Goal: Information Seeking & Learning: Find specific fact

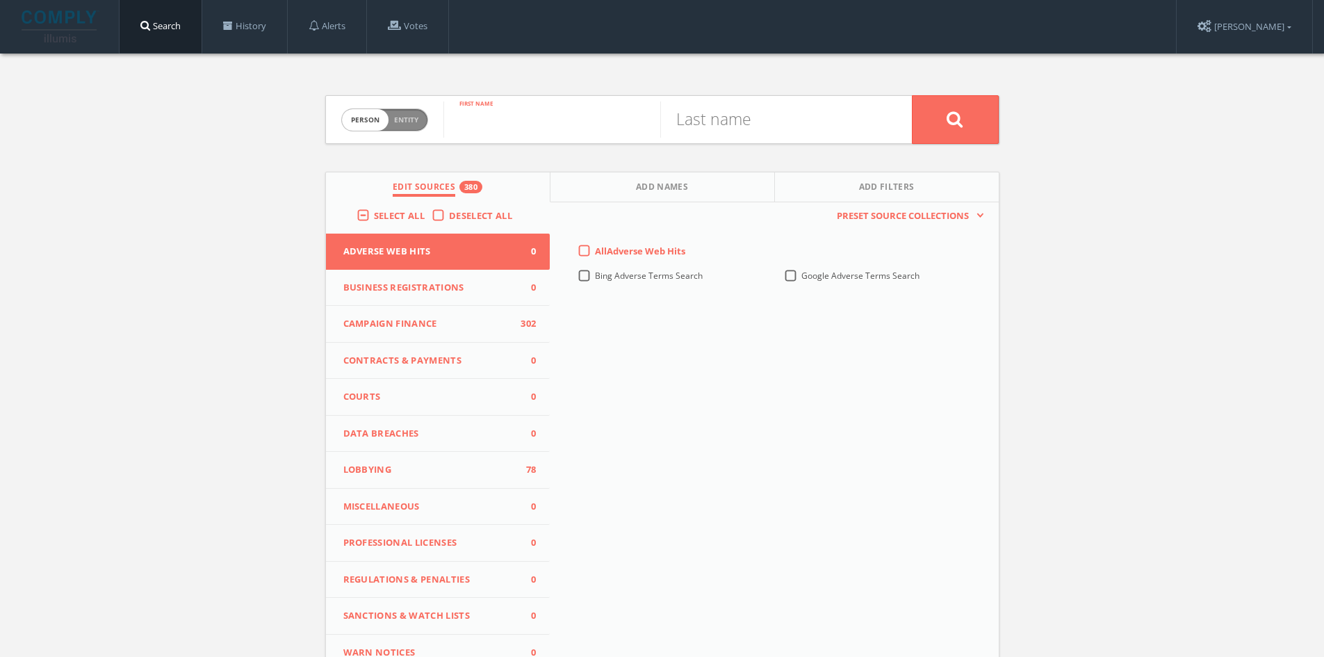
click at [530, 116] on input "text" at bounding box center [551, 119] width 217 height 36
type input "Sarha"
click at [754, 117] on input "text" at bounding box center [768, 119] width 217 height 36
type input "[PERSON_NAME]"
click at [912, 95] on button at bounding box center [955, 119] width 87 height 49
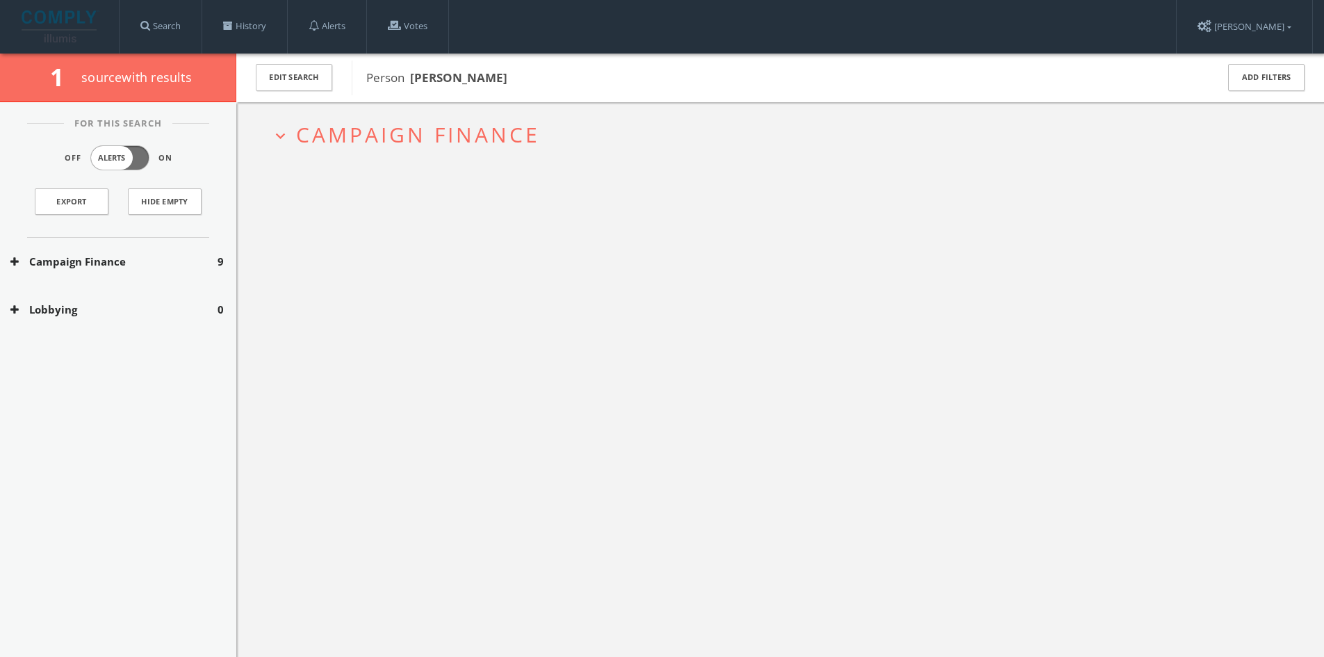
click at [456, 117] on h2 "expand_more Campaign Finance" at bounding box center [780, 134] width 1039 height 65
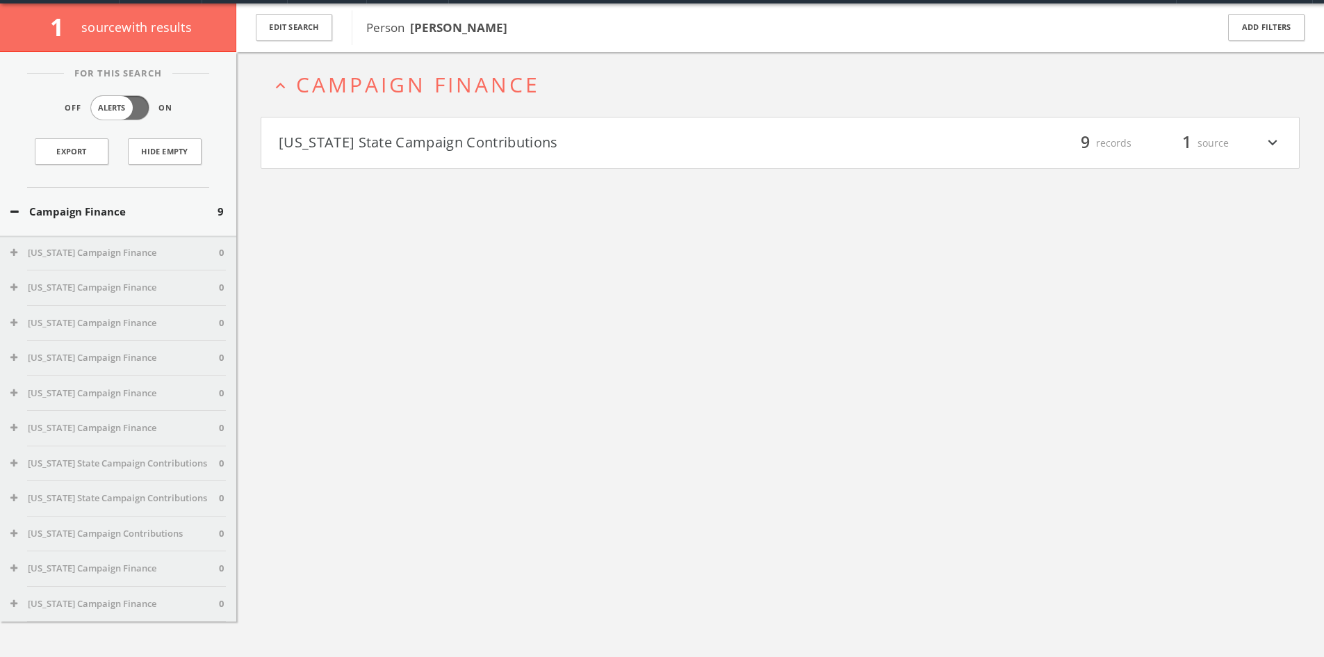
click at [443, 156] on h4 "[US_STATE] State Campaign Contributions filter_list 9 records 1 source expand_m…" at bounding box center [780, 142] width 1038 height 51
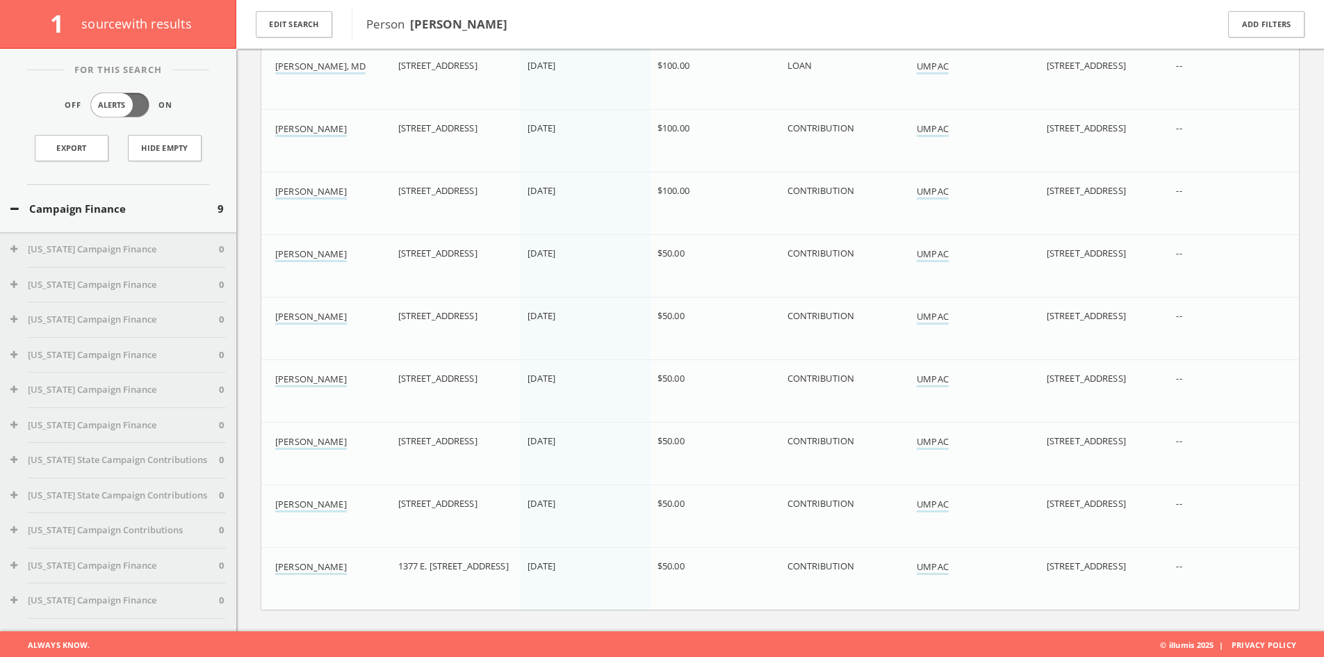
scroll to position [259, 0]
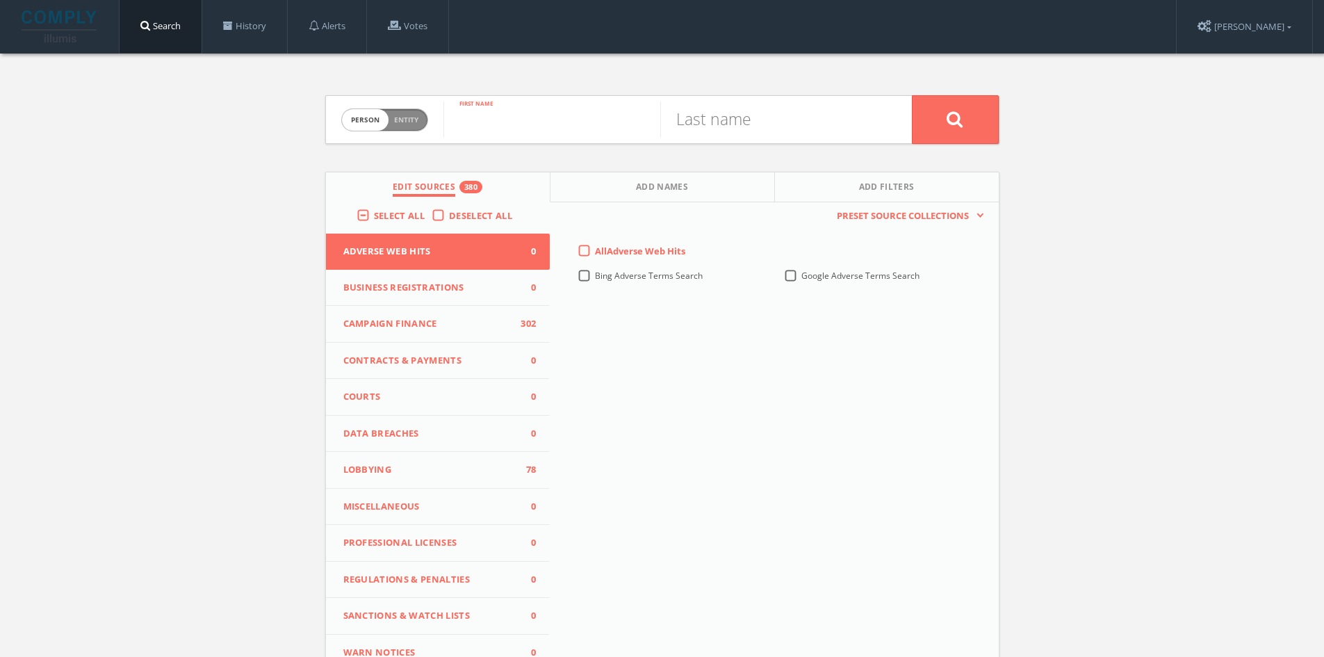
click at [526, 121] on input "text" at bounding box center [551, 119] width 217 height 36
type input "[PERSON_NAME]"
click at [715, 133] on input "text" at bounding box center [768, 119] width 217 height 36
type input "Balk"
click at [912, 95] on button at bounding box center [955, 119] width 87 height 49
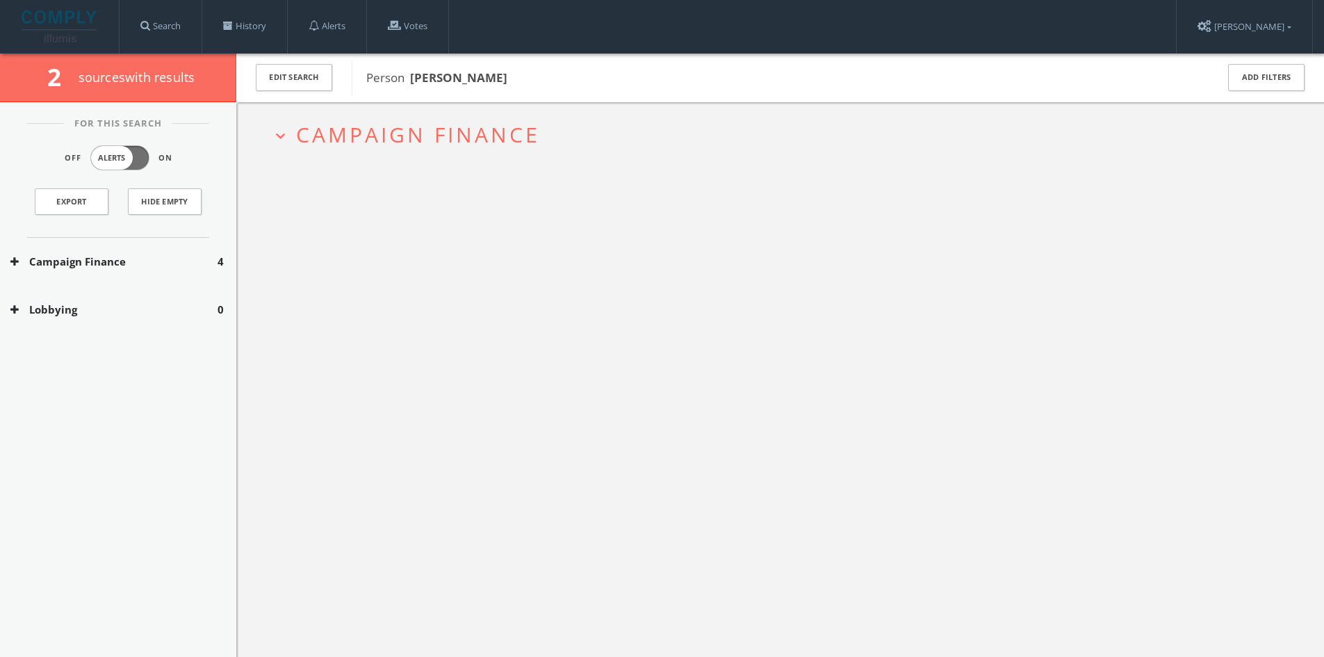
click at [445, 144] on span "Campaign Finance" at bounding box center [418, 134] width 244 height 29
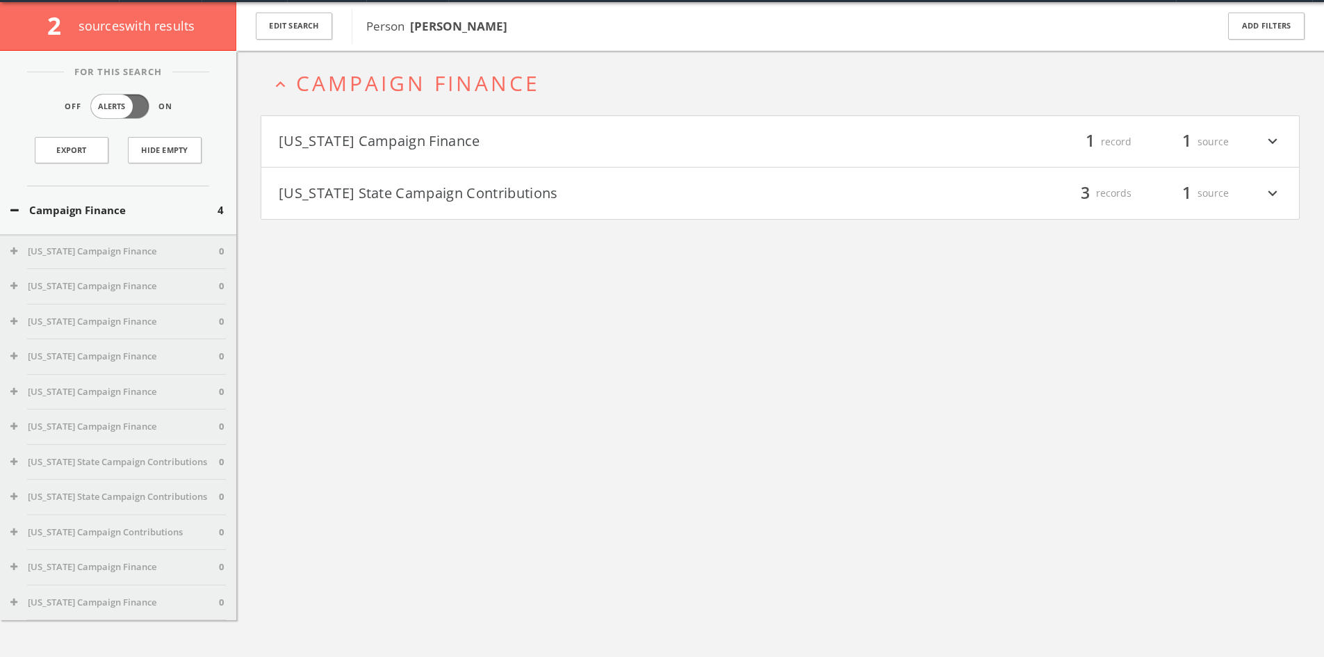
click at [442, 153] on h4 "[US_STATE] Campaign Finance filter_list 1 record 1 source expand_more" at bounding box center [780, 141] width 1038 height 51
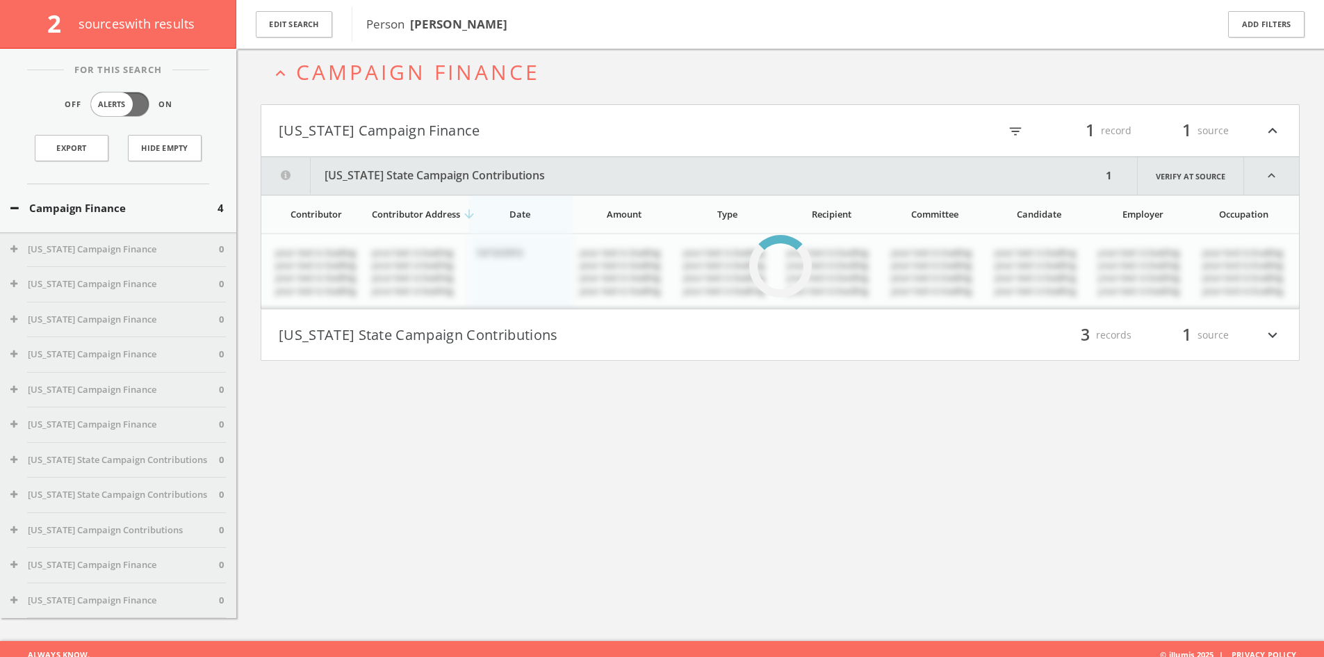
scroll to position [81, 0]
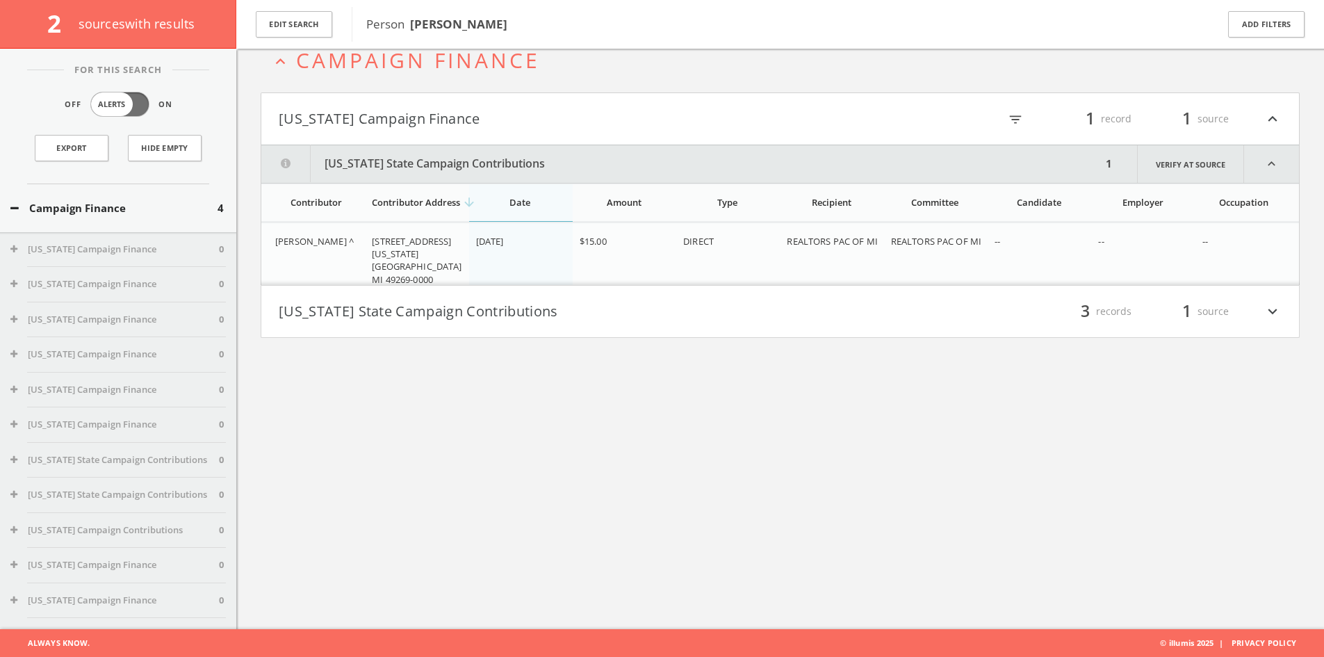
click at [432, 312] on button "[US_STATE] State Campaign Contributions" at bounding box center [530, 312] width 502 height 24
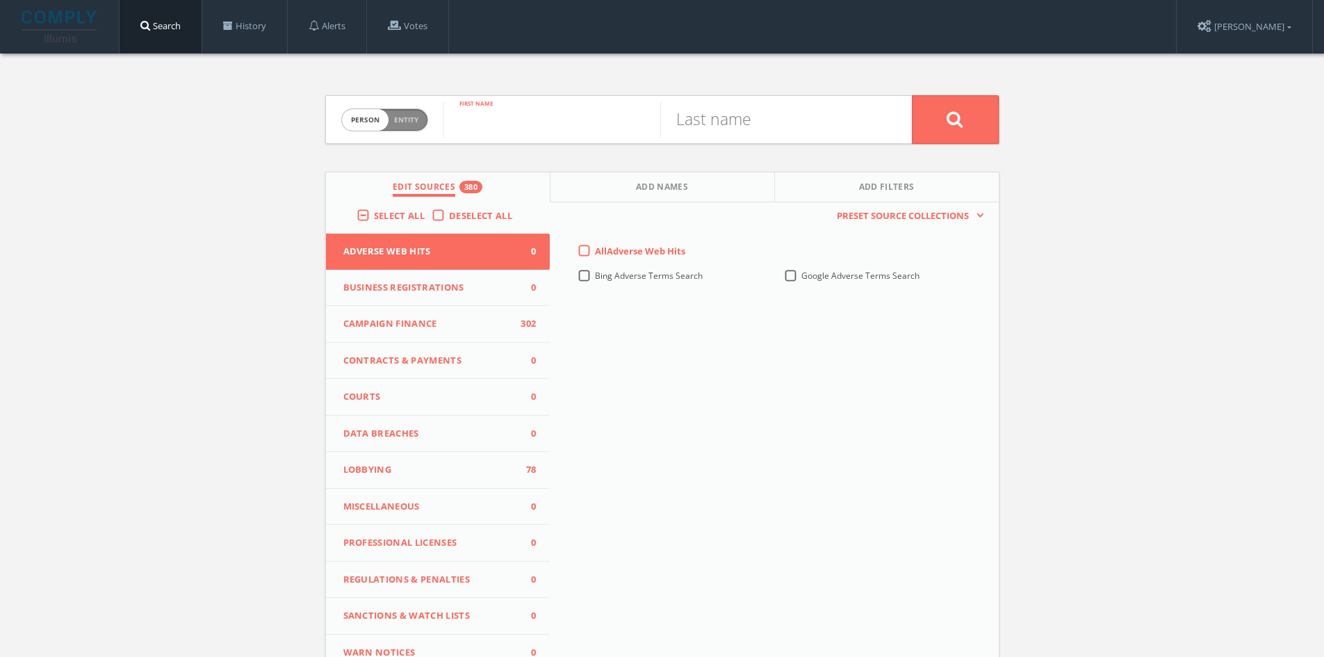
click at [461, 120] on input "text" at bounding box center [551, 119] width 217 height 36
type input "[PERSON_NAME]"
click at [767, 109] on input "text" at bounding box center [768, 119] width 217 height 36
type input "[PERSON_NAME]"
click at [912, 95] on button at bounding box center [955, 119] width 87 height 49
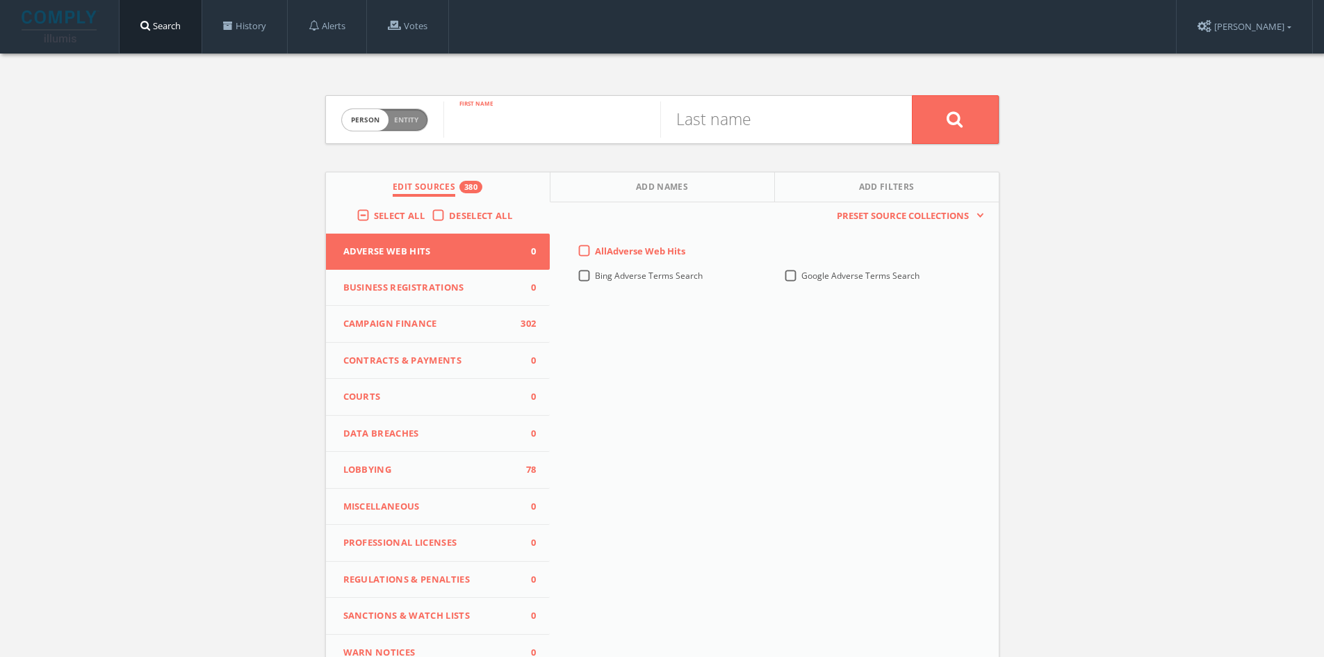
click at [510, 120] on input "text" at bounding box center [551, 119] width 217 height 36
type input "[PERSON_NAME]"
click at [739, 137] on input "text" at bounding box center [768, 119] width 217 height 36
type input "[PERSON_NAME]"
click at [912, 95] on button at bounding box center [955, 119] width 87 height 49
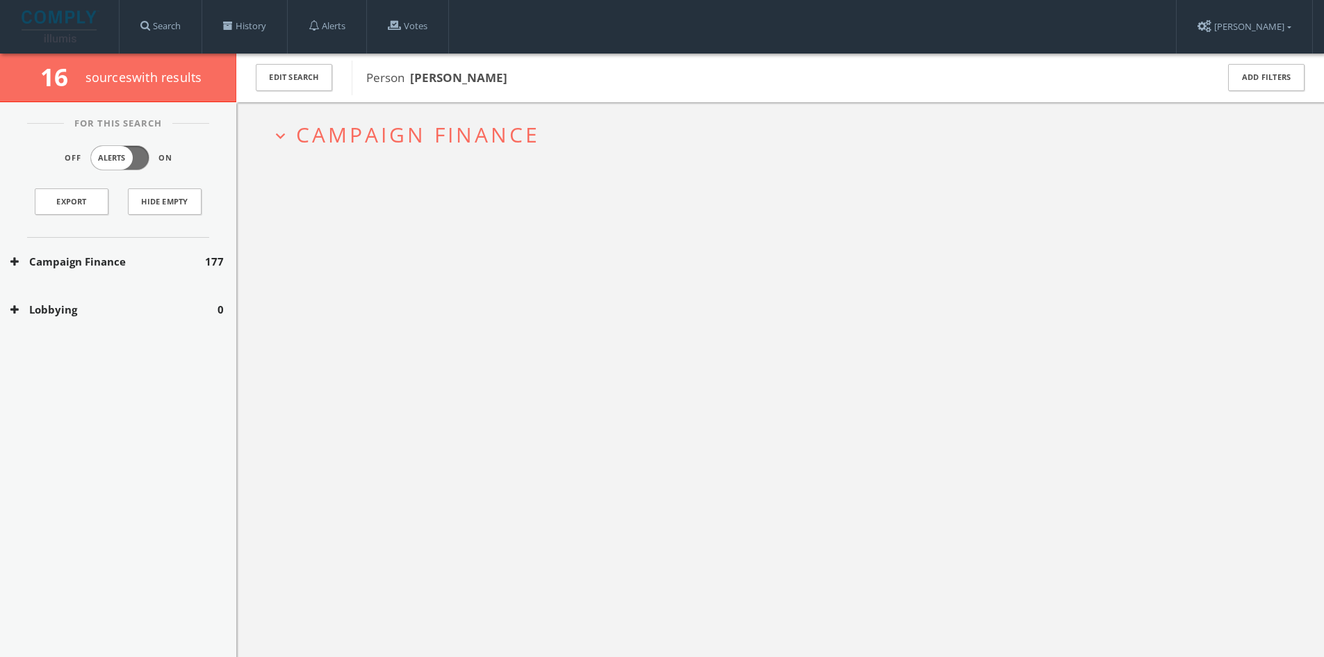
click at [426, 127] on span "Campaign Finance" at bounding box center [418, 134] width 244 height 29
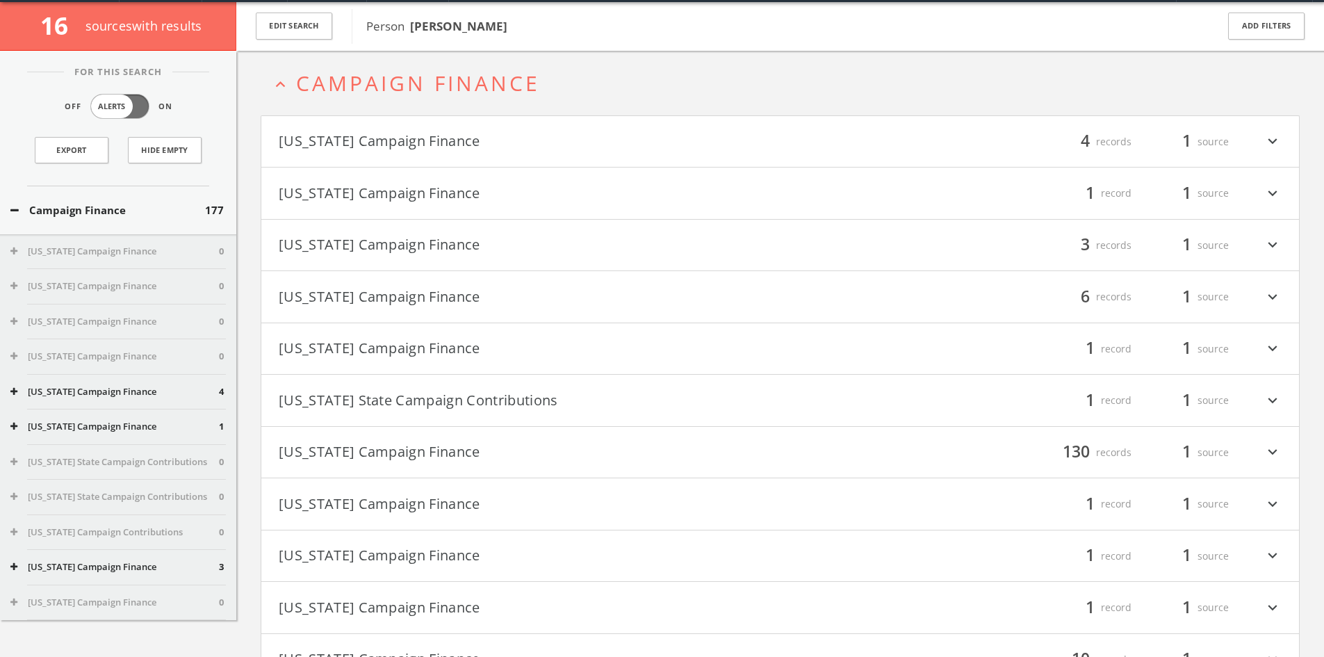
scroll to position [54, 0]
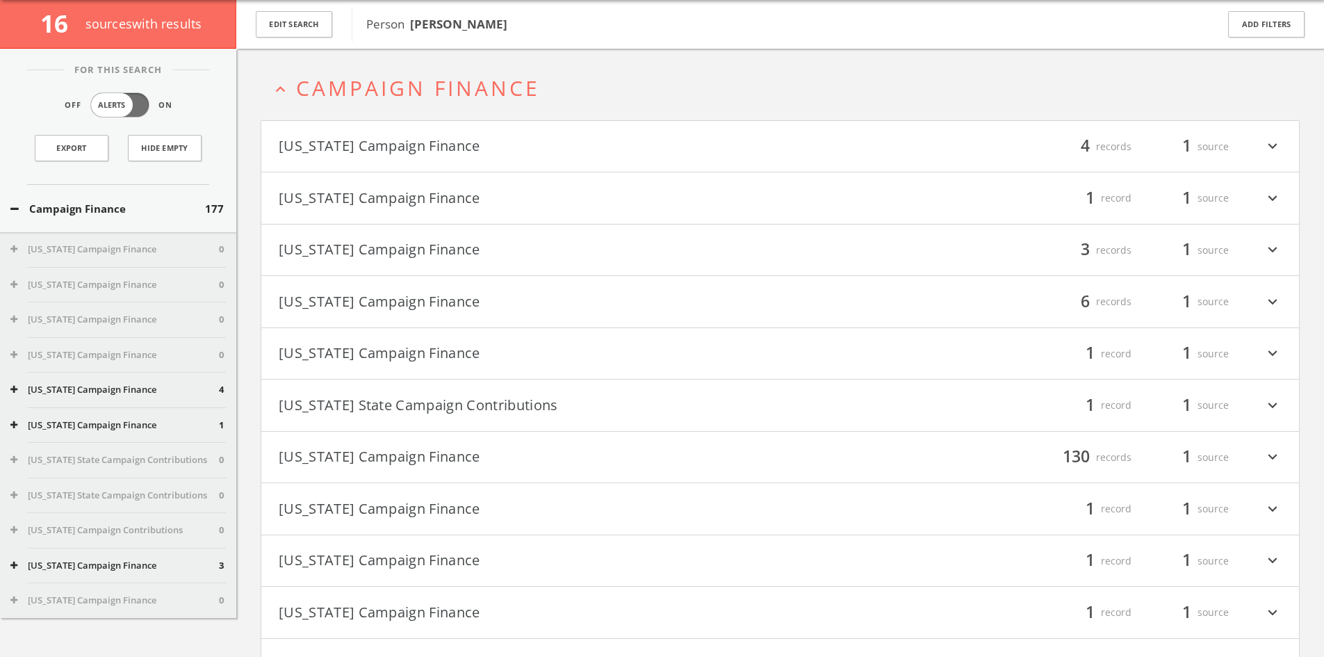
click at [494, 131] on h4 "[US_STATE] Campaign Finance filter_list 4 records 1 source expand_more" at bounding box center [780, 146] width 1038 height 51
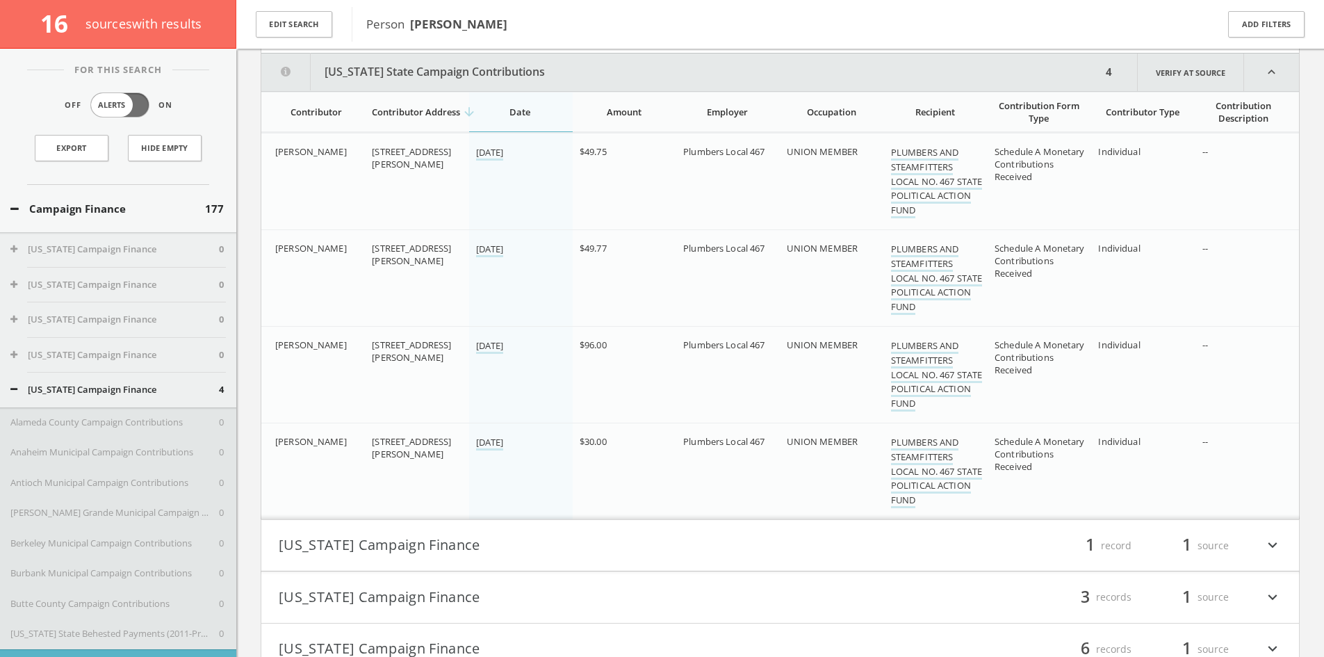
scroll to position [177, 0]
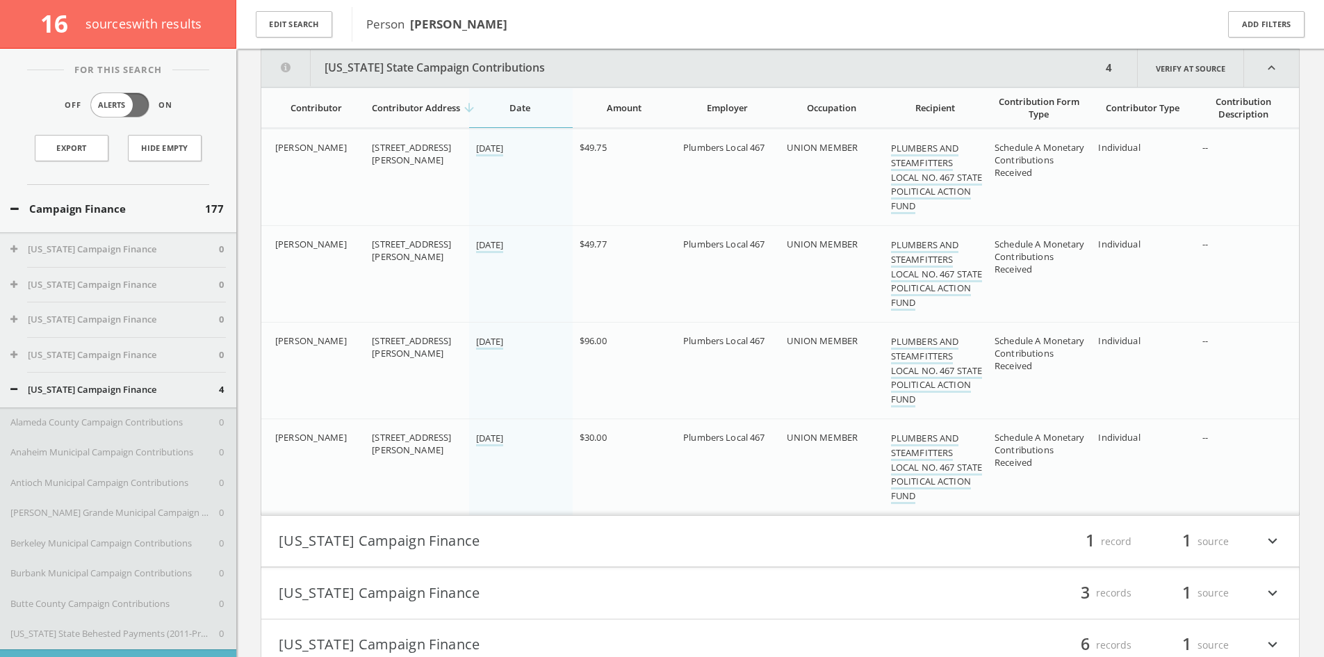
click at [487, 528] on h4 "[US_STATE] Campaign Finance filter_list 1 record 1 source expand_more" at bounding box center [780, 541] width 1038 height 51
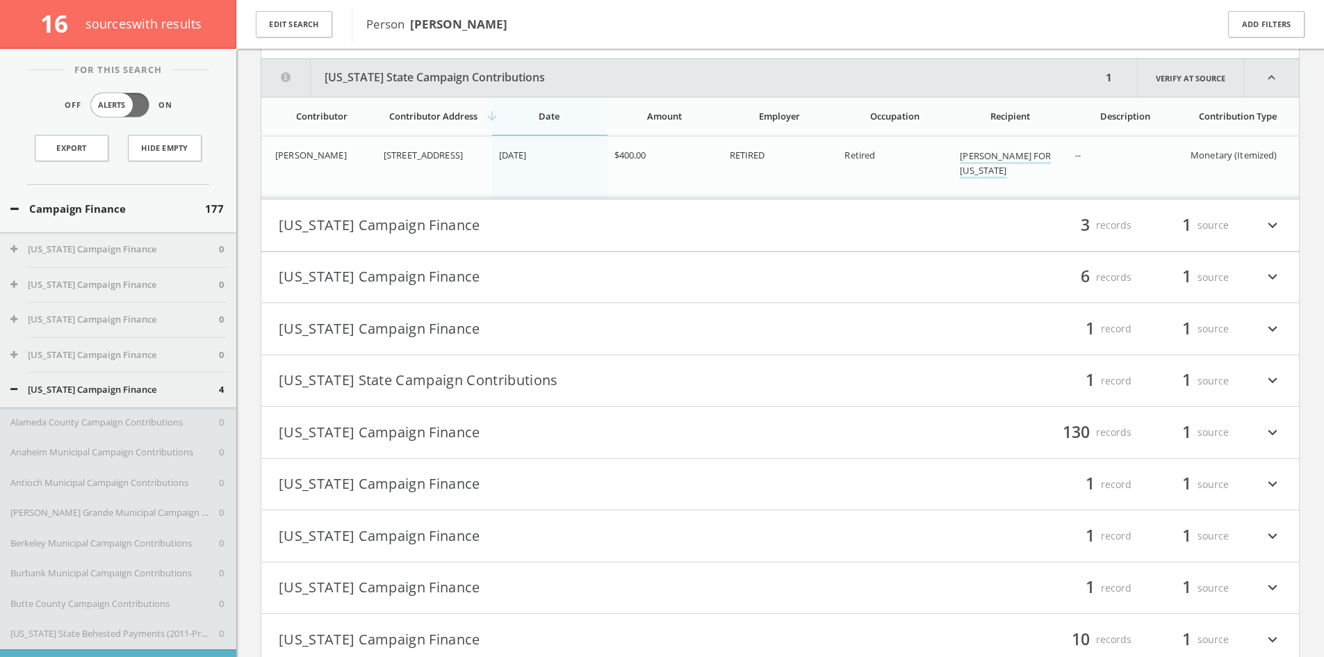
scroll to position [696, 0]
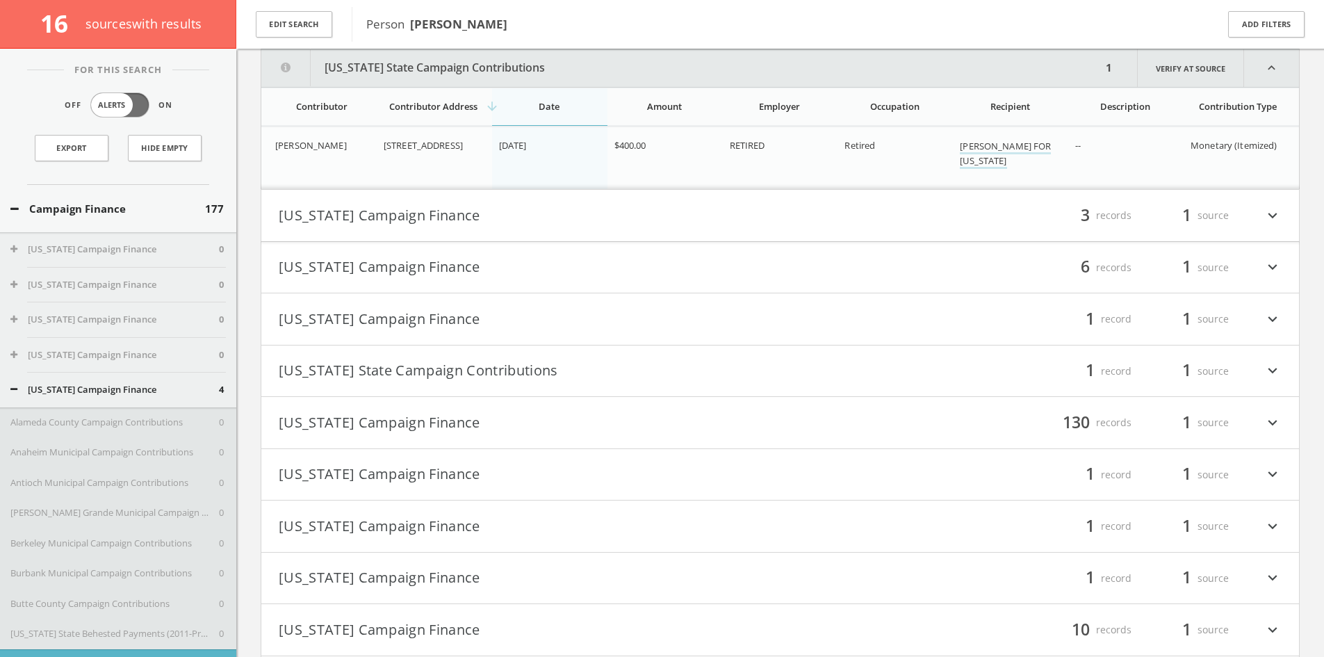
click at [580, 211] on button "[US_STATE] Campaign Finance" at bounding box center [530, 216] width 502 height 24
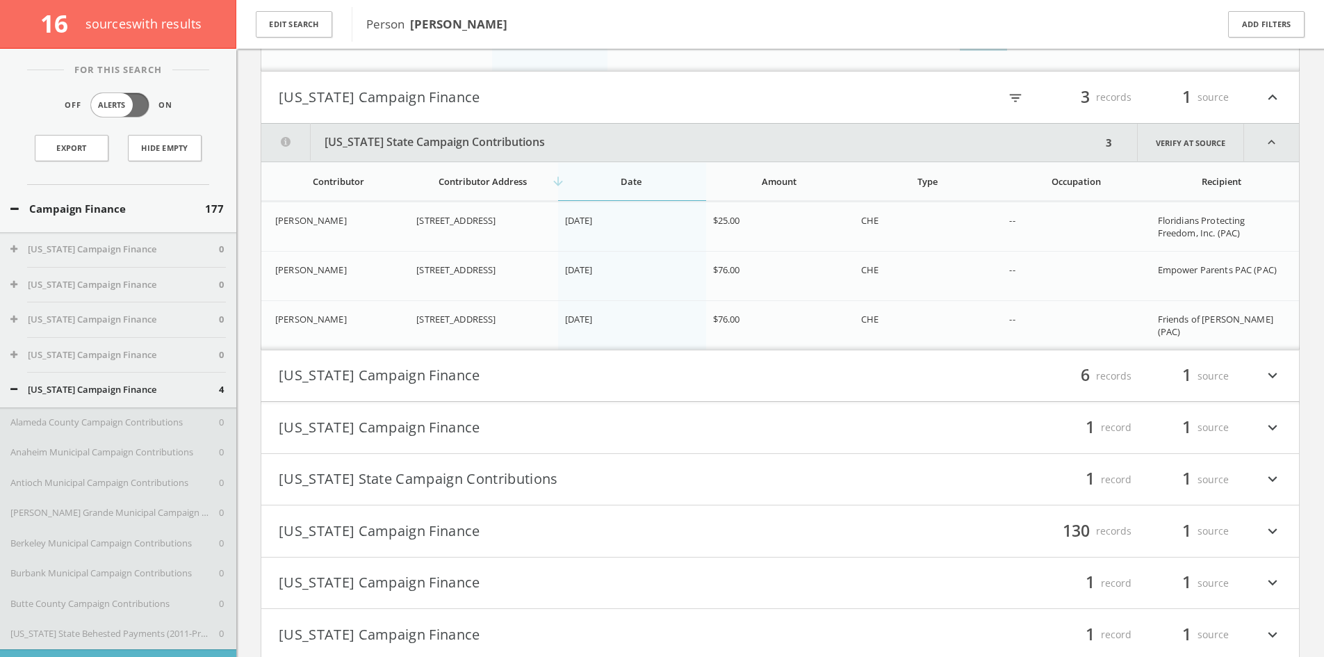
scroll to position [819, 0]
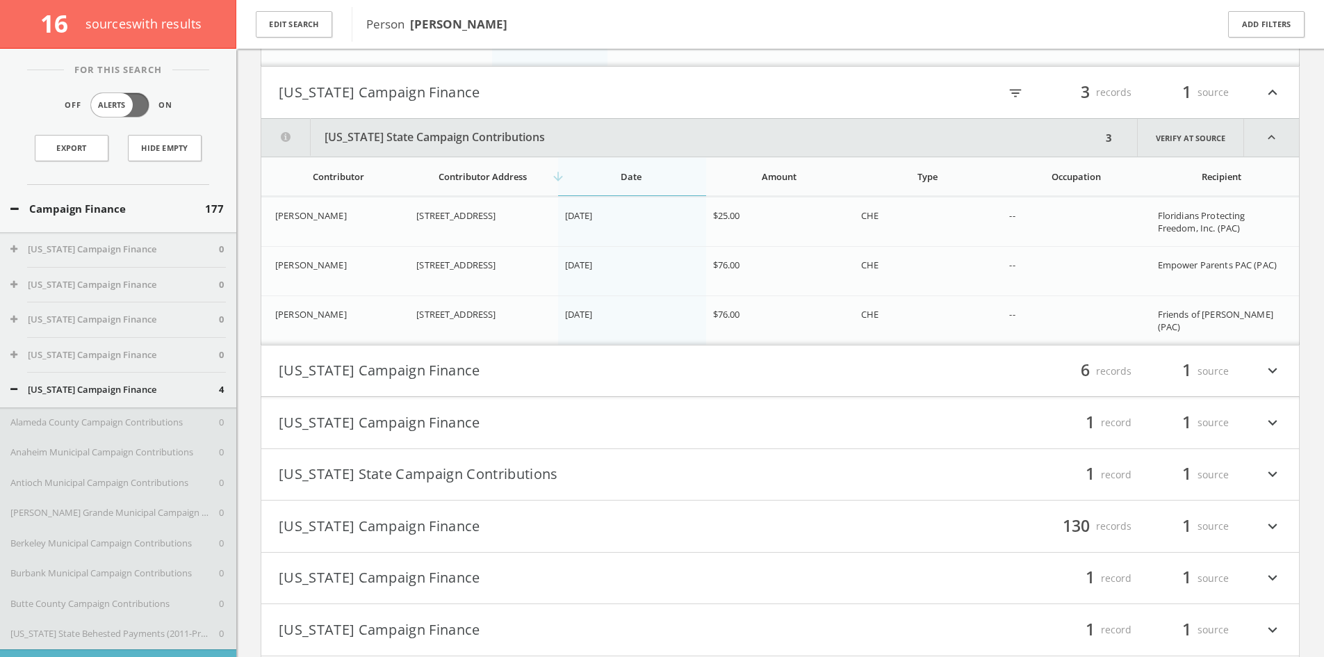
click at [886, 373] on div "filter_list 6 records 1 source expand_more" at bounding box center [1032, 371] width 502 height 24
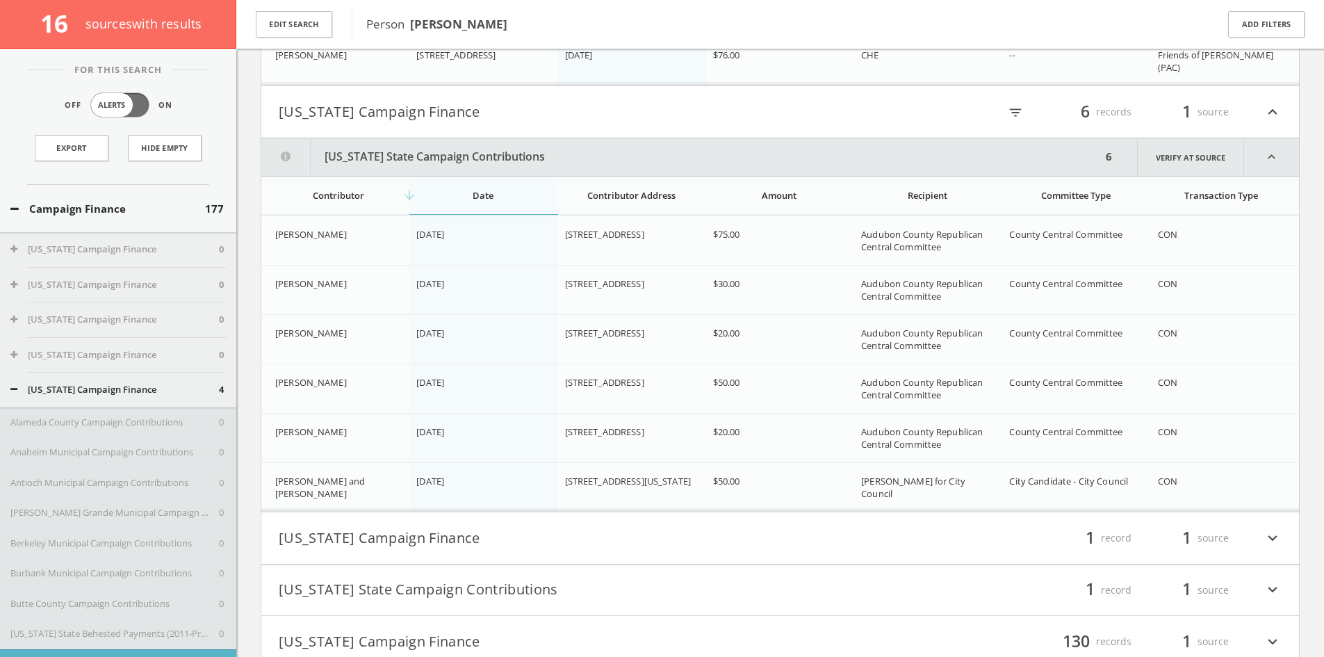
scroll to position [800, 0]
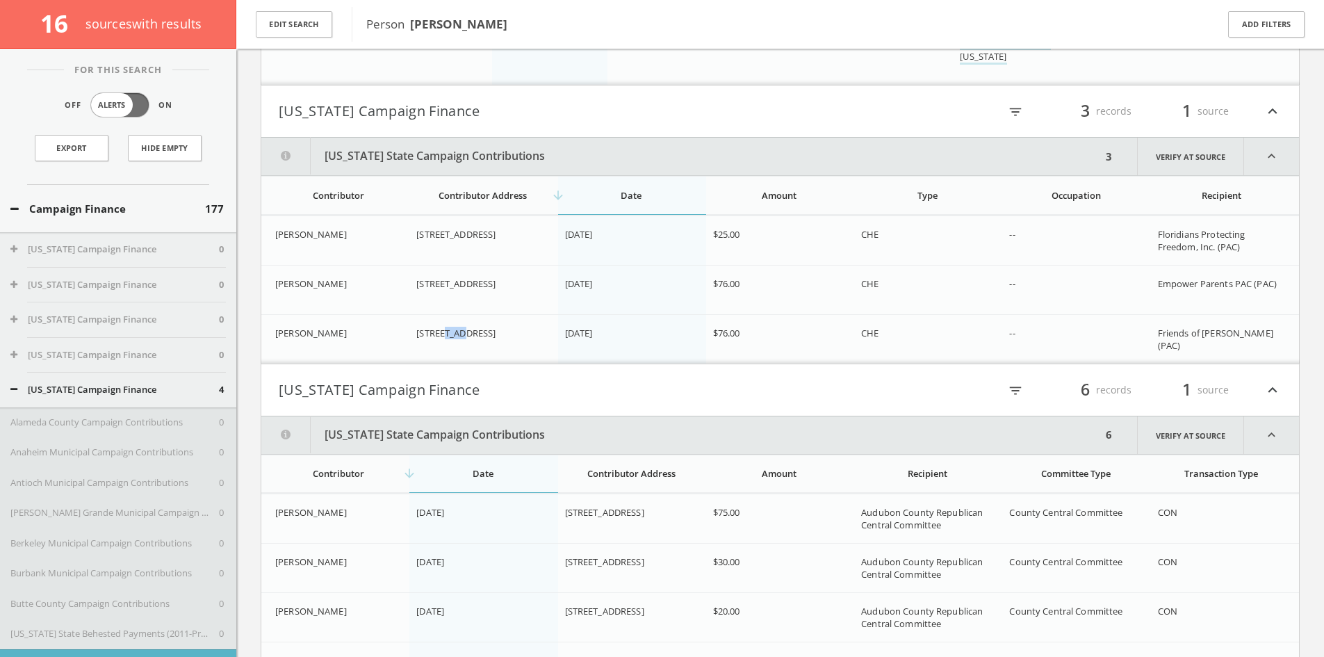
drag, startPoint x: 445, startPoint y: 332, endPoint x: 475, endPoint y: 335, distance: 30.0
click at [475, 335] on span "[STREET_ADDRESS]" at bounding box center [455, 333] width 79 height 13
copy span "WYND"
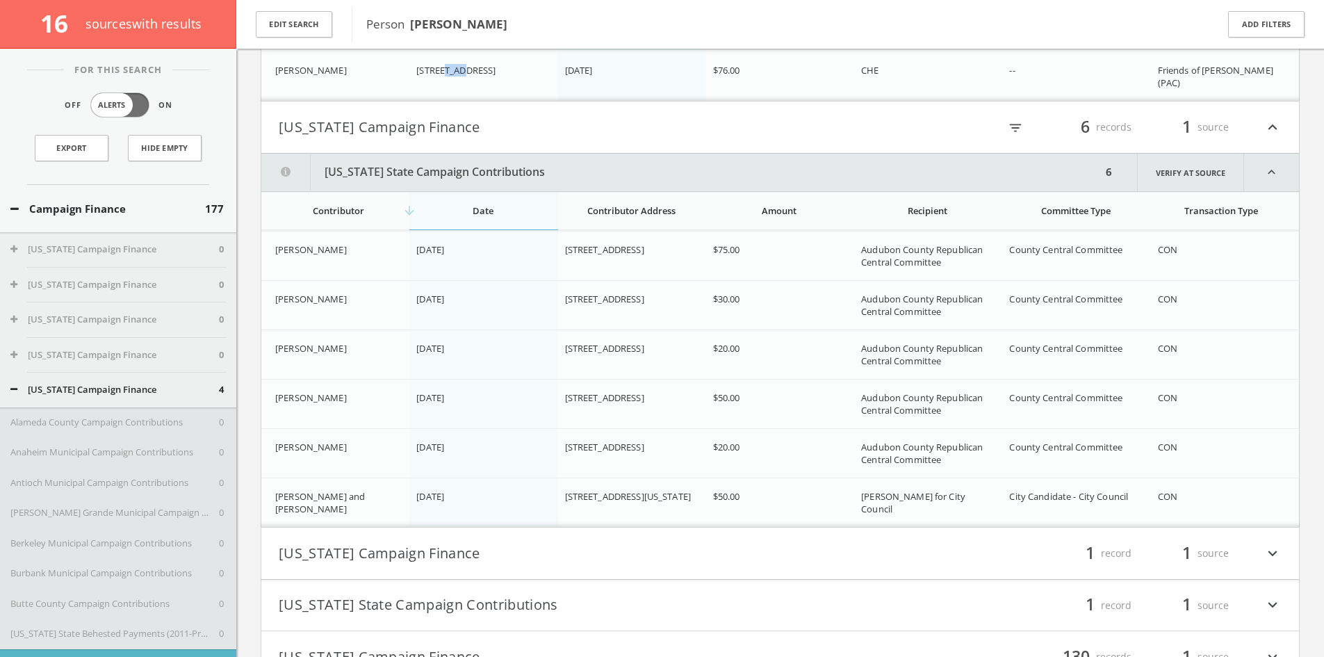
scroll to position [1078, 0]
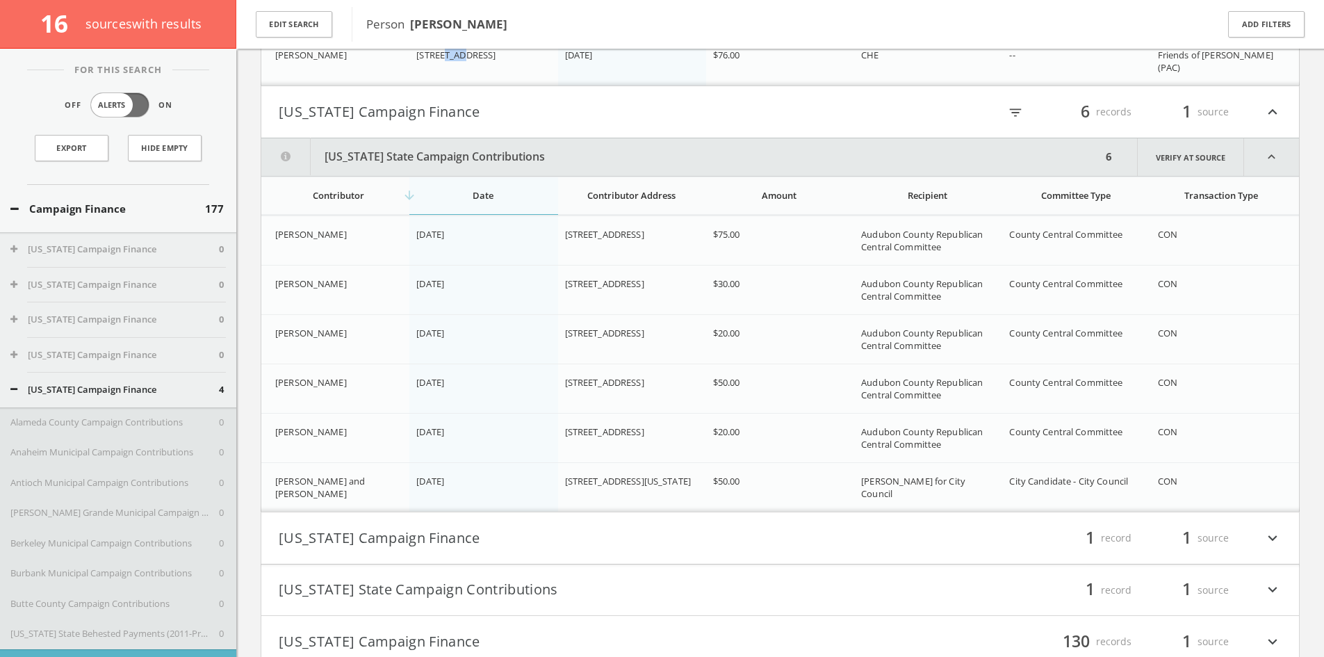
drag, startPoint x: 653, startPoint y: 234, endPoint x: 691, endPoint y: 236, distance: 37.6
click at [644, 236] on span "[STREET_ADDRESS]" at bounding box center [604, 234] width 79 height 13
drag, startPoint x: 686, startPoint y: 236, endPoint x: 662, endPoint y: 229, distance: 25.3
click at [644, 229] on span "[STREET_ADDRESS]" at bounding box center [604, 234] width 79 height 13
click at [644, 236] on span "[STREET_ADDRESS]" at bounding box center [604, 234] width 79 height 13
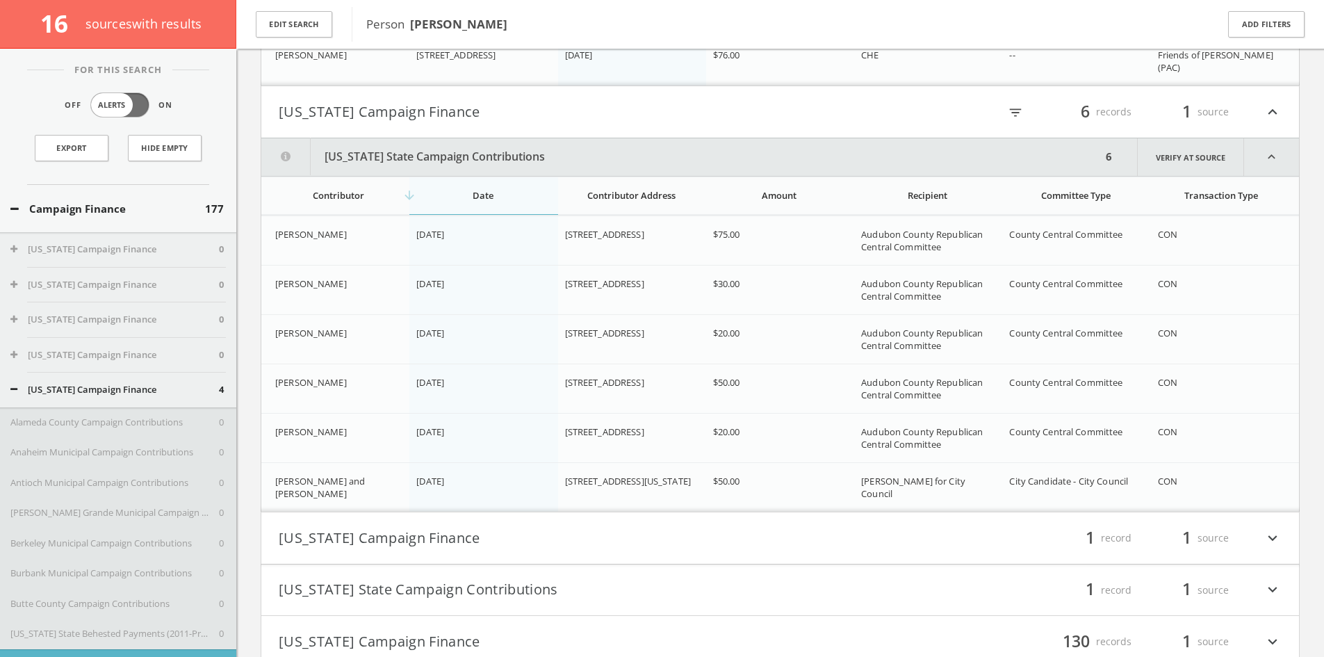
drag, startPoint x: 656, startPoint y: 234, endPoint x: 681, endPoint y: 230, distance: 25.4
click at [644, 230] on span "[STREET_ADDRESS]" at bounding box center [604, 234] width 79 height 13
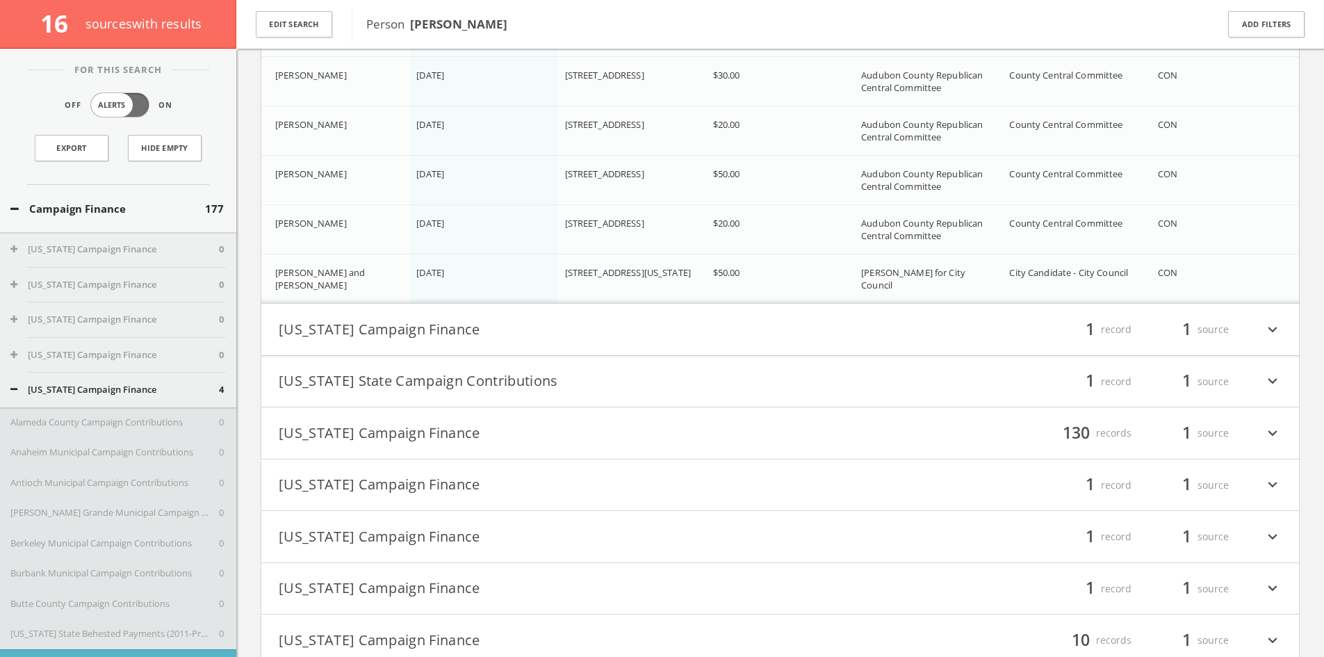
click at [775, 318] on button "[US_STATE] Campaign Finance" at bounding box center [530, 330] width 502 height 24
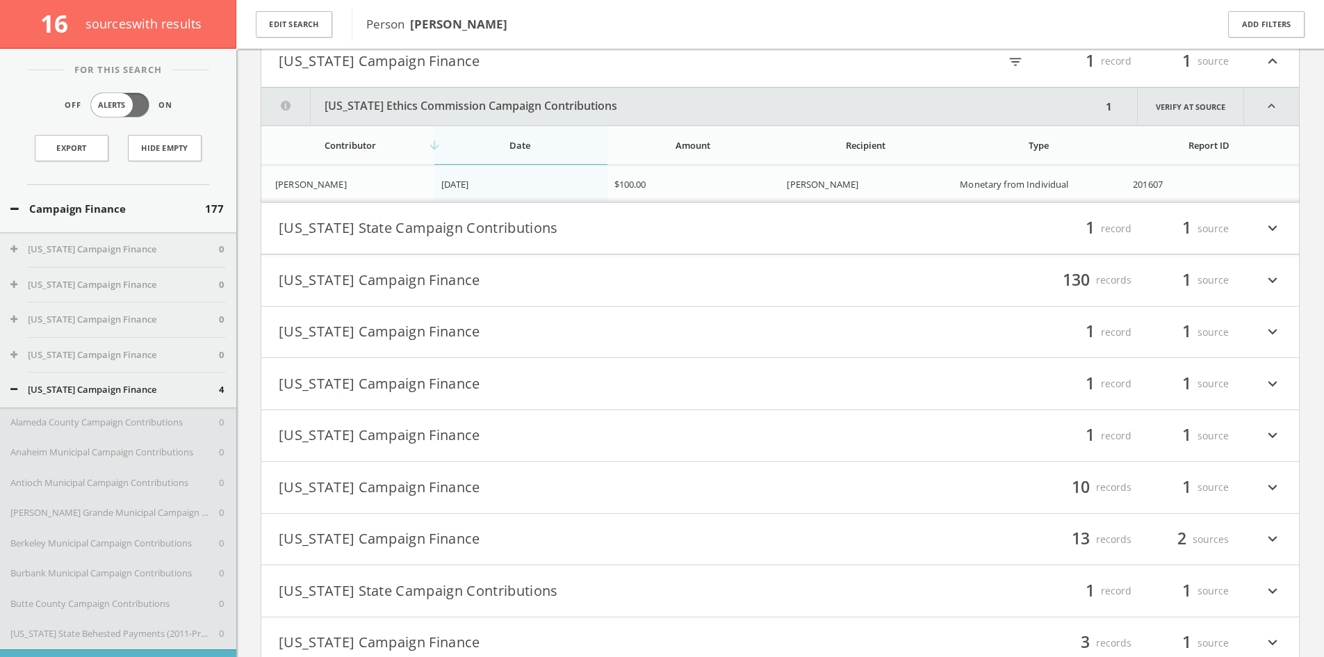
scroll to position [1593, 0]
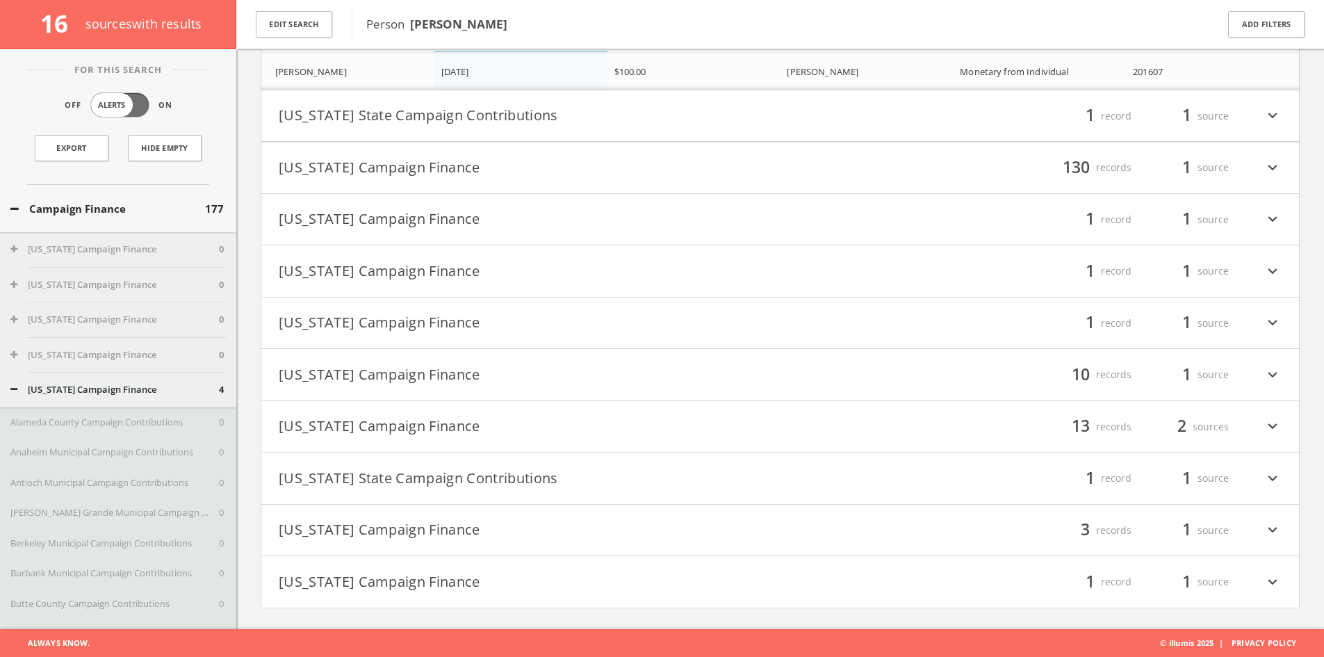
click at [564, 532] on button "[US_STATE] Campaign Finance" at bounding box center [530, 531] width 502 height 24
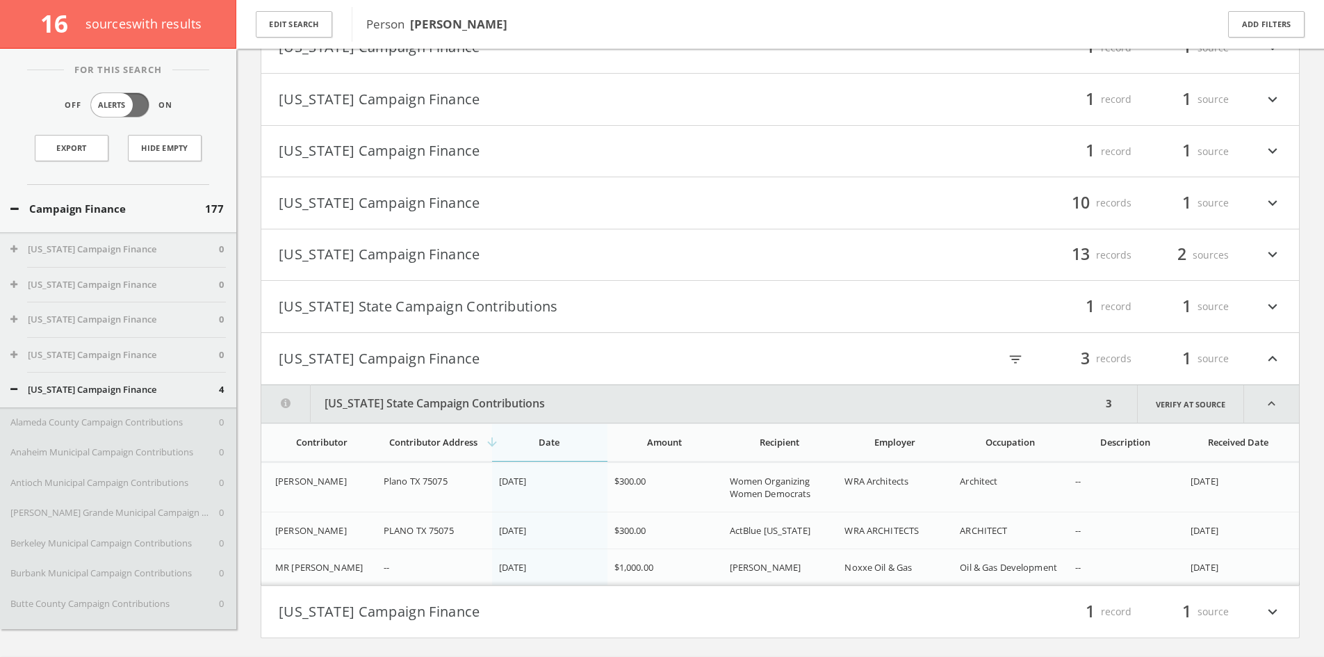
scroll to position [1869, 0]
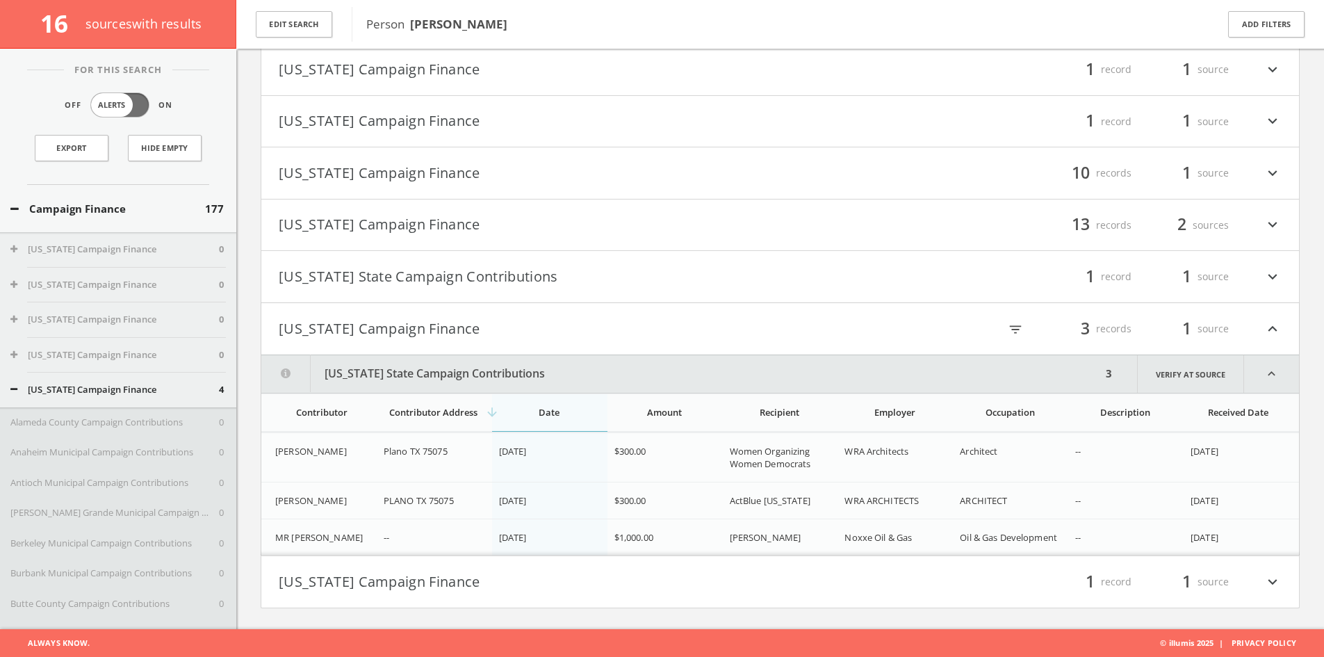
click at [119, 200] on div "Campaign Finance 177" at bounding box center [118, 209] width 236 height 48
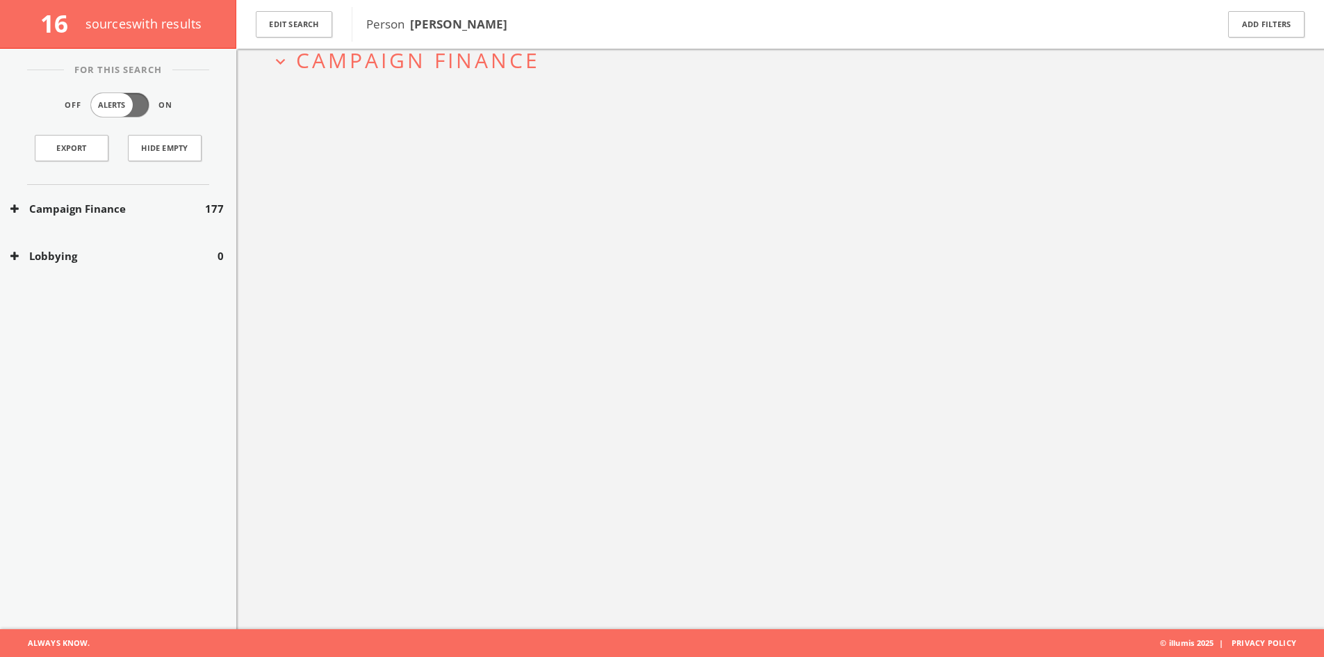
scroll to position [81, 0]
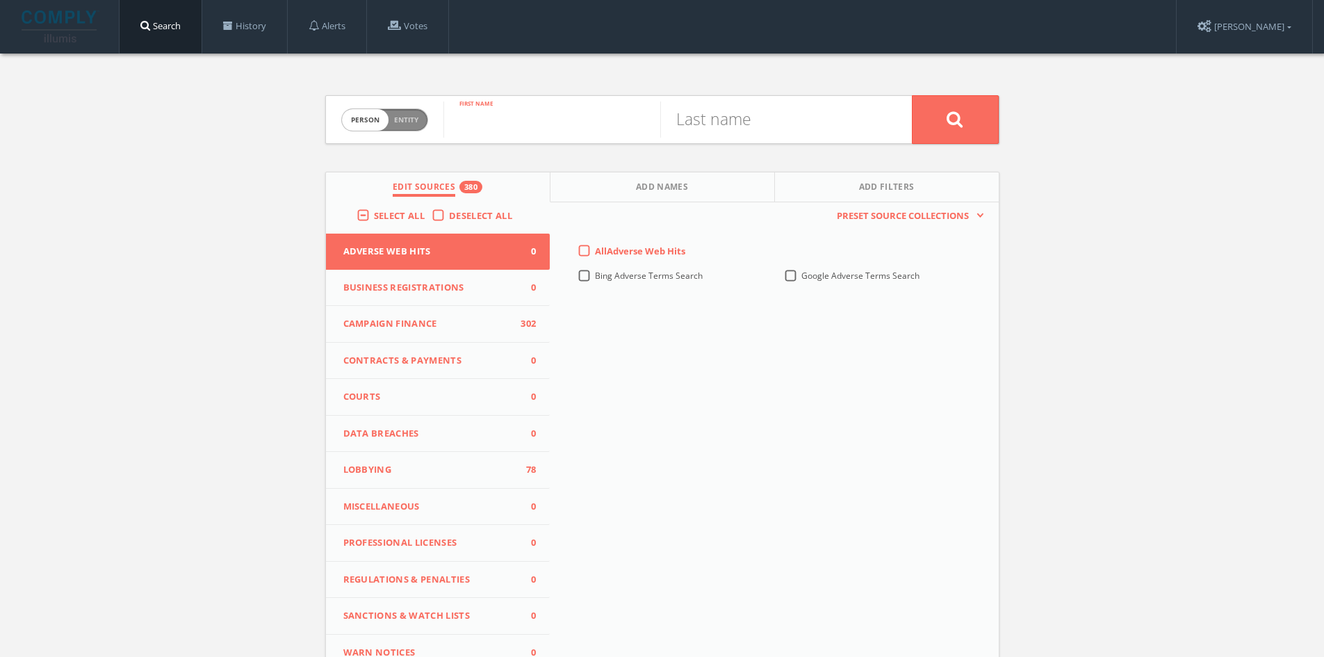
click at [552, 126] on input "text" at bounding box center [551, 119] width 217 height 36
type input "[PERSON_NAME]"
click at [703, 106] on input "text" at bounding box center [768, 119] width 217 height 36
type input "[PERSON_NAME]"
click at [912, 95] on button at bounding box center [955, 119] width 87 height 49
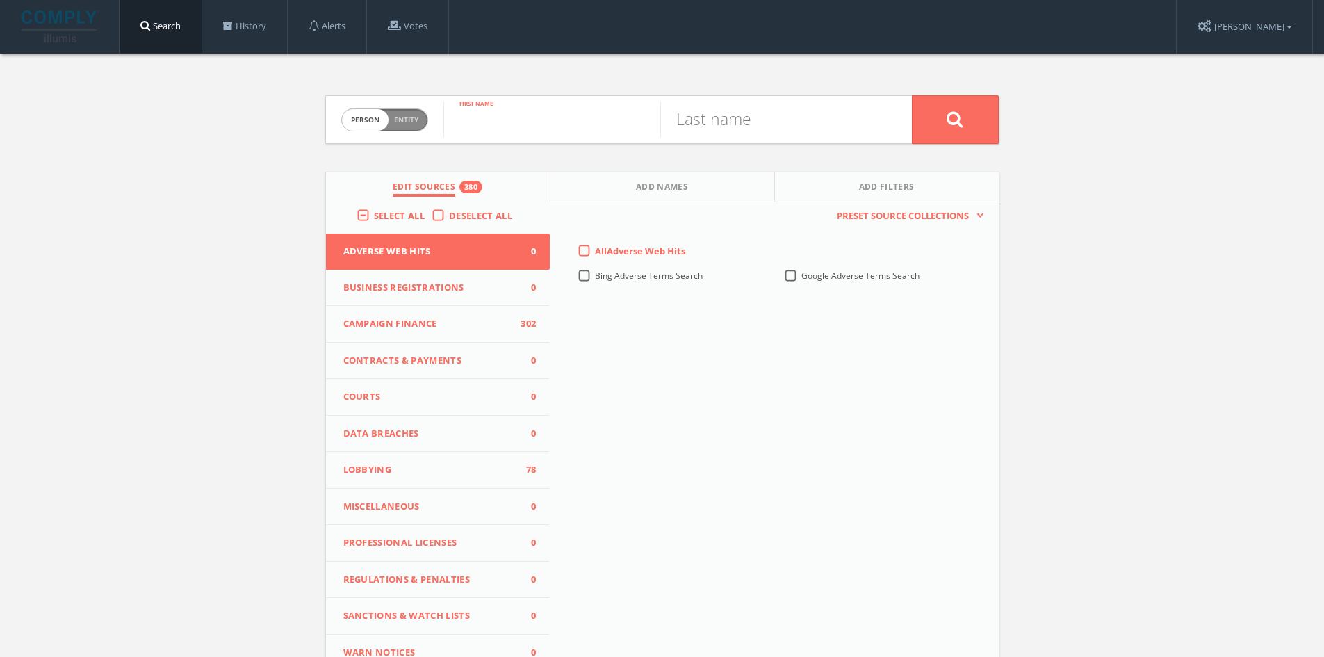
click at [530, 126] on input "text" at bounding box center [551, 119] width 217 height 36
type input "[PERSON_NAME]"
click at [754, 124] on input "text" at bounding box center [768, 119] width 217 height 36
type input "[PERSON_NAME]"
click at [912, 95] on button at bounding box center [955, 119] width 87 height 49
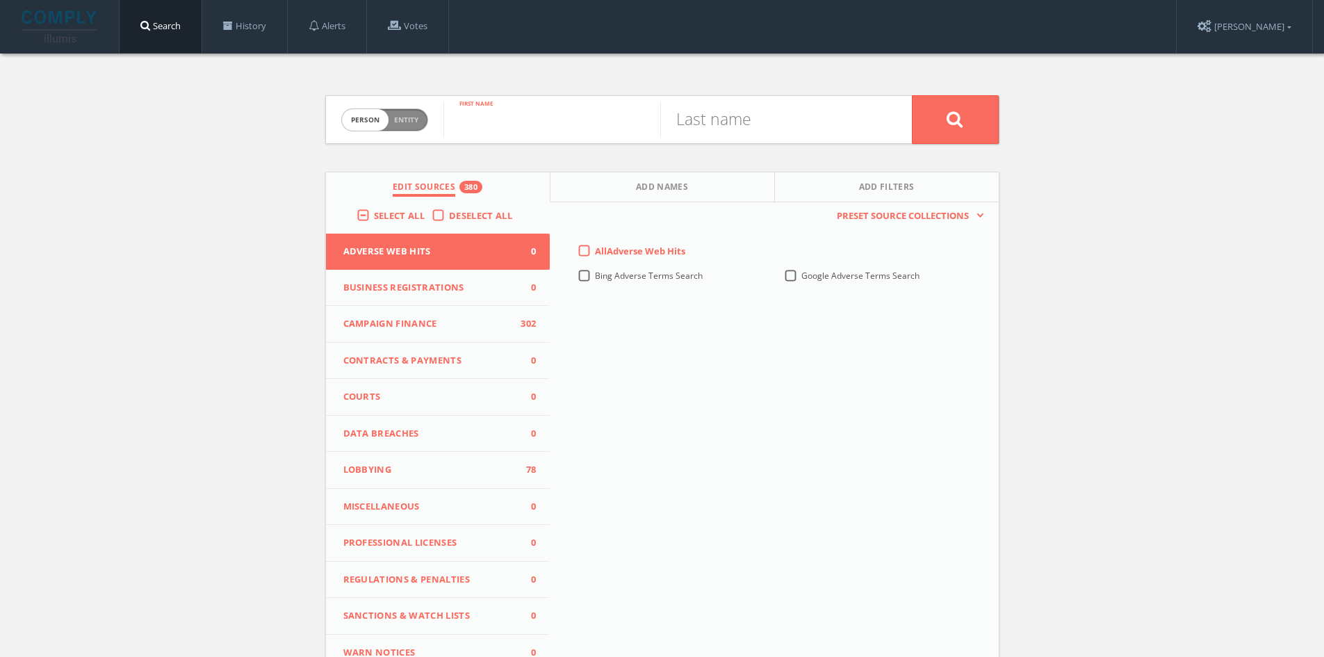
click at [523, 112] on input "text" at bounding box center [551, 119] width 217 height 36
type input "[PERSON_NAME]"
click at [791, 120] on input "text" at bounding box center [768, 119] width 217 height 36
type input "[PERSON_NAME]"
click at [912, 95] on button at bounding box center [955, 119] width 87 height 49
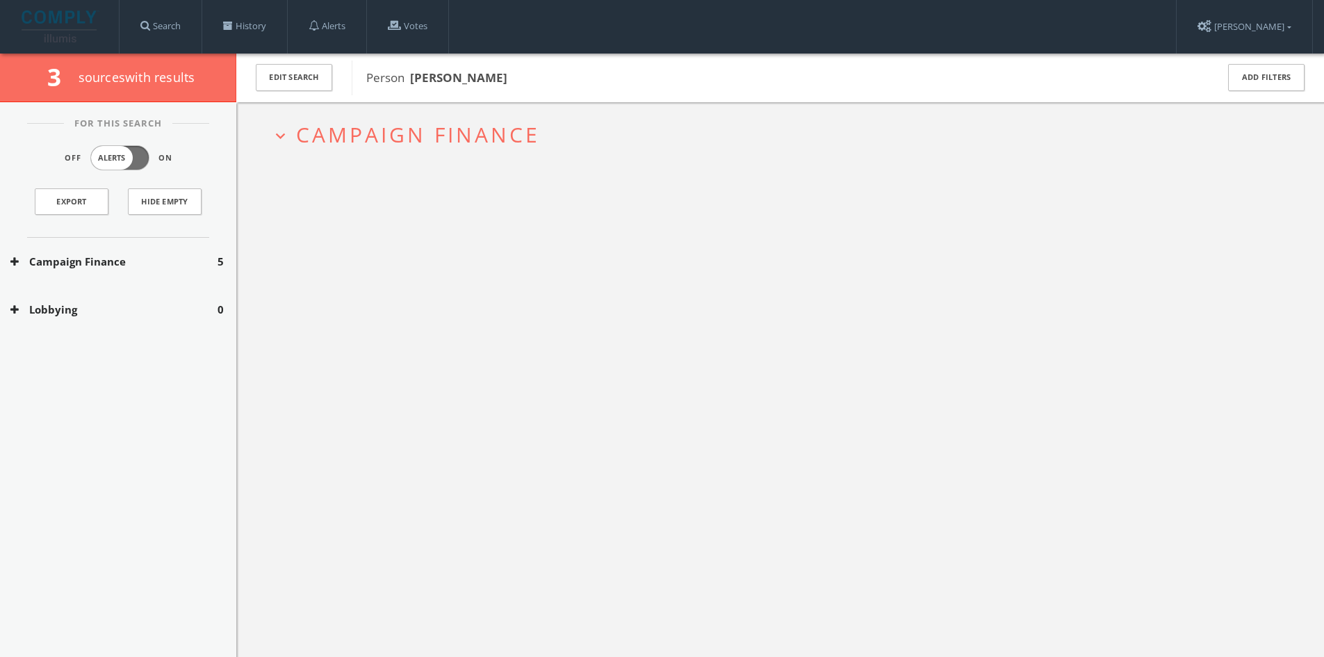
click at [488, 136] on span "Campaign Finance" at bounding box center [418, 134] width 244 height 29
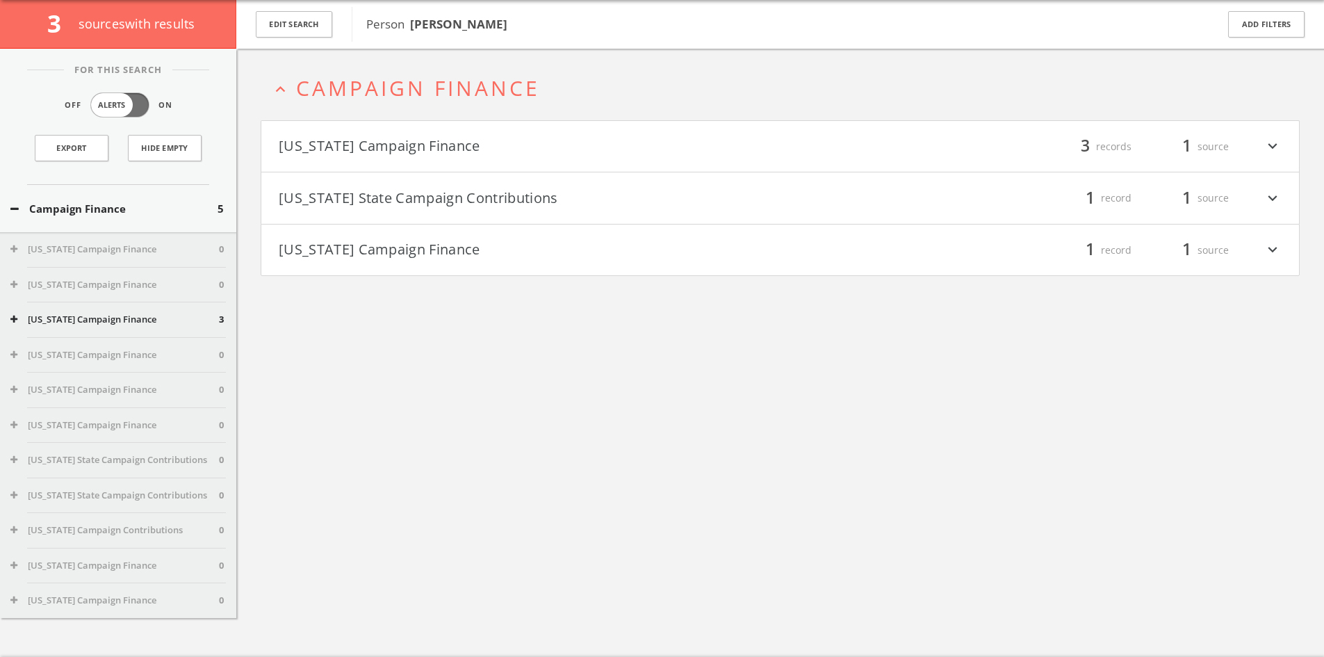
click at [510, 139] on button "[US_STATE] Campaign Finance" at bounding box center [530, 147] width 502 height 24
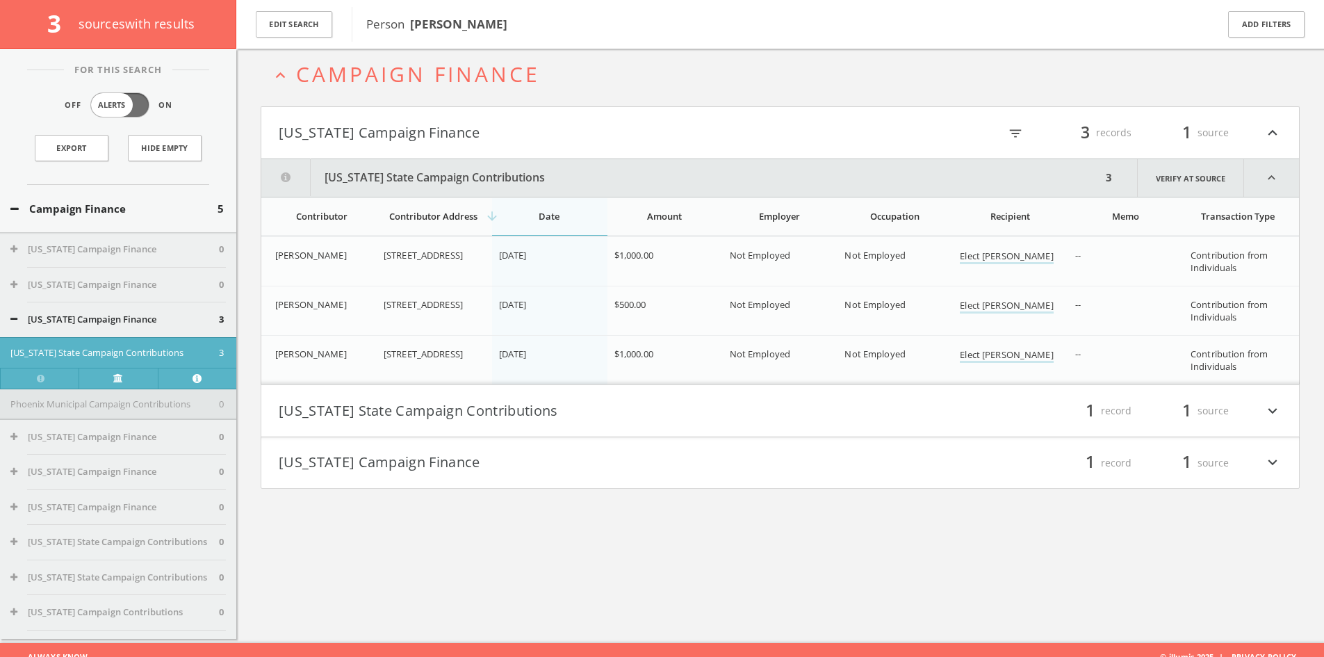
scroll to position [81, 0]
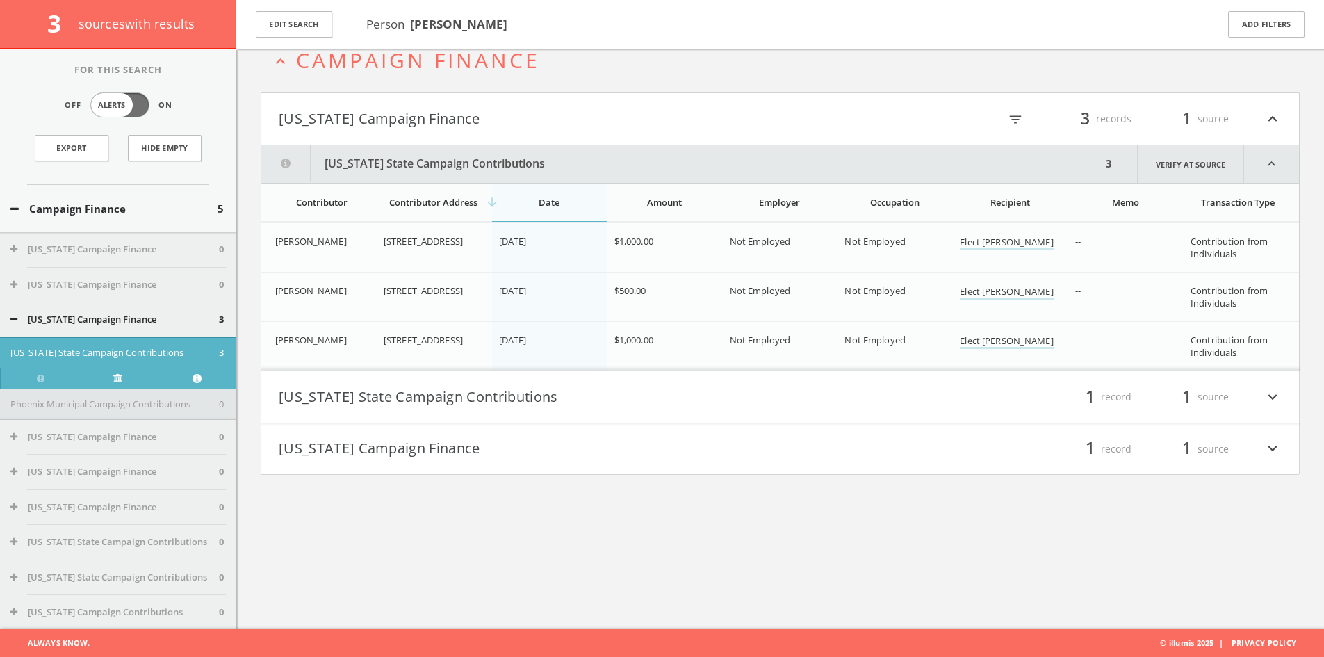
click at [628, 389] on button "[US_STATE] State Campaign Contributions" at bounding box center [530, 397] width 502 height 24
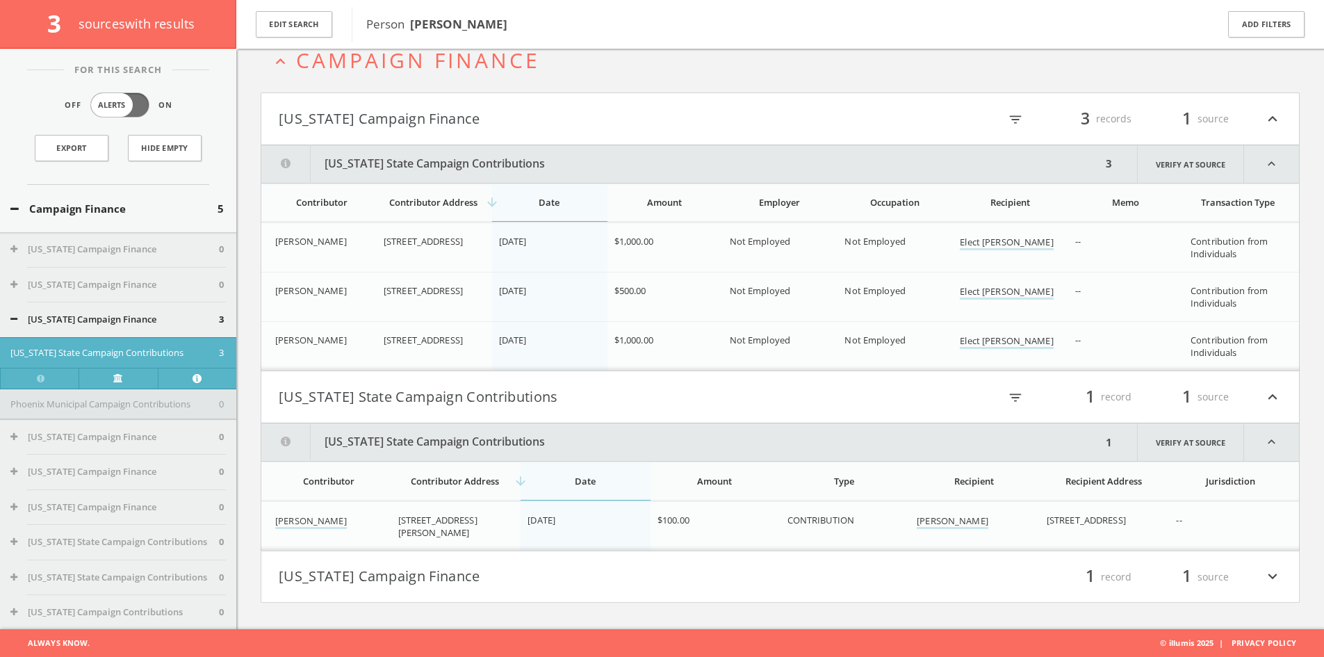
click at [733, 602] on div "[US_STATE] Campaign Finance filter_list 1 record 1 source expand_more" at bounding box center [780, 577] width 1039 height 53
click at [737, 589] on h4 "[US_STATE] Campaign Finance filter_list 1 record 1 source expand_more" at bounding box center [780, 576] width 1038 height 51
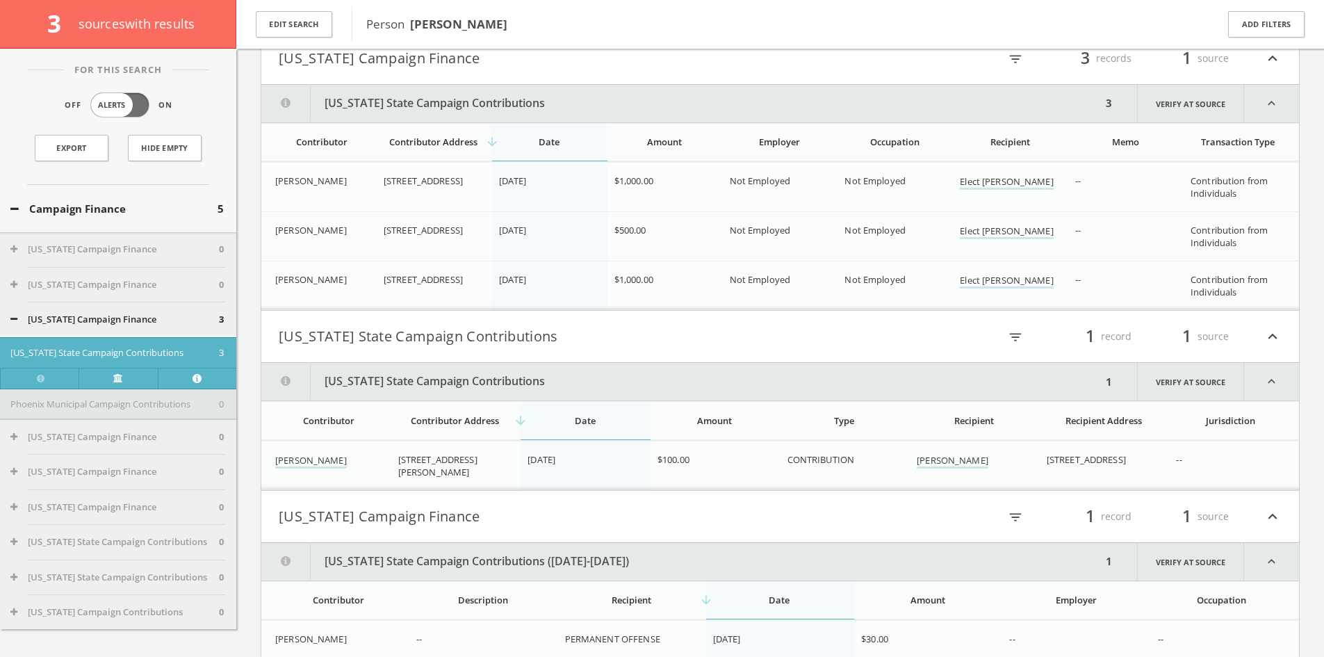
scroll to position [191, 0]
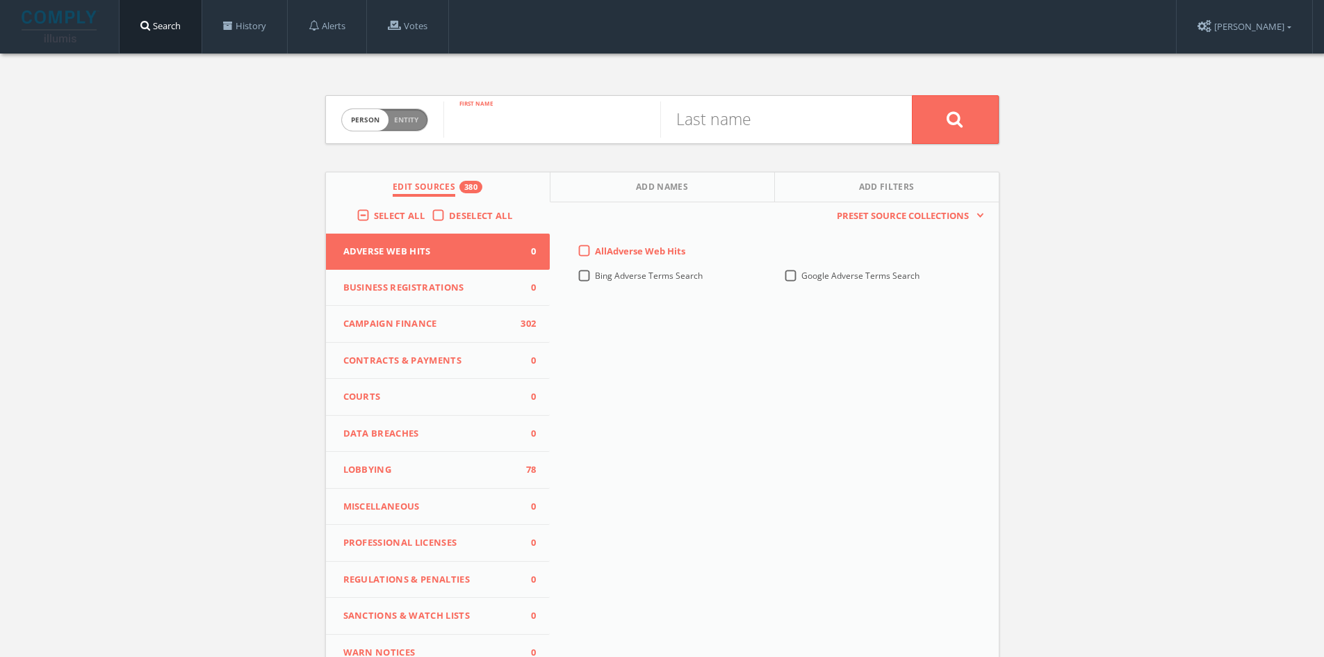
click at [476, 113] on input "text" at bounding box center [551, 119] width 217 height 36
type input "T"
type input "[PERSON_NAME]"
click at [708, 115] on input "text" at bounding box center [768, 119] width 217 height 36
type input "[PERSON_NAME]"
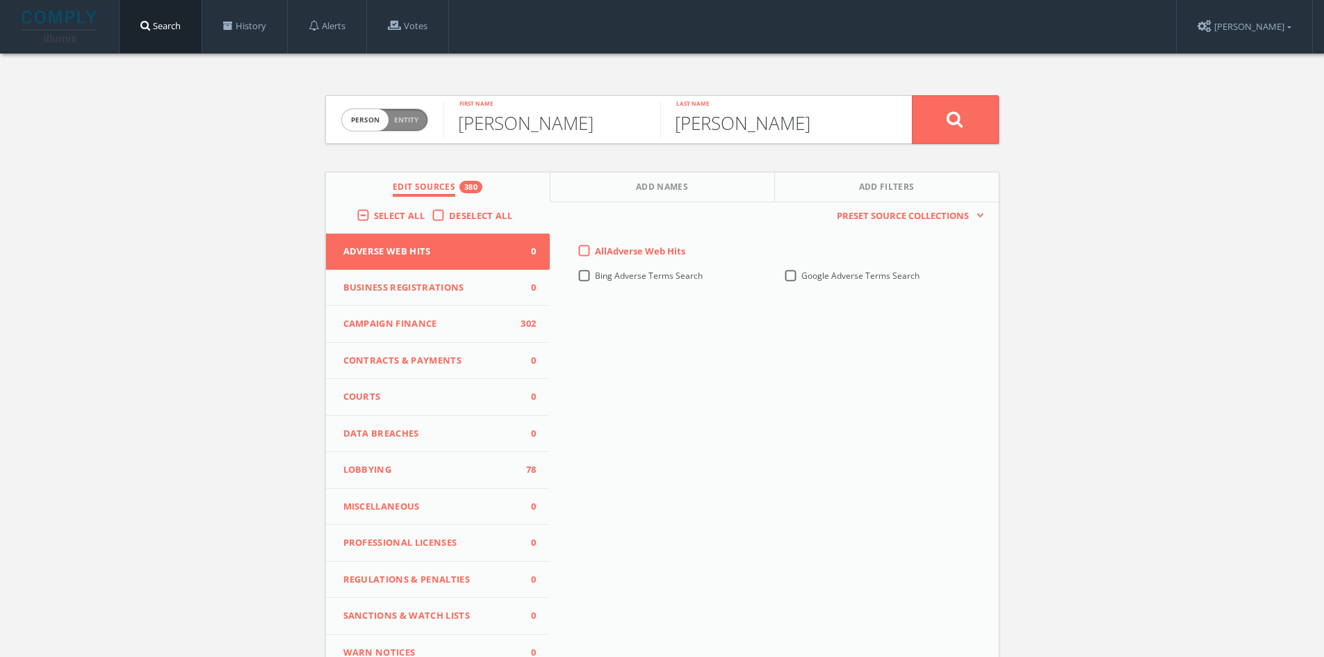
click at [912, 95] on button at bounding box center [955, 119] width 87 height 49
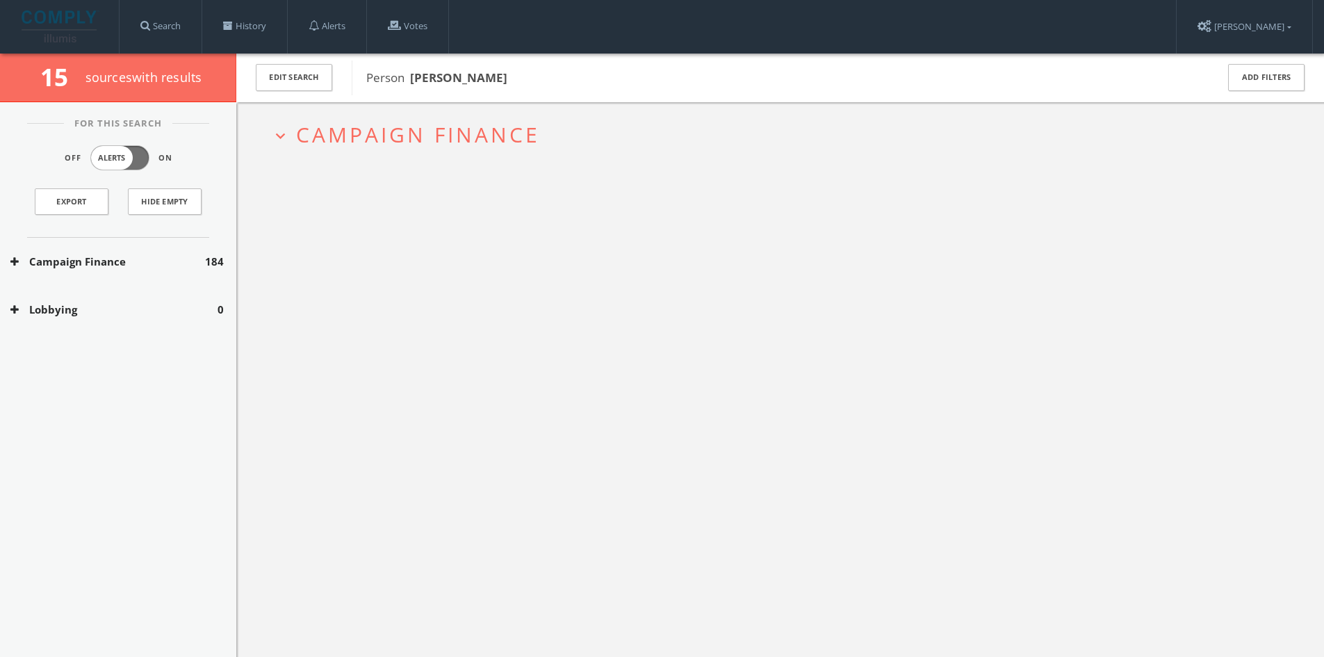
click at [505, 131] on span "Campaign Finance" at bounding box center [418, 134] width 244 height 29
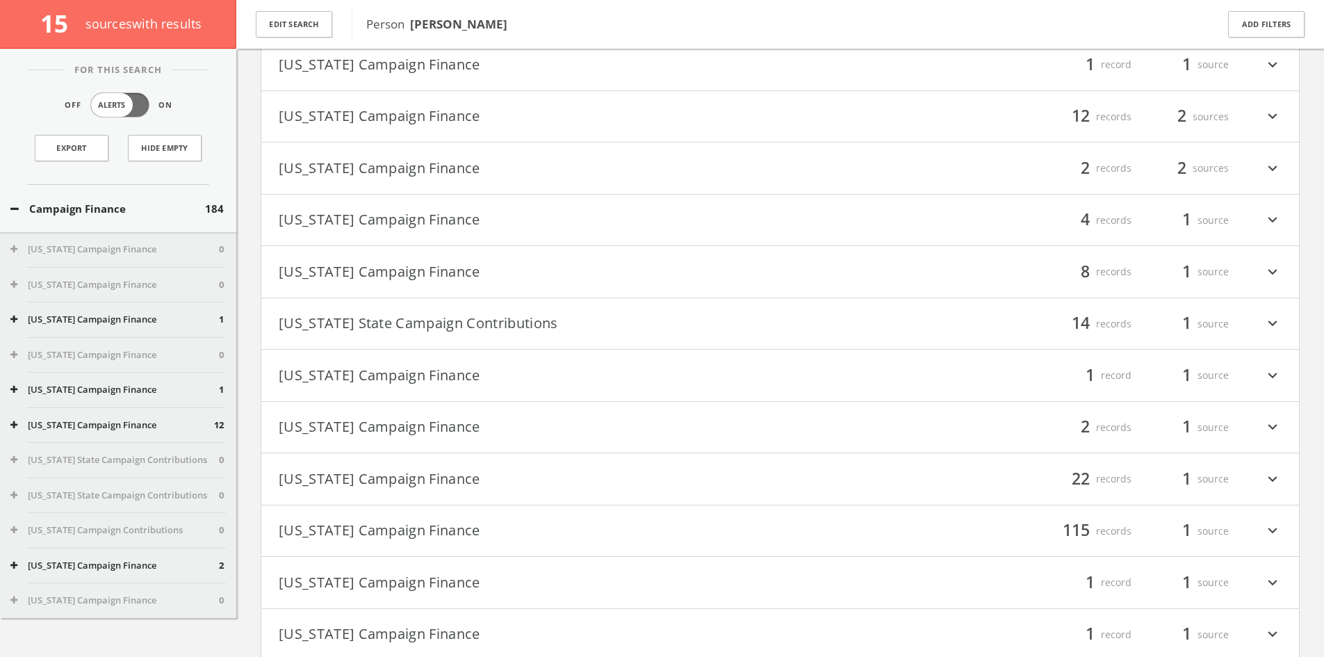
scroll to position [239, 0]
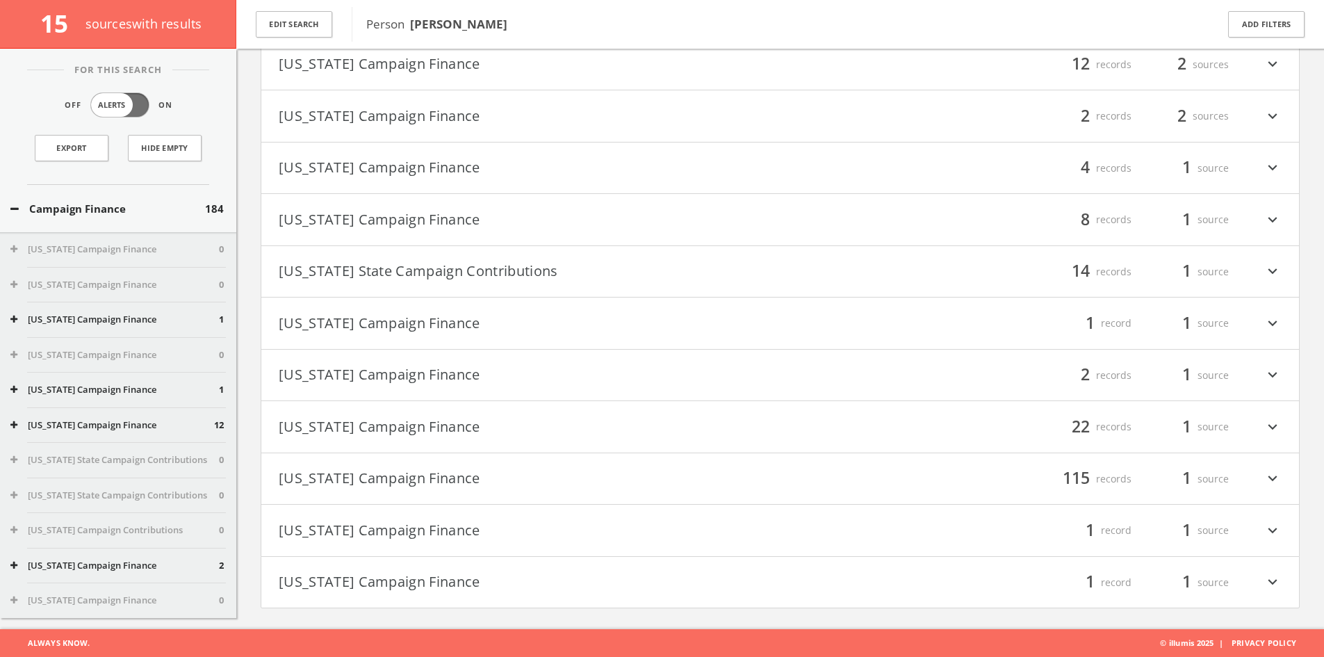
click at [491, 469] on button "[US_STATE] Campaign Finance" at bounding box center [530, 479] width 502 height 24
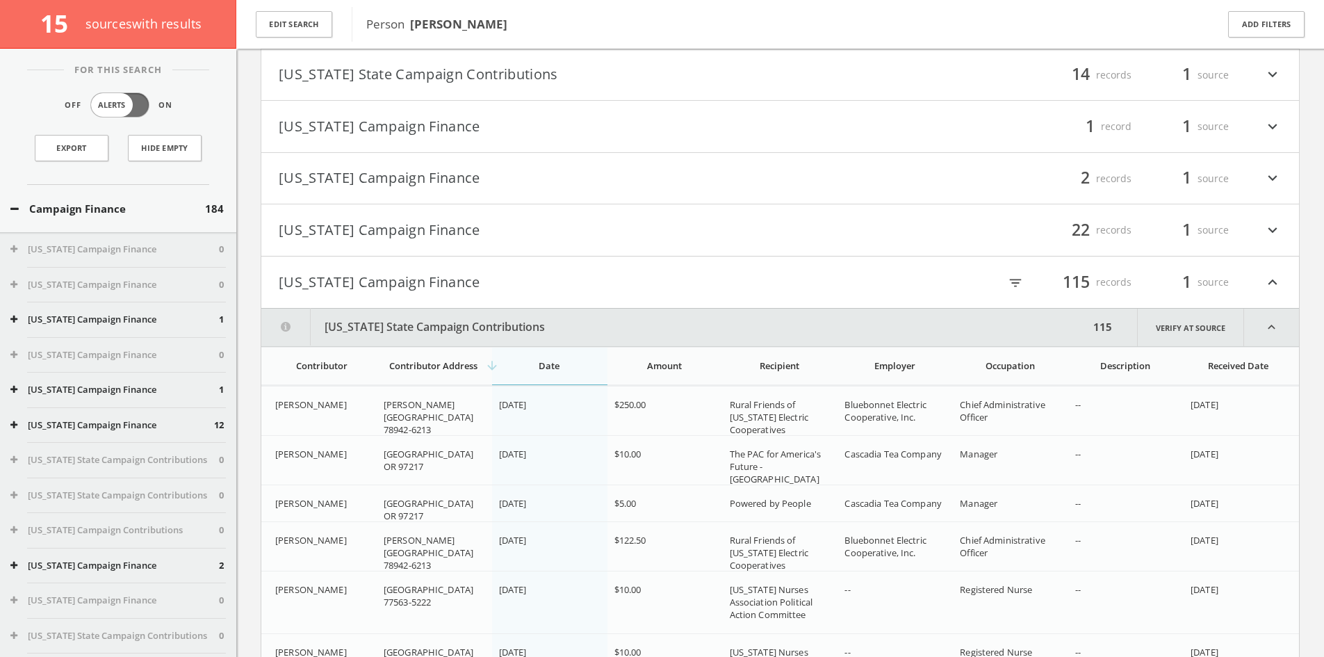
scroll to position [88, 0]
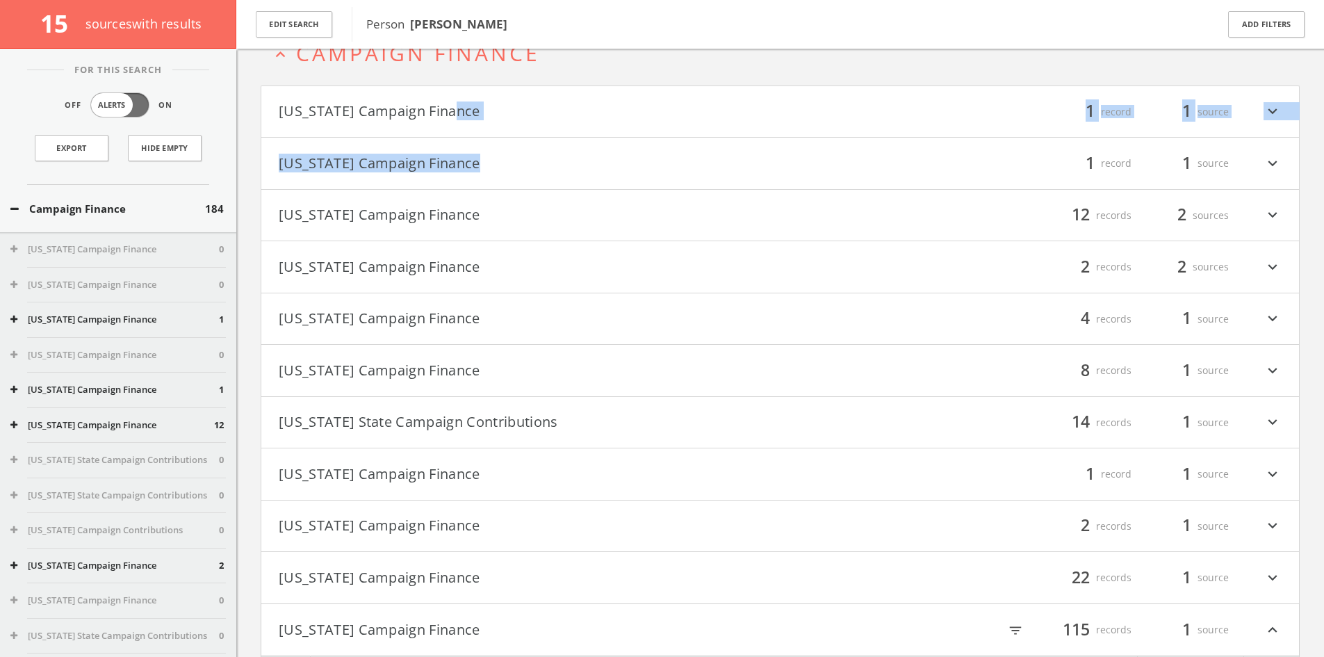
click at [519, 118] on button "[US_STATE] Campaign Finance" at bounding box center [530, 112] width 502 height 24
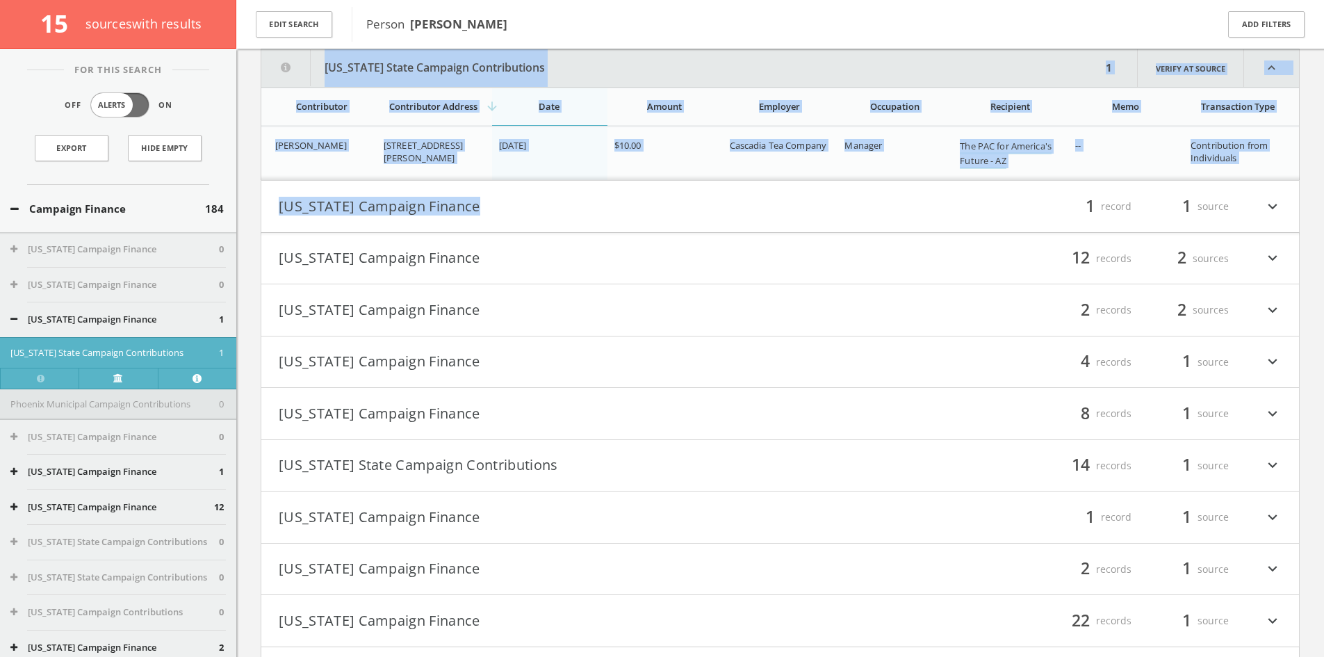
scroll to position [38, 0]
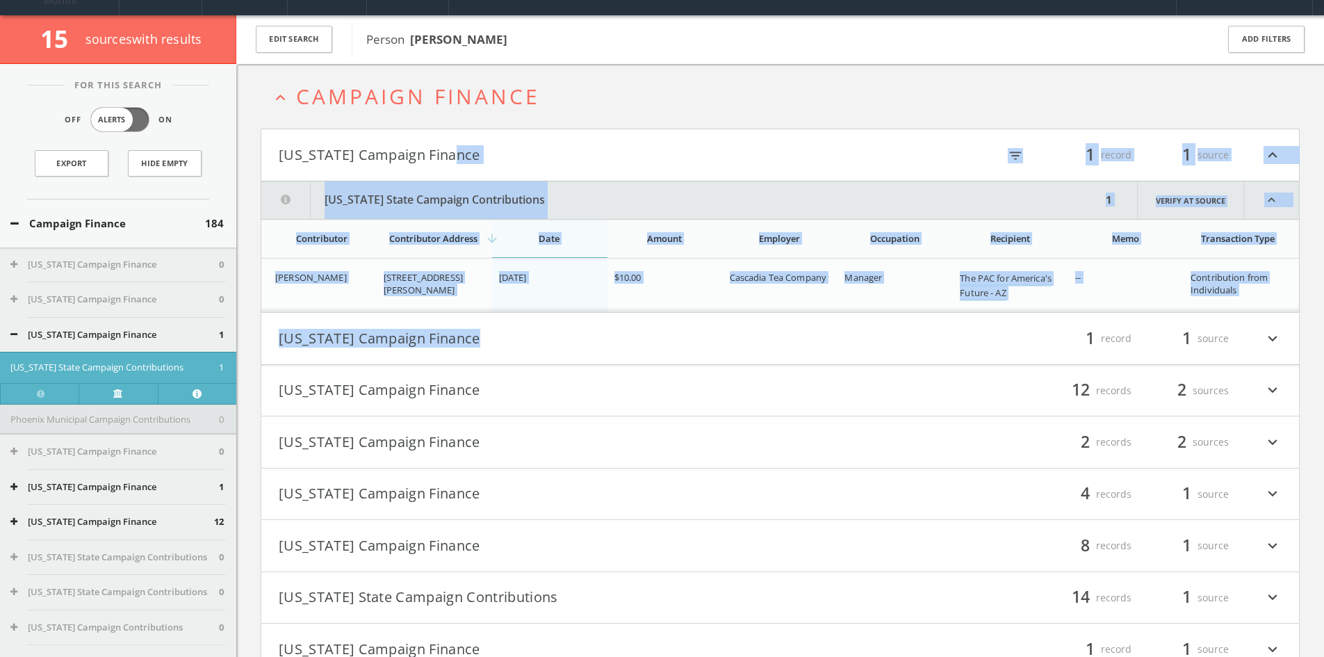
click at [606, 154] on button "[US_STATE] Campaign Finance" at bounding box center [530, 155] width 502 height 24
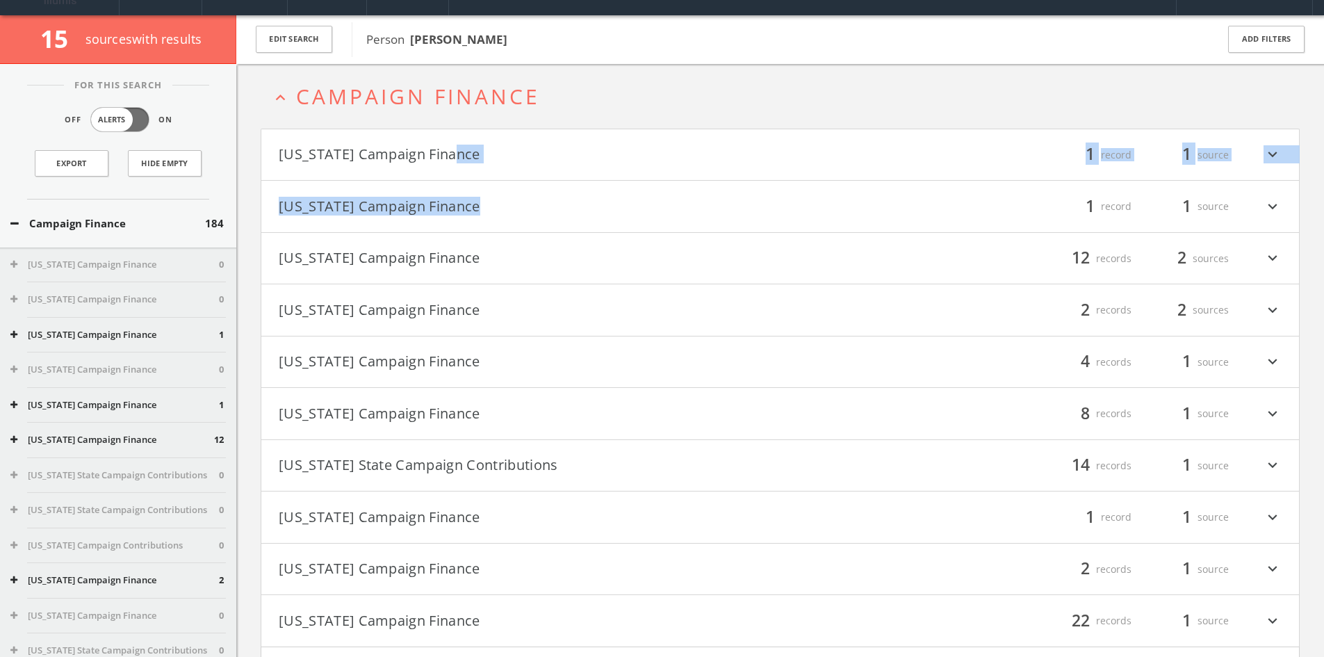
click at [171, 229] on button "Campaign Finance" at bounding box center [107, 223] width 195 height 16
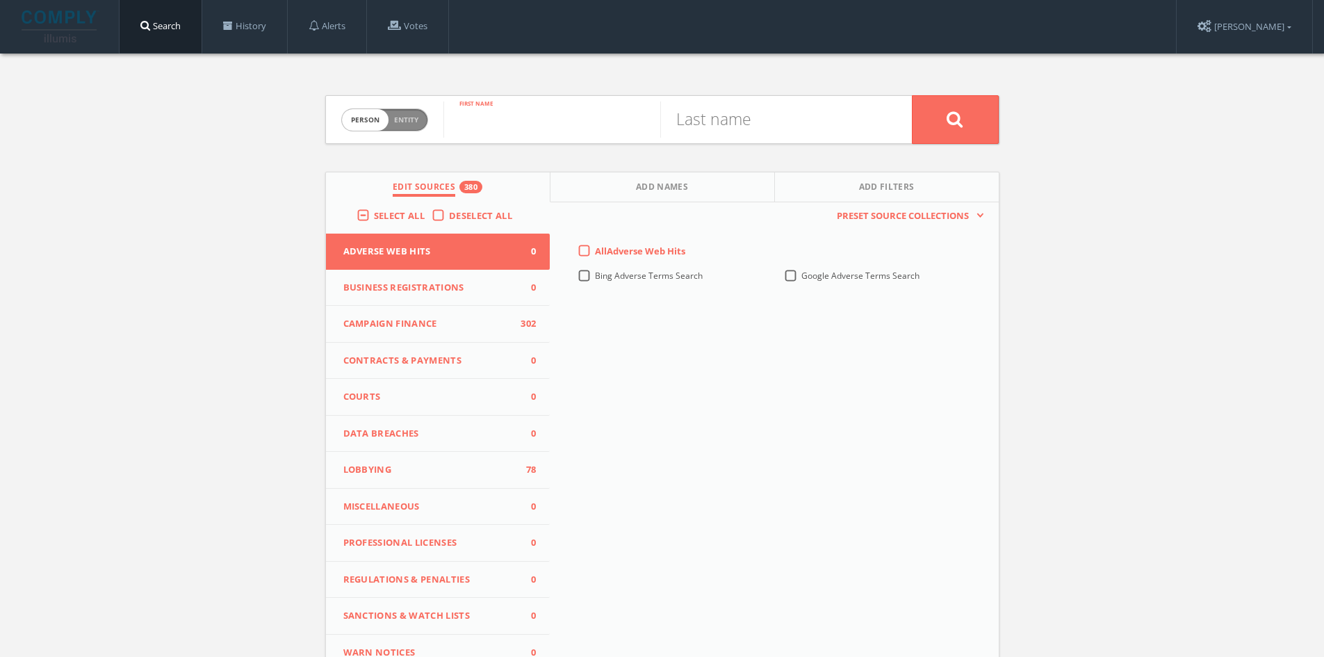
click at [555, 126] on input "text" at bounding box center [551, 119] width 217 height 36
type input "[PERSON_NAME]"
click at [786, 118] on input "text" at bounding box center [768, 119] width 217 height 36
type input "[PERSON_NAME]"
click at [912, 95] on button at bounding box center [955, 119] width 87 height 49
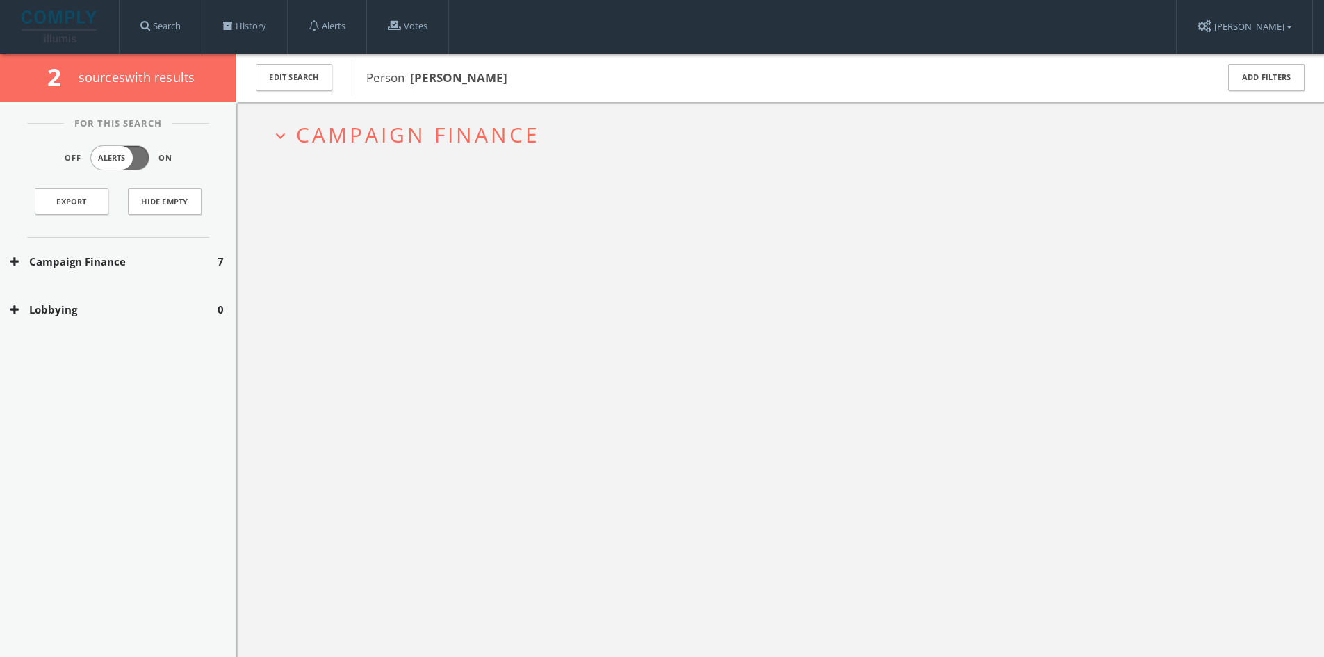
click at [473, 127] on span "Campaign Finance" at bounding box center [418, 134] width 244 height 29
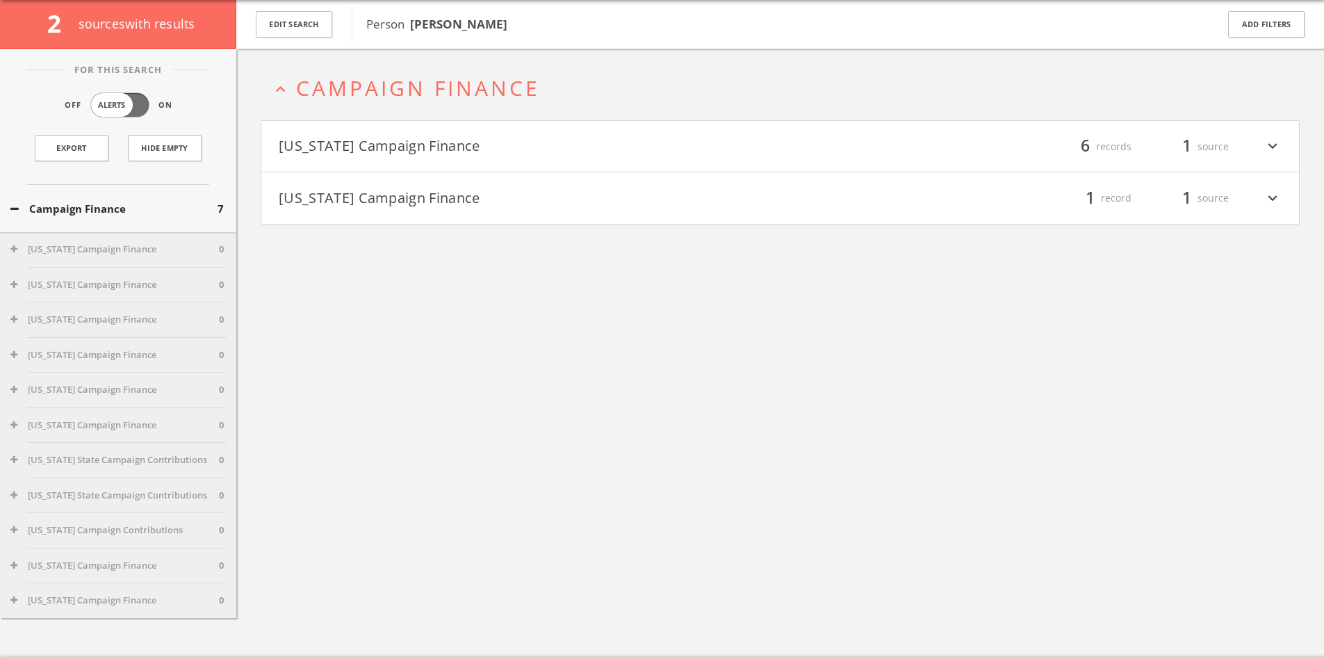
click at [475, 135] on button "[US_STATE] Campaign Finance" at bounding box center [530, 147] width 502 height 24
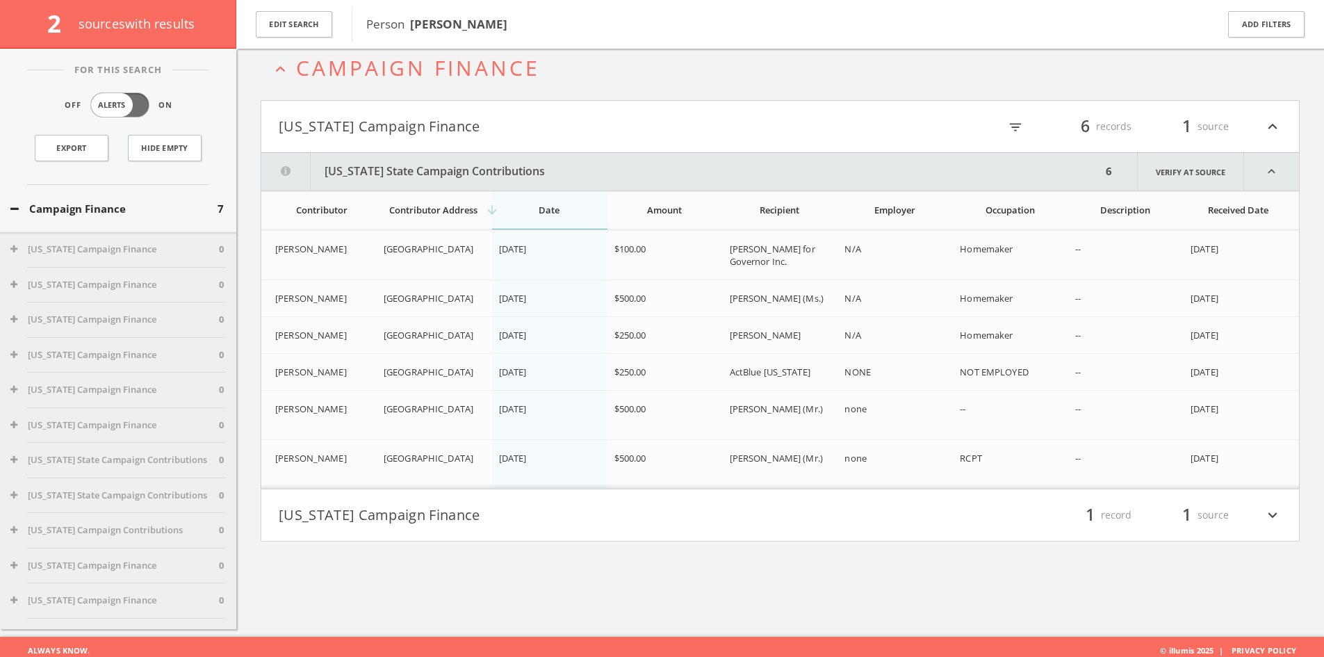
scroll to position [81, 0]
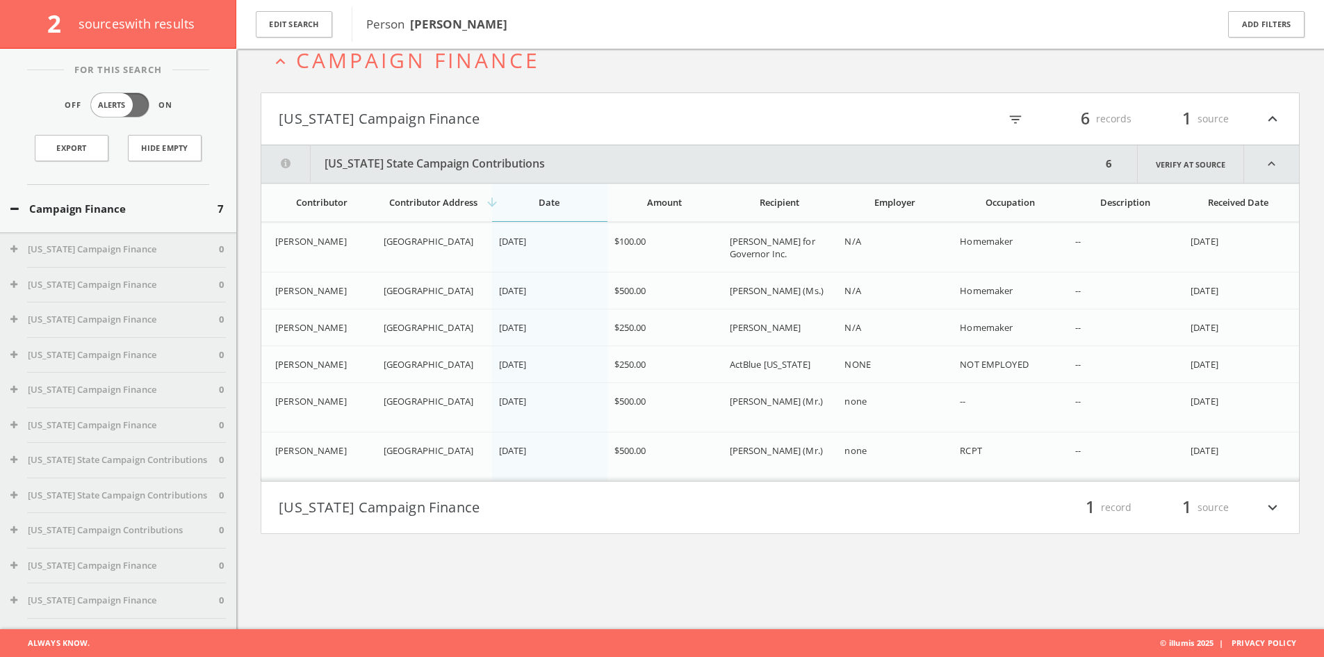
click at [567, 495] on h4 "[US_STATE] Campaign Finance filter_list 1 record 1 source expand_more" at bounding box center [780, 507] width 1038 height 51
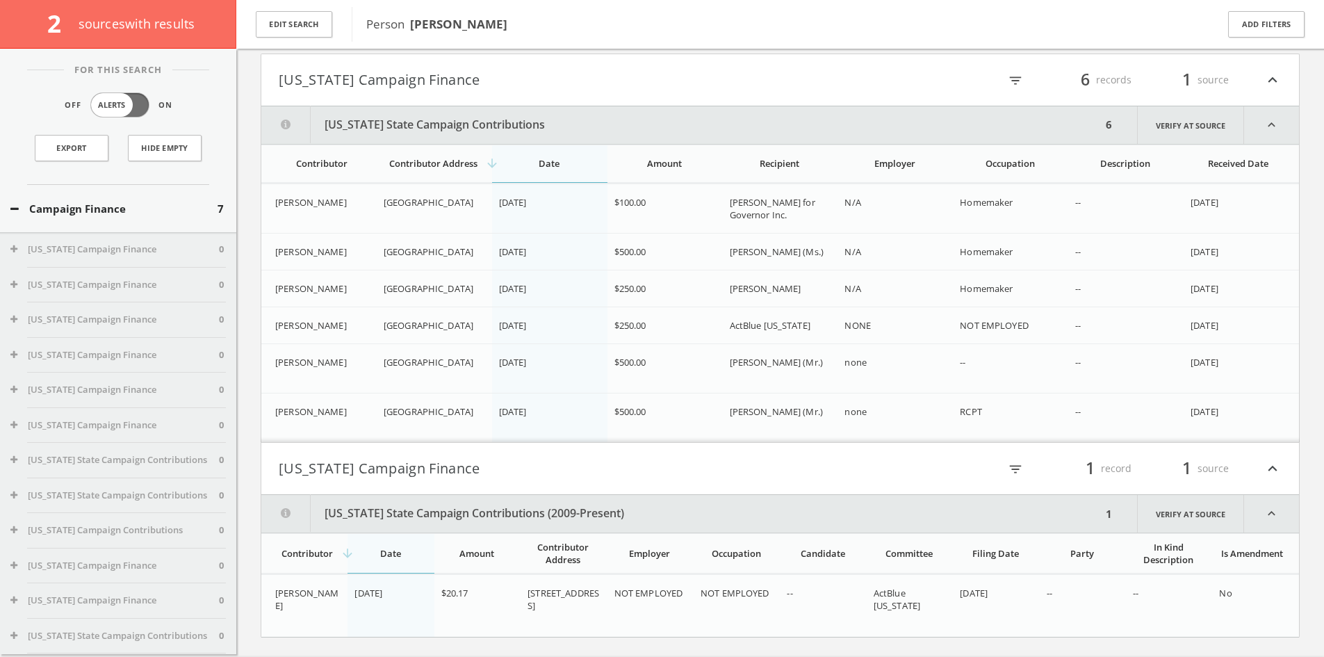
scroll to position [149, 0]
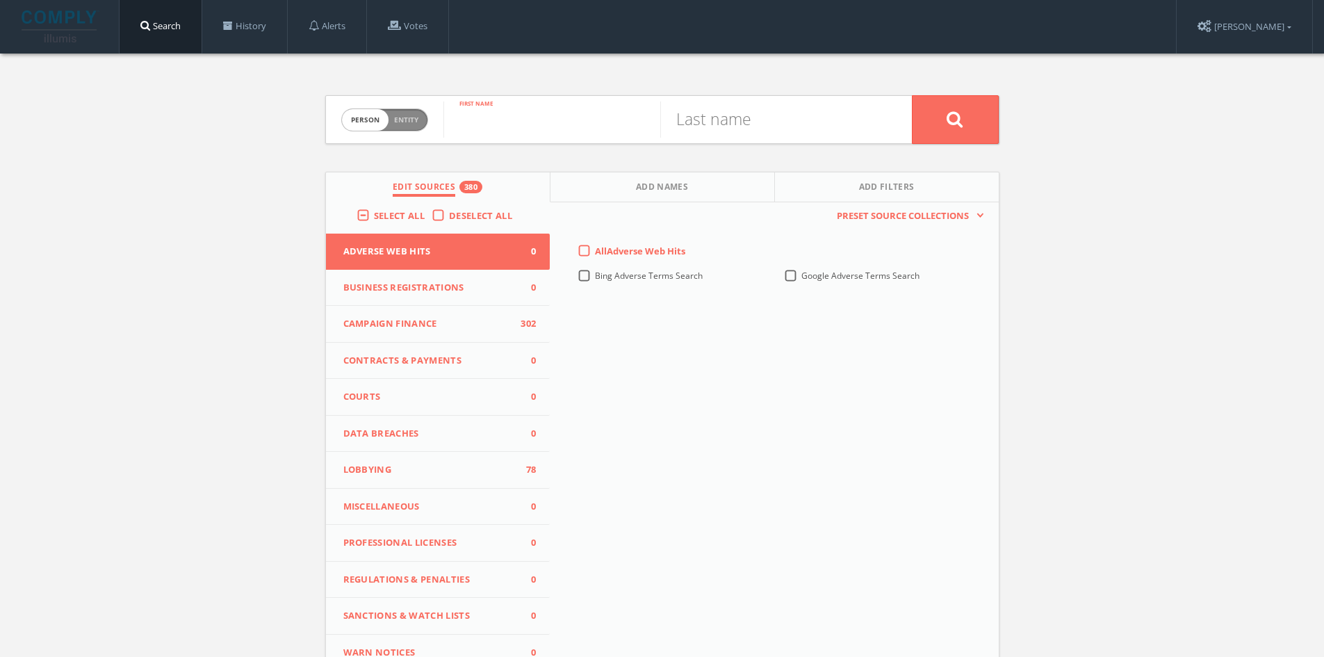
click at [537, 130] on input "text" at bounding box center [551, 119] width 217 height 36
type input "[PERSON_NAME]"
click at [771, 123] on input "text" at bounding box center [768, 119] width 217 height 36
type input "[PERSON_NAME]"
click at [912, 95] on button at bounding box center [955, 119] width 87 height 49
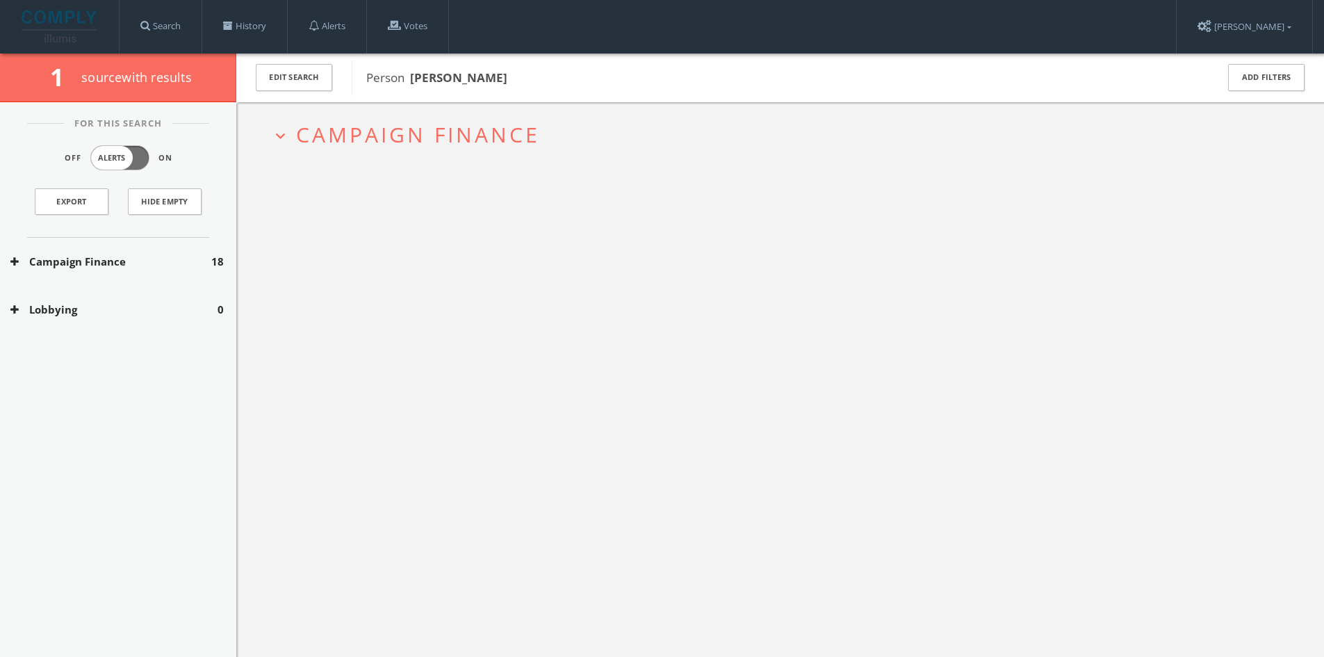
click at [512, 116] on h2 "expand_more Campaign Finance" at bounding box center [780, 134] width 1039 height 65
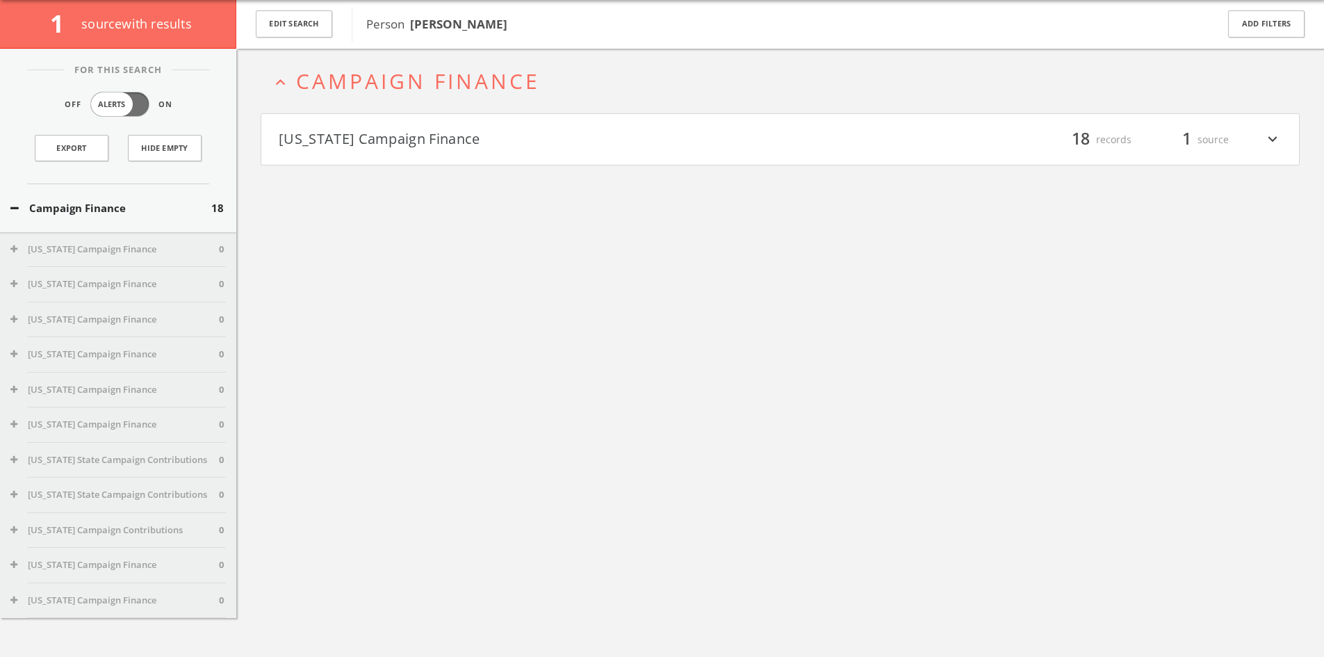
click at [487, 154] on h4 "[US_STATE] Campaign Finance filter_list 18 records 1 source expand_more" at bounding box center [780, 139] width 1038 height 51
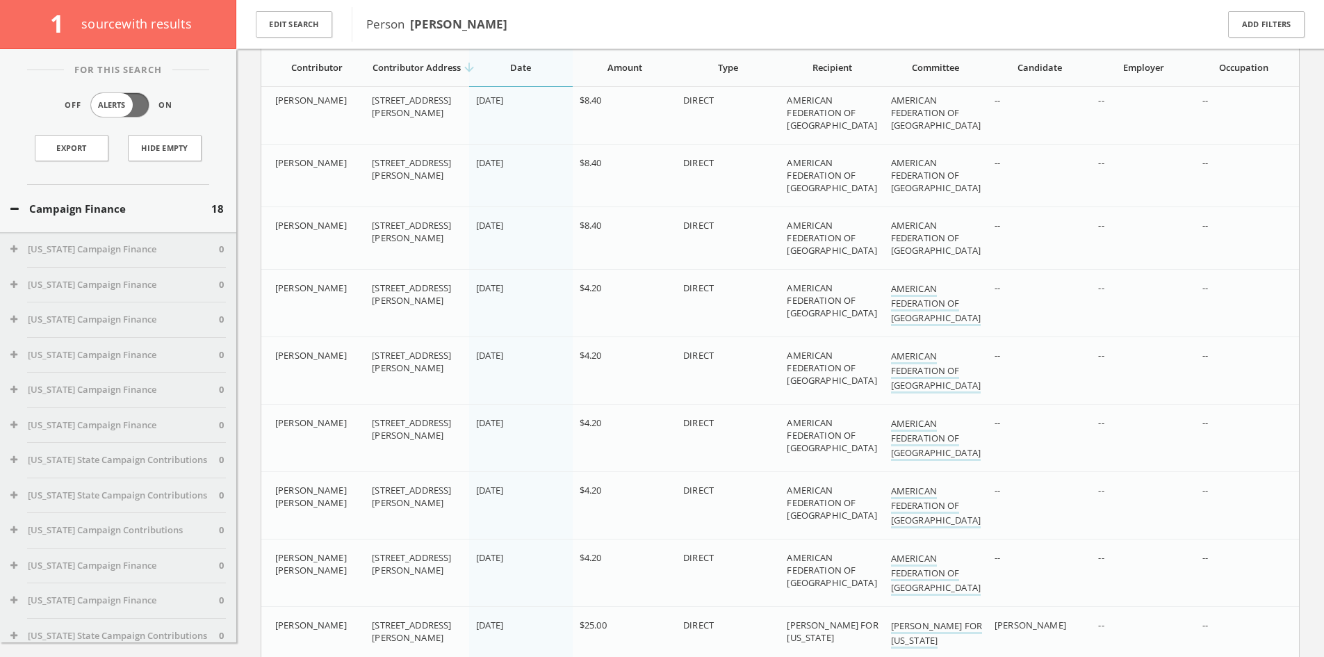
scroll to position [849, 0]
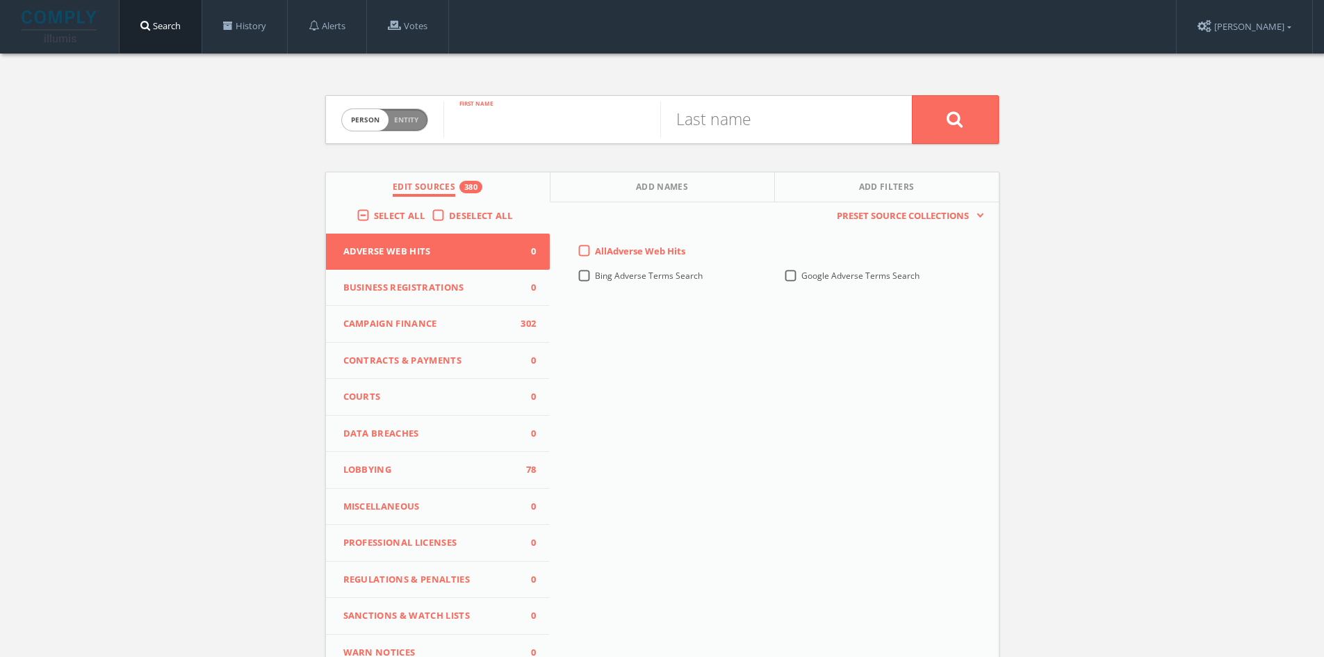
click at [526, 122] on input "text" at bounding box center [551, 119] width 217 height 36
type input "Mariella"
click at [731, 115] on input "text" at bounding box center [768, 119] width 217 height 36
type input "[PERSON_NAME]"
click at [912, 95] on button at bounding box center [955, 119] width 87 height 49
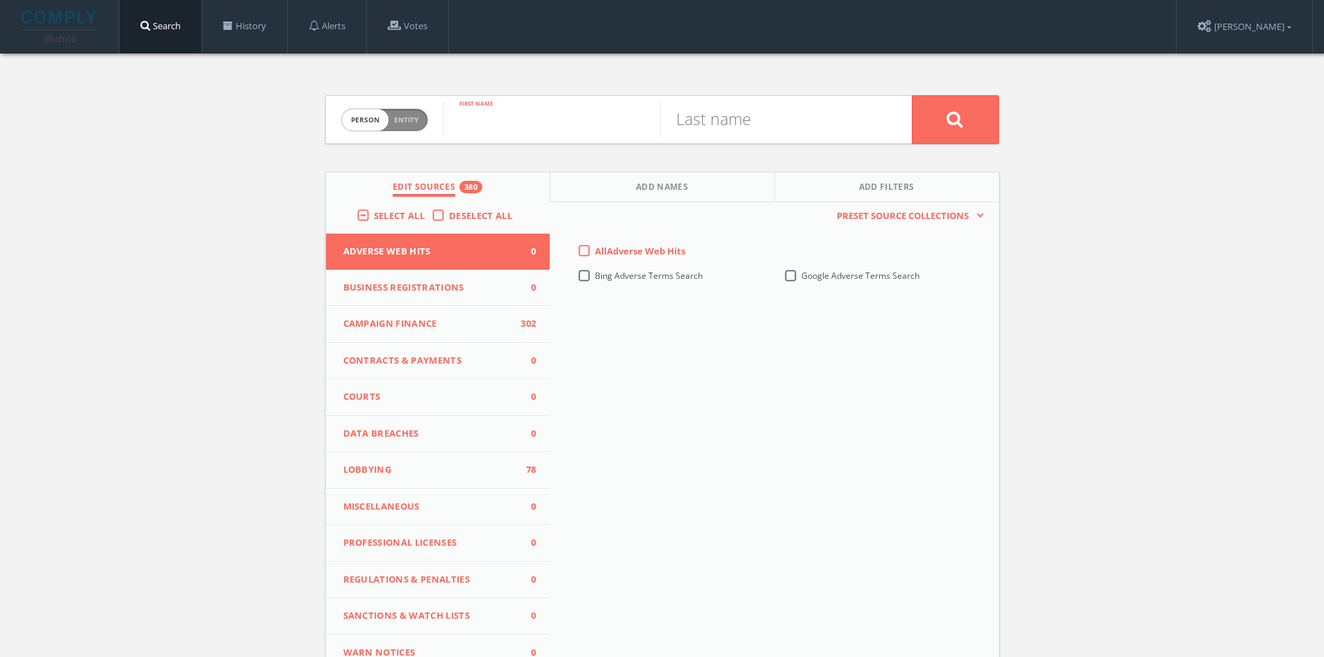
click at [530, 108] on input "text" at bounding box center [551, 119] width 217 height 36
type input "[PERSON_NAME]"
click at [680, 114] on input "text" at bounding box center [768, 119] width 217 height 36
type input "[PERSON_NAME]"
click at [912, 95] on button at bounding box center [955, 119] width 87 height 49
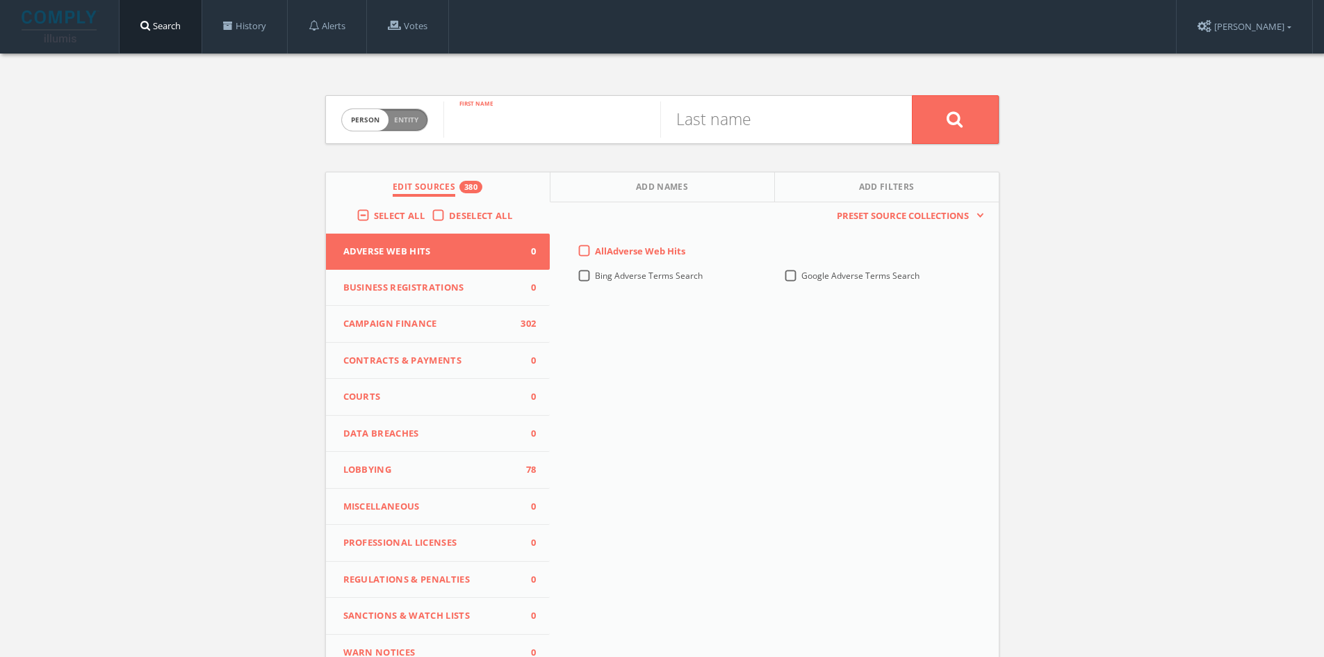
click at [485, 119] on input "text" at bounding box center [551, 119] width 217 height 36
type input "[PERSON_NAME]"
click at [781, 133] on input "text" at bounding box center [768, 119] width 217 height 36
type input "[PERSON_NAME]"
click at [912, 95] on button at bounding box center [955, 119] width 87 height 49
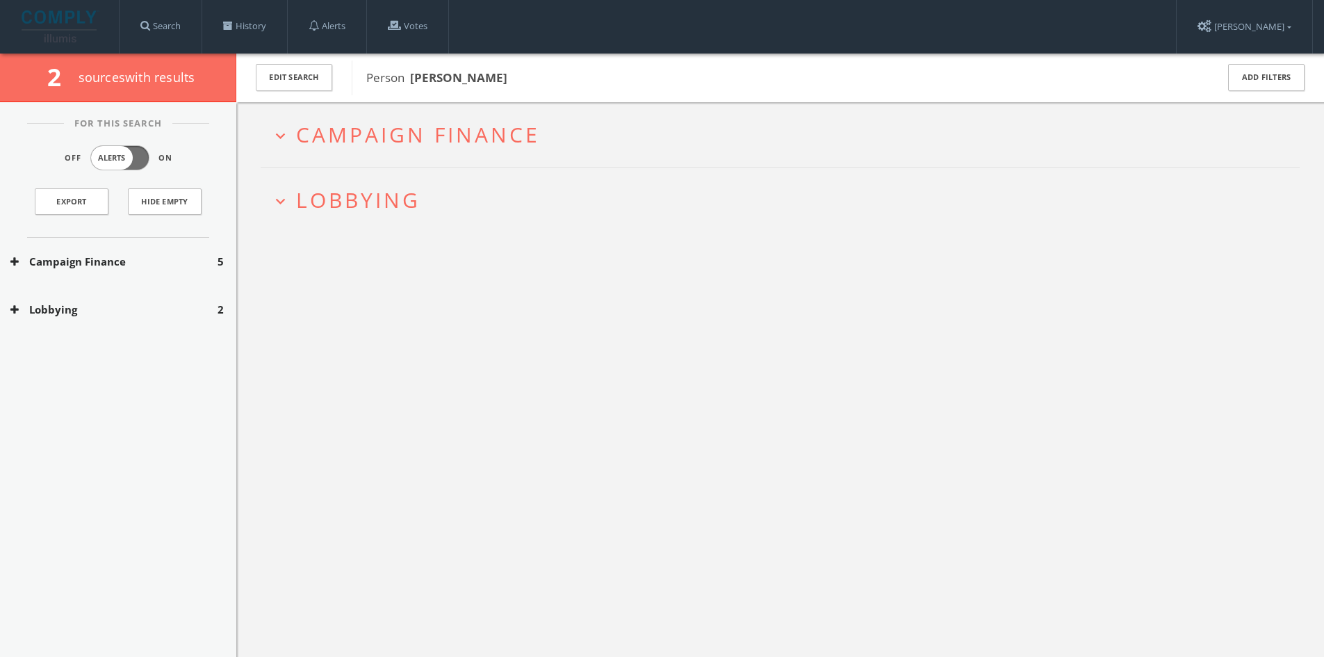
click at [416, 127] on span "Campaign Finance" at bounding box center [418, 134] width 244 height 29
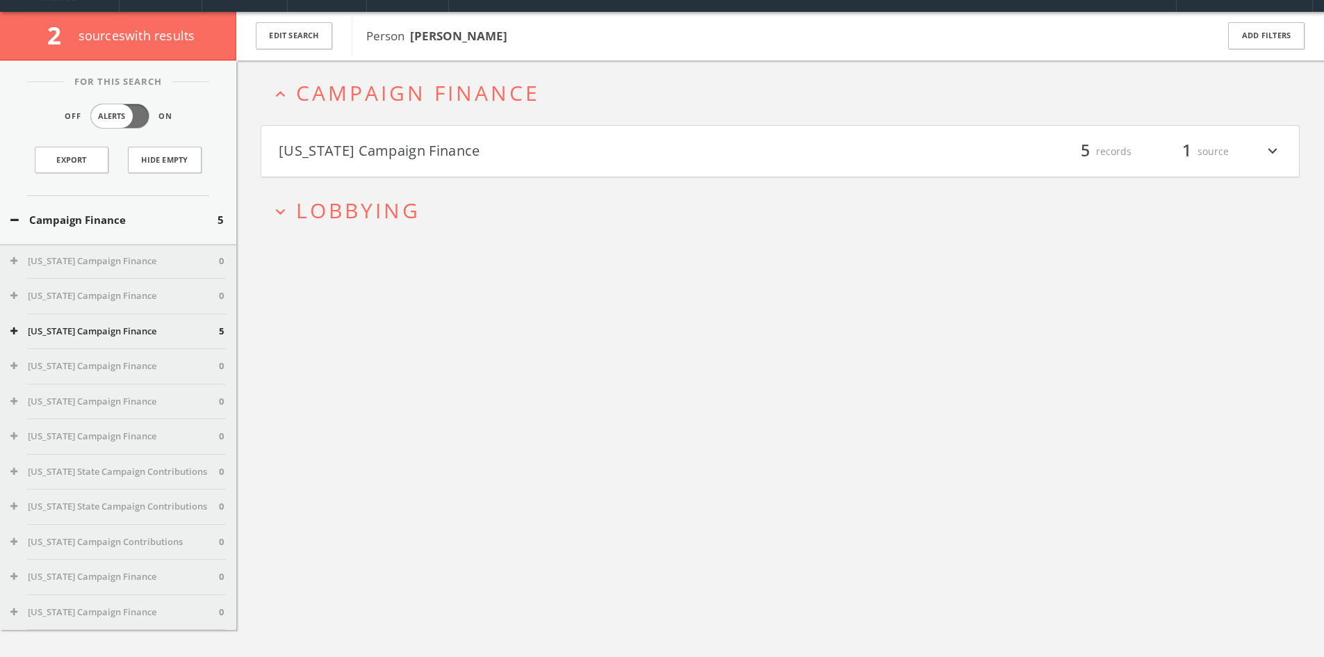
click at [415, 173] on h4 "[US_STATE] Campaign Finance filter_list 5 records 1 source expand_more" at bounding box center [780, 151] width 1038 height 51
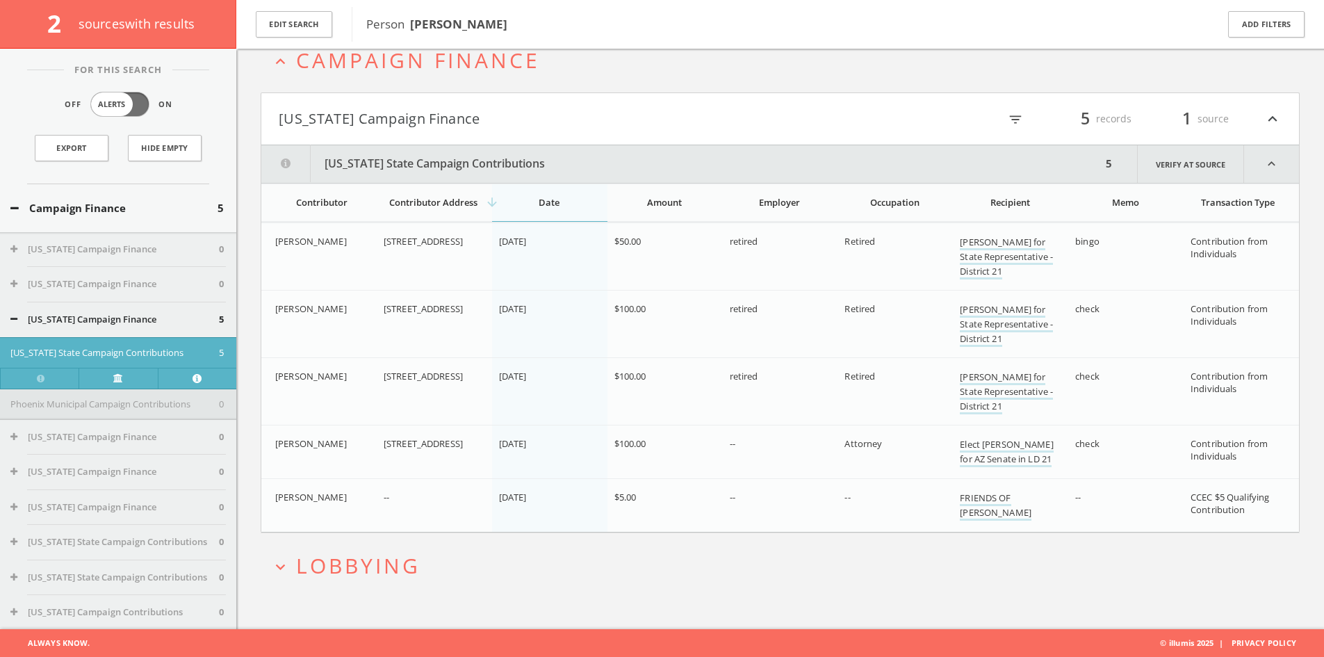
scroll to position [81, 0]
click at [461, 560] on button "expand_more Lobbying" at bounding box center [785, 565] width 1029 height 23
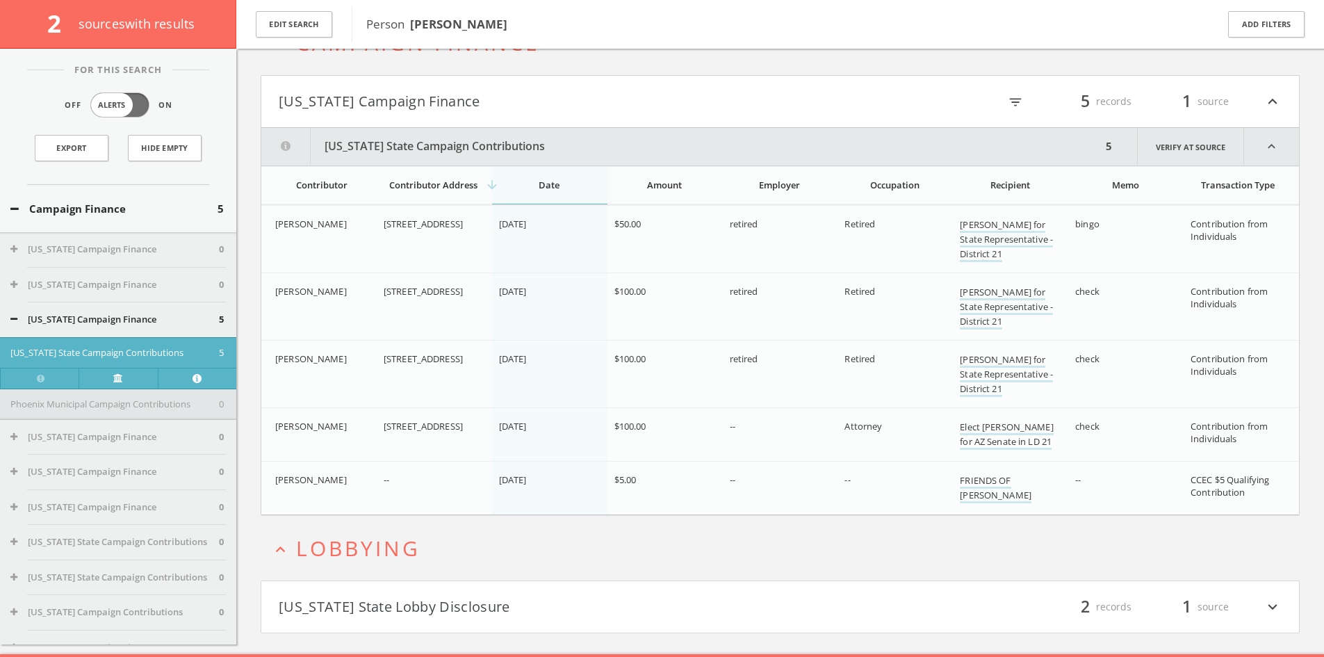
scroll to position [124, 0]
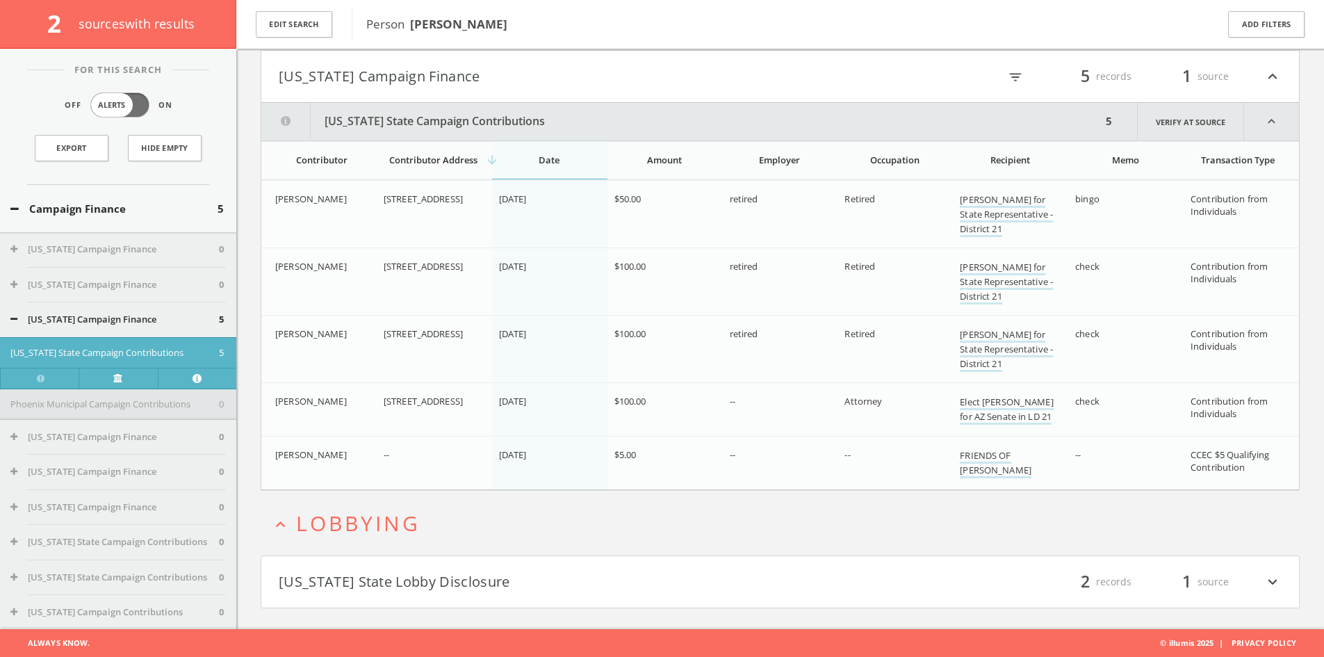
click at [507, 577] on button "[US_STATE] State Lobby Disclosure" at bounding box center [530, 582] width 502 height 24
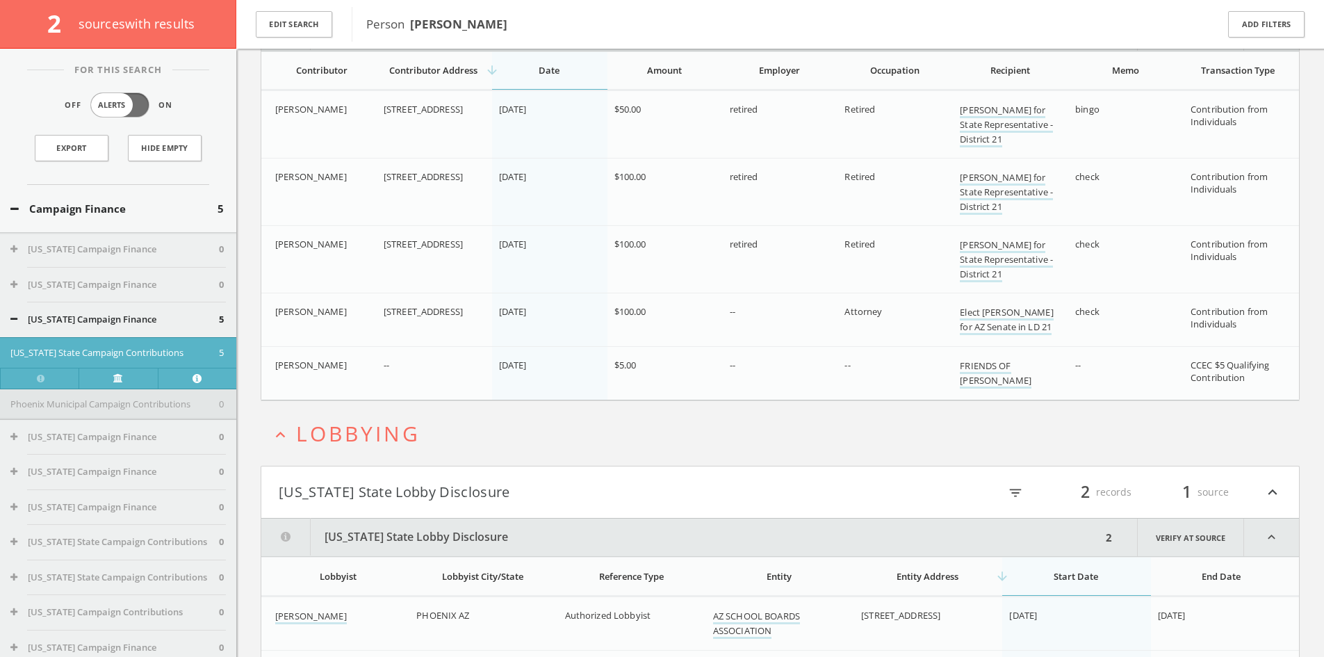
scroll to position [295, 0]
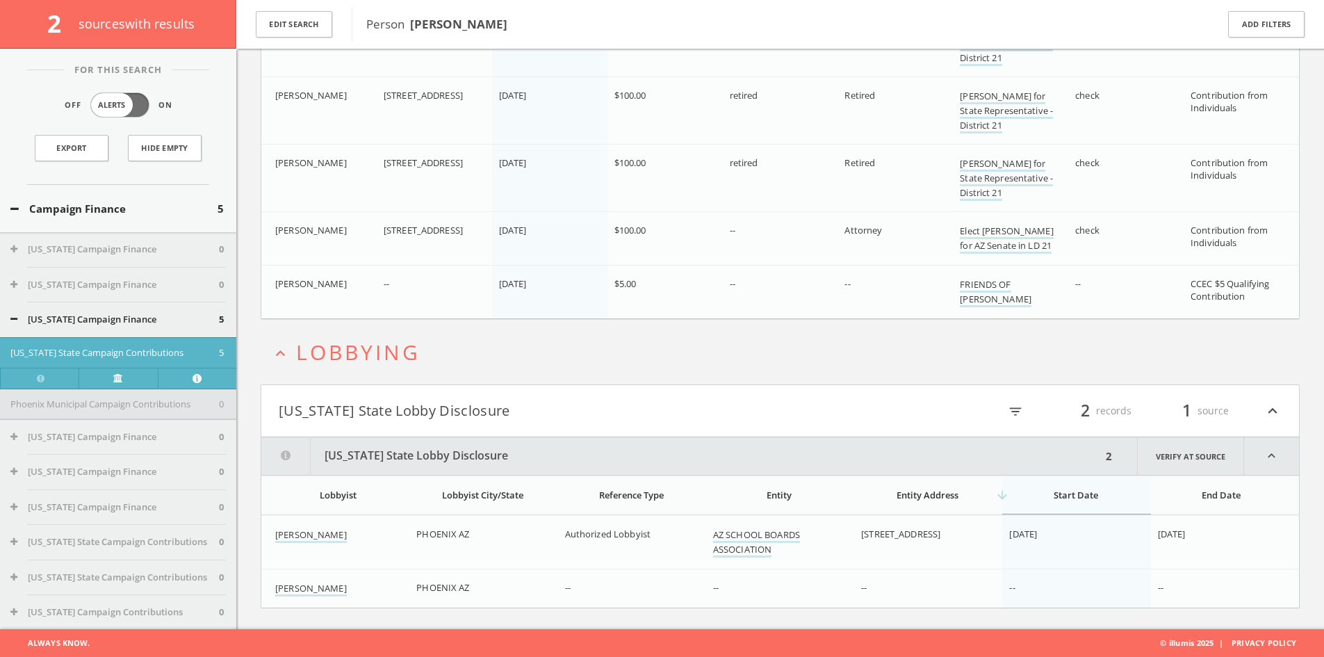
drag, startPoint x: 1180, startPoint y: 459, endPoint x: 1123, endPoint y: 469, distance: 57.7
click at [1124, 466] on div "2 Verify at source expand_less" at bounding box center [1200, 456] width 197 height 38
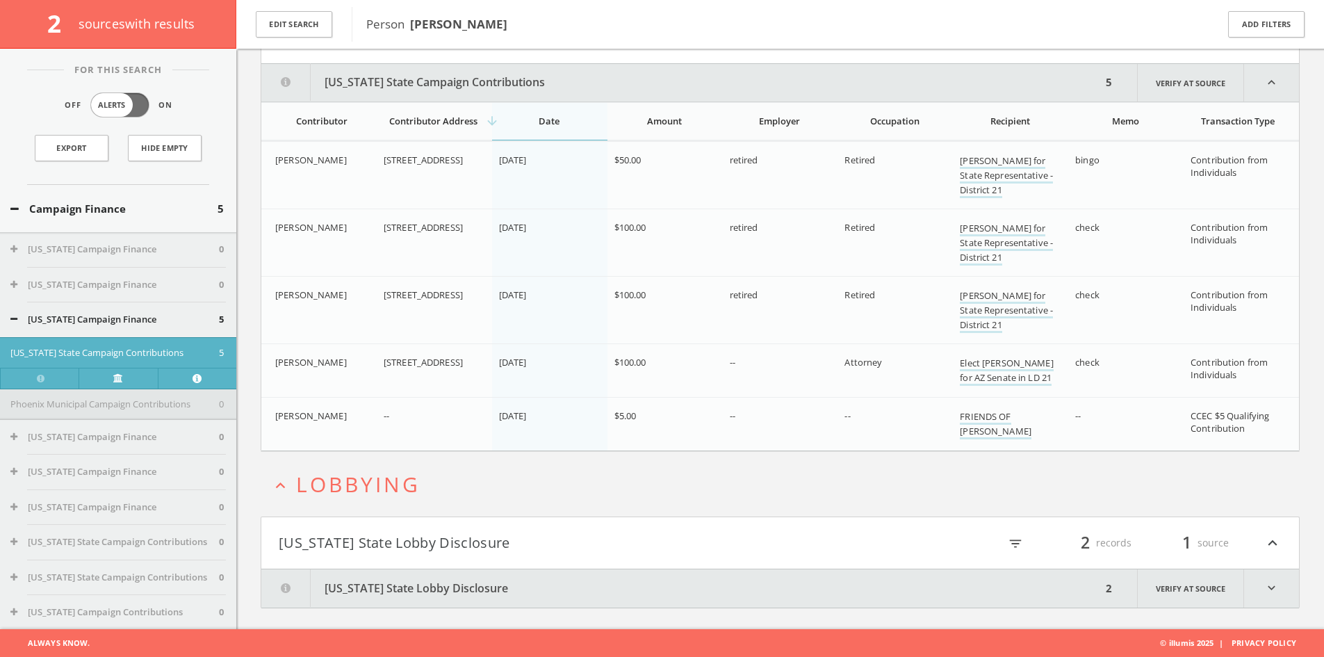
click at [1036, 535] on div "filter_list 2 records 1 source expand_less" at bounding box center [1032, 543] width 502 height 24
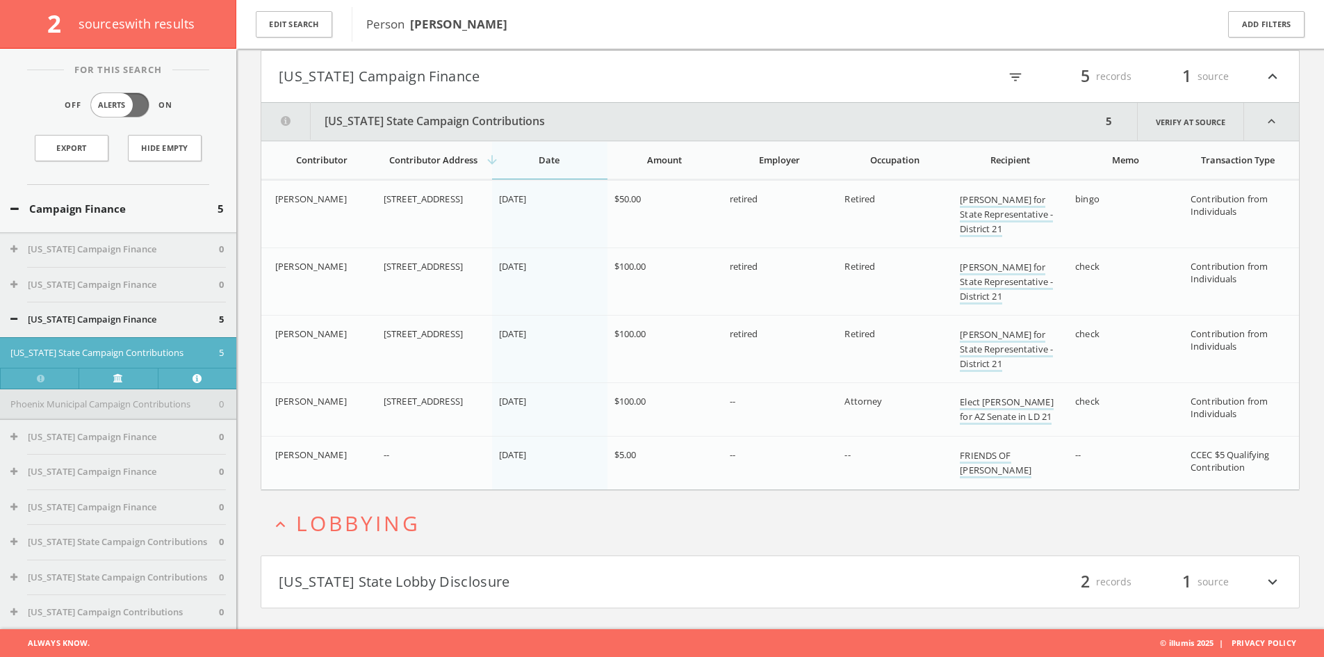
scroll to position [124, 0]
click at [1036, 592] on div "filter_list 2 records 1 source expand_more" at bounding box center [1032, 582] width 502 height 24
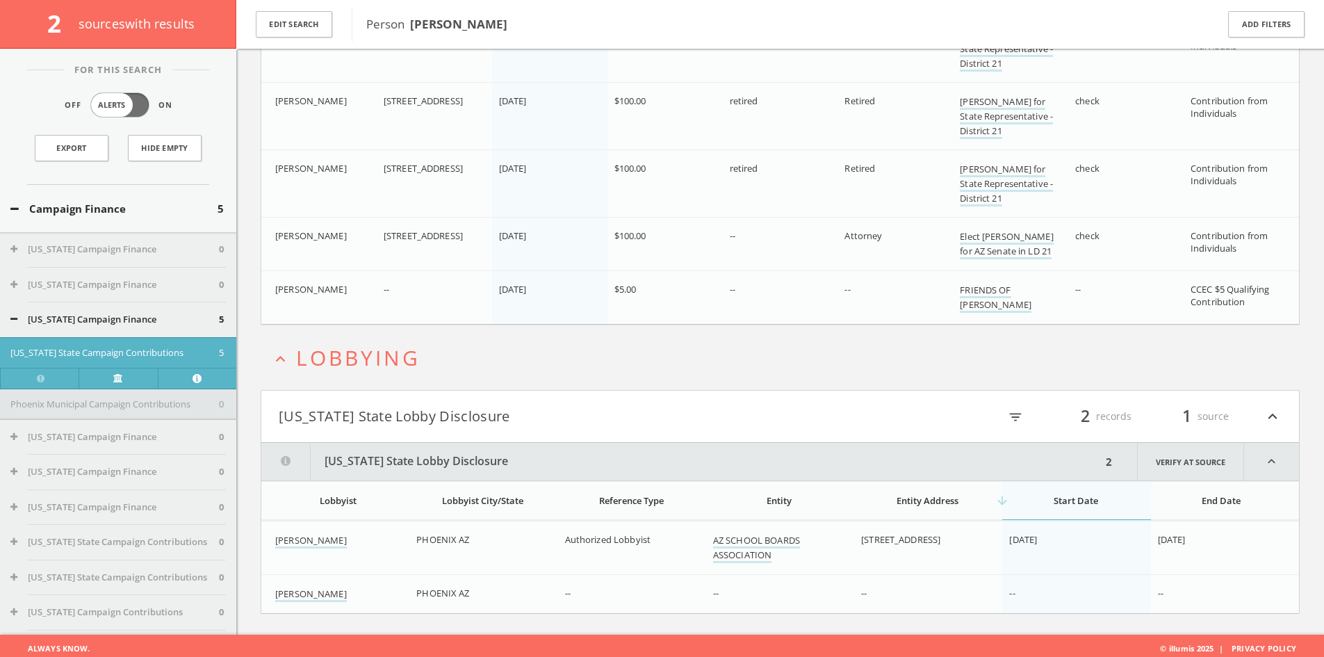
scroll to position [295, 0]
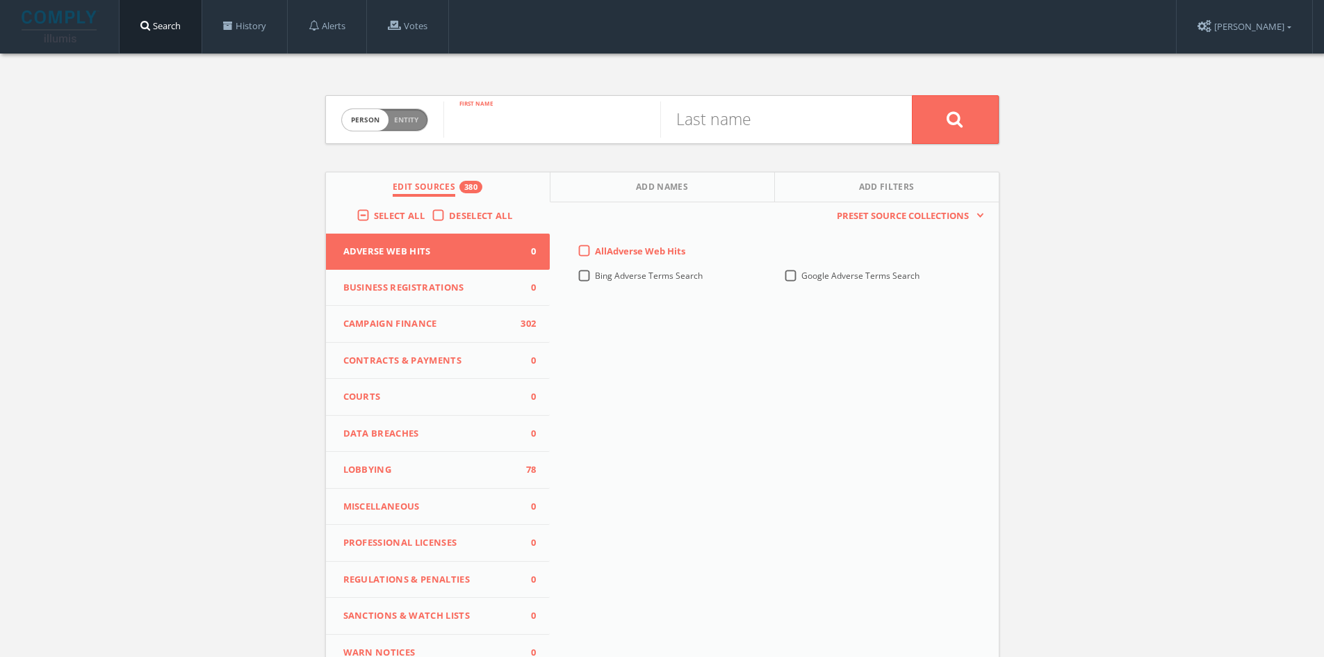
click at [522, 115] on input "text" at bounding box center [551, 119] width 217 height 36
type input "[PERSON_NAME]"
click at [775, 114] on input "text" at bounding box center [768, 119] width 217 height 36
type input "[PERSON_NAME]"
click at [912, 95] on button at bounding box center [955, 119] width 87 height 49
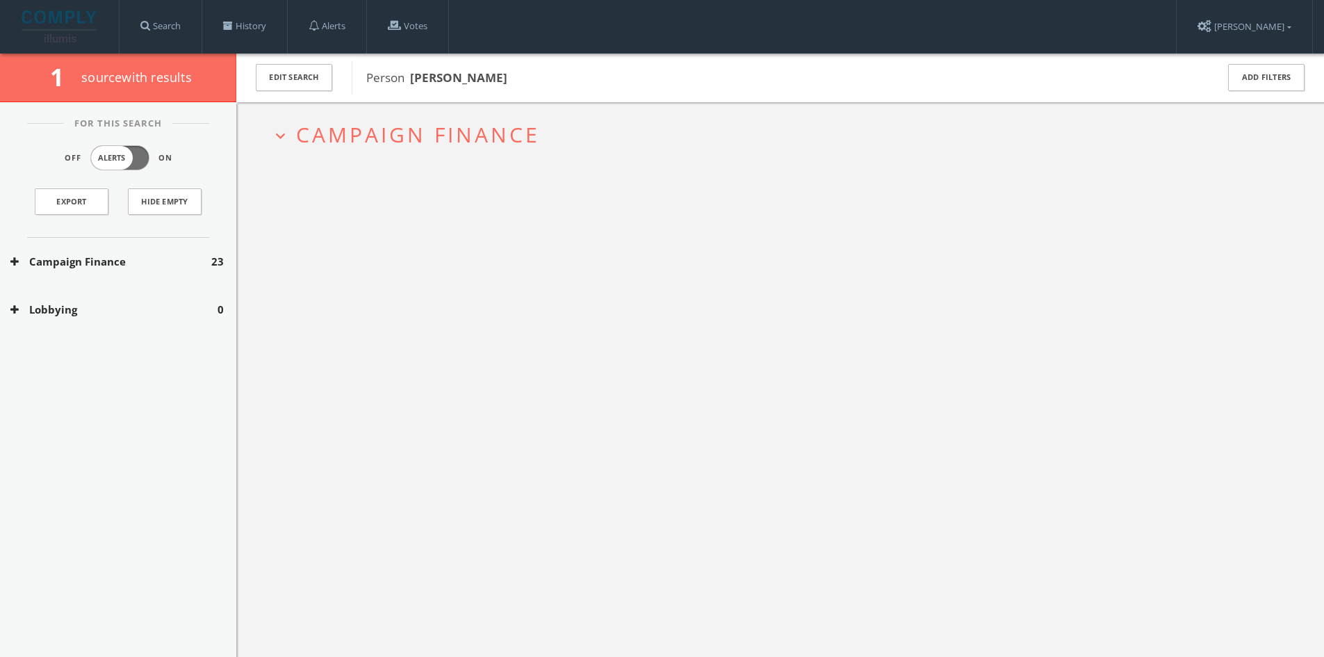
click at [561, 131] on button "expand_more Campaign Finance" at bounding box center [785, 134] width 1029 height 23
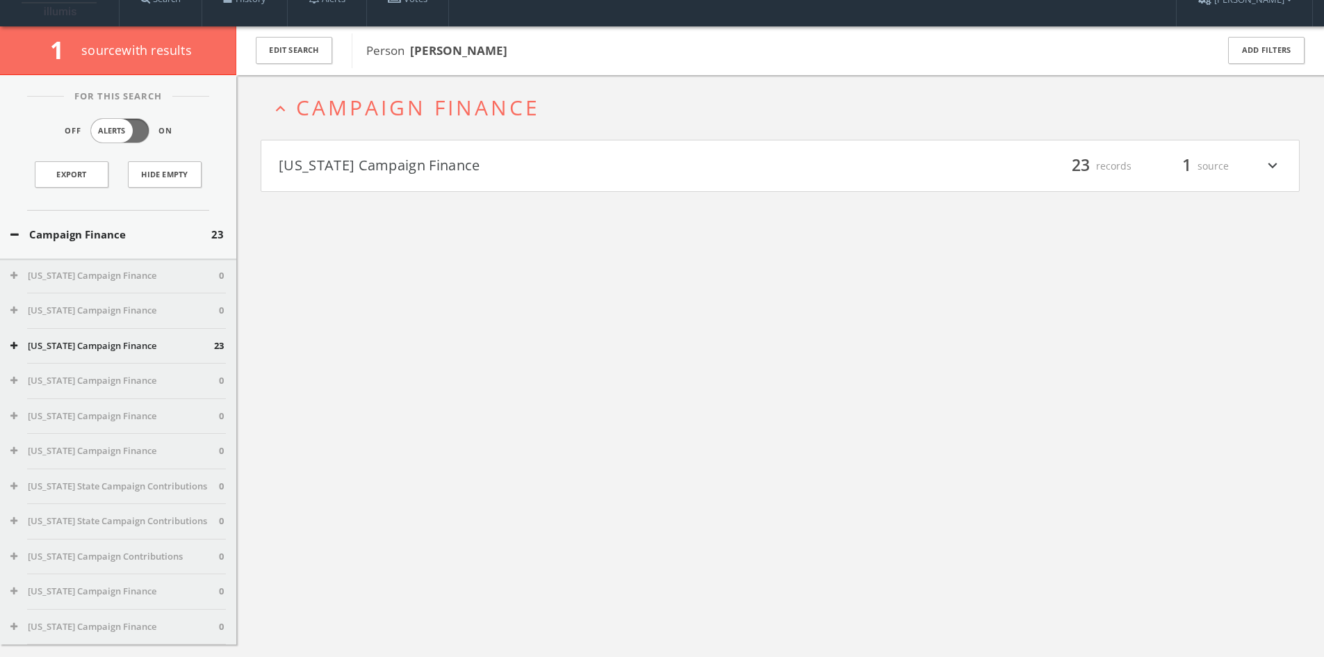
click at [583, 179] on h4 "[US_STATE] Campaign Finance filter_list 23 records 1 source expand_more" at bounding box center [780, 165] width 1038 height 51
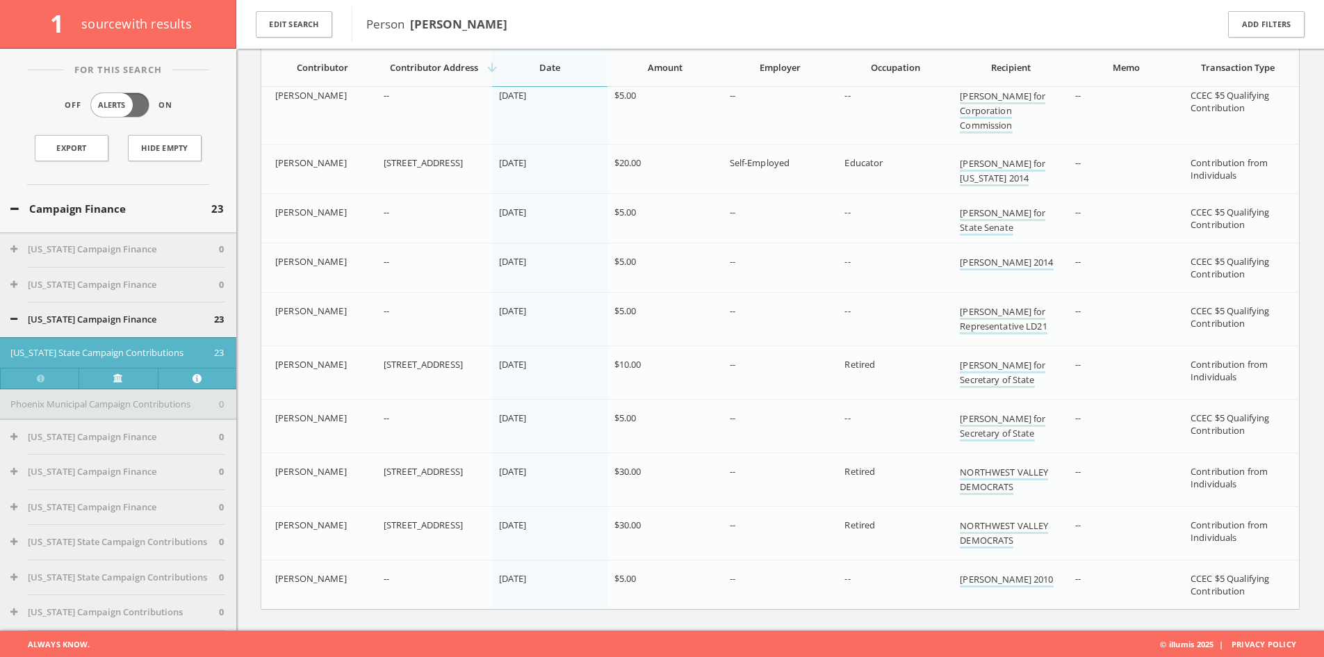
scroll to position [927, 0]
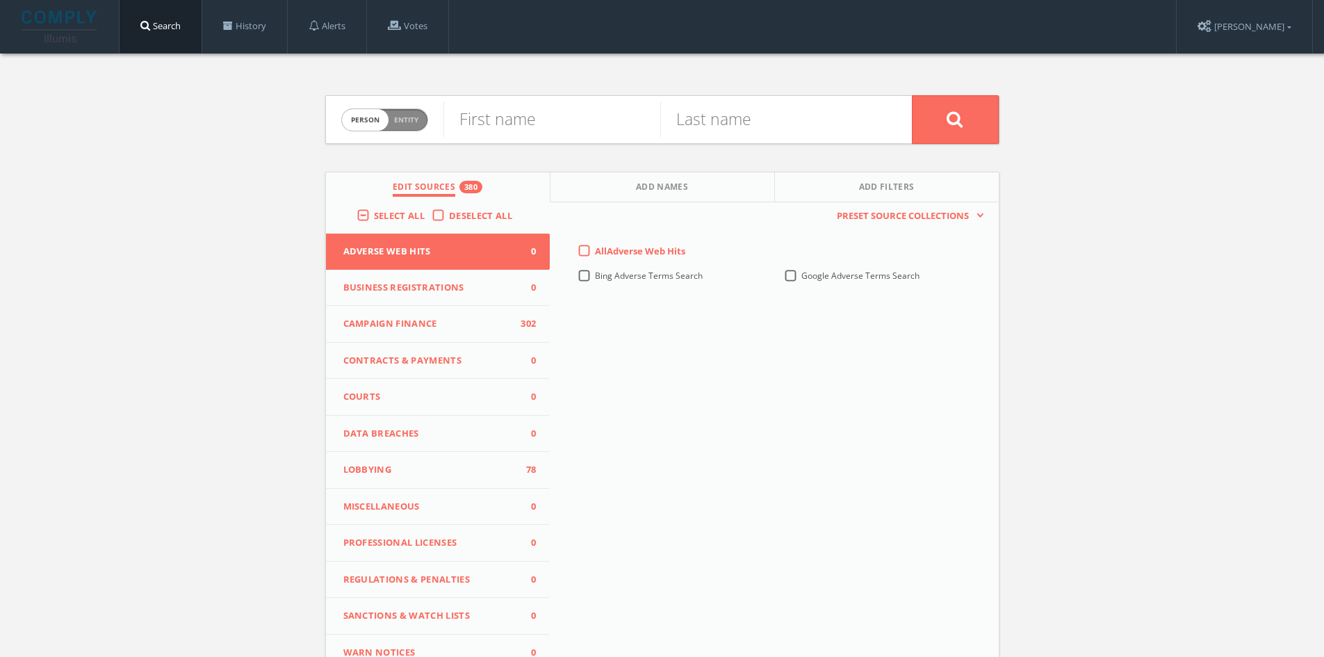
click at [580, 138] on div "First name" at bounding box center [551, 119] width 217 height 47
click at [579, 130] on input "text" at bounding box center [551, 119] width 217 height 36
type input "[PERSON_NAME]"
click at [755, 118] on input "text" at bounding box center [768, 119] width 217 height 36
type input "Potter"
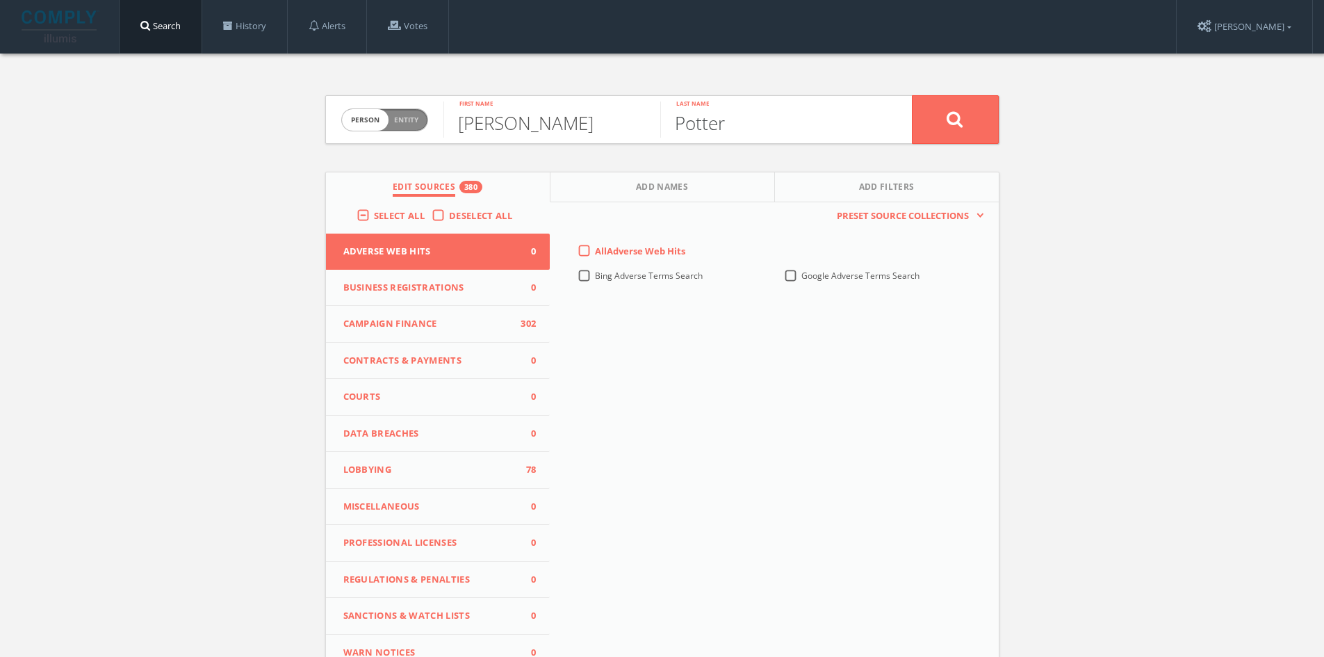
click at [912, 95] on button at bounding box center [955, 119] width 87 height 49
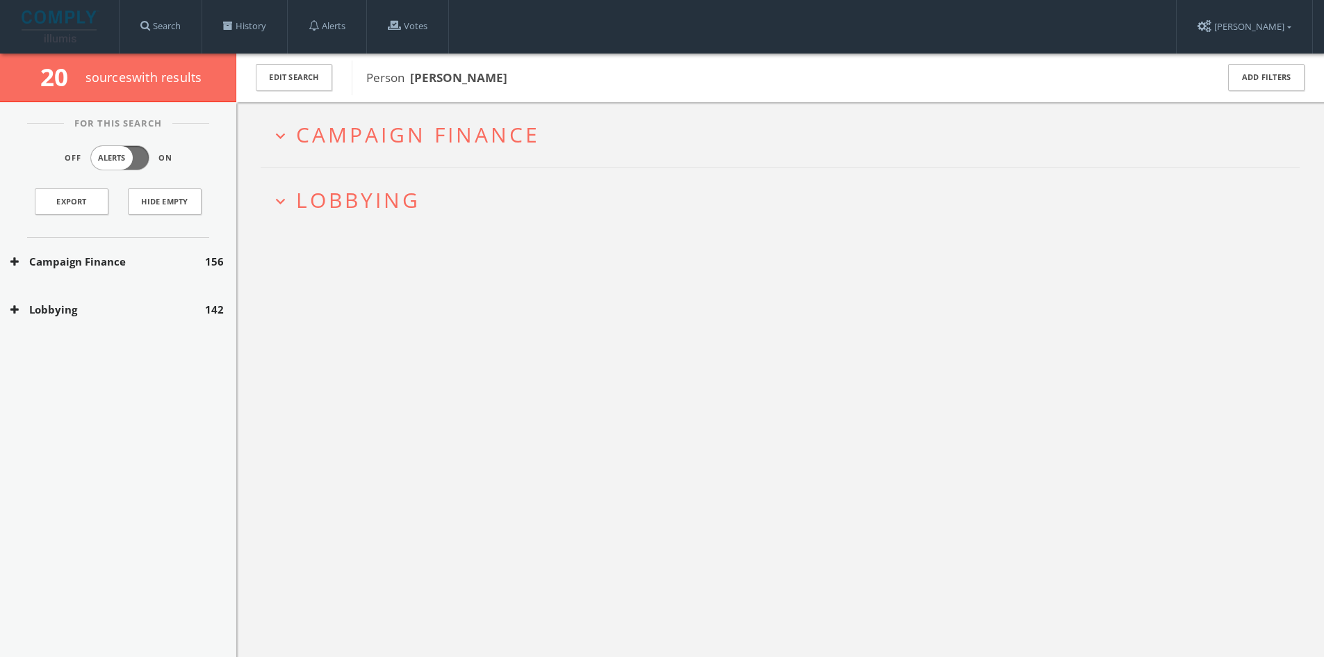
click at [575, 159] on h2 "expand_more Campaign Finance" at bounding box center [780, 134] width 1039 height 65
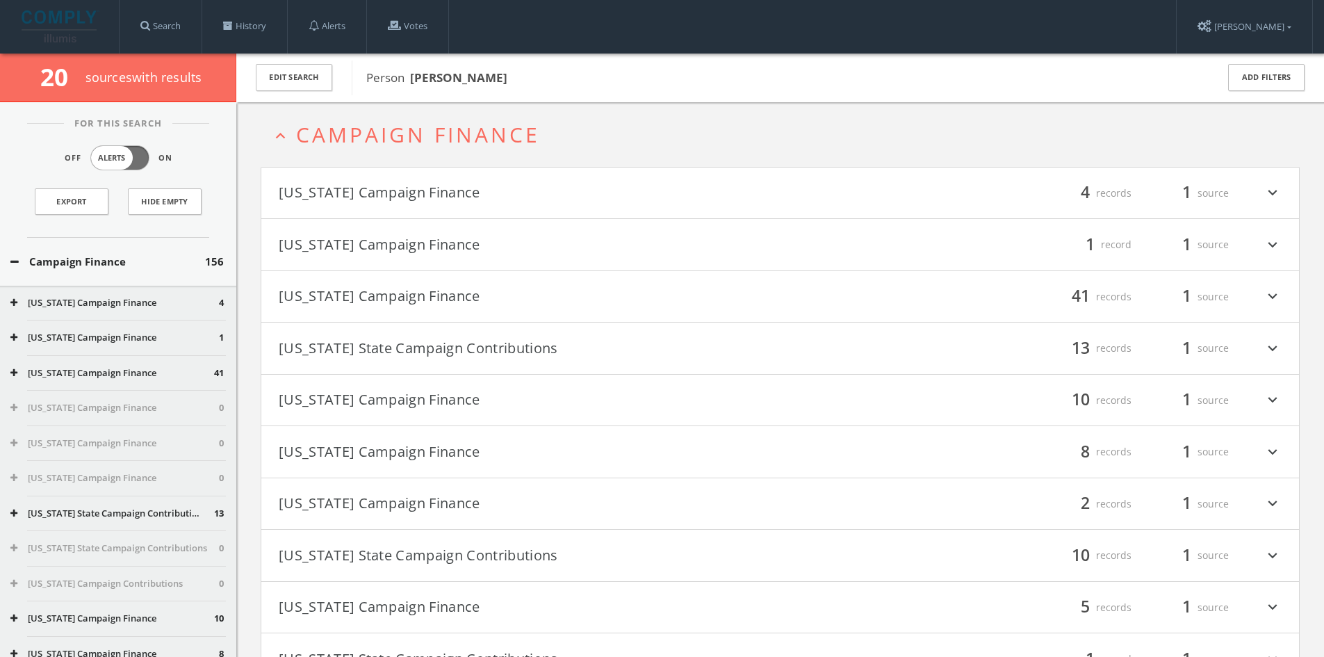
click at [576, 197] on button "[US_STATE] Campaign Finance" at bounding box center [530, 193] width 502 height 24
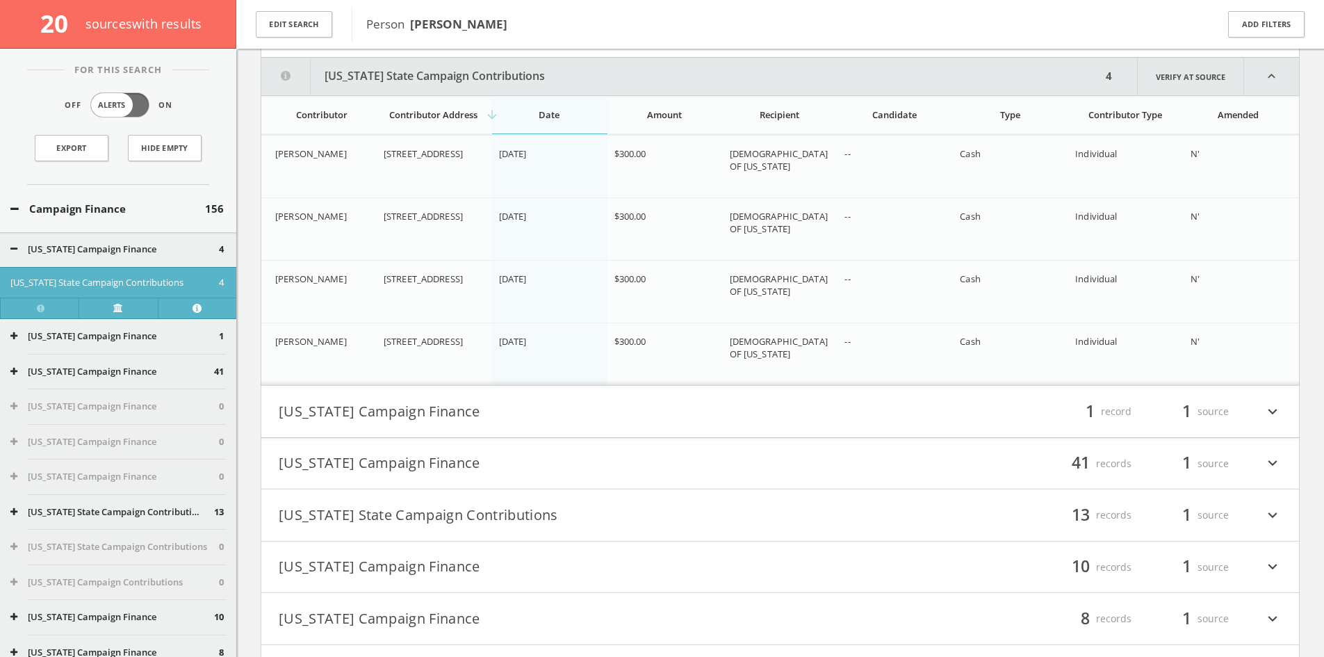
scroll to position [170, 0]
click at [696, 407] on button "[US_STATE] Campaign Finance" at bounding box center [530, 410] width 502 height 24
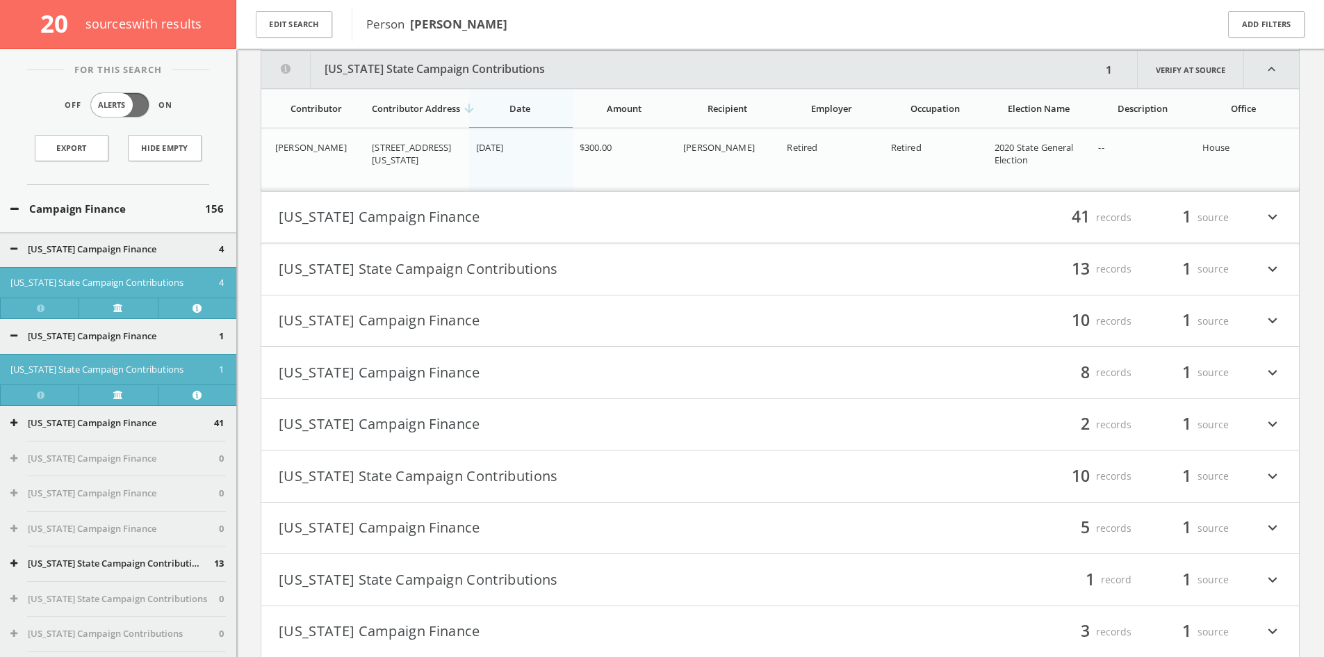
scroll to position [558, 0]
click at [638, 235] on h4 "[US_STATE] Campaign Finance filter_list 41 records 1 source expand_more" at bounding box center [780, 215] width 1038 height 51
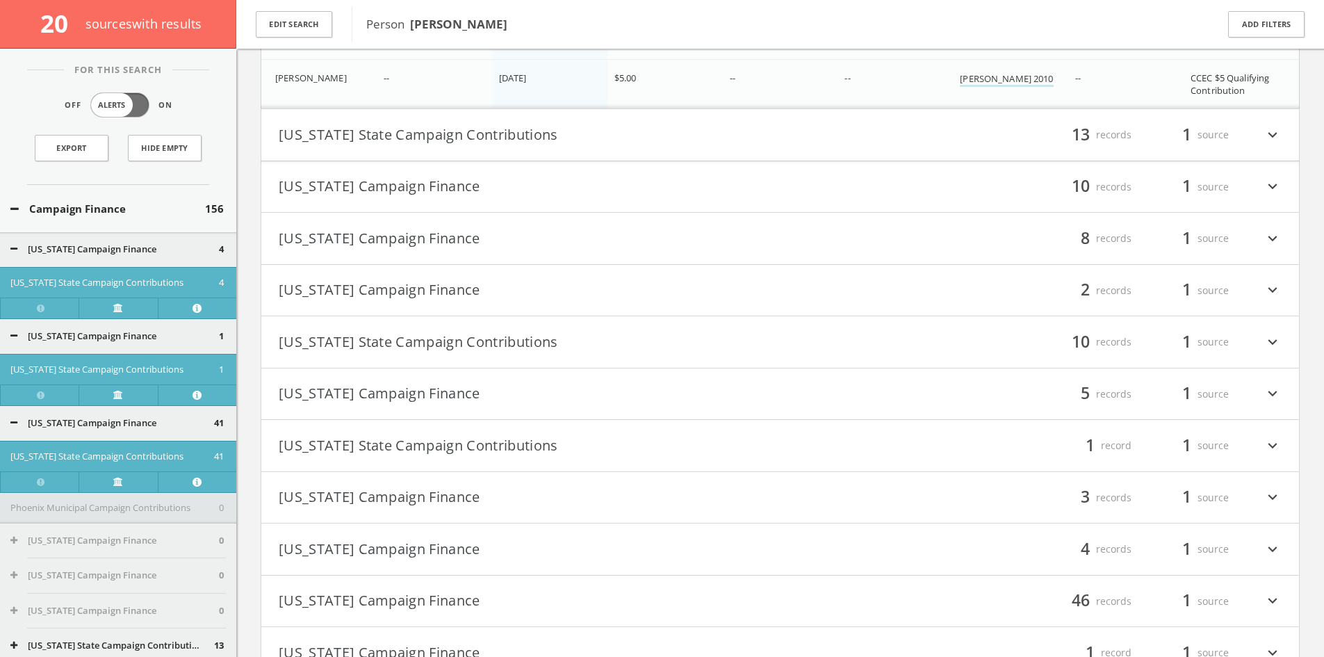
scroll to position [2977, 0]
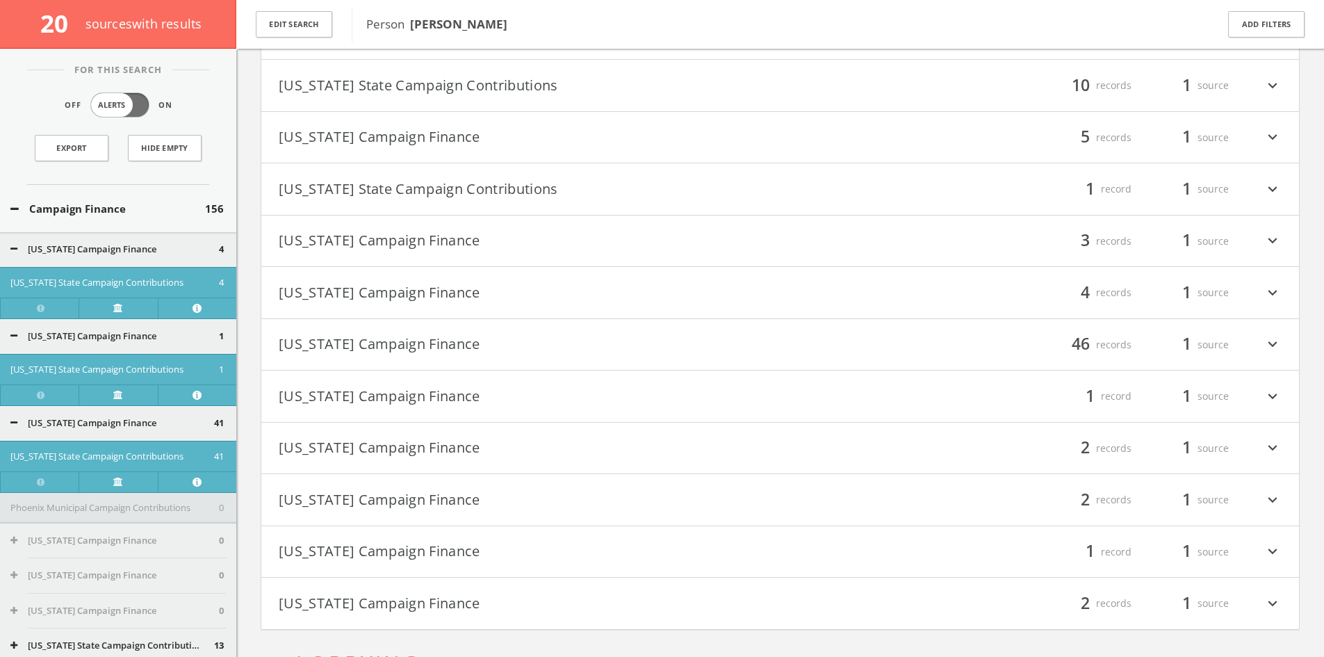
click at [515, 302] on button "[US_STATE] Campaign Finance" at bounding box center [530, 293] width 502 height 24
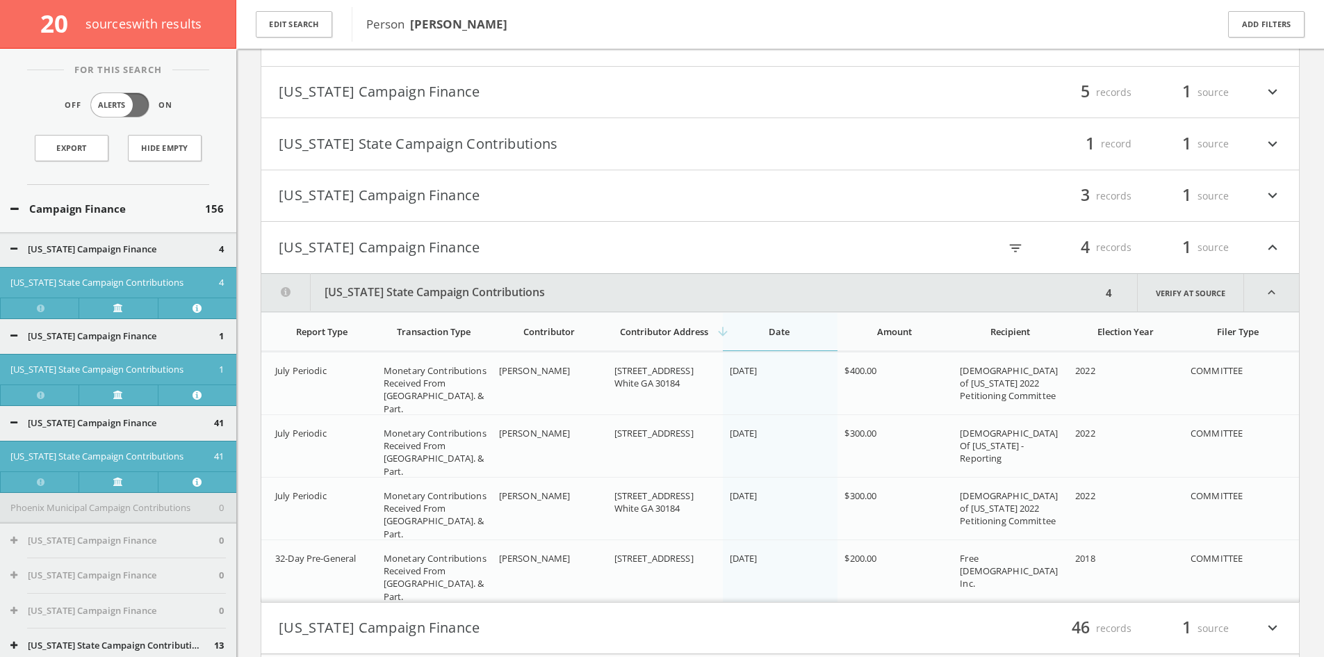
scroll to position [3185, 0]
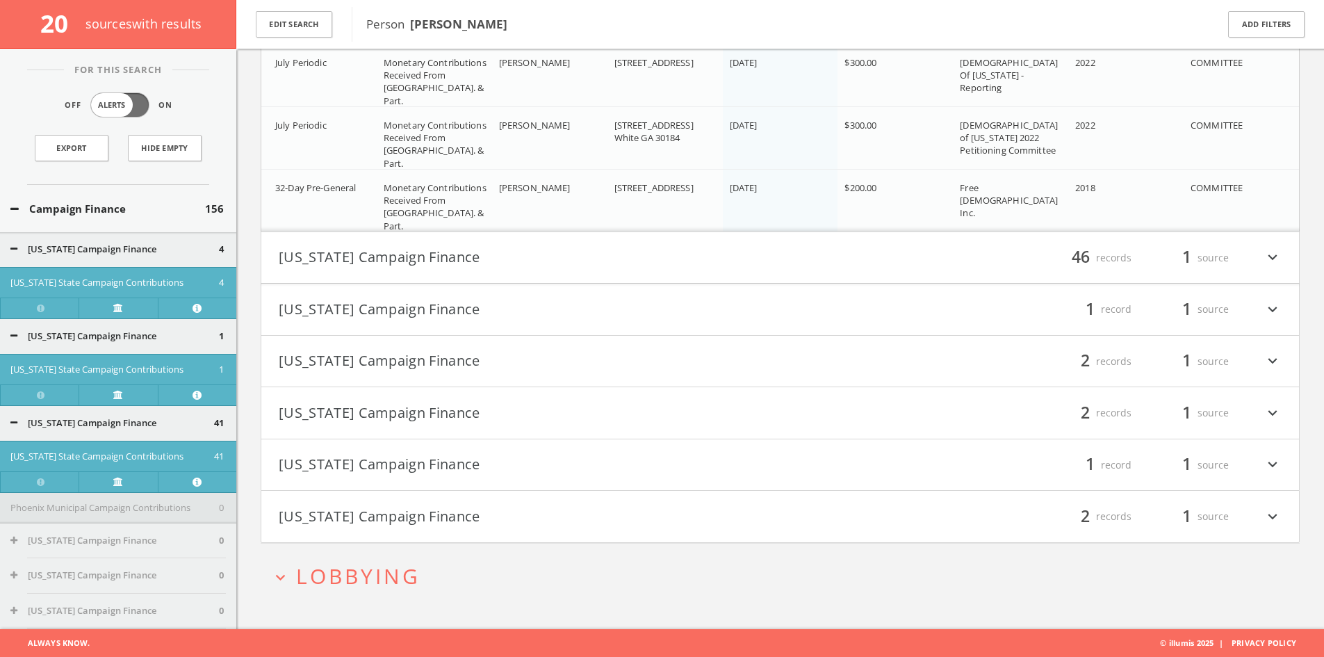
click at [606, 360] on button "[US_STATE] Campaign Finance" at bounding box center [530, 362] width 502 height 24
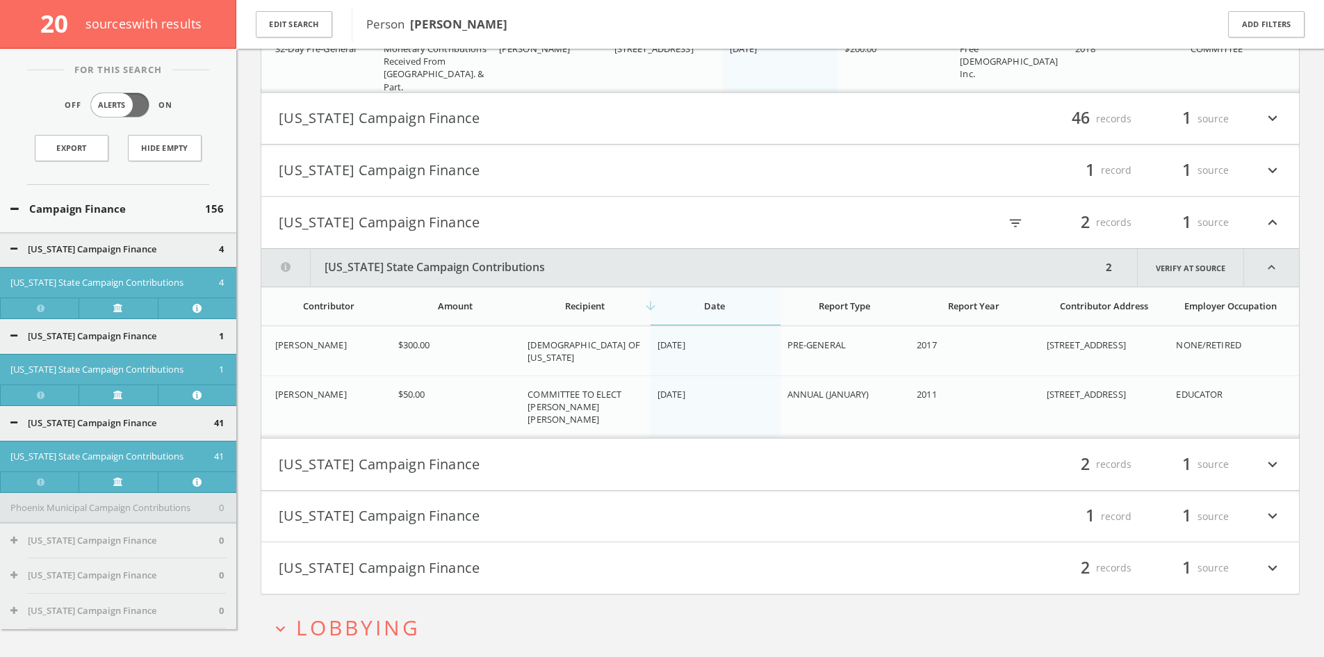
scroll to position [3723, 0]
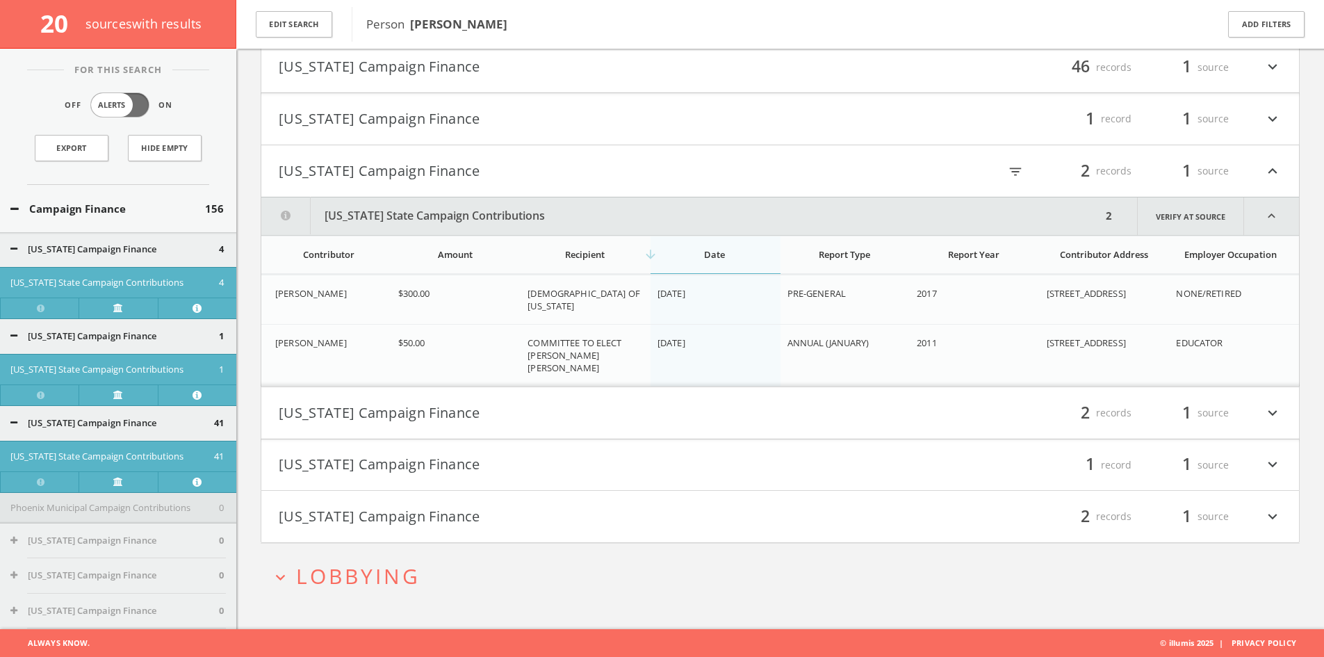
click at [138, 206] on button "Campaign Finance" at bounding box center [107, 209] width 195 height 16
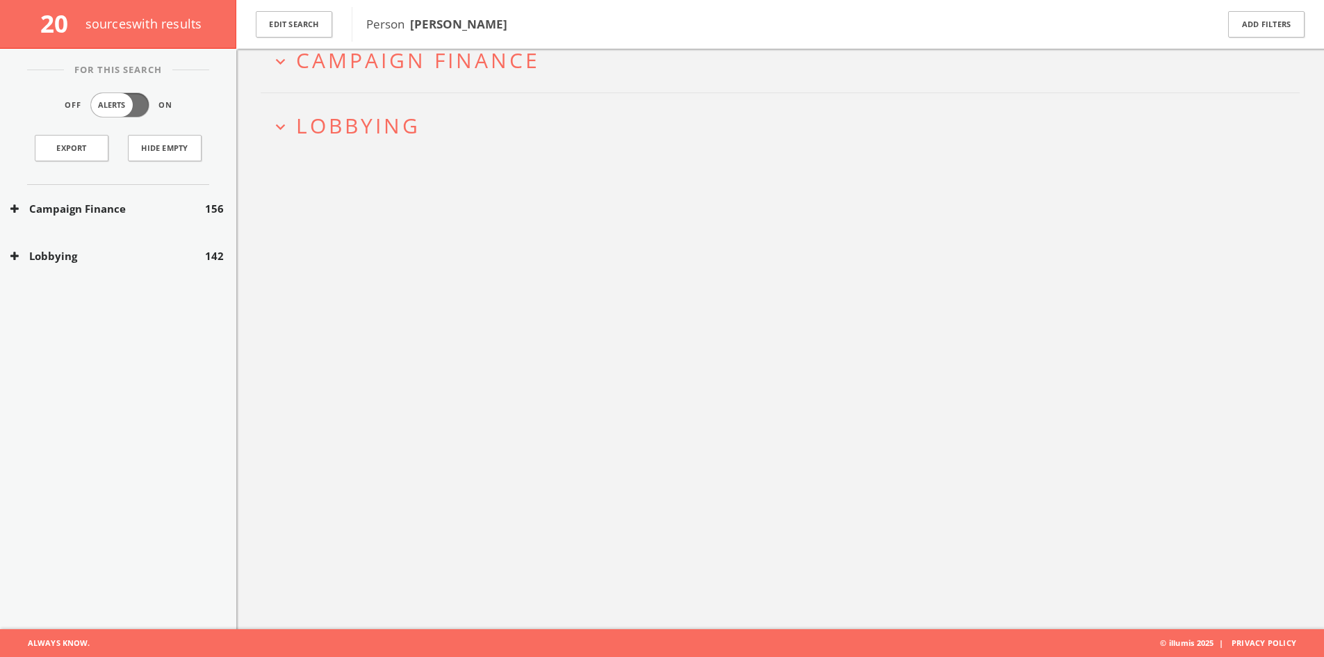
click at [157, 261] on button "Lobbying" at bounding box center [107, 256] width 195 height 16
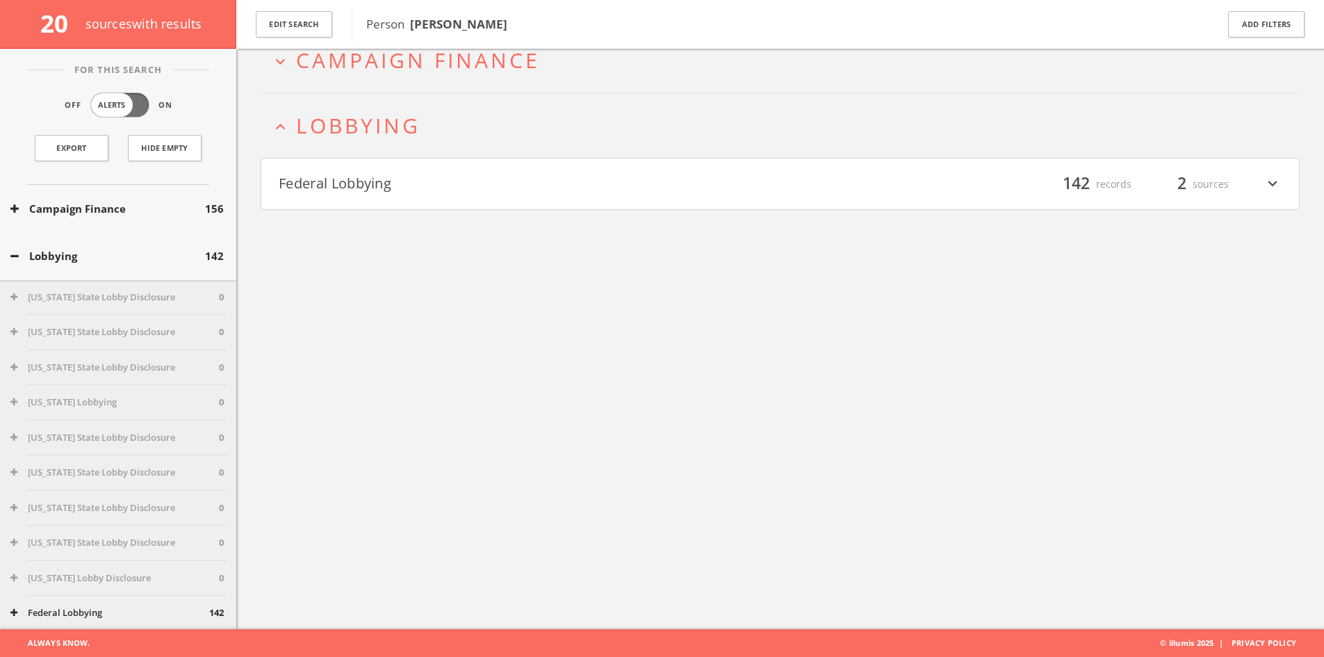
click at [596, 193] on button "Federal Lobbying" at bounding box center [530, 184] width 502 height 24
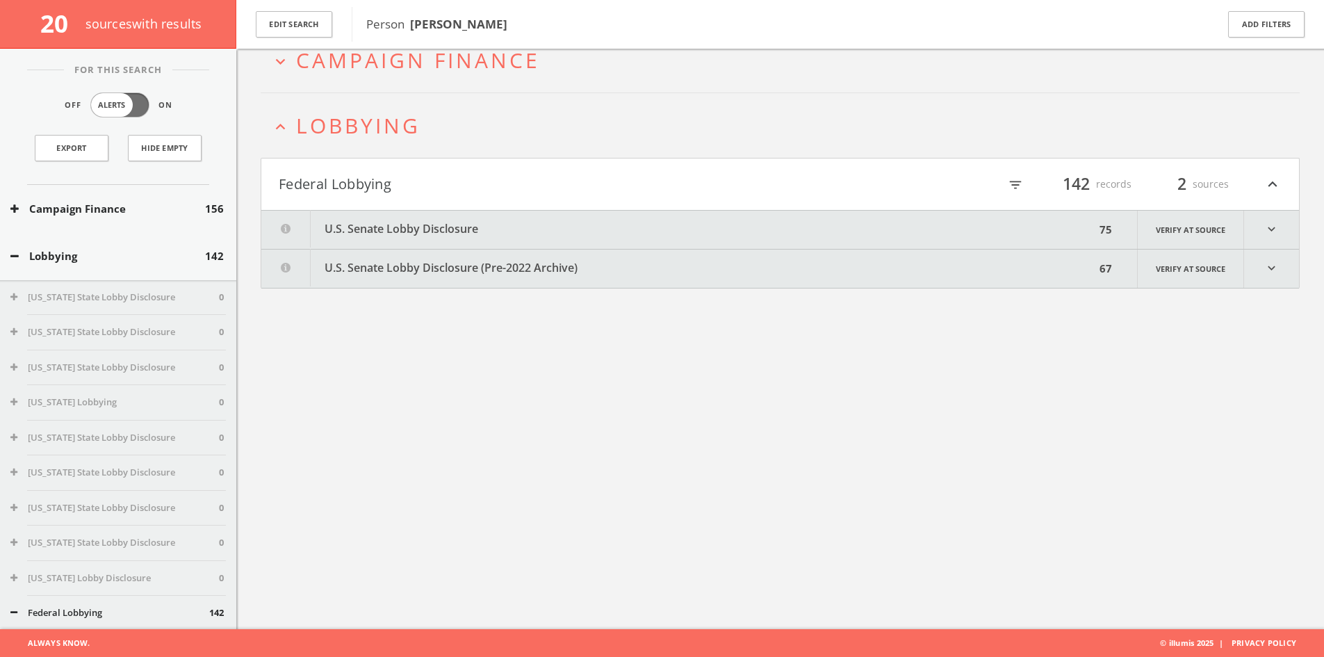
click at [574, 231] on button "U.S. Senate Lobby Disclosure" at bounding box center [678, 230] width 834 height 38
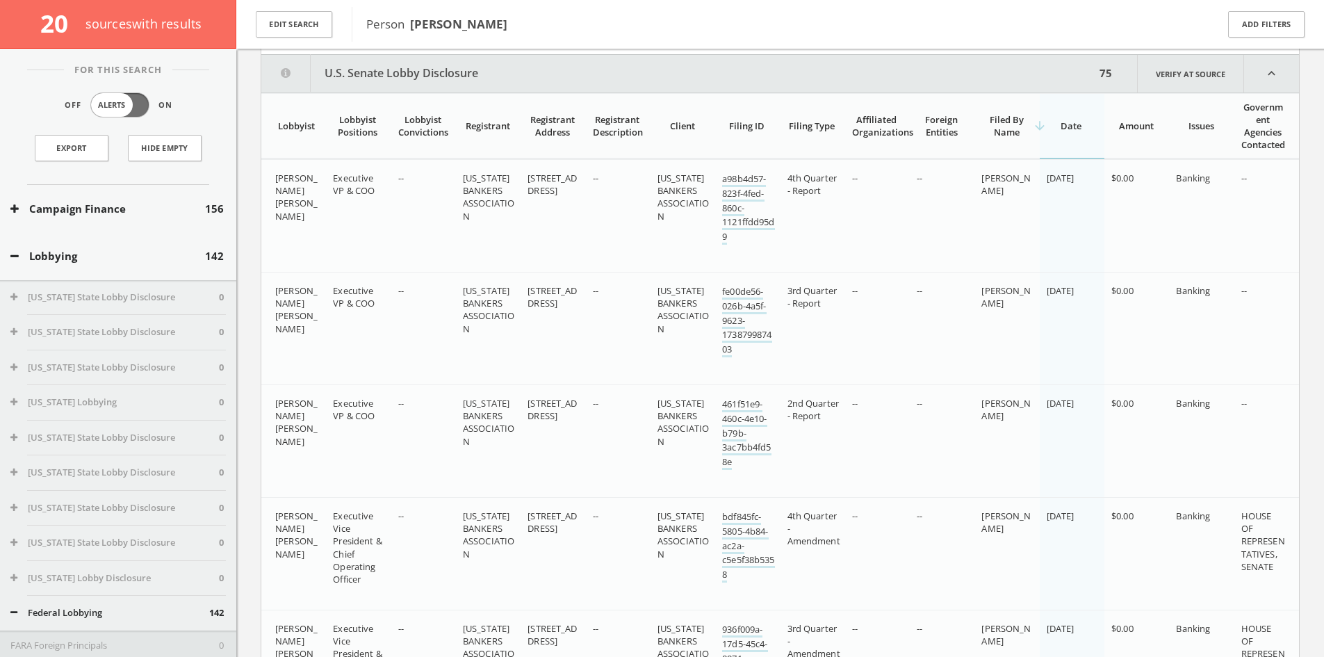
scroll to position [243, 0]
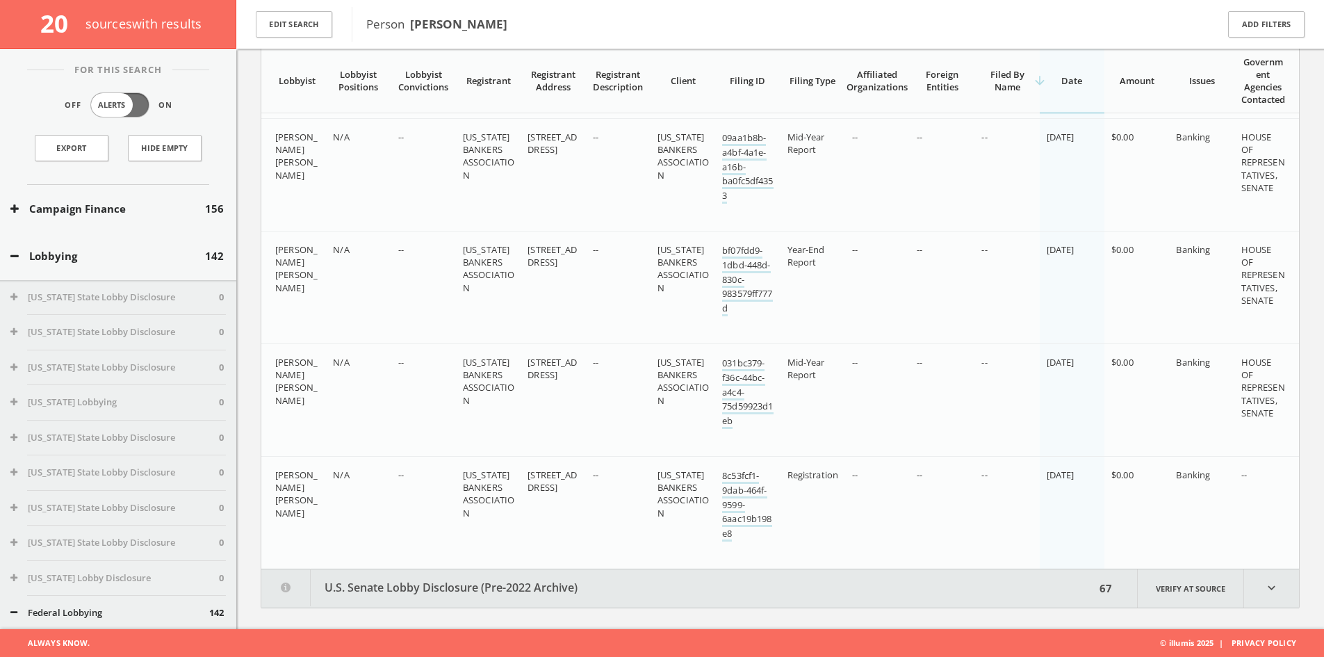
click at [364, 585] on button "U.S. Senate Lobby Disclosure (Pre-2022 Archive)" at bounding box center [678, 588] width 834 height 38
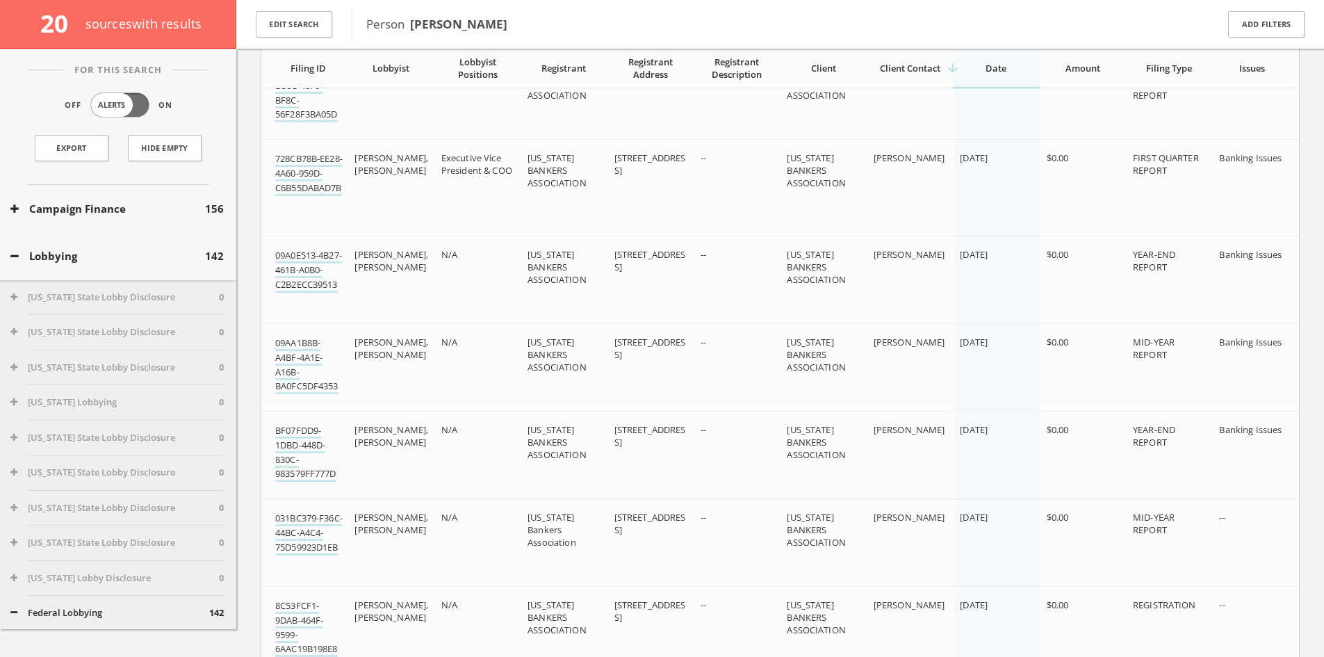
scroll to position [14432, 0]
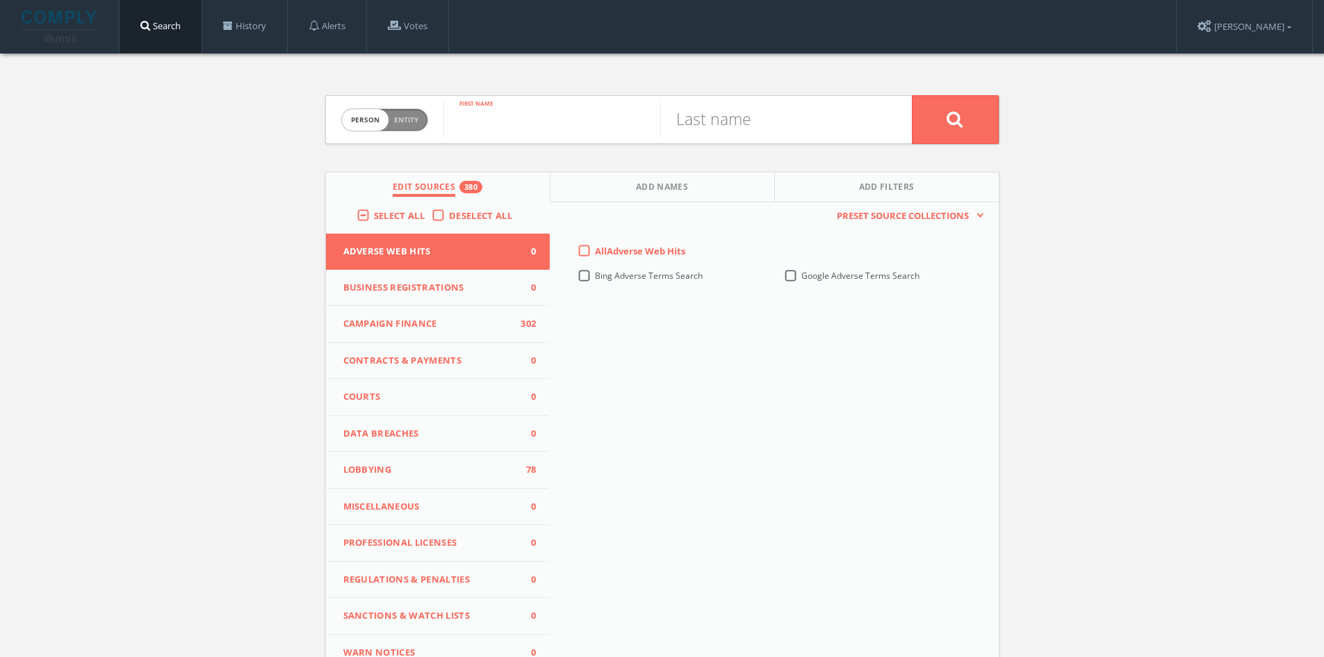
click at [553, 117] on input "text" at bounding box center [551, 119] width 217 height 36
type input "[PERSON_NAME]"
click at [705, 109] on input "text" at bounding box center [768, 119] width 217 height 36
type input "l"
type input "[PERSON_NAME]"
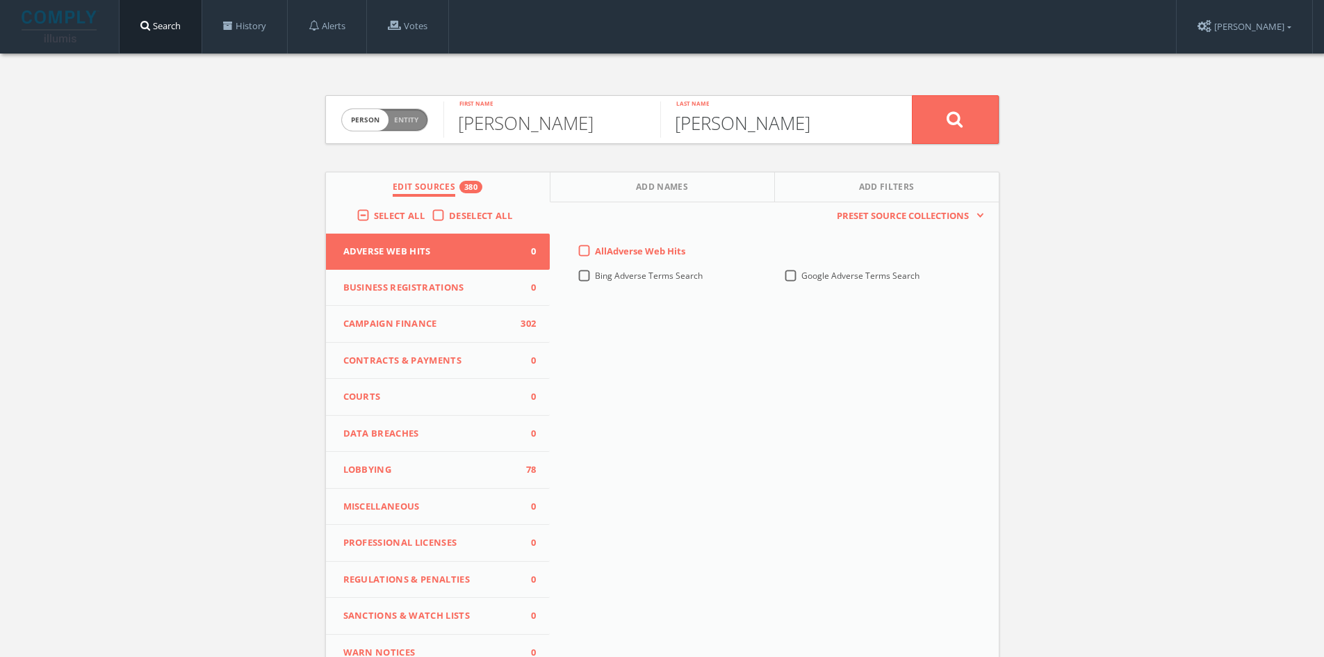
click at [912, 95] on button at bounding box center [955, 119] width 87 height 49
click at [482, 135] on input "text" at bounding box center [551, 119] width 217 height 36
type input "[PERSON_NAME]"
click at [801, 124] on input "text" at bounding box center [768, 119] width 217 height 36
type input "[PERSON_NAME]"
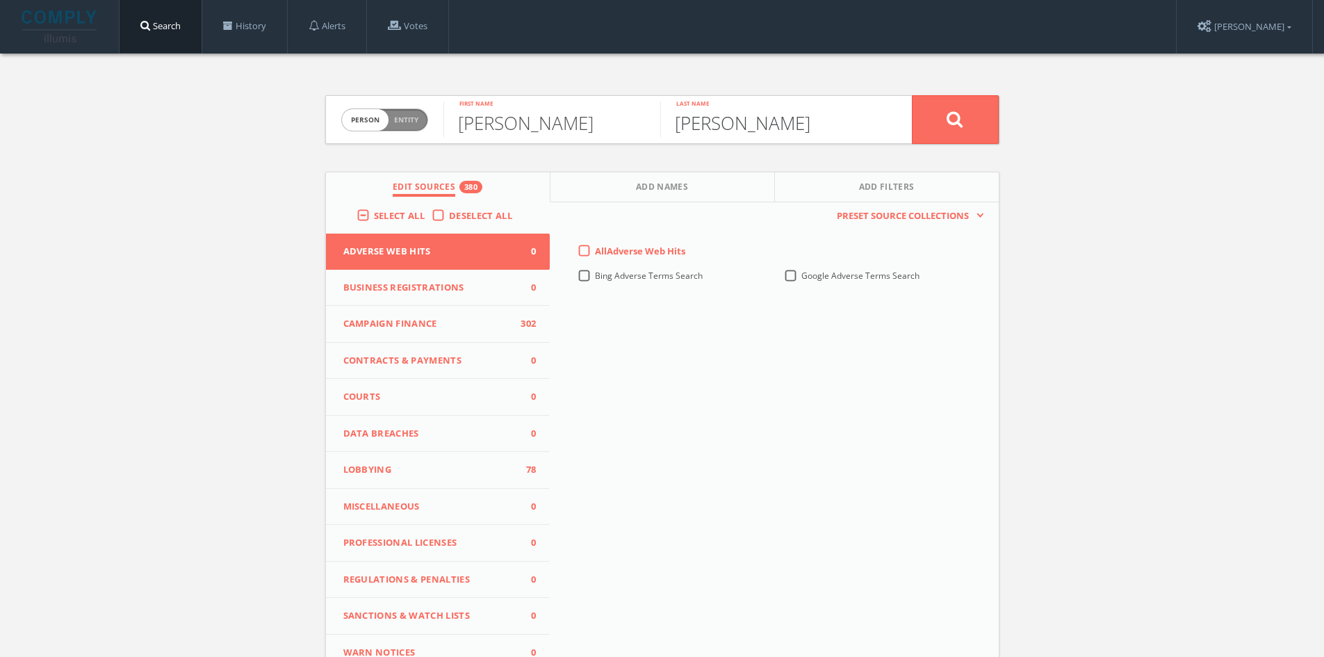
click at [912, 95] on button at bounding box center [955, 119] width 87 height 49
click at [494, 117] on input "text" at bounding box center [551, 119] width 217 height 36
type input "D"
type input "s"
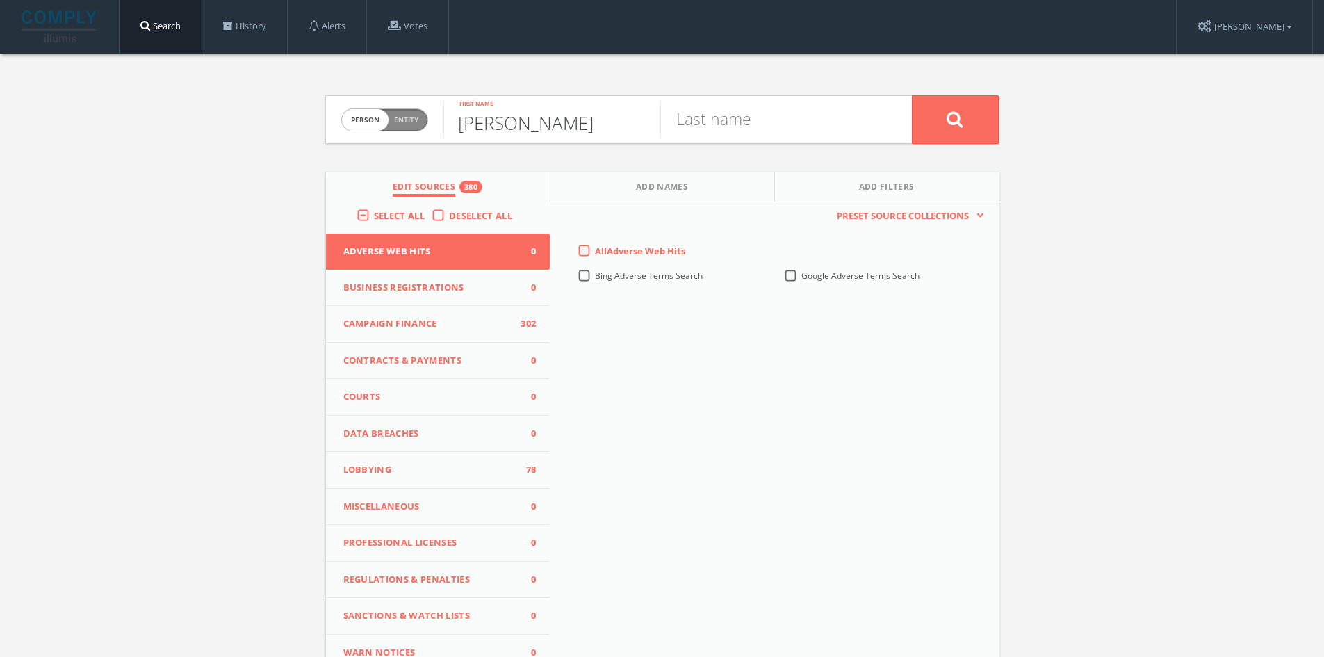
type input "[PERSON_NAME]"
click at [733, 115] on input "text" at bounding box center [768, 119] width 217 height 36
type input "[PERSON_NAME]"
click at [912, 95] on button at bounding box center [955, 119] width 87 height 49
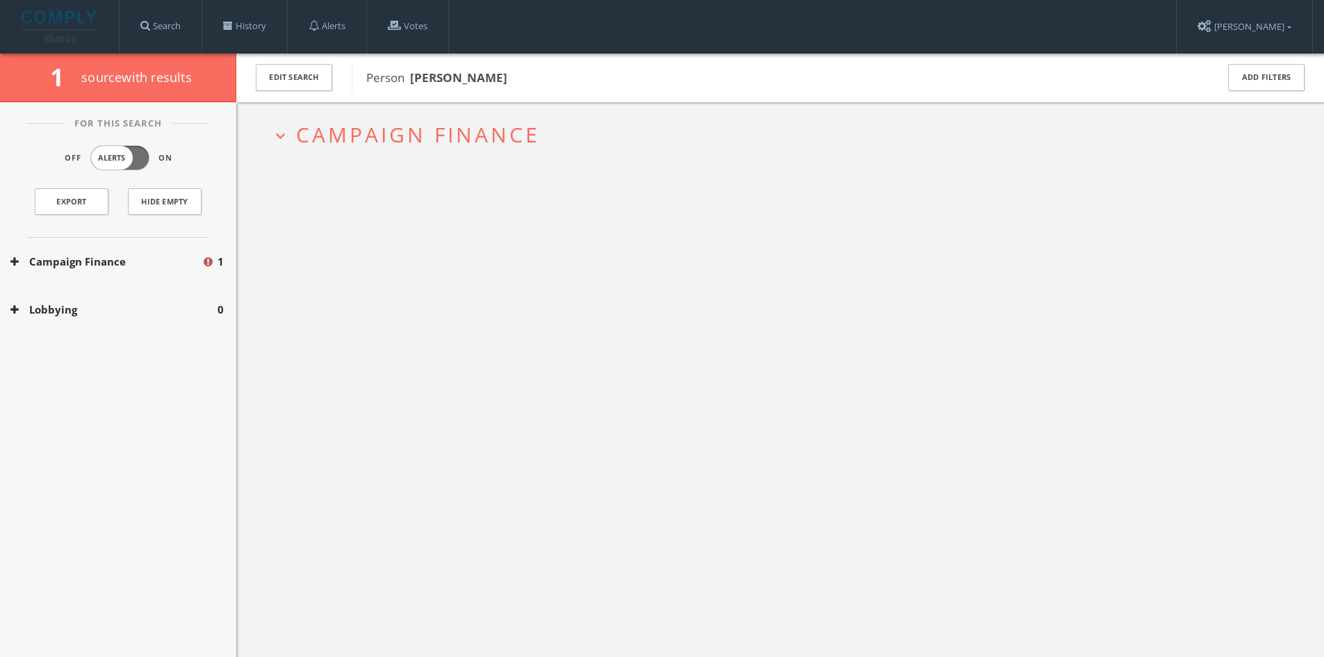
click at [165, 265] on button "Campaign Finance" at bounding box center [105, 262] width 191 height 16
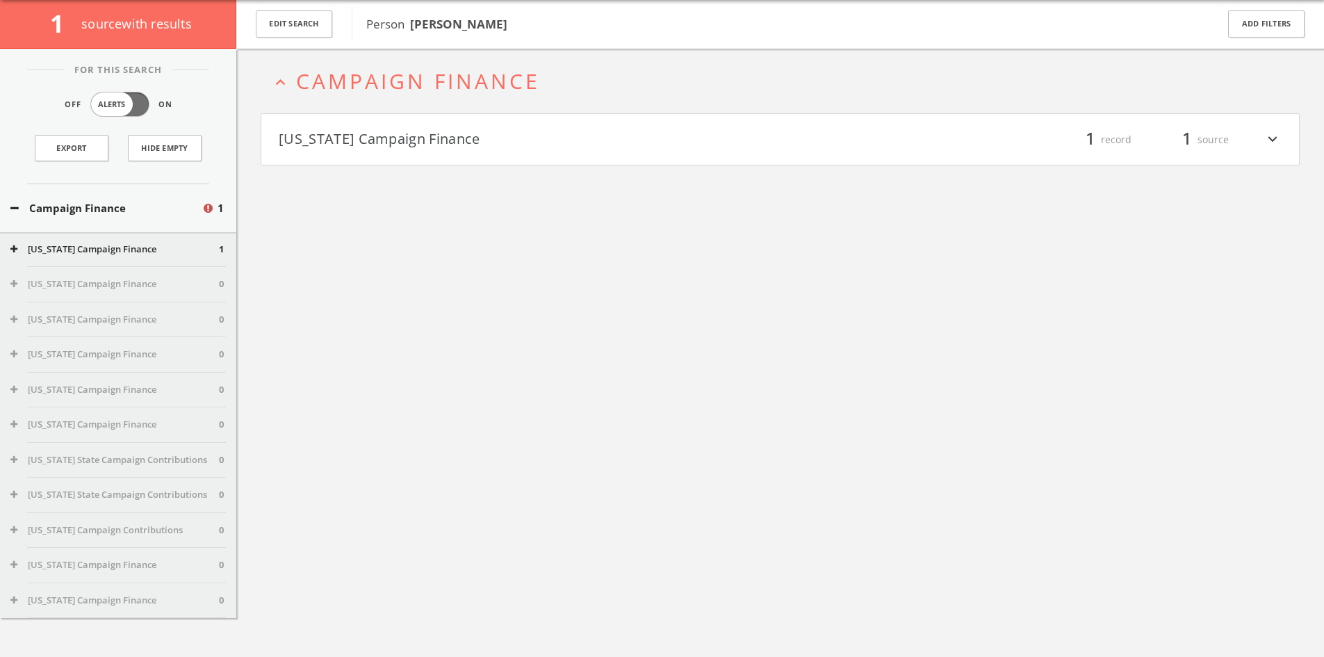
click at [457, 143] on button "[US_STATE] Campaign Finance" at bounding box center [530, 140] width 502 height 24
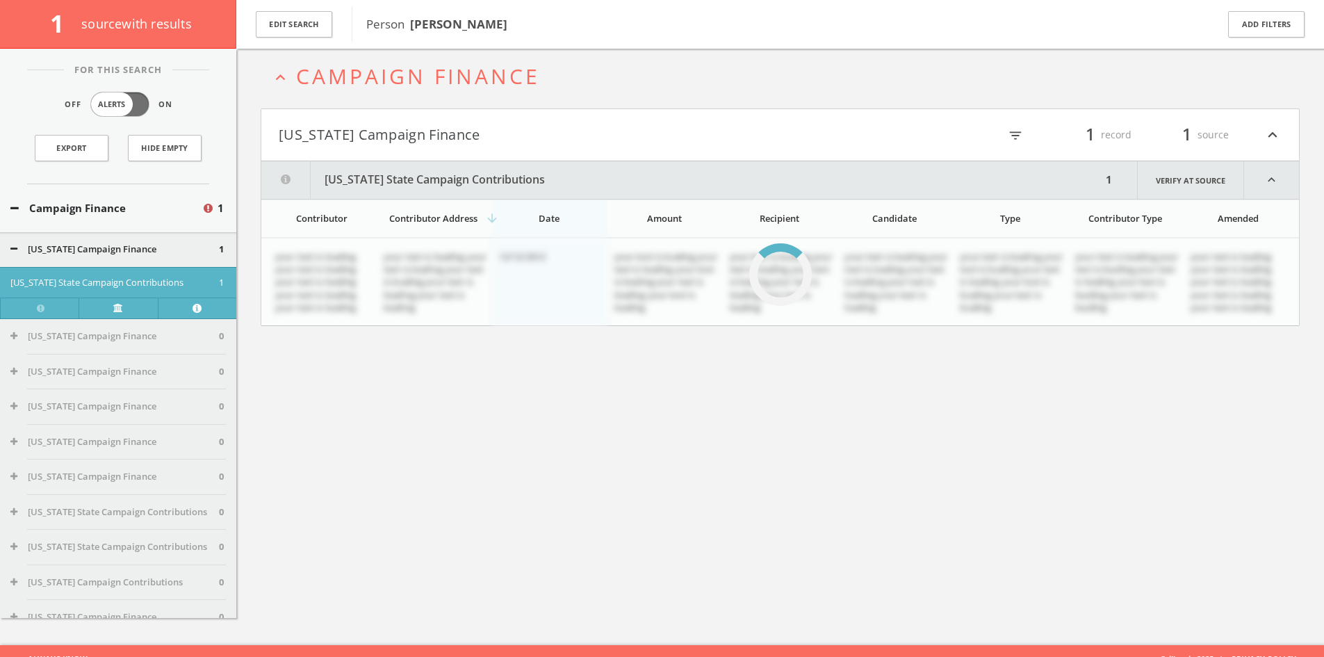
scroll to position [81, 0]
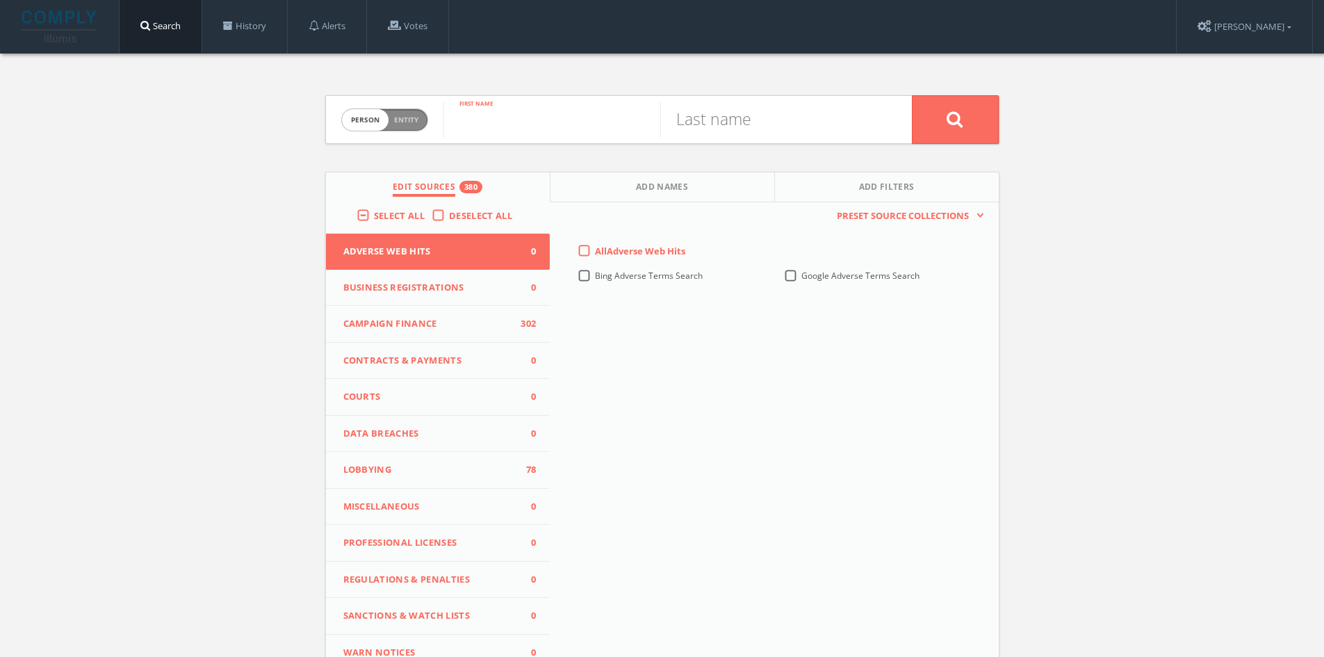
click at [512, 129] on input "text" at bounding box center [551, 119] width 217 height 36
type input "[PERSON_NAME]"
click at [719, 126] on input "text" at bounding box center [768, 119] width 217 height 36
type input "[PERSON_NAME]"
click at [912, 95] on button at bounding box center [955, 119] width 87 height 49
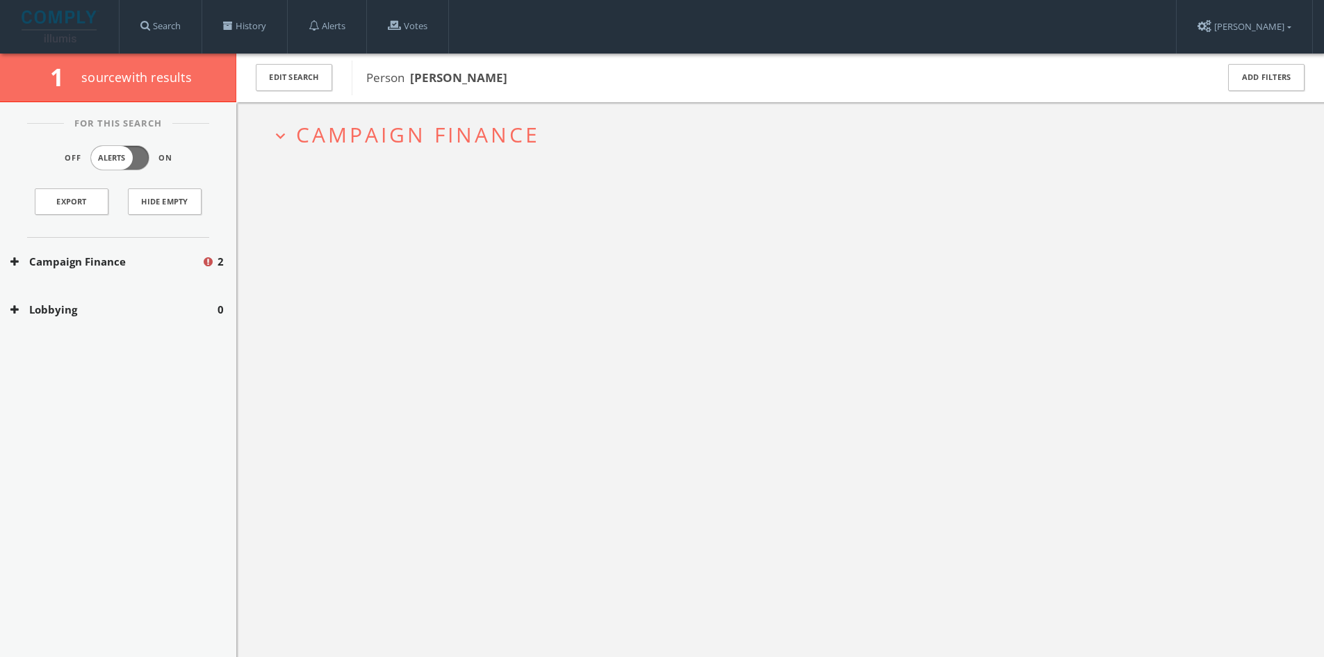
click at [398, 138] on span "Campaign Finance" at bounding box center [418, 134] width 244 height 29
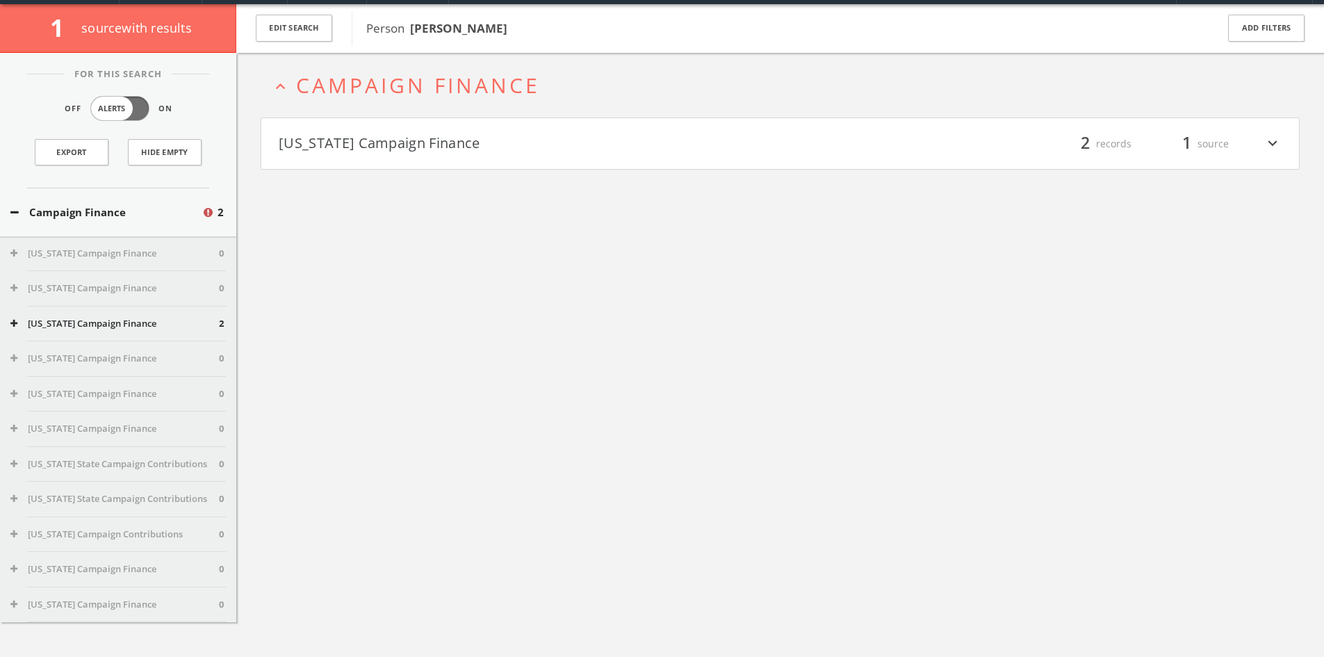
click at [422, 154] on h4 "[US_STATE] Campaign Finance filter_list 2 records 1 source expand_more" at bounding box center [780, 143] width 1038 height 51
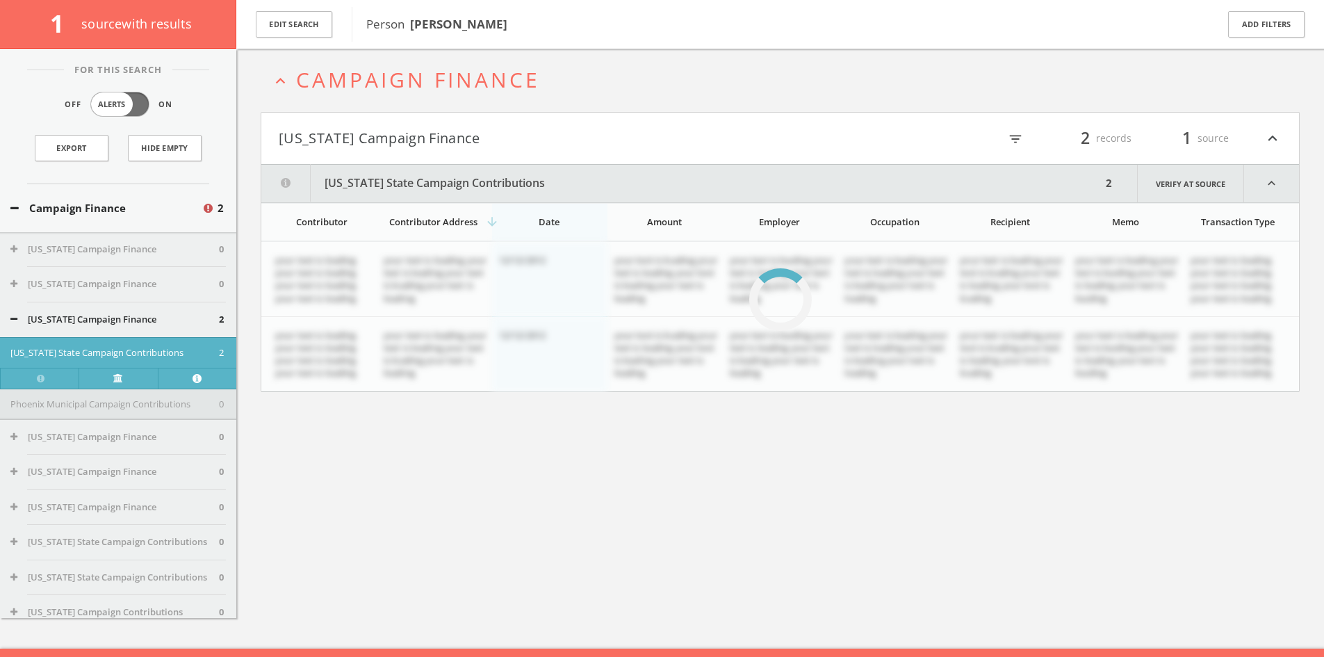
scroll to position [81, 0]
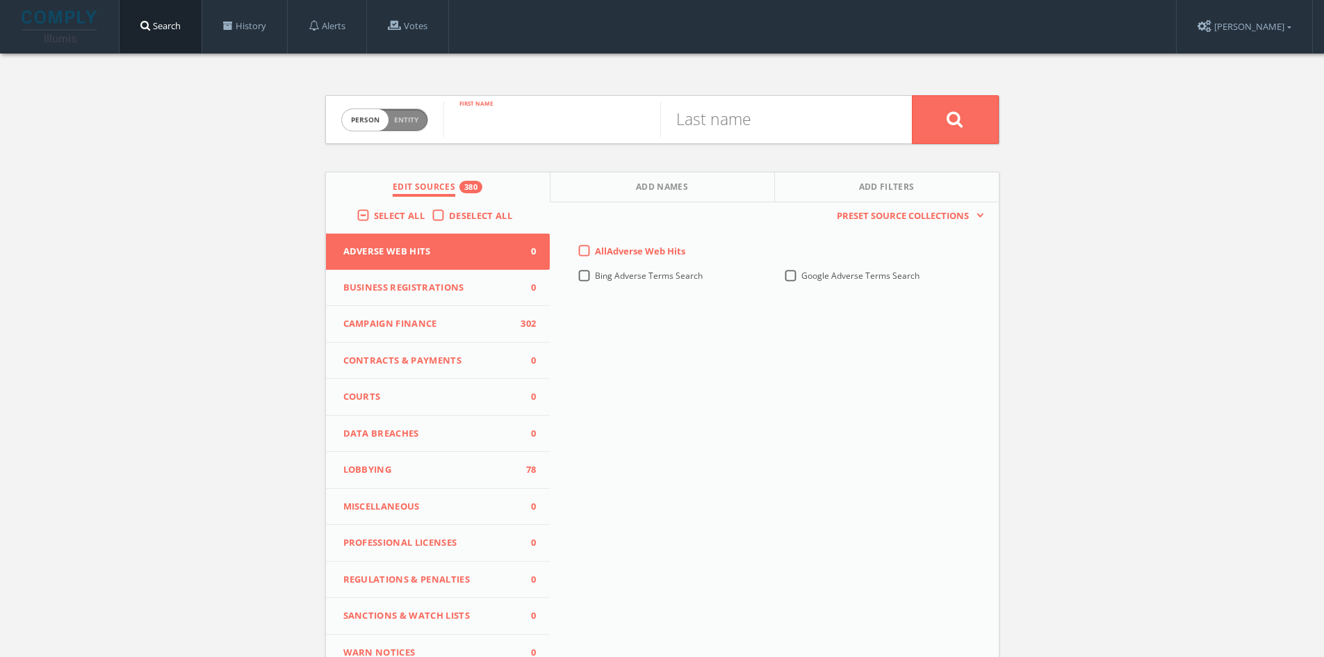
click at [508, 124] on input "text" at bounding box center [551, 119] width 217 height 36
type input "[PERSON_NAME]"
click at [779, 122] on input "text" at bounding box center [768, 119] width 217 height 36
type input "[PERSON_NAME]"
click at [912, 95] on button at bounding box center [955, 119] width 87 height 49
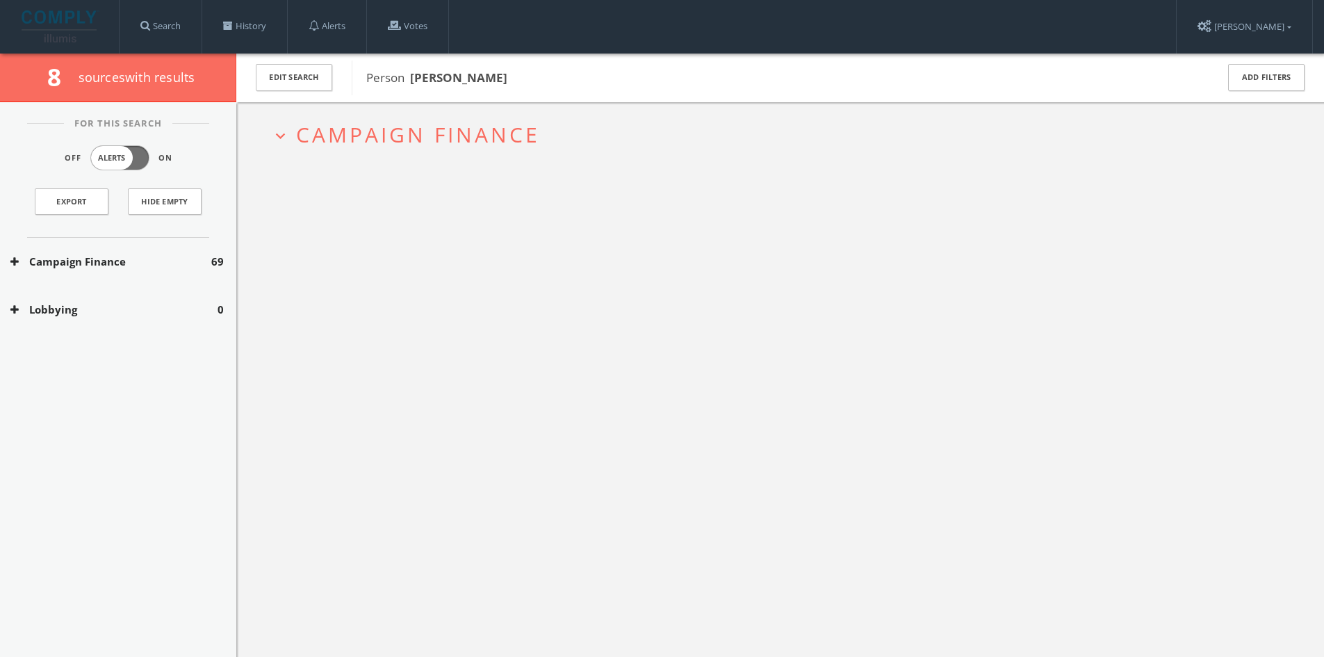
click at [212, 272] on div "Campaign Finance 69" at bounding box center [118, 262] width 236 height 48
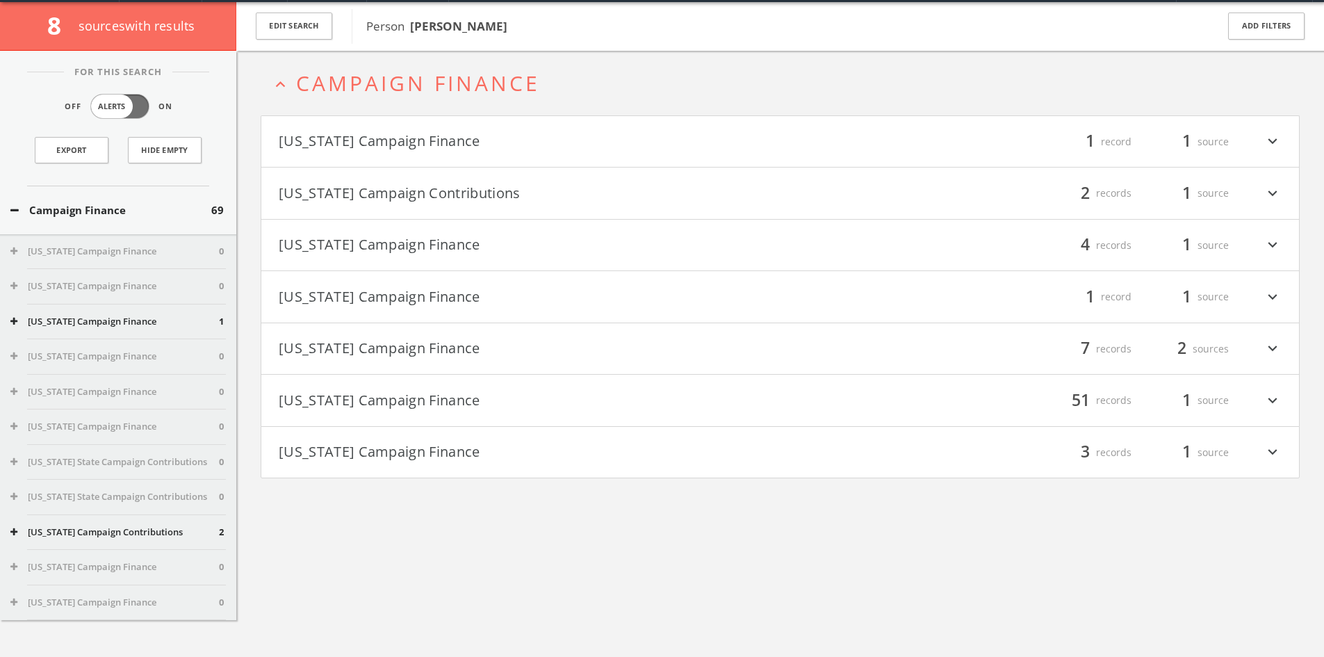
scroll to position [54, 0]
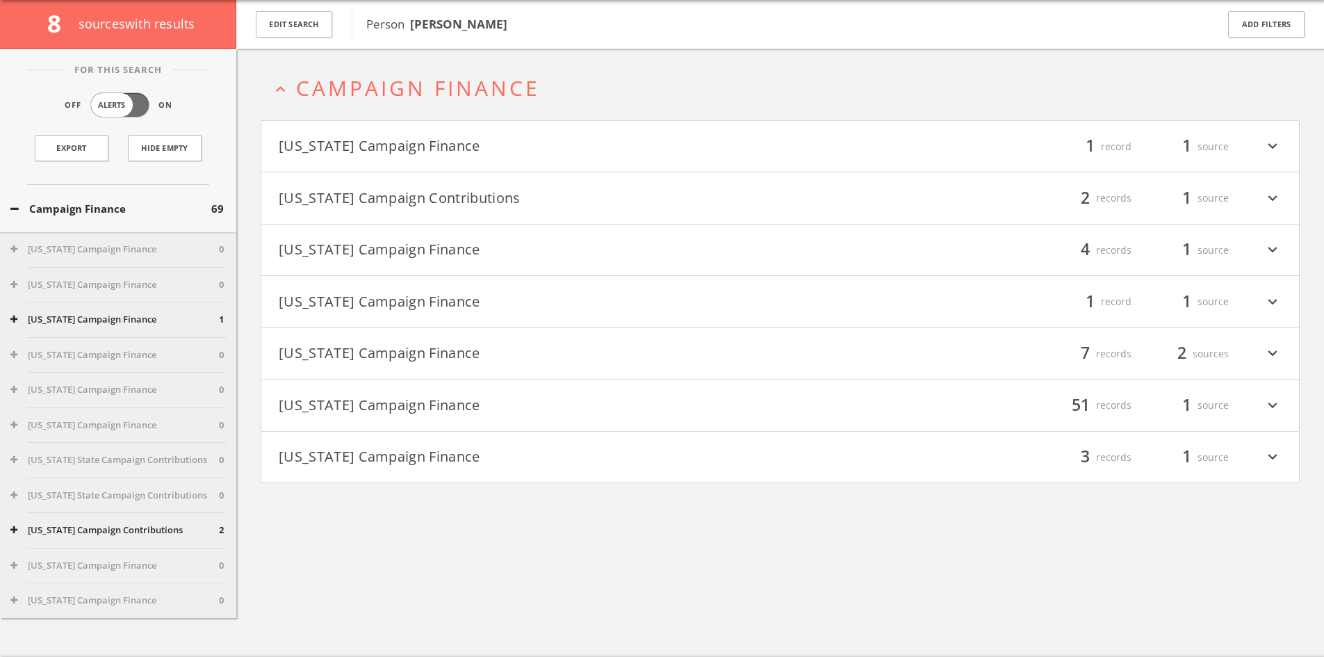
click at [475, 138] on button "[US_STATE] Campaign Finance" at bounding box center [530, 147] width 502 height 24
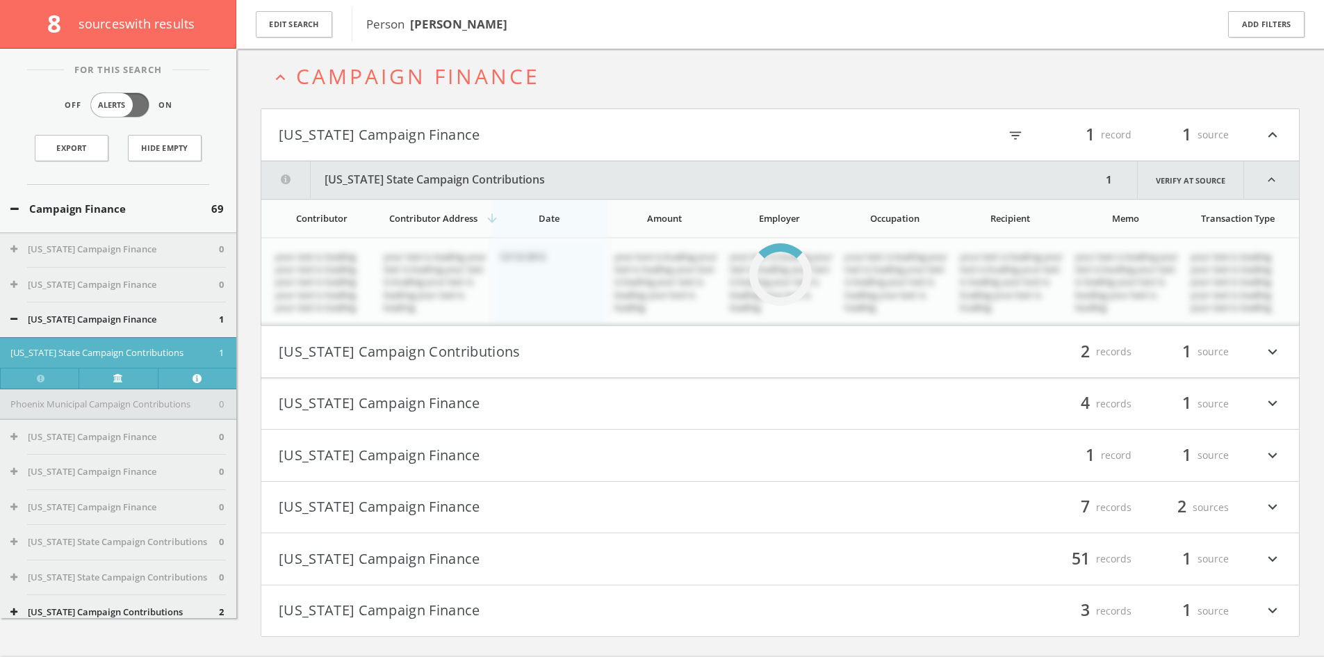
scroll to position [81, 0]
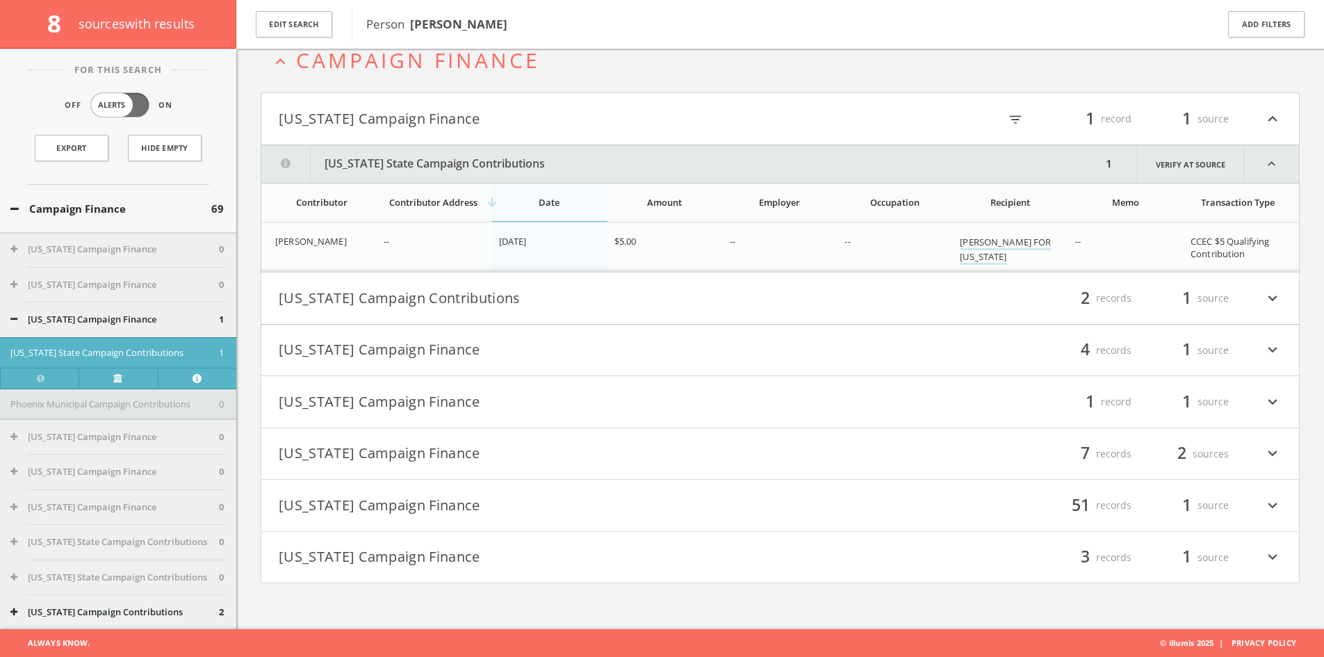
click at [521, 299] on button "[US_STATE] Campaign Contributions" at bounding box center [530, 298] width 502 height 24
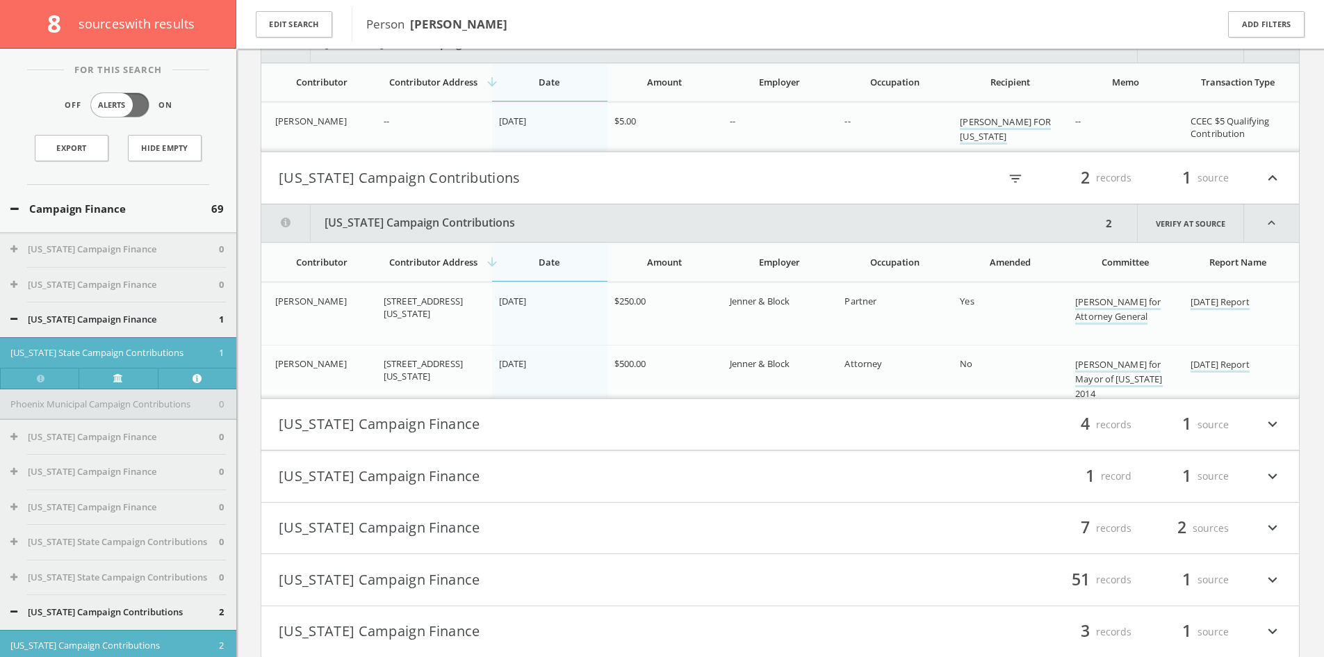
scroll to position [251, 0]
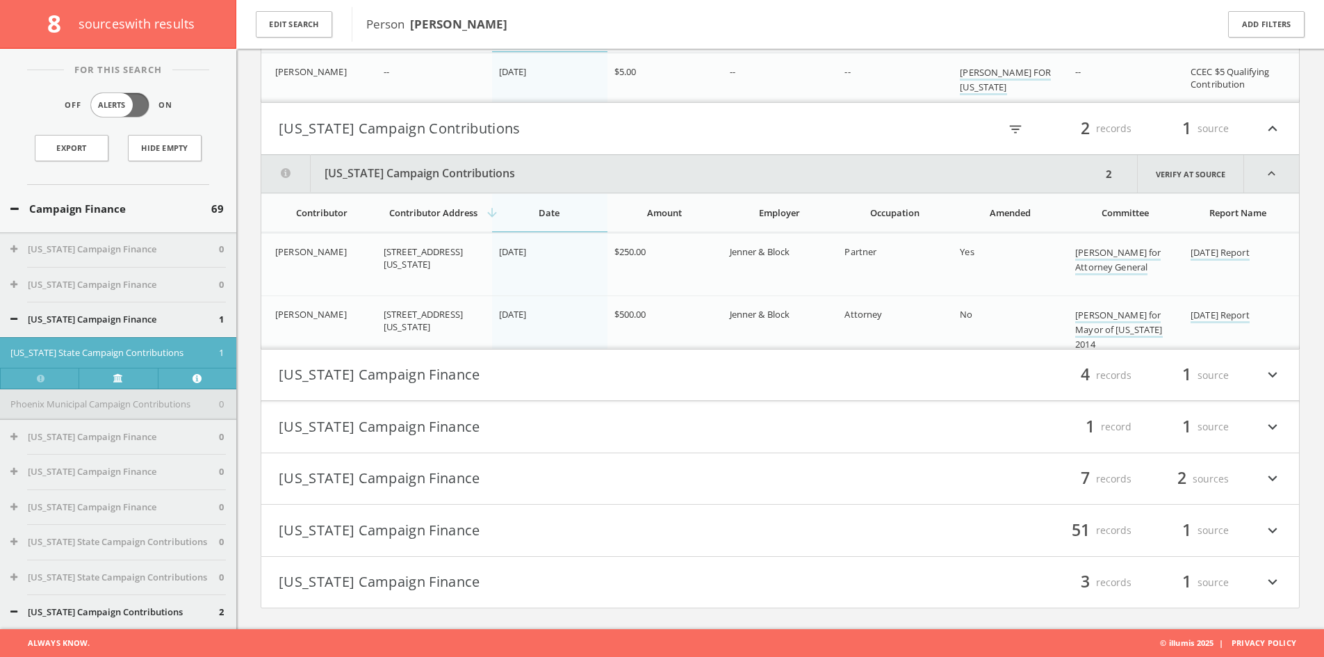
click at [731, 359] on h4 "[US_STATE] Campaign Finance filter_list 4 records 1 source expand_more" at bounding box center [780, 375] width 1038 height 51
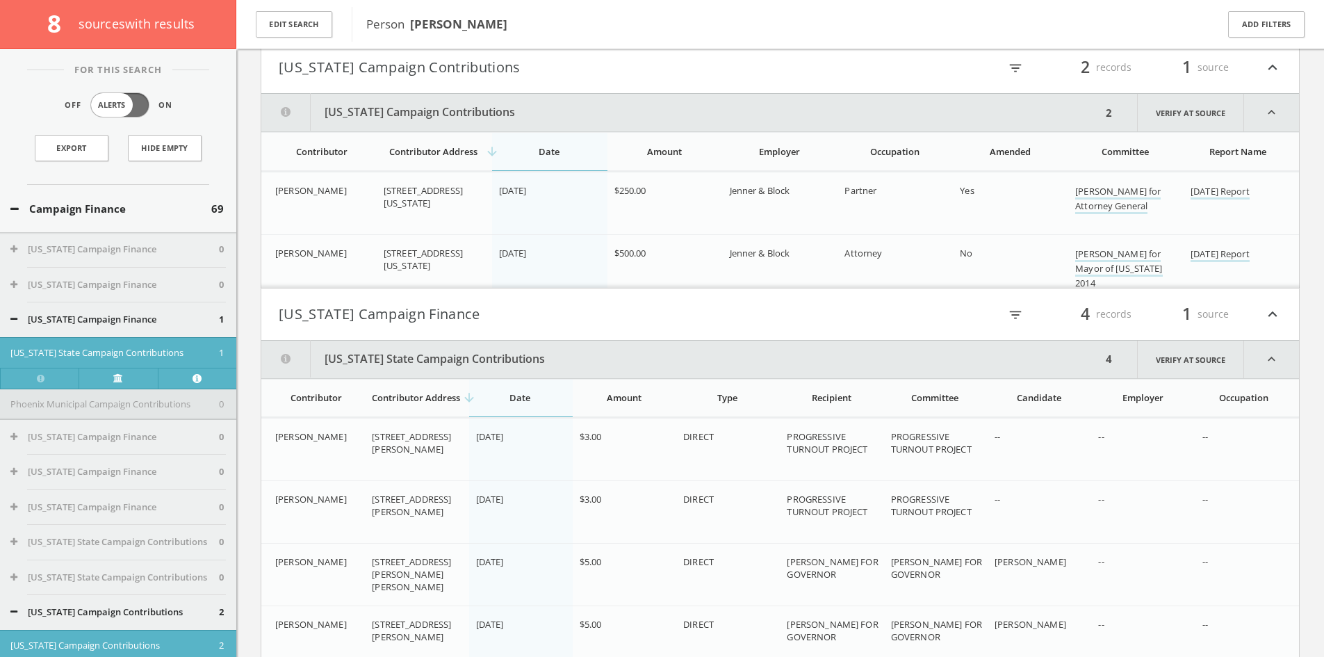
scroll to position [304, 0]
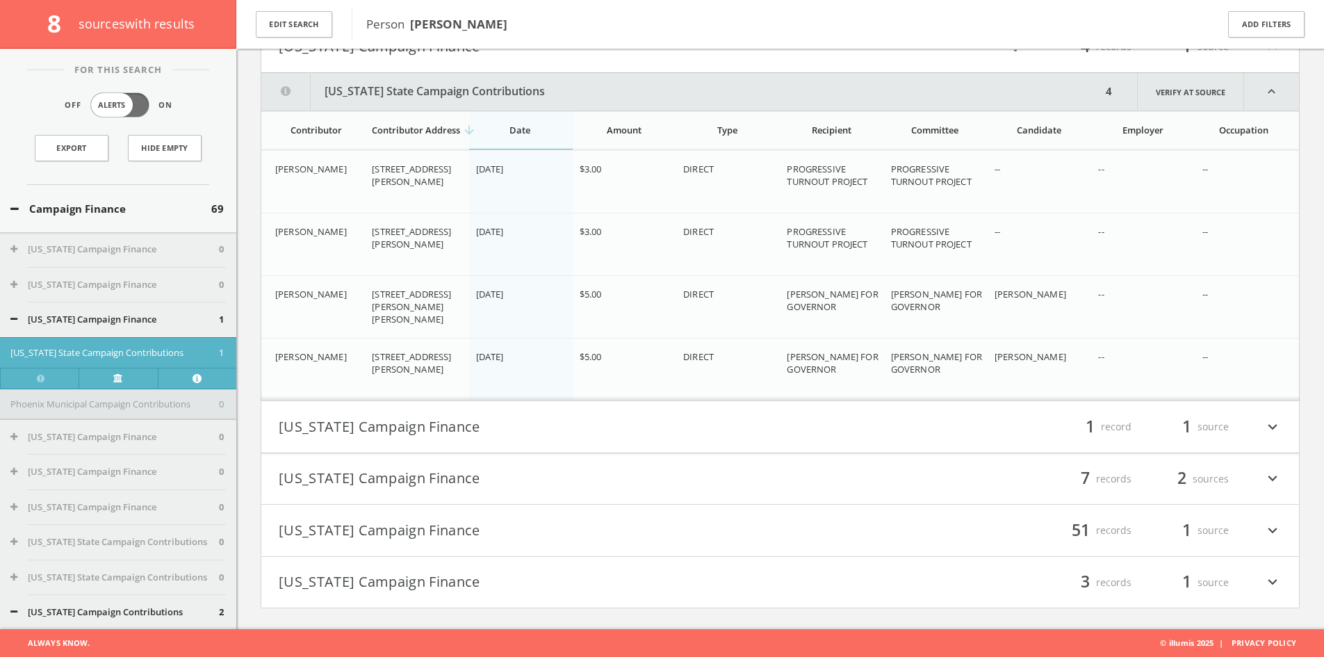
click at [726, 415] on button "[US_STATE] Campaign Finance" at bounding box center [530, 427] width 502 height 24
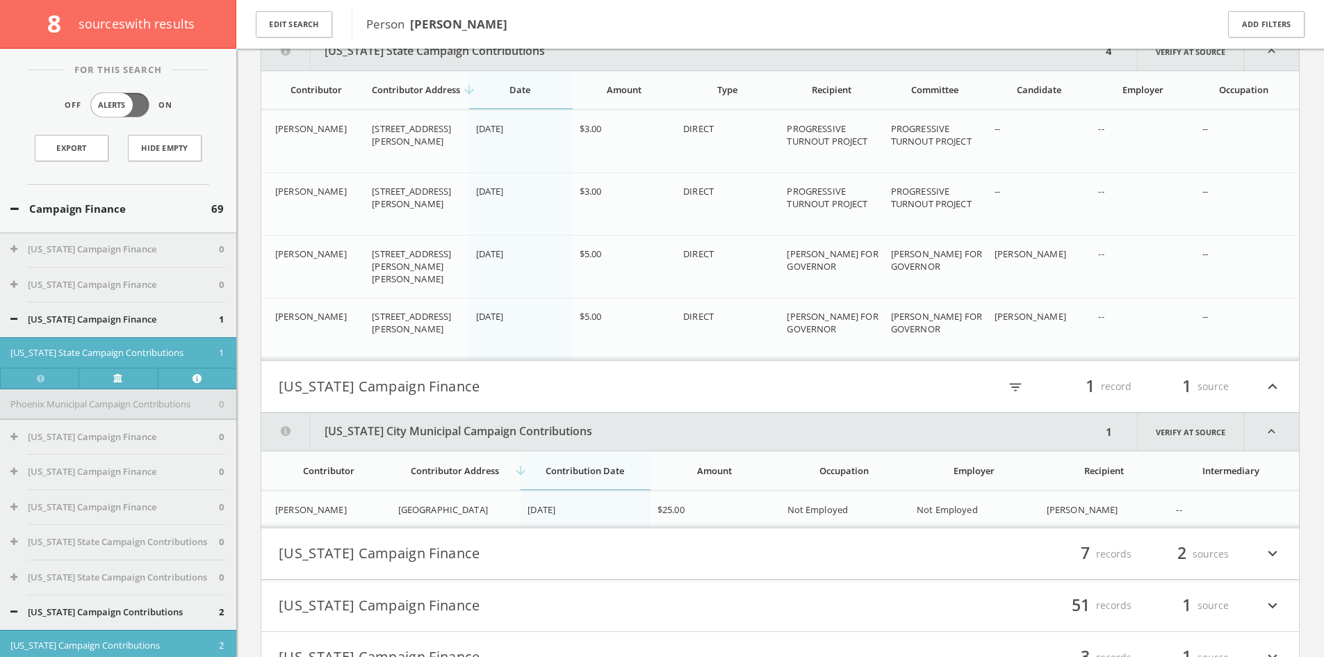
scroll to position [697, 0]
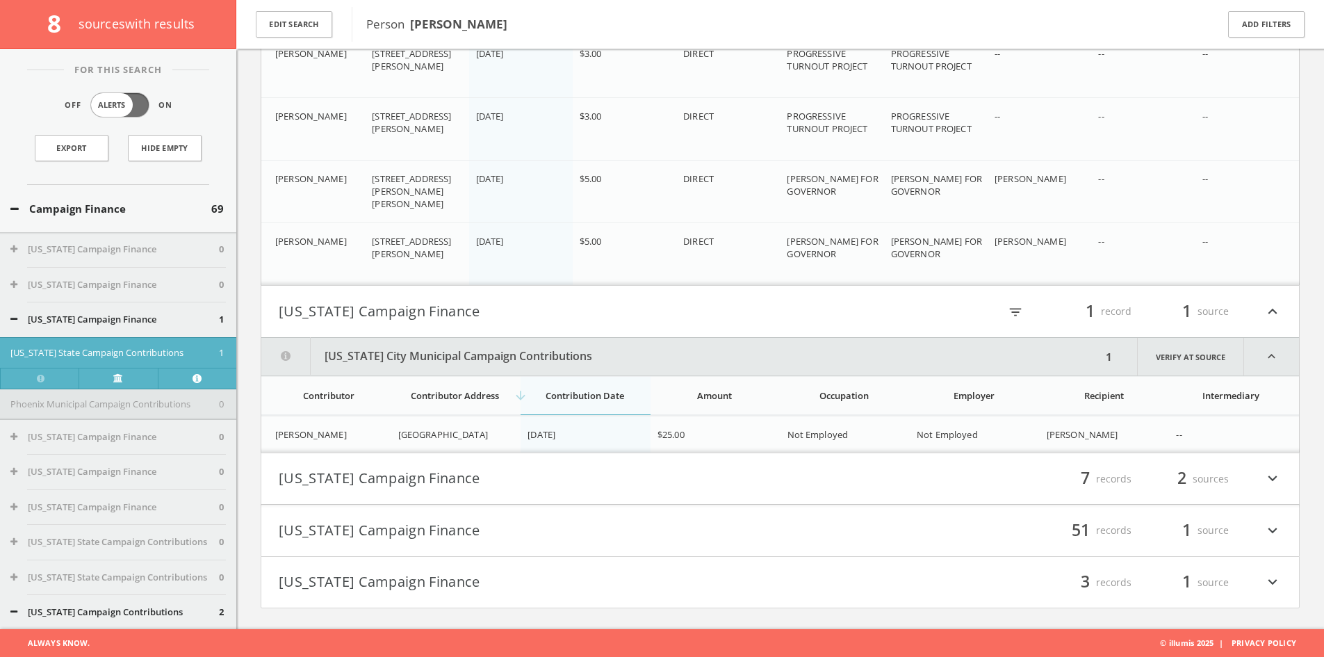
click at [733, 480] on button "[US_STATE] Campaign Finance" at bounding box center [530, 479] width 502 height 24
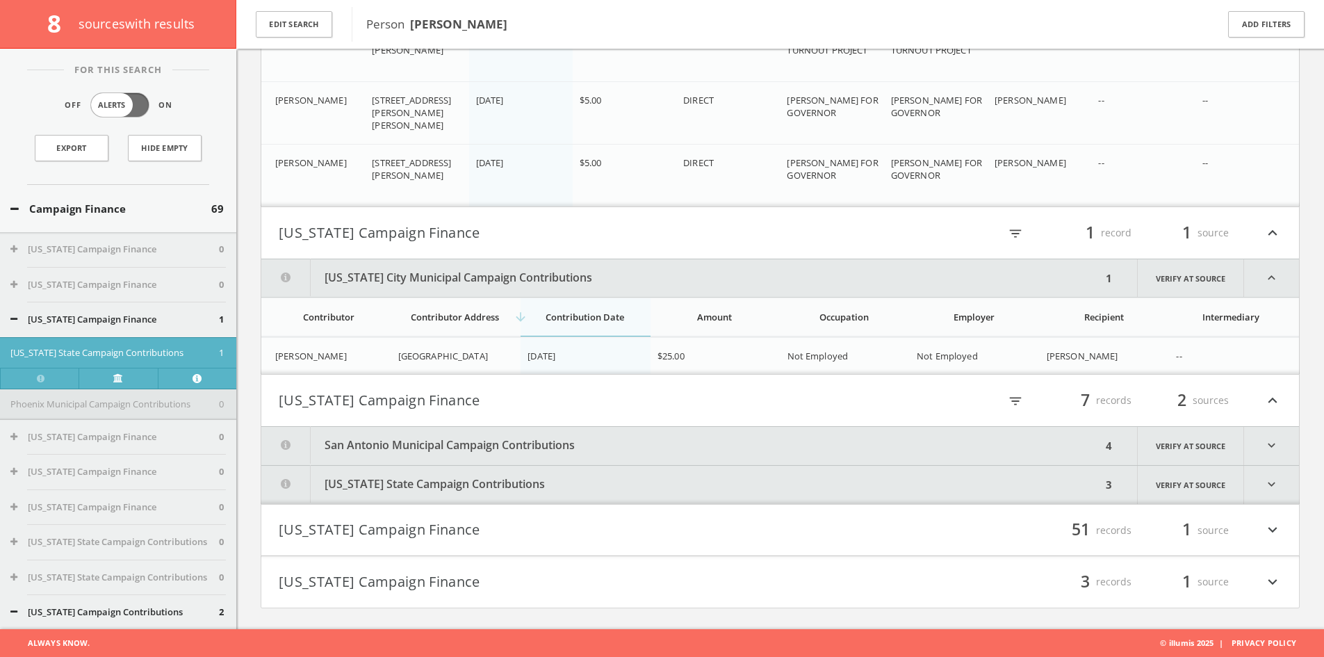
click at [715, 453] on button "San Antonio Municipal Campaign Contributions" at bounding box center [681, 446] width 840 height 38
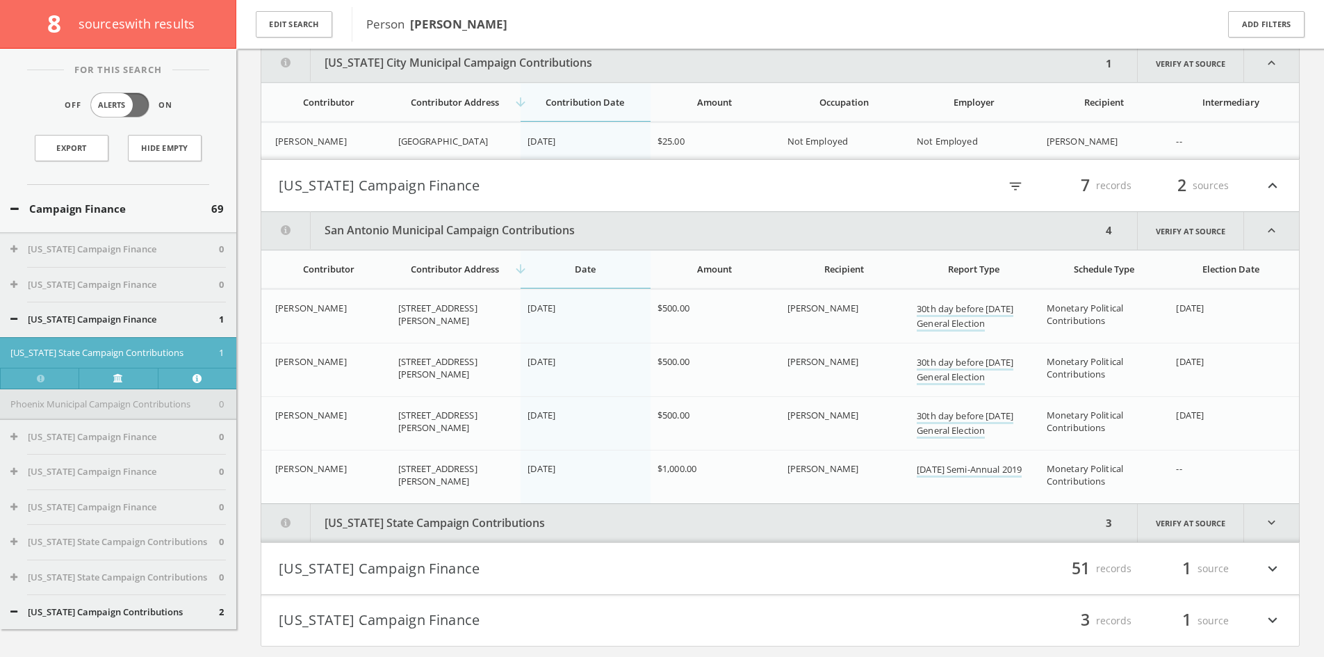
scroll to position [1029, 0]
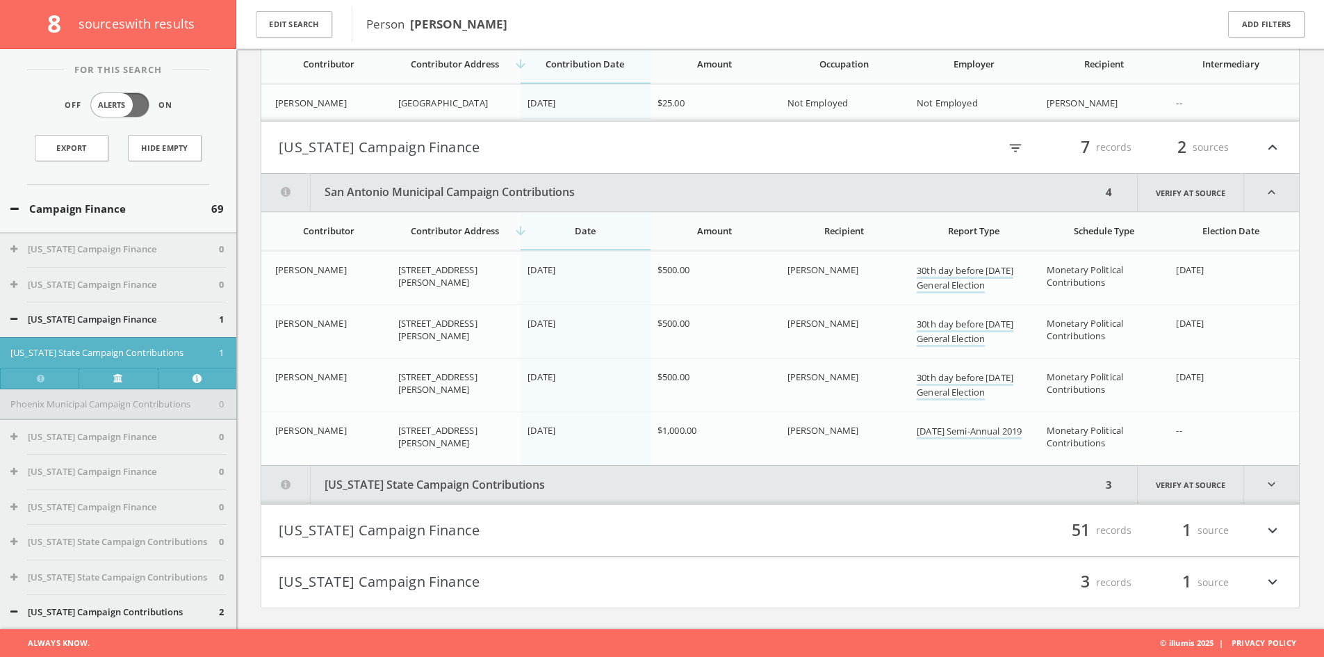
click at [765, 482] on button "[US_STATE] State Campaign Contributions" at bounding box center [681, 485] width 840 height 38
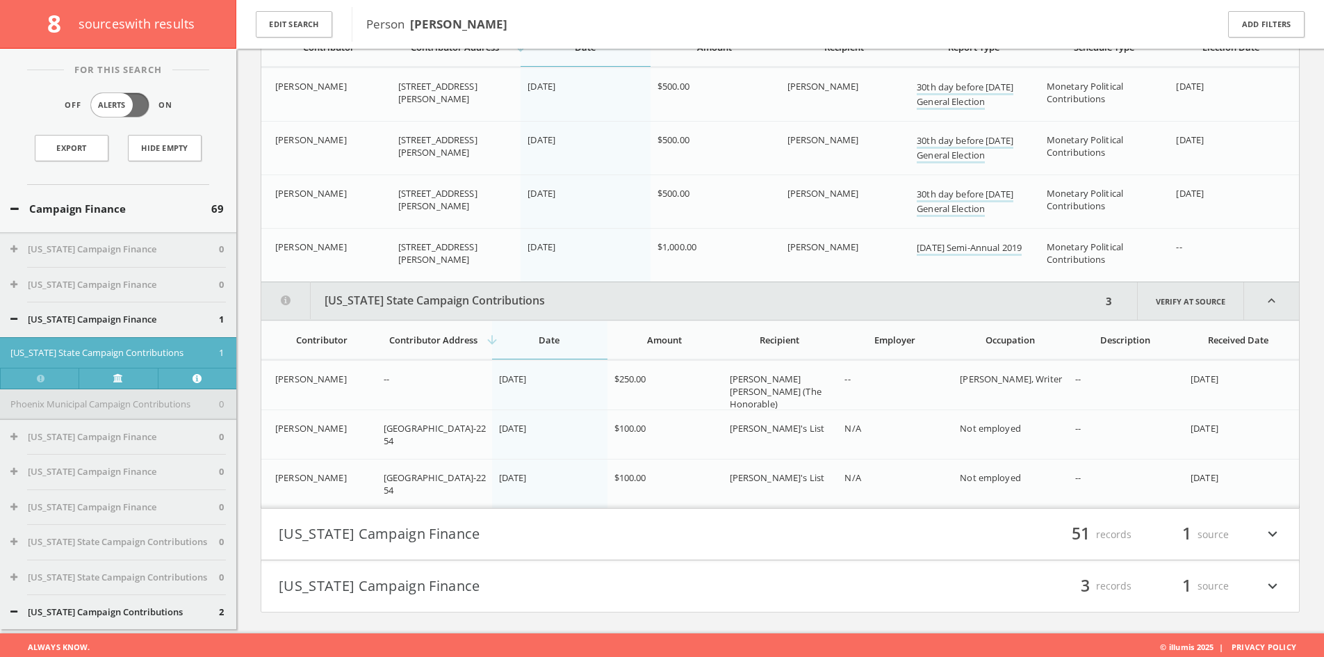
scroll to position [1216, 0]
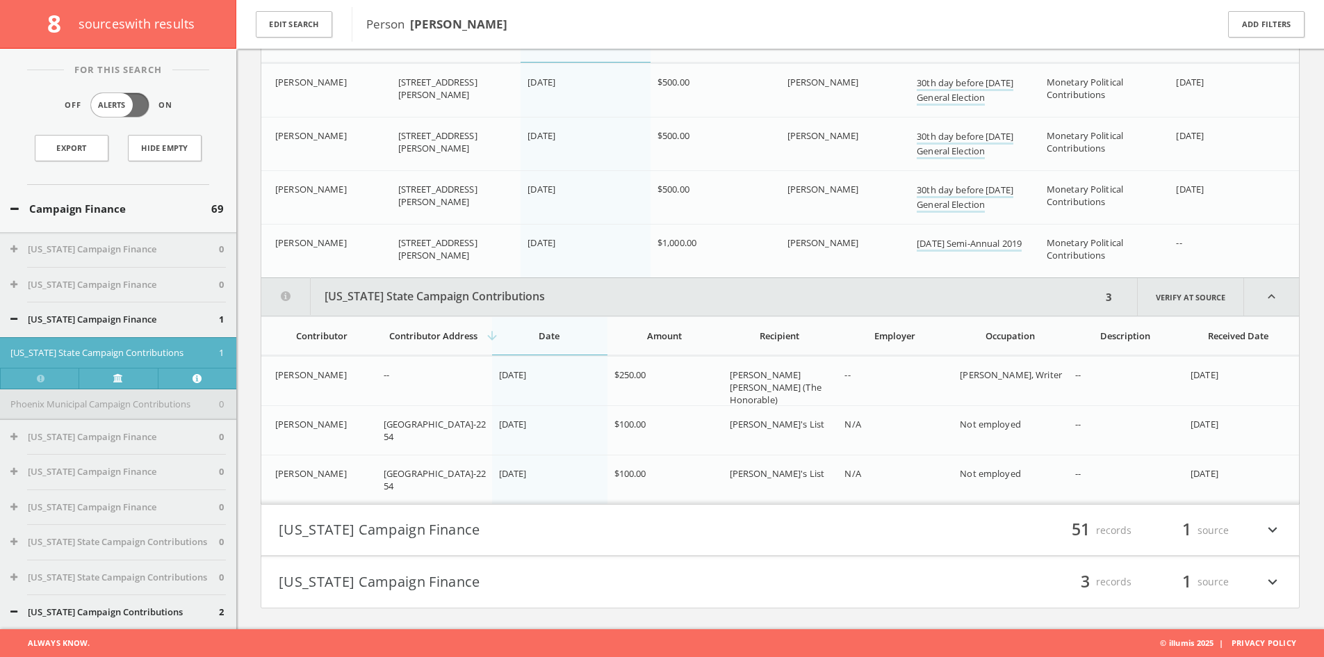
click at [745, 528] on button "[US_STATE] Campaign Finance" at bounding box center [530, 531] width 502 height 24
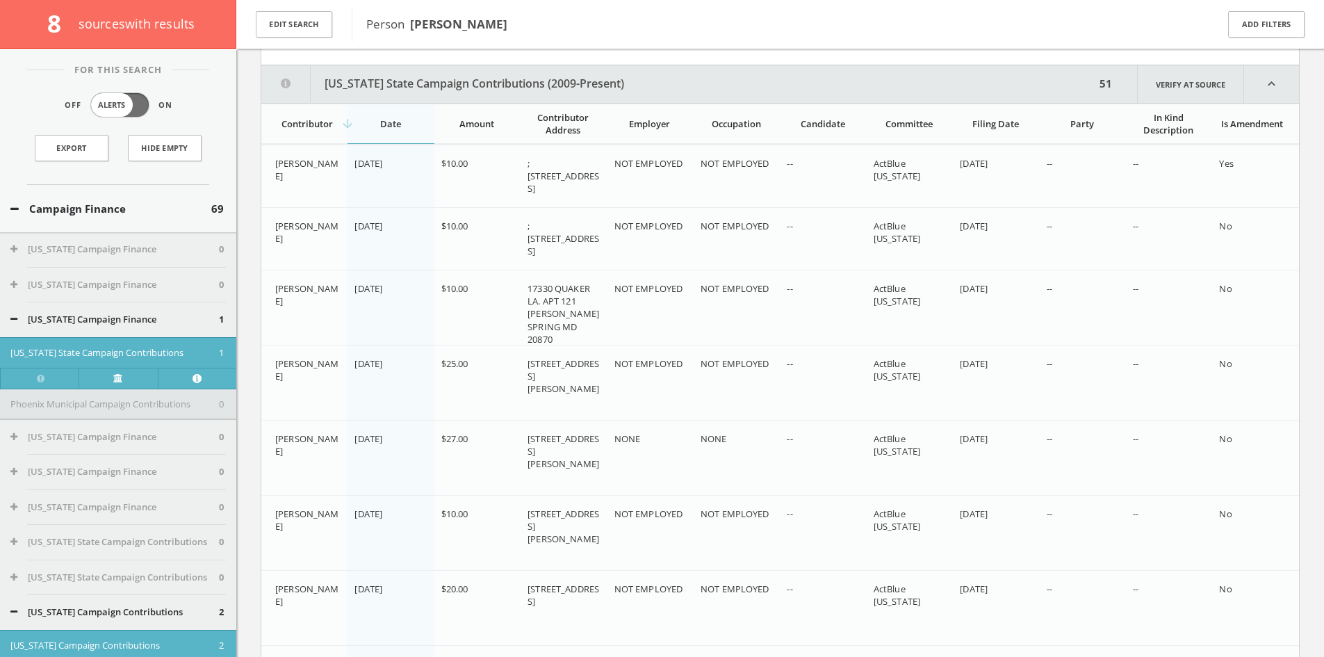
scroll to position [1723, 0]
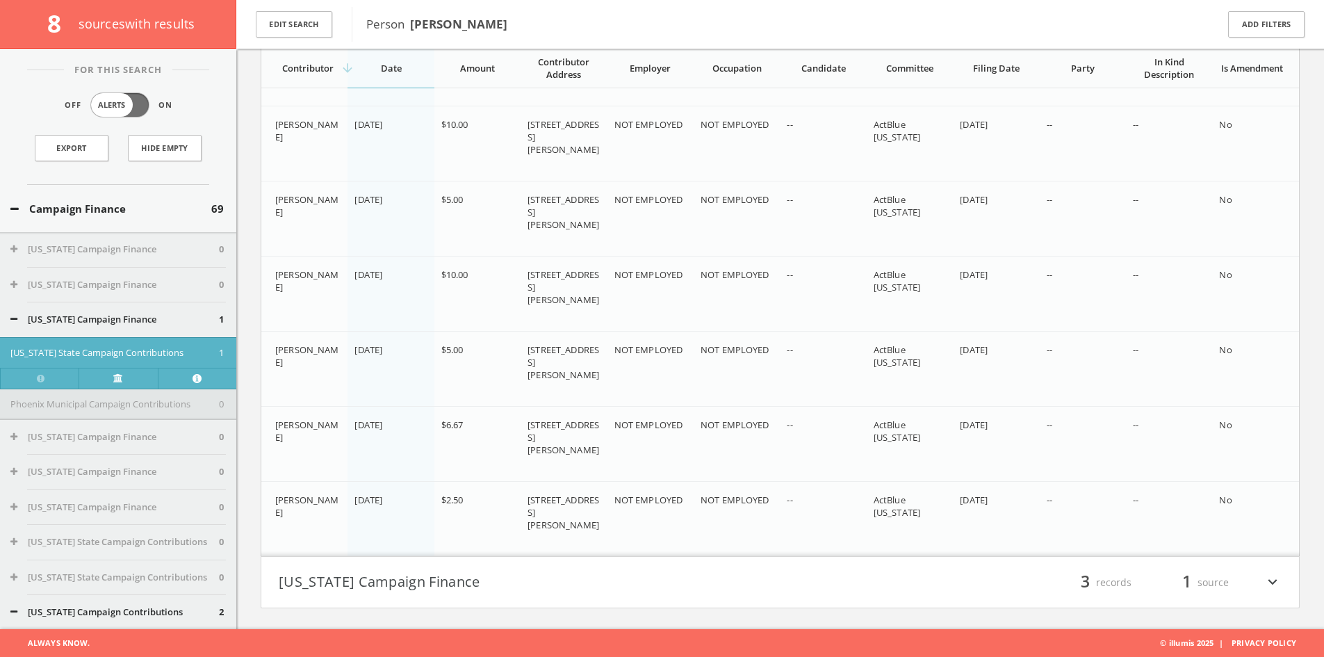
click at [692, 589] on button "[US_STATE] Campaign Finance" at bounding box center [530, 583] width 502 height 24
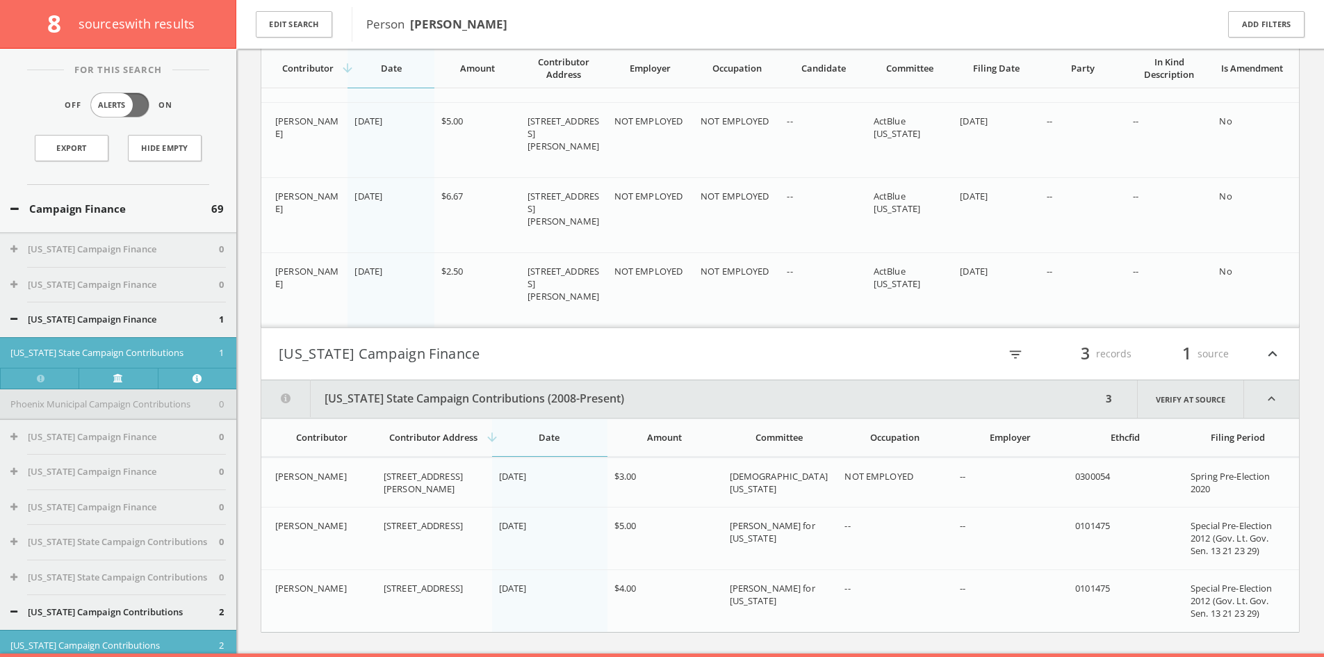
scroll to position [5341, 0]
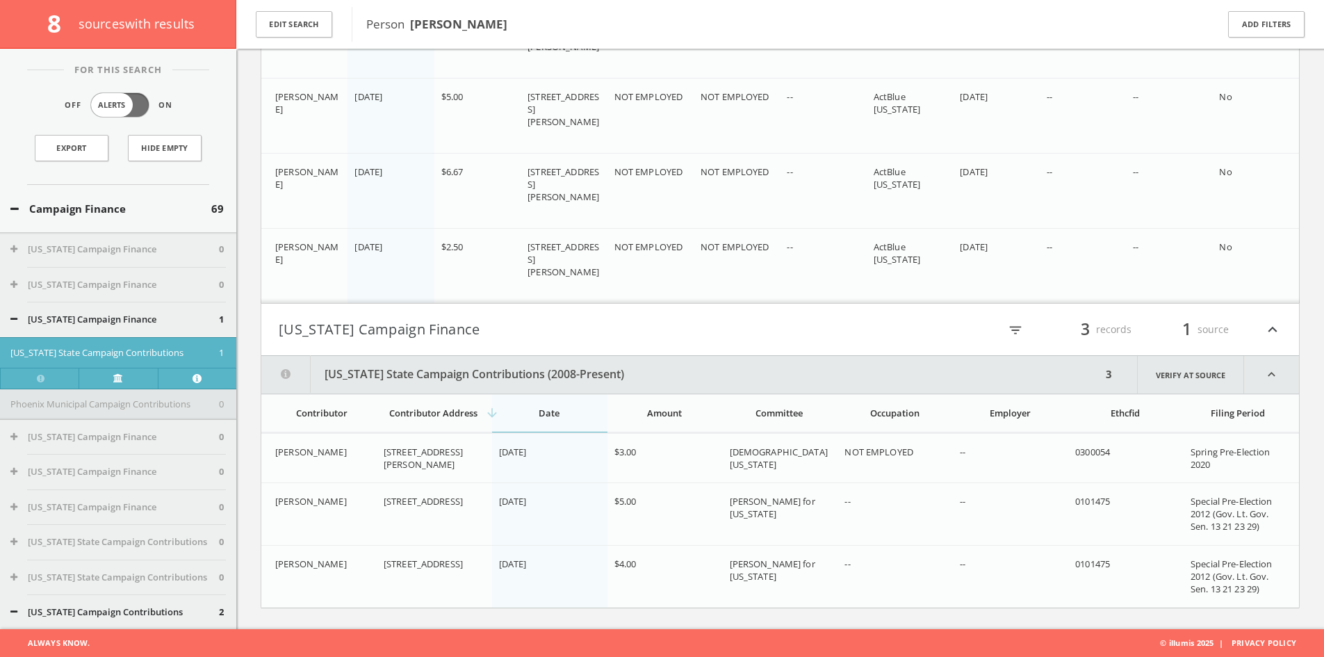
click at [74, 195] on div "Campaign Finance 69" at bounding box center [118, 209] width 236 height 48
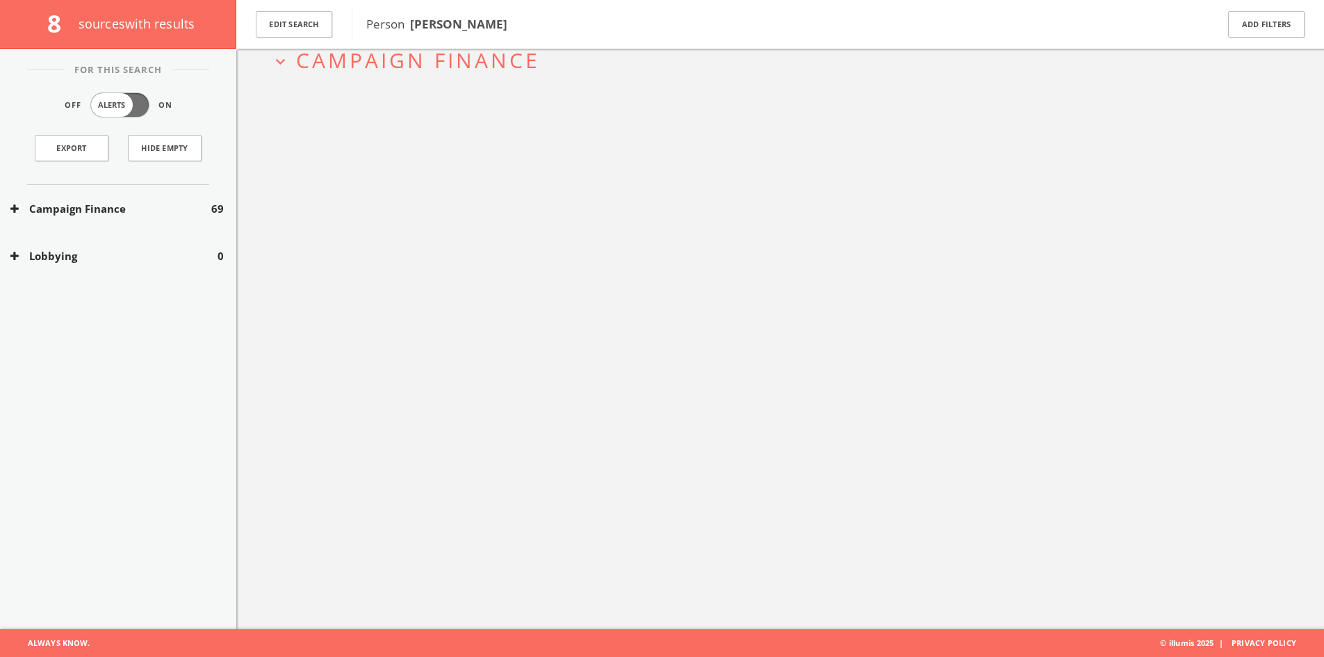
scroll to position [81, 0]
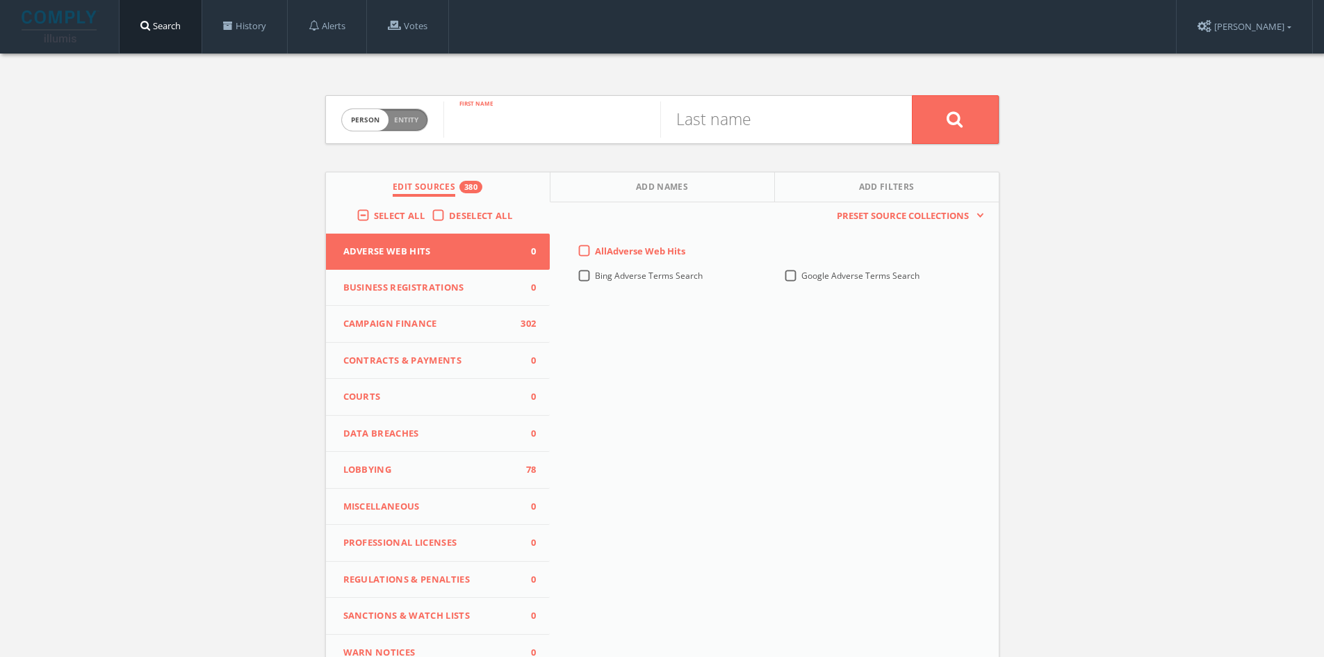
click at [505, 120] on input "text" at bounding box center [551, 119] width 217 height 36
type input "[PERSON_NAME]"
click at [733, 113] on input "text" at bounding box center [768, 119] width 217 height 36
type input "[PERSON_NAME]"
click at [912, 95] on button at bounding box center [955, 119] width 87 height 49
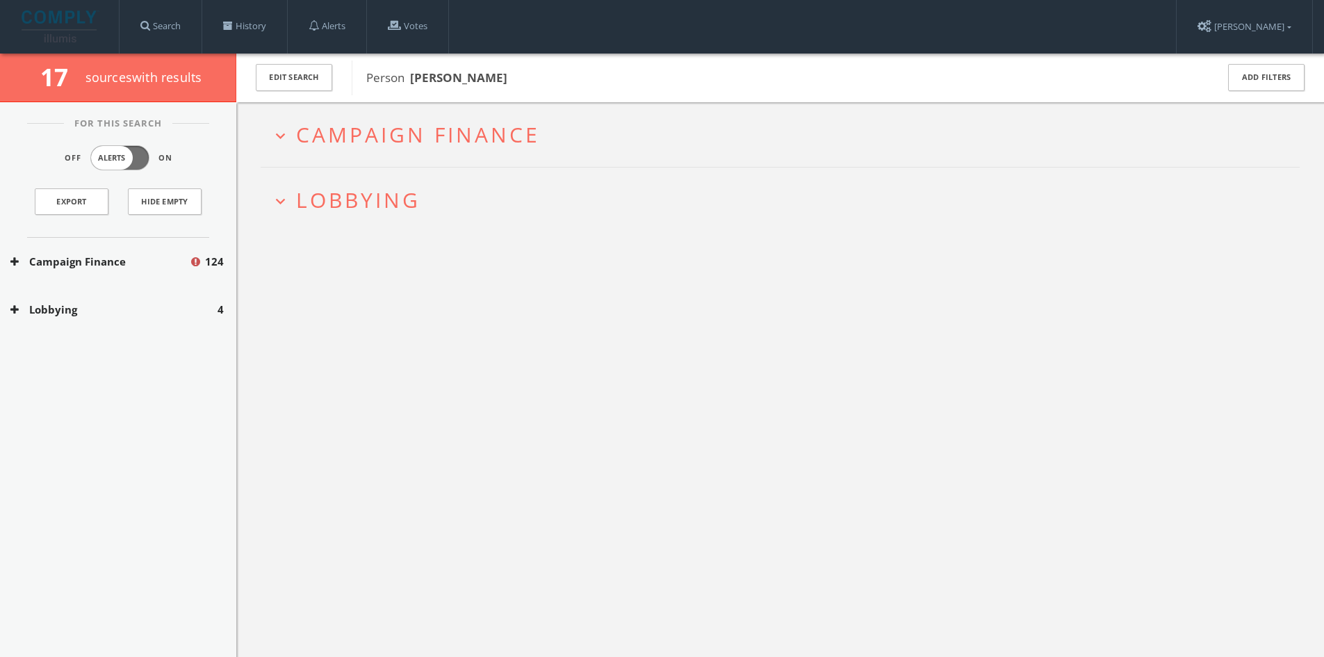
click at [499, 148] on span "Campaign Finance" at bounding box center [418, 134] width 244 height 29
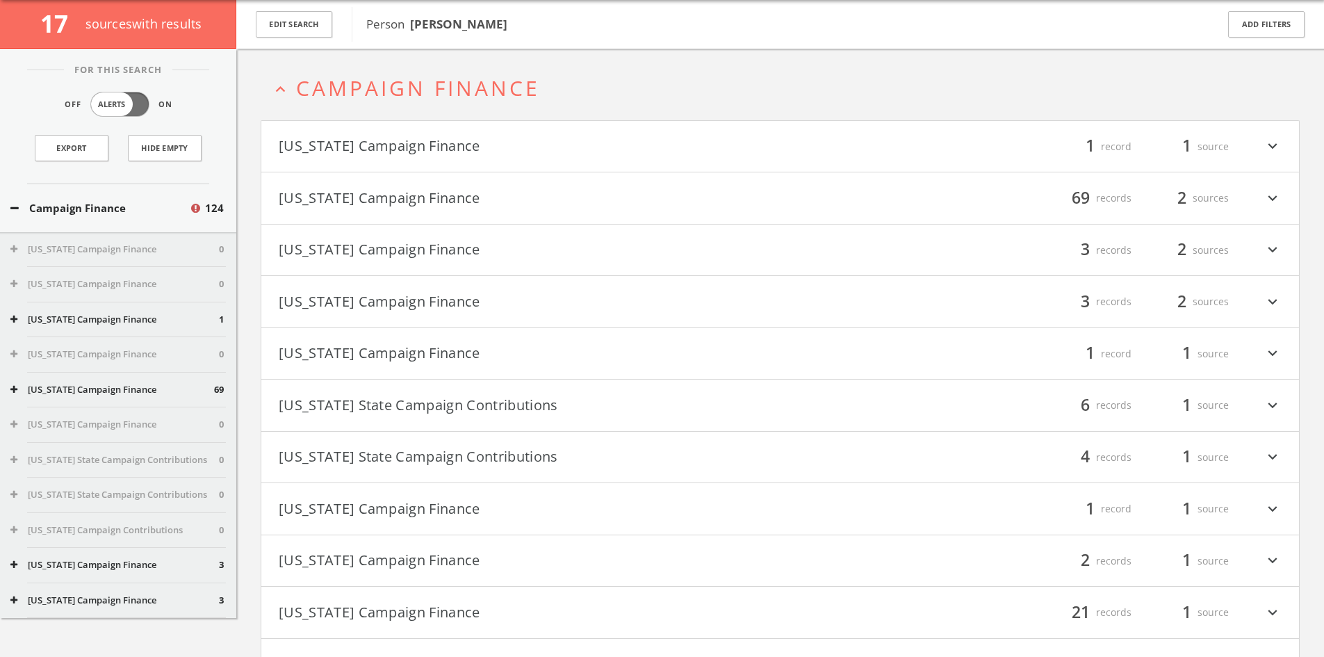
click at [499, 148] on button "[US_STATE] Campaign Finance" at bounding box center [530, 147] width 502 height 24
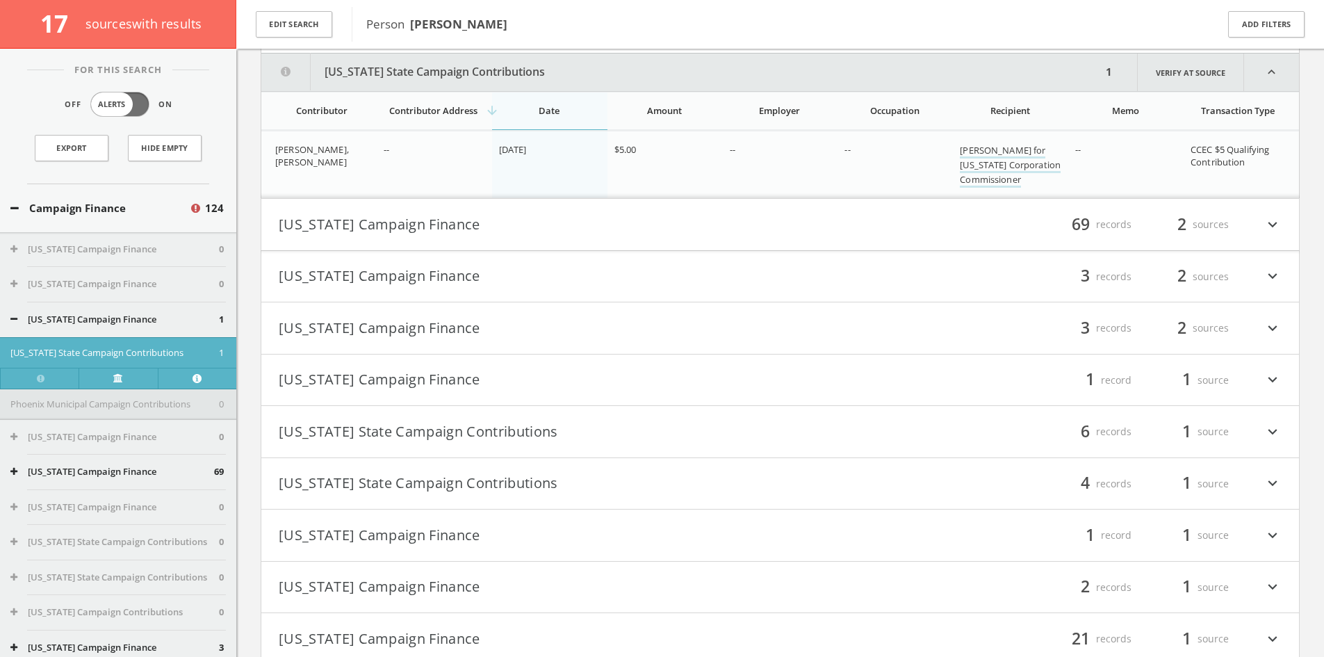
scroll to position [177, 0]
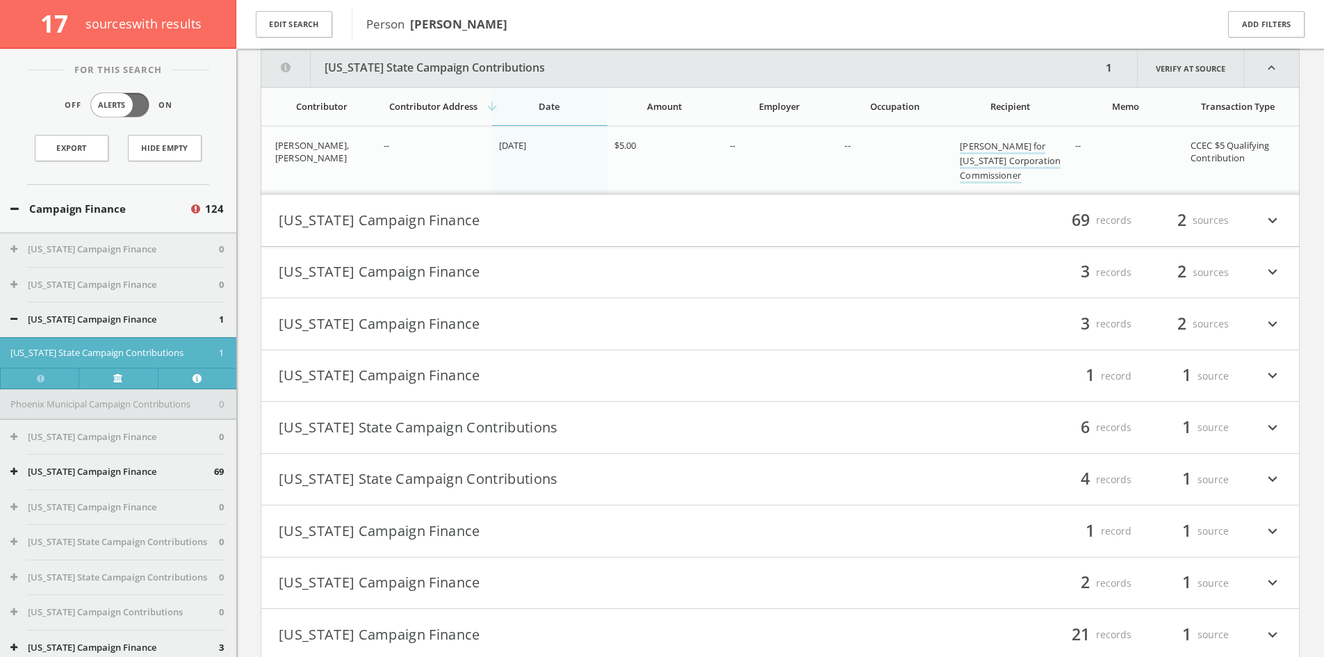
click at [573, 220] on button "[US_STATE] Campaign Finance" at bounding box center [530, 221] width 502 height 24
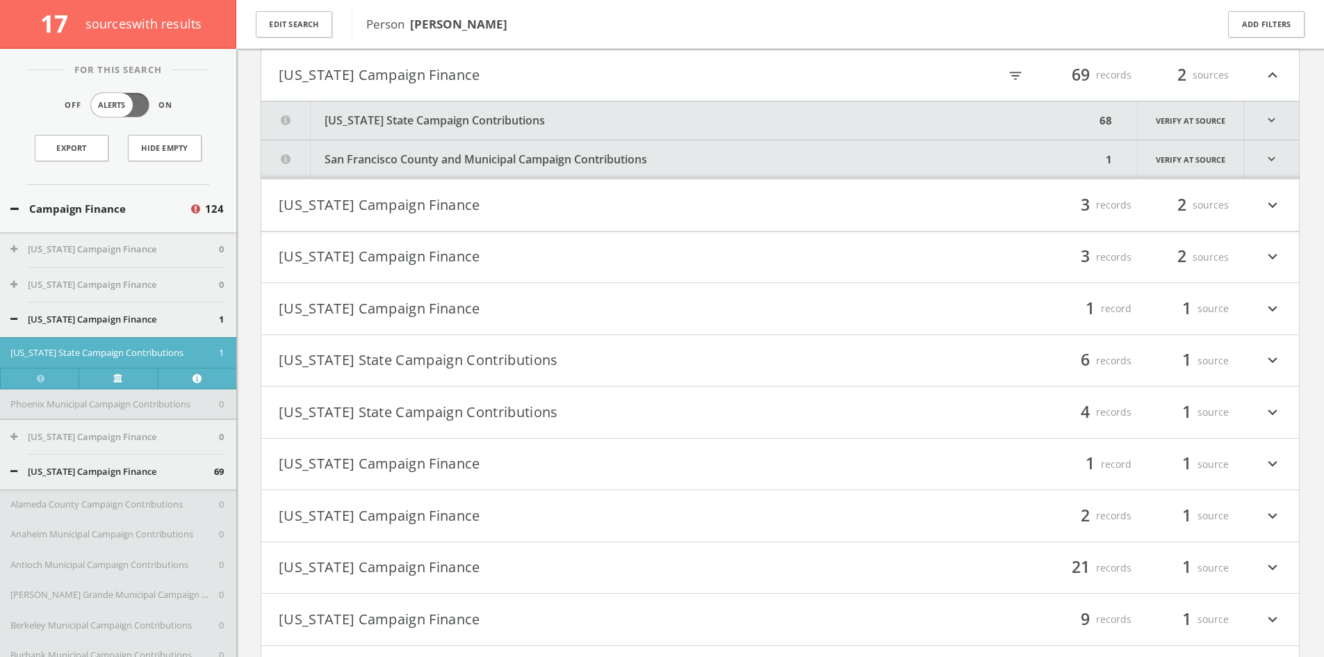
click at [531, 119] on button "[US_STATE] State Campaign Contributions" at bounding box center [678, 120] width 834 height 38
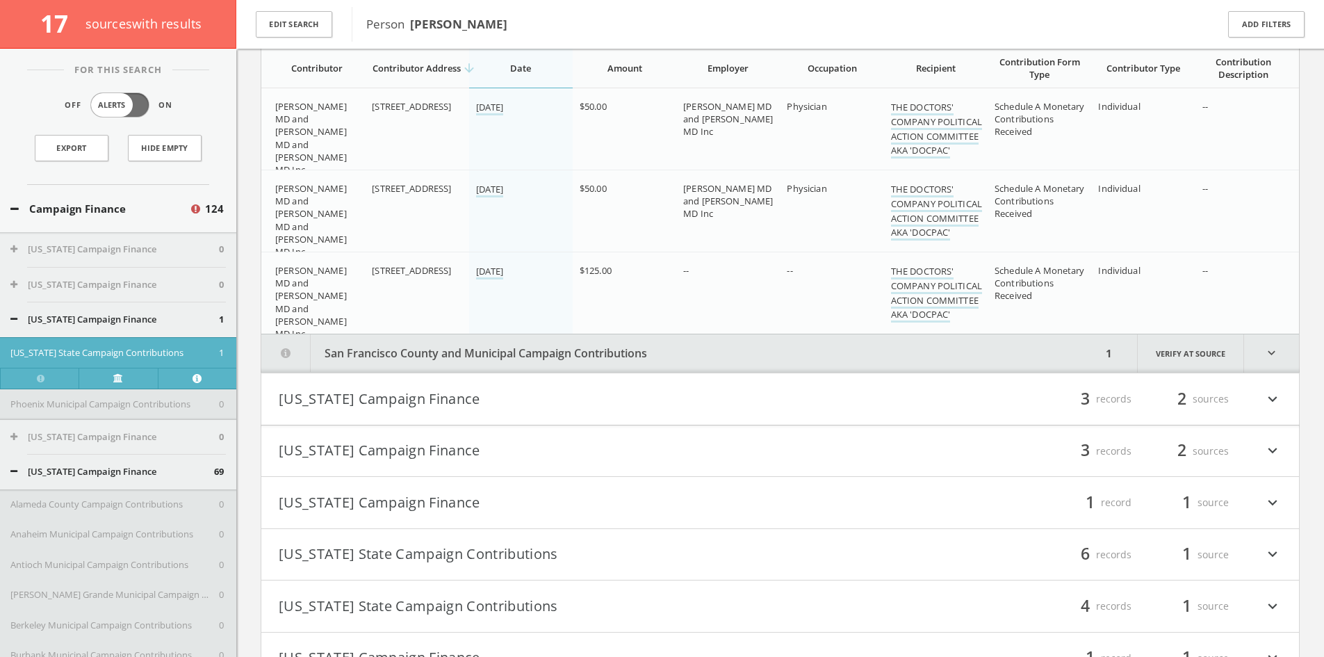
scroll to position [6283, 0]
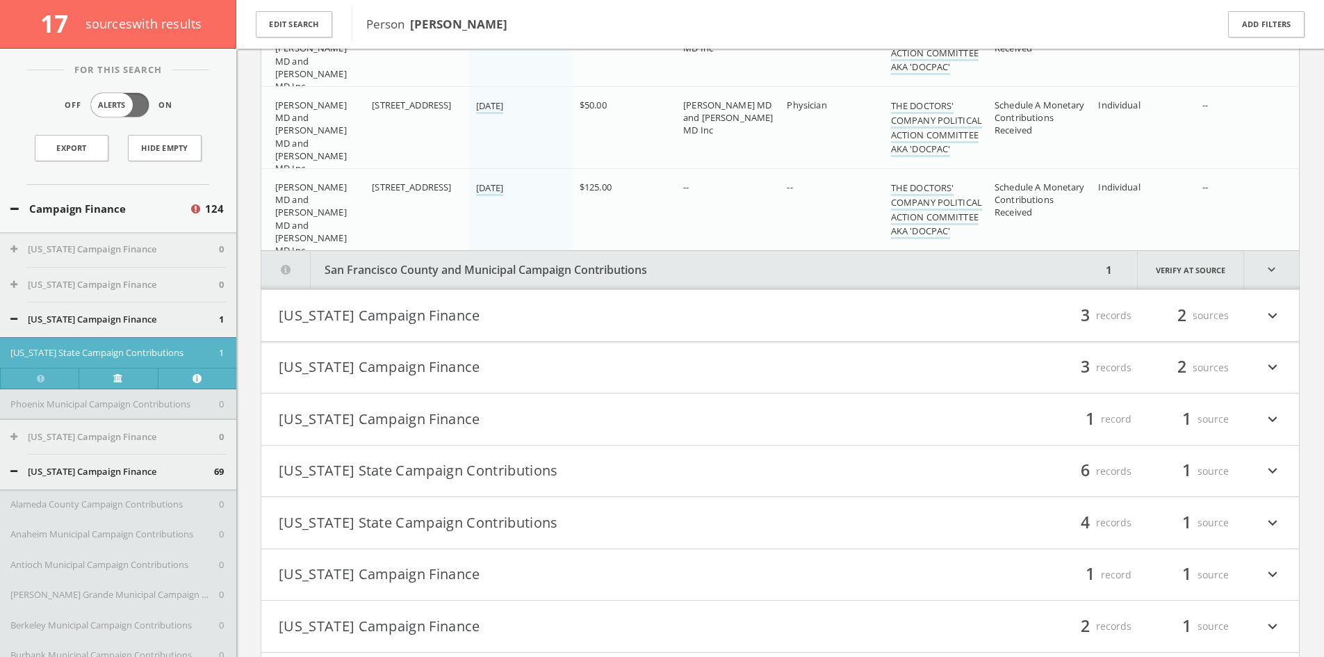
click at [475, 270] on button "San Francisco County and Municipal Campaign Contributions" at bounding box center [681, 270] width 840 height 38
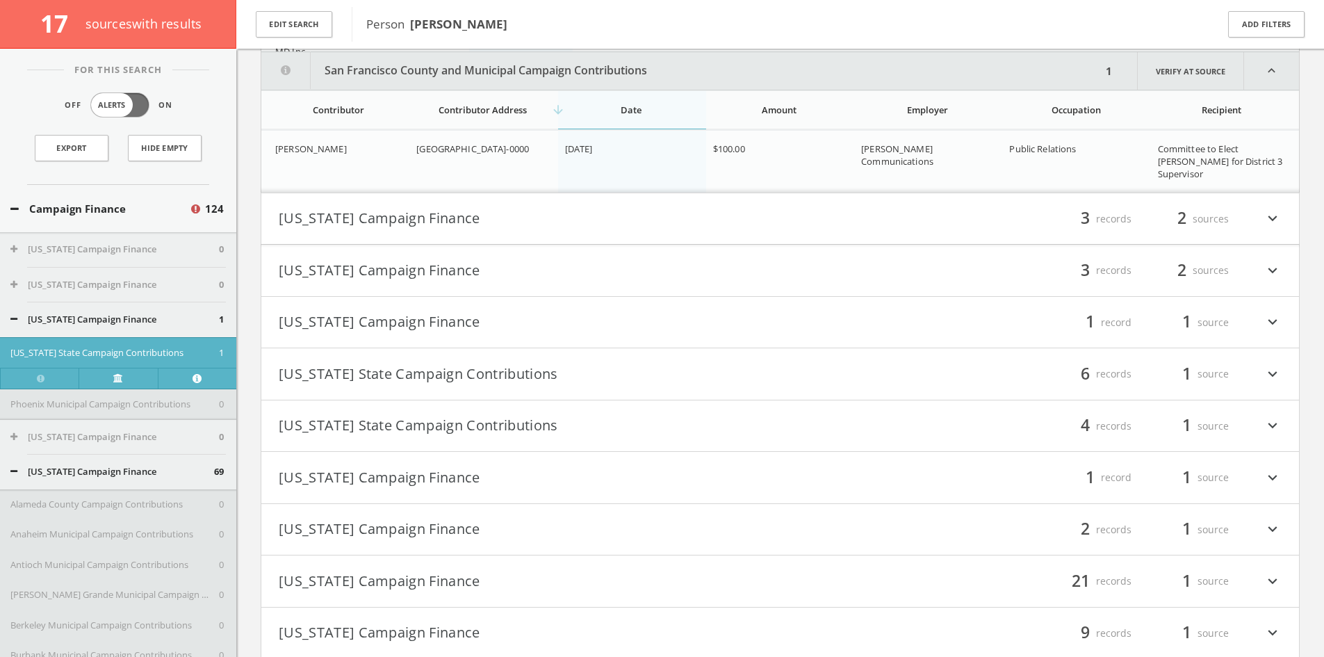
scroll to position [6485, 0]
click at [500, 209] on button "[US_STATE] Campaign Finance" at bounding box center [530, 216] width 502 height 24
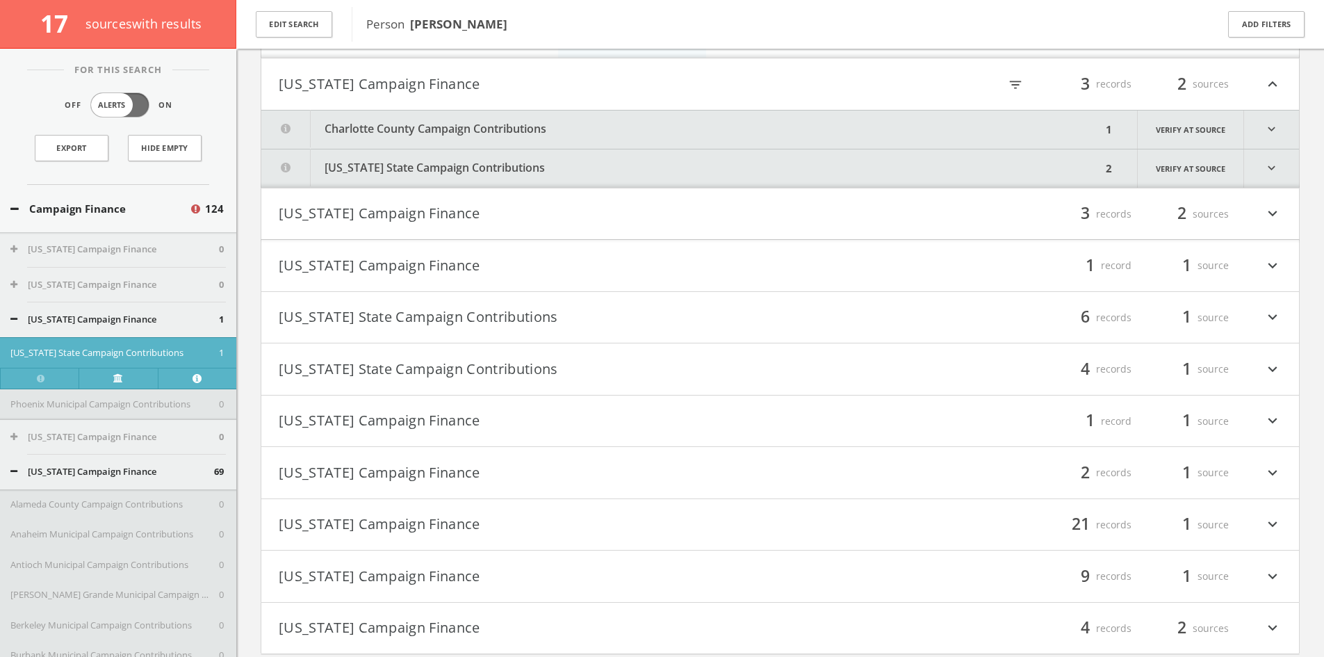
scroll to position [6626, 0]
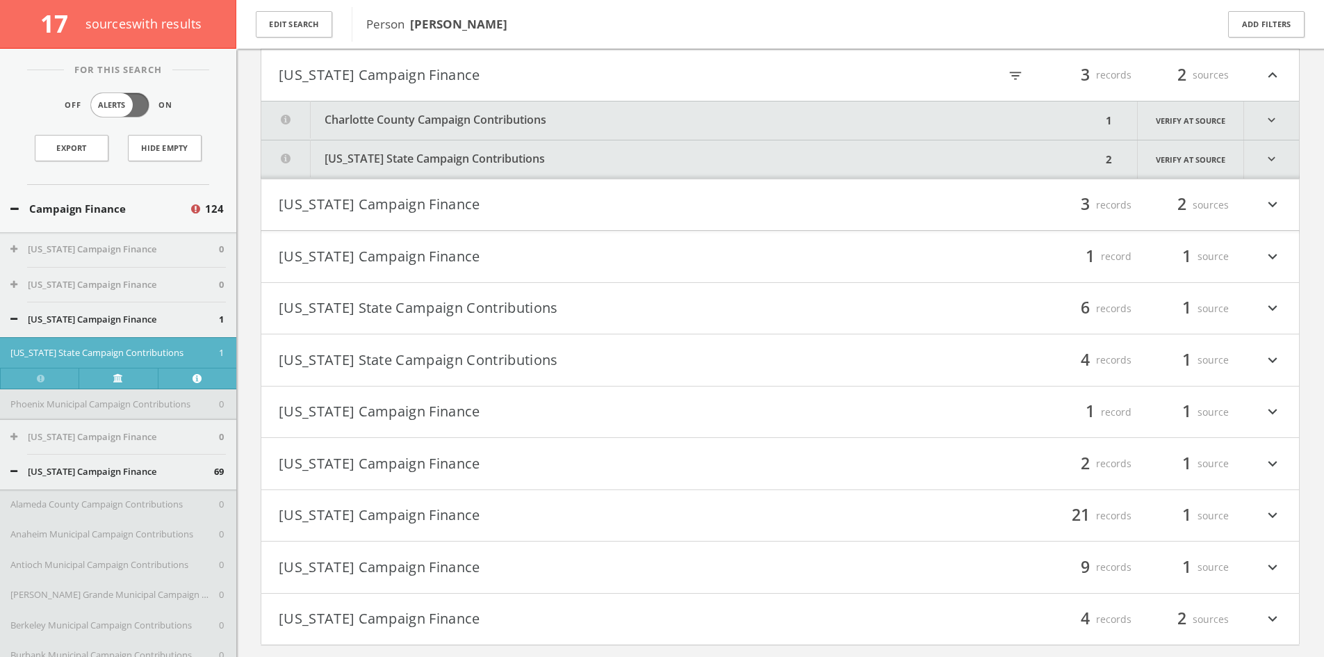
click at [550, 130] on button "Charlotte County Campaign Contributions" at bounding box center [681, 120] width 840 height 38
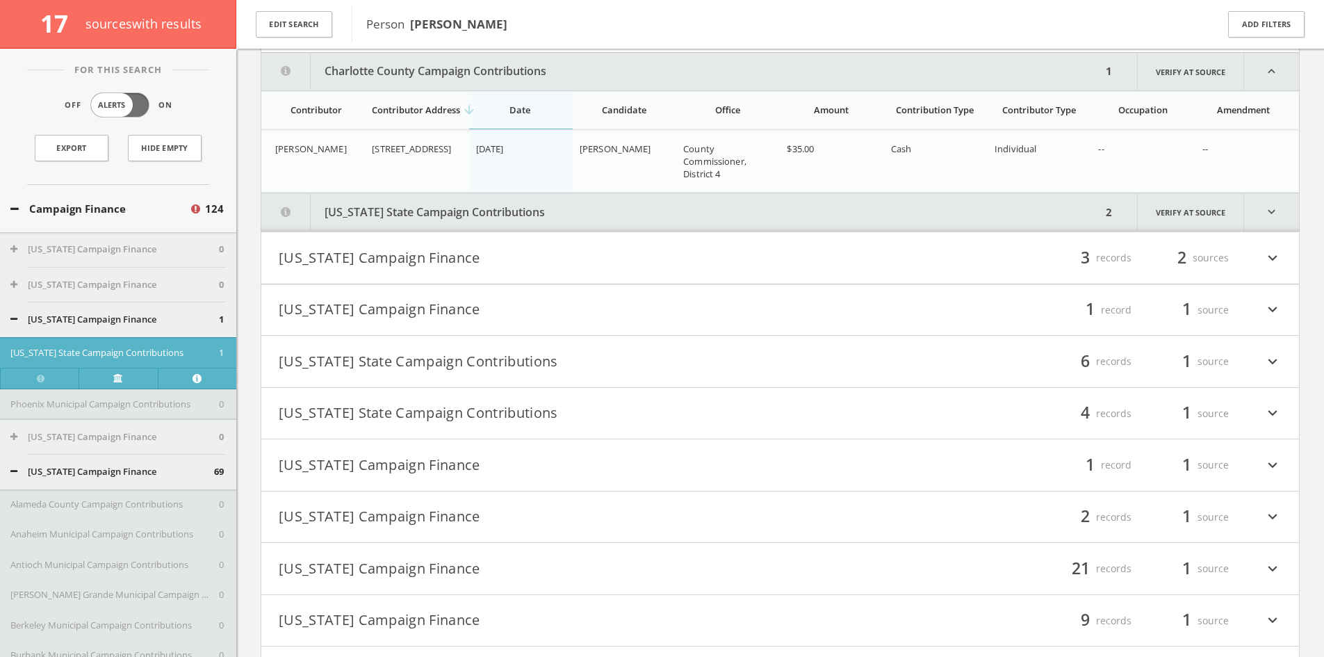
scroll to position [6678, 0]
click at [541, 208] on button "[US_STATE] State Campaign Contributions" at bounding box center [681, 209] width 840 height 38
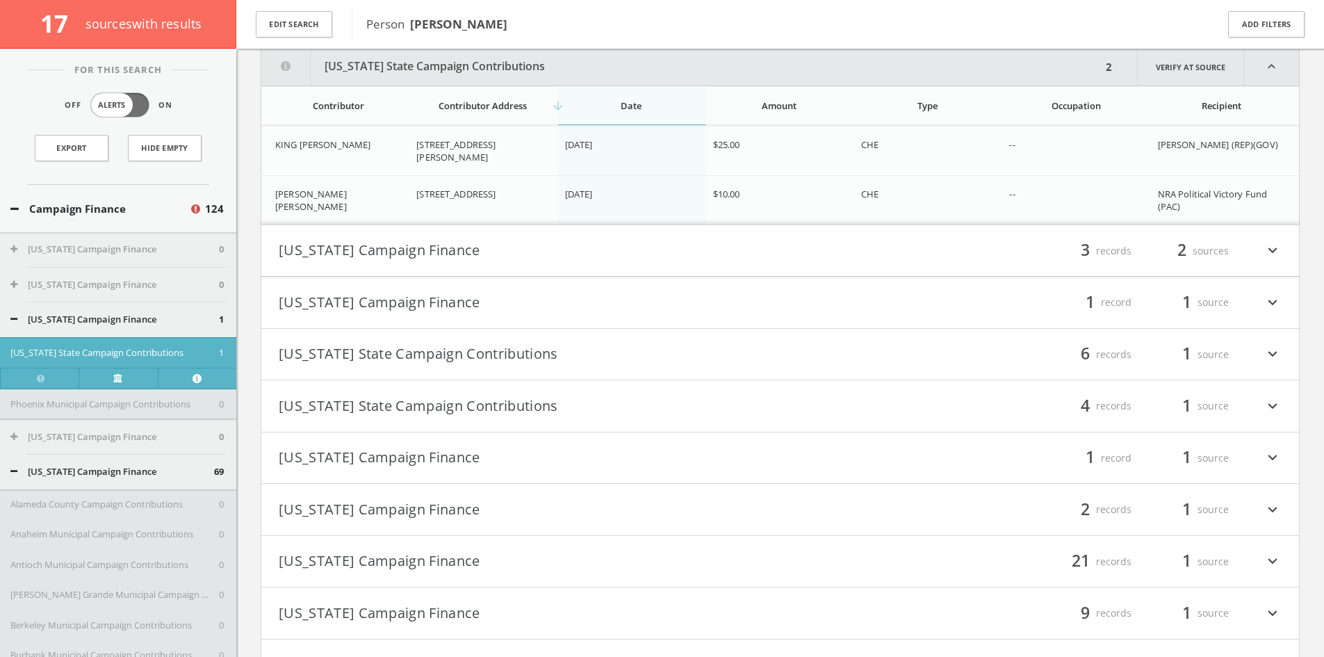
scroll to position [6821, 0]
click at [596, 243] on button "[US_STATE] Campaign Finance" at bounding box center [530, 250] width 502 height 24
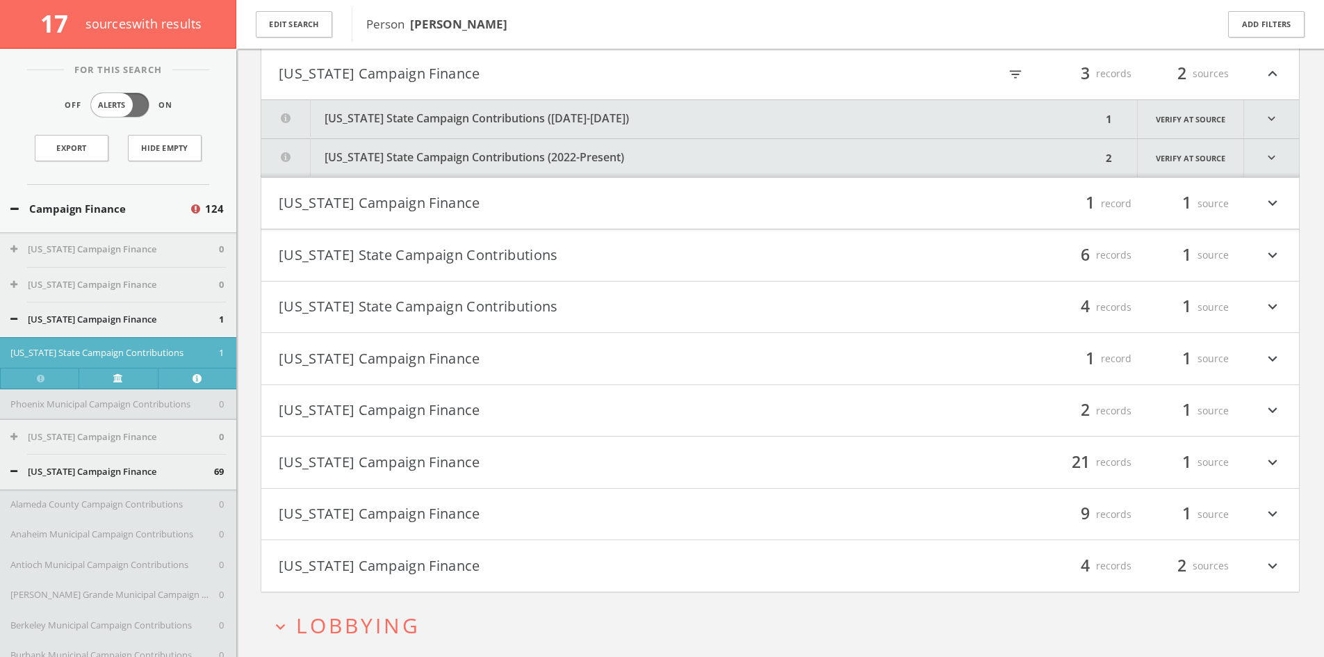
click at [631, 115] on button "[US_STATE] State Campaign Contributions ([DATE]-[DATE])" at bounding box center [681, 119] width 840 height 38
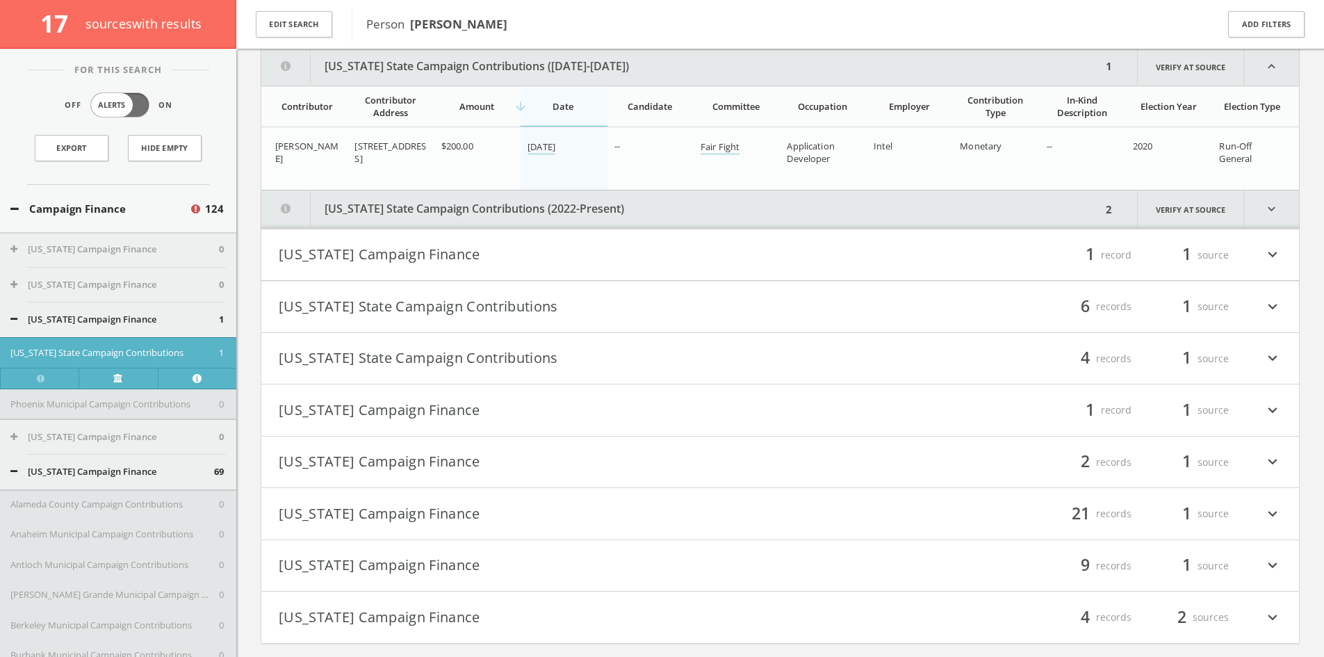
click at [594, 212] on button "[US_STATE] State Campaign Contributions (2022-Present)" at bounding box center [681, 209] width 840 height 38
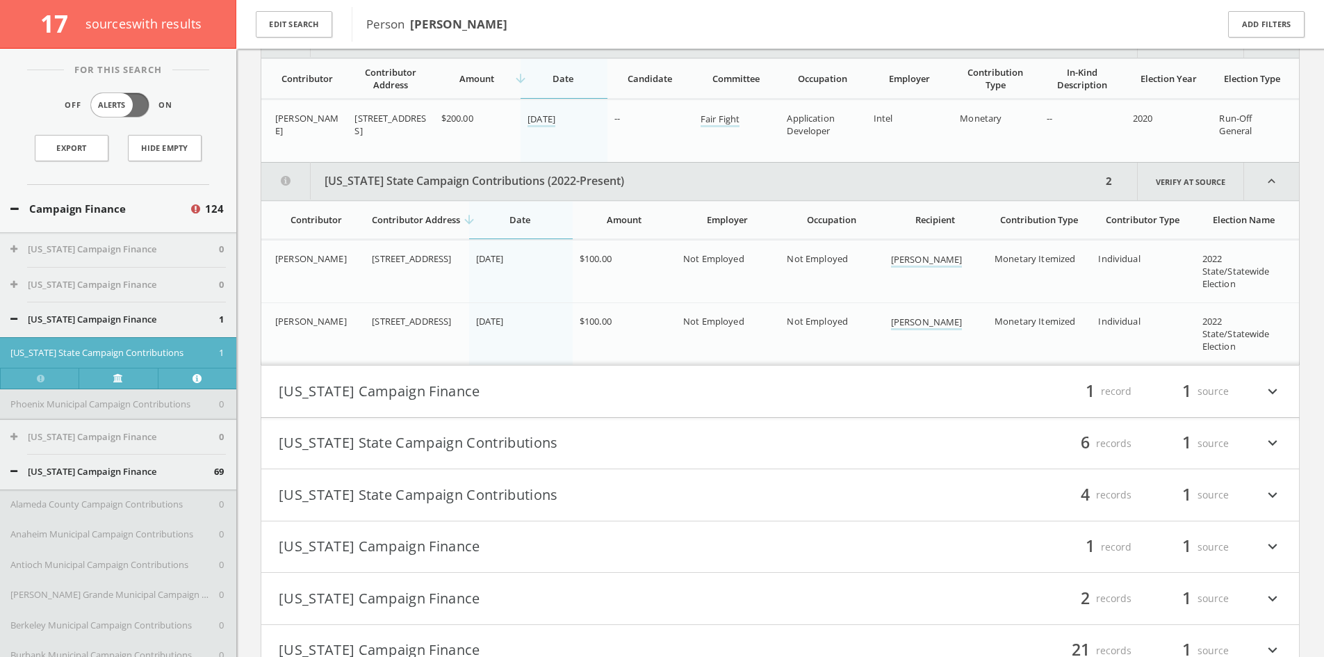
scroll to position [7053, 0]
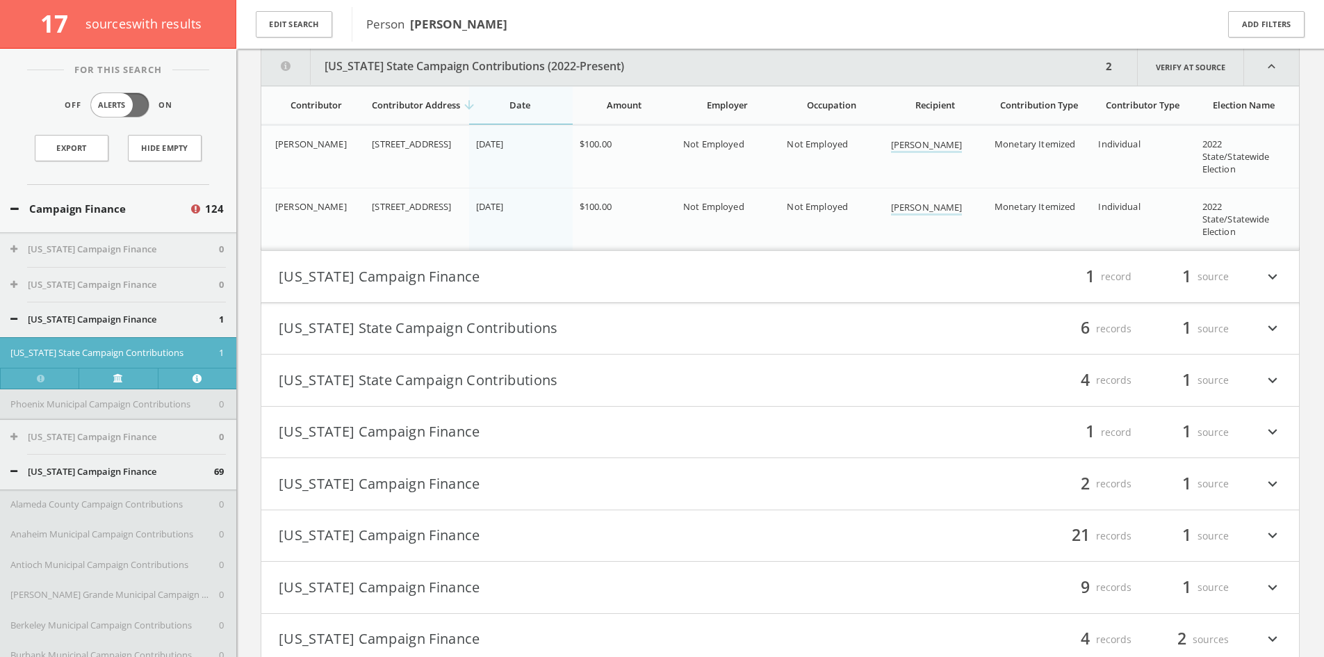
click at [792, 267] on h4 "[US_STATE] Campaign Finance filter_list 1 record 1 source expand_more" at bounding box center [780, 276] width 1038 height 51
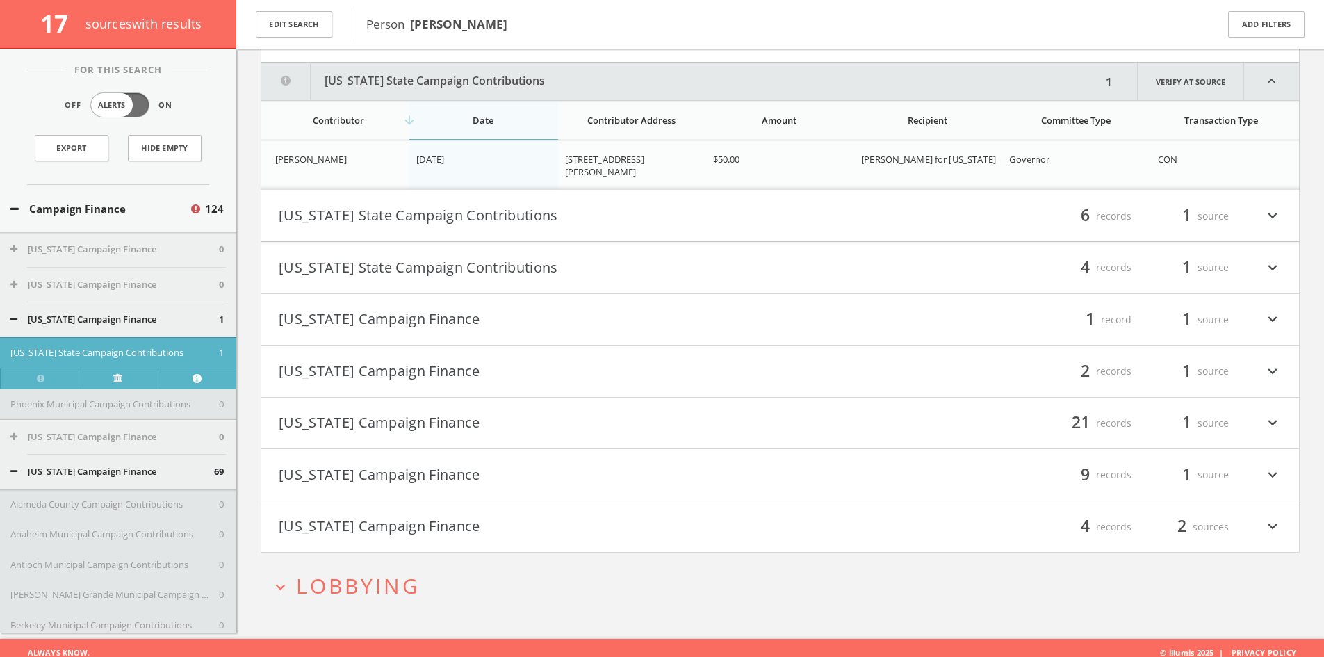
scroll to position [7446, 0]
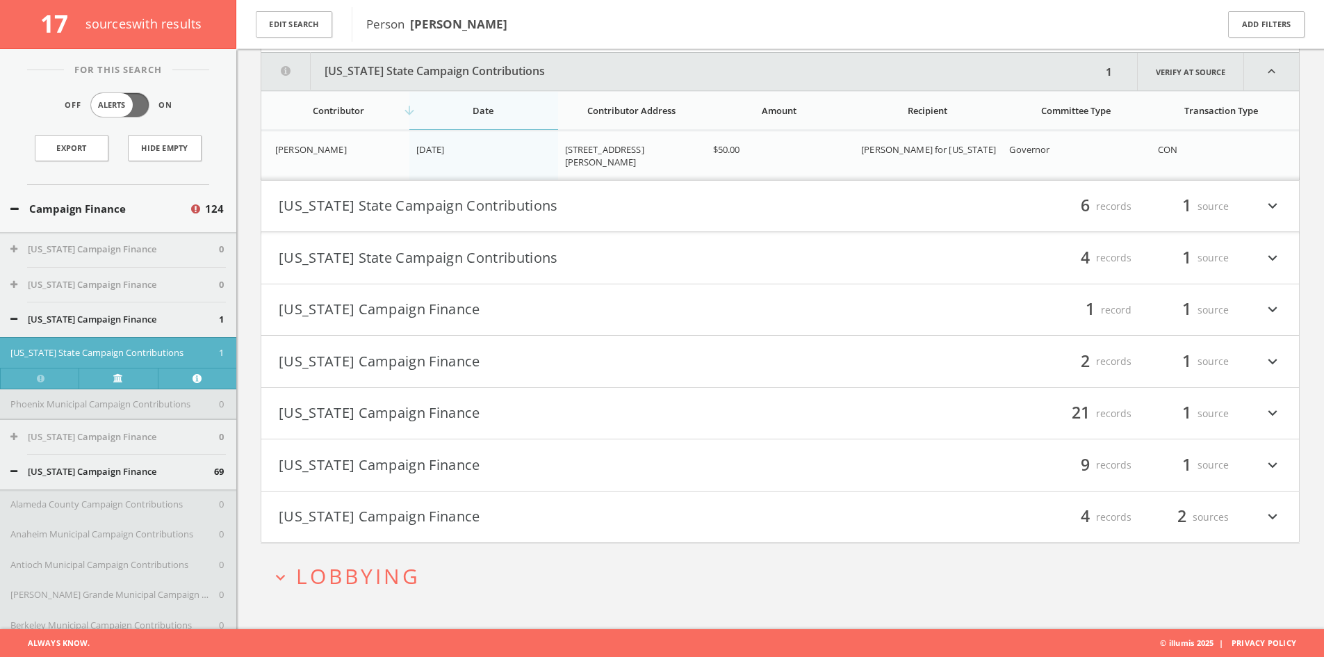
click at [688, 202] on button "[US_STATE] State Campaign Contributions" at bounding box center [530, 207] width 502 height 24
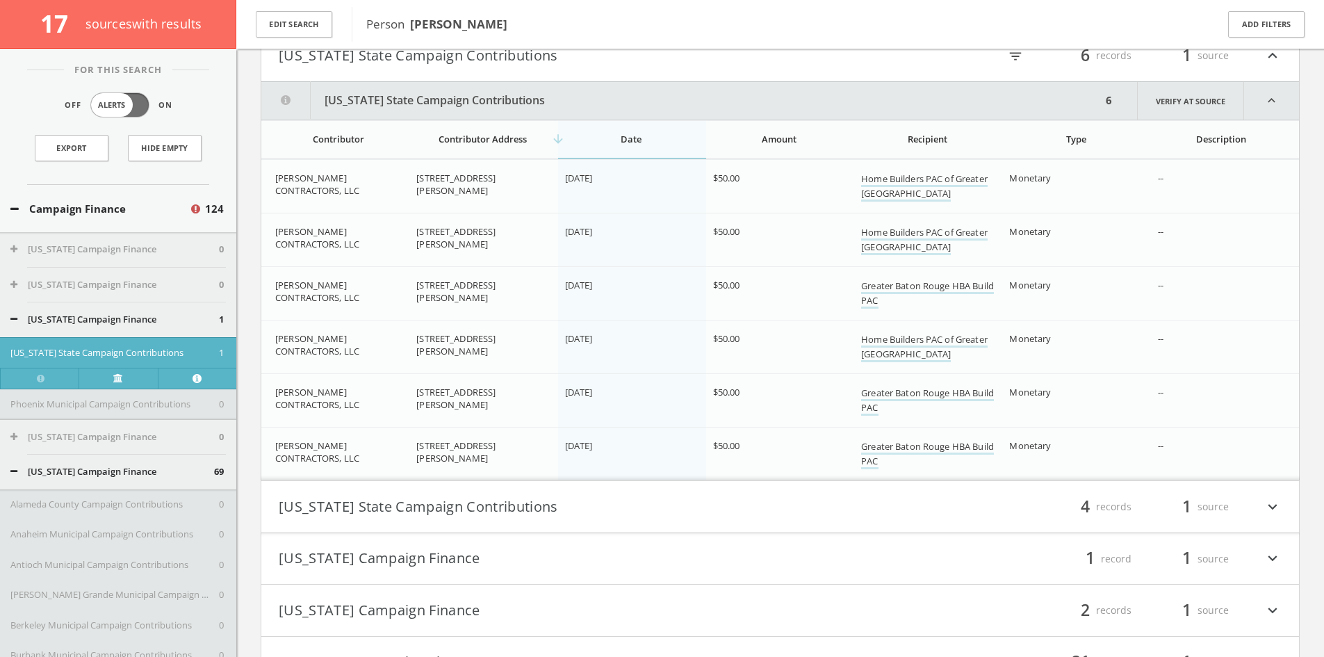
scroll to position [7629, 0]
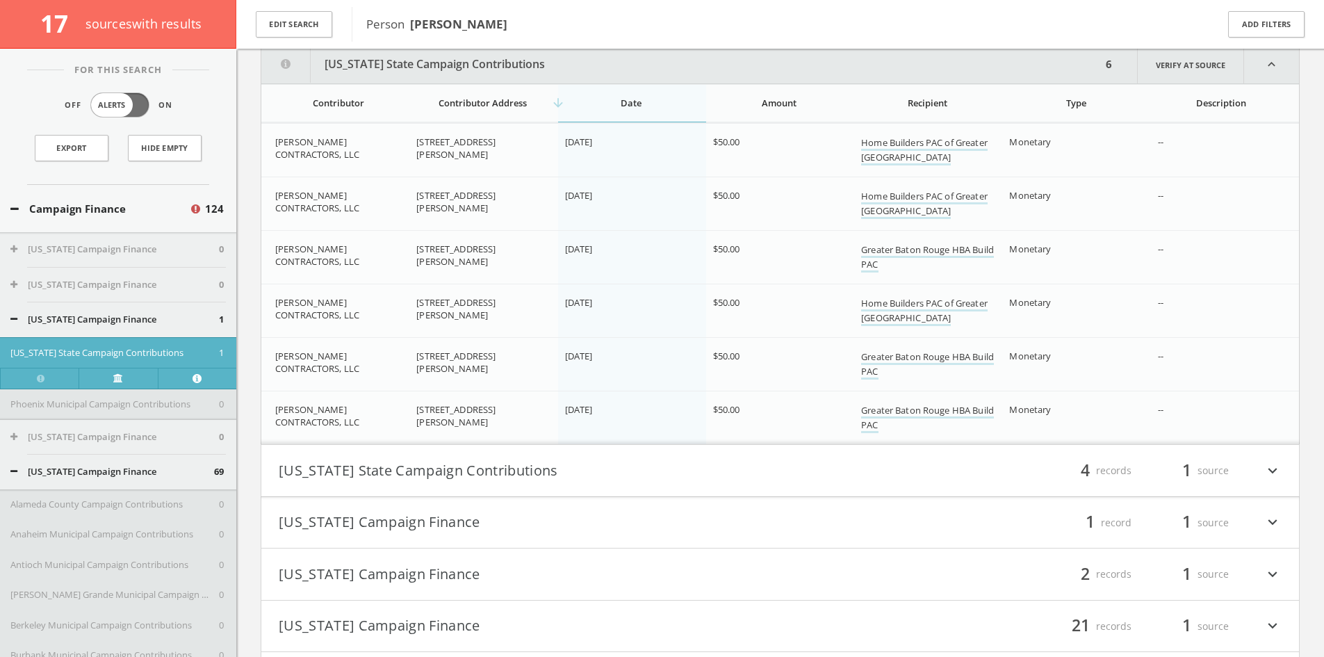
click at [744, 473] on button "[US_STATE] State Campaign Contributions" at bounding box center [530, 471] width 502 height 24
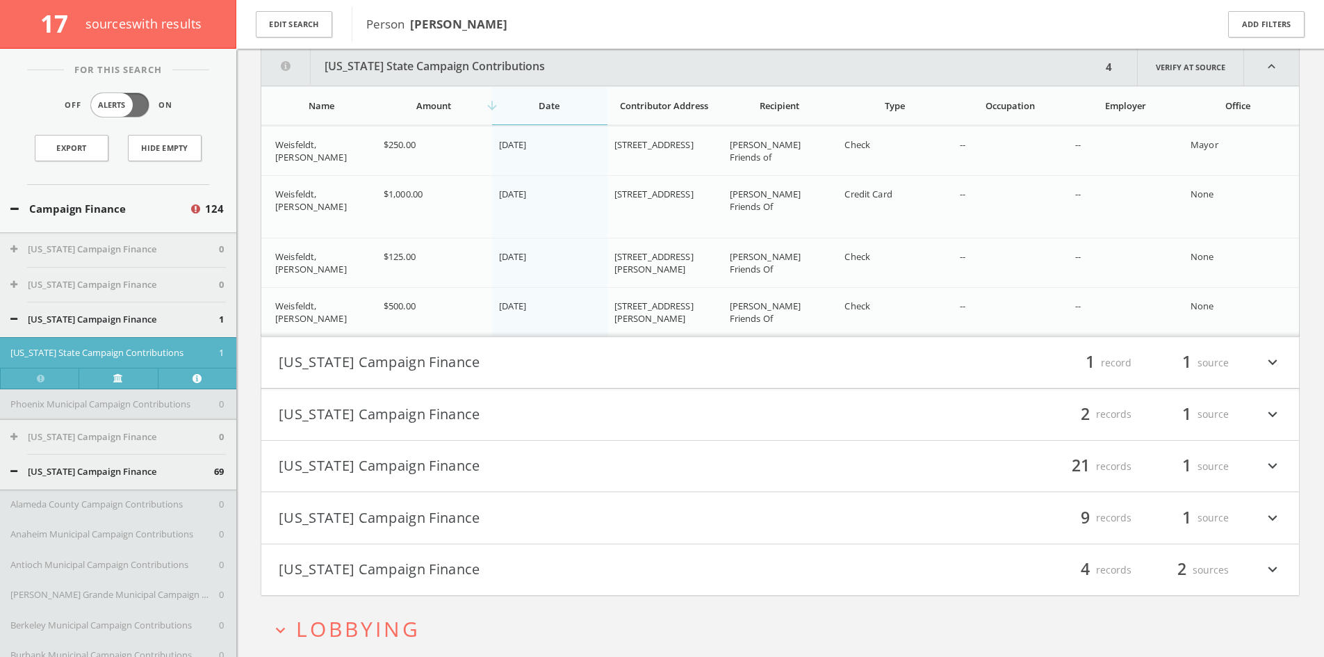
scroll to position [8080, 0]
click at [785, 352] on div "filter_list 1 record 1 source expand_more" at bounding box center [1032, 361] width 502 height 24
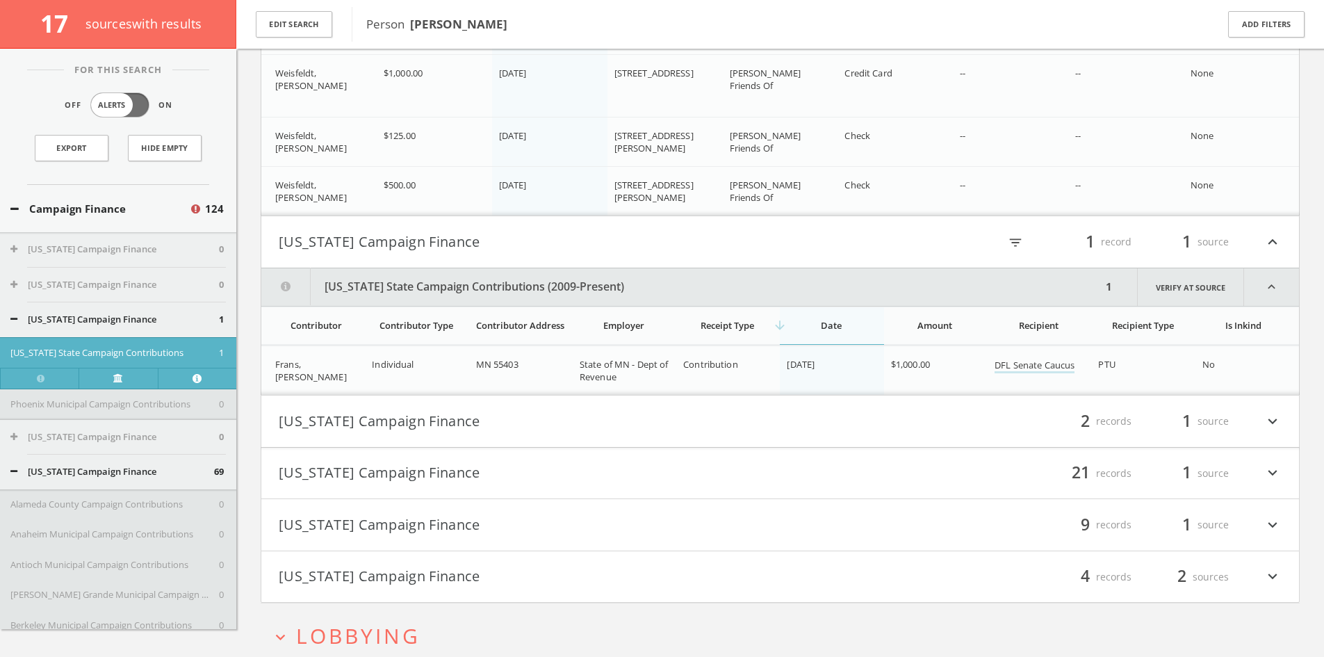
scroll to position [8264, 0]
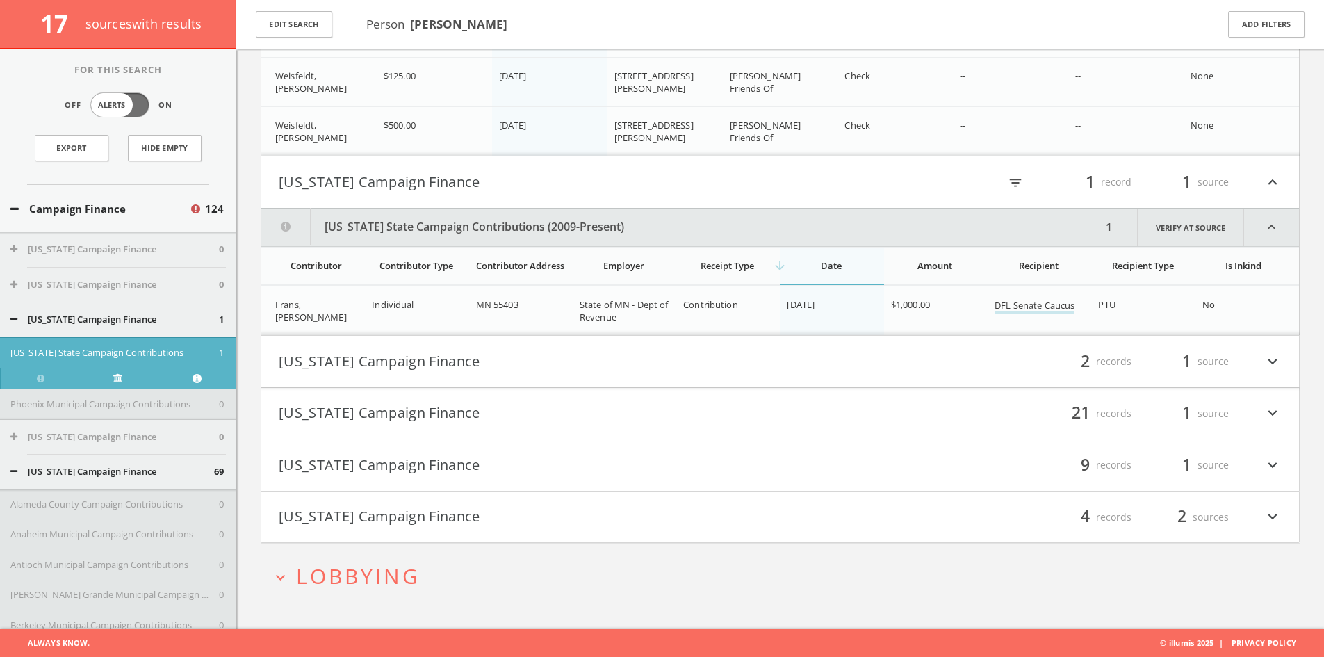
click at [784, 354] on div "filter_list 2 records 1 source expand_more" at bounding box center [1032, 362] width 502 height 24
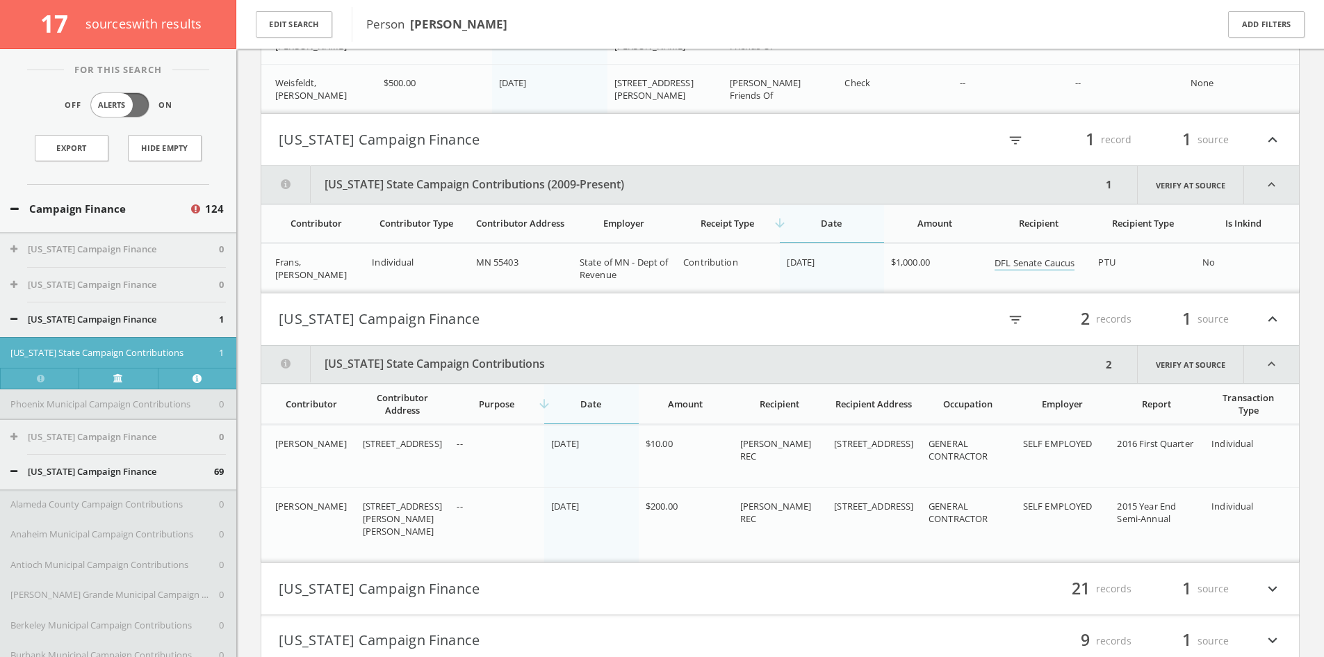
scroll to position [8482, 0]
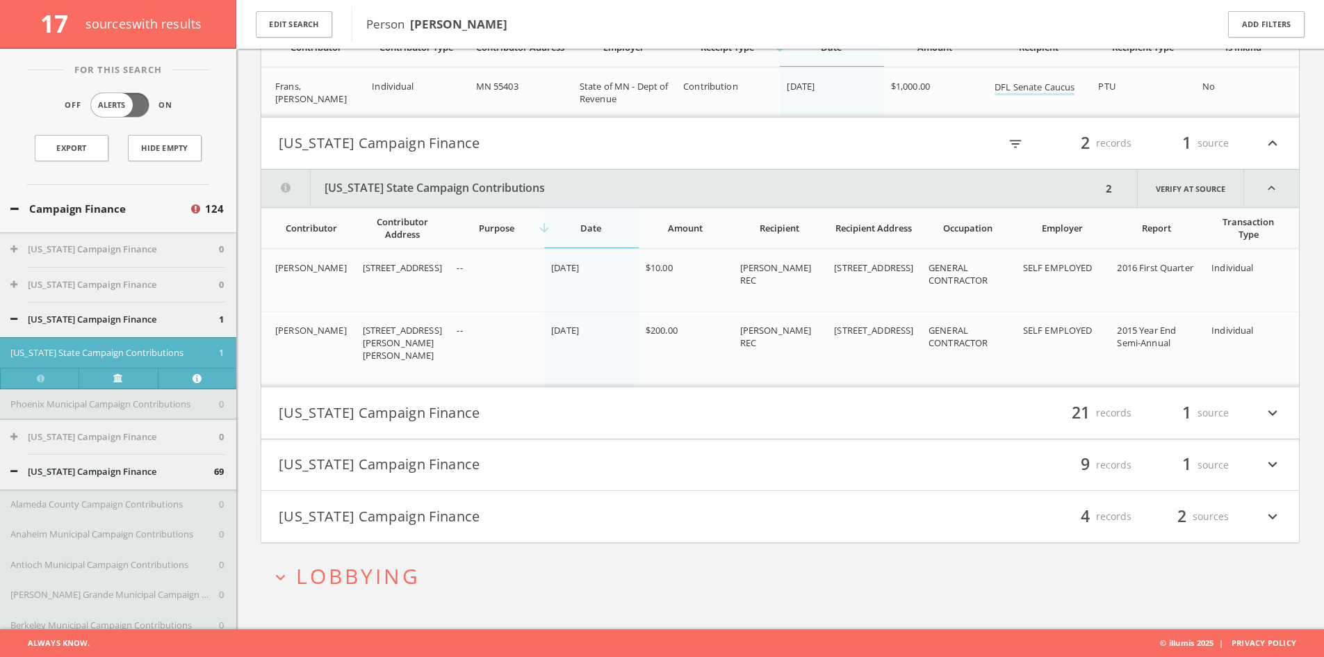
click at [682, 394] on h4 "[US_STATE] Campaign Finance filter_list 21 records 1 source expand_more" at bounding box center [780, 412] width 1038 height 51
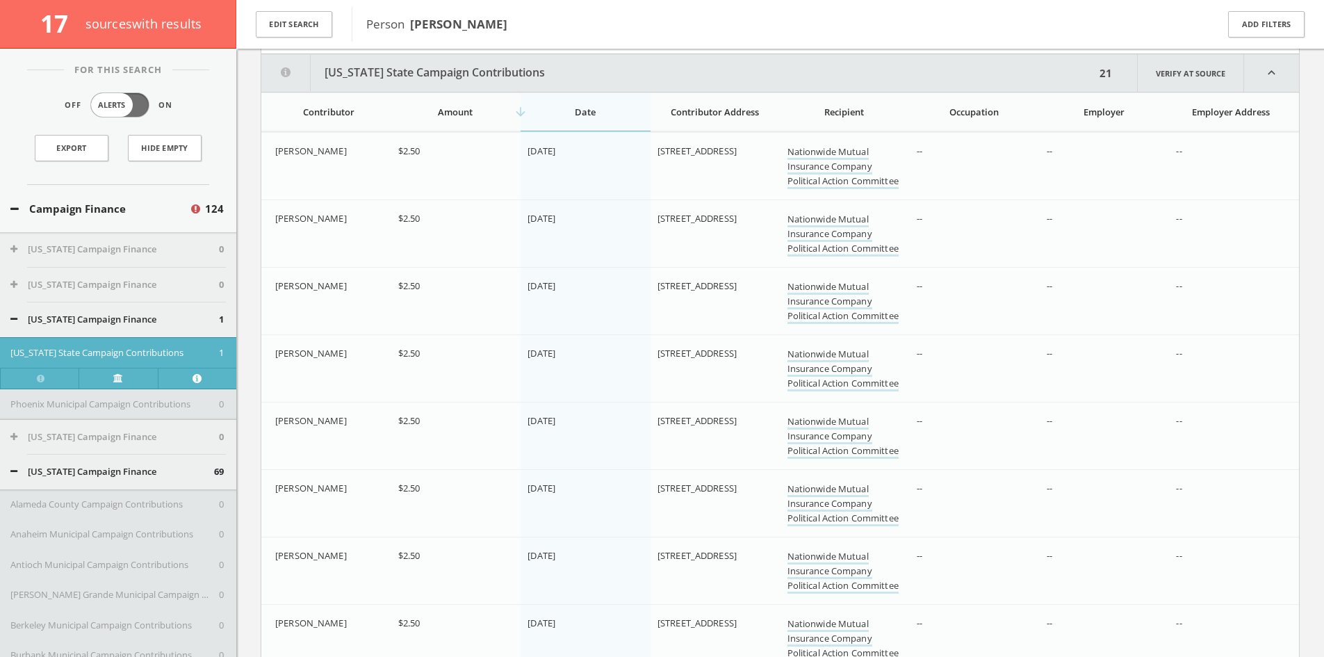
scroll to position [8873, 0]
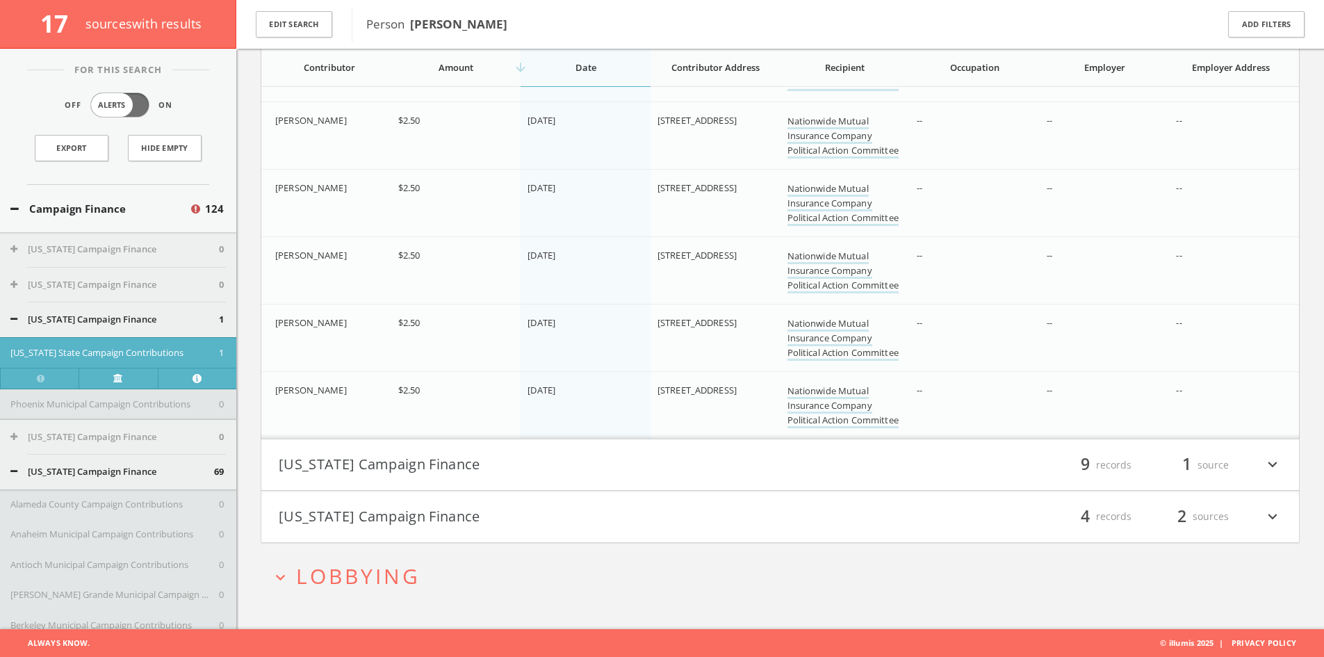
click at [692, 462] on button "[US_STATE] Campaign Finance" at bounding box center [530, 465] width 502 height 24
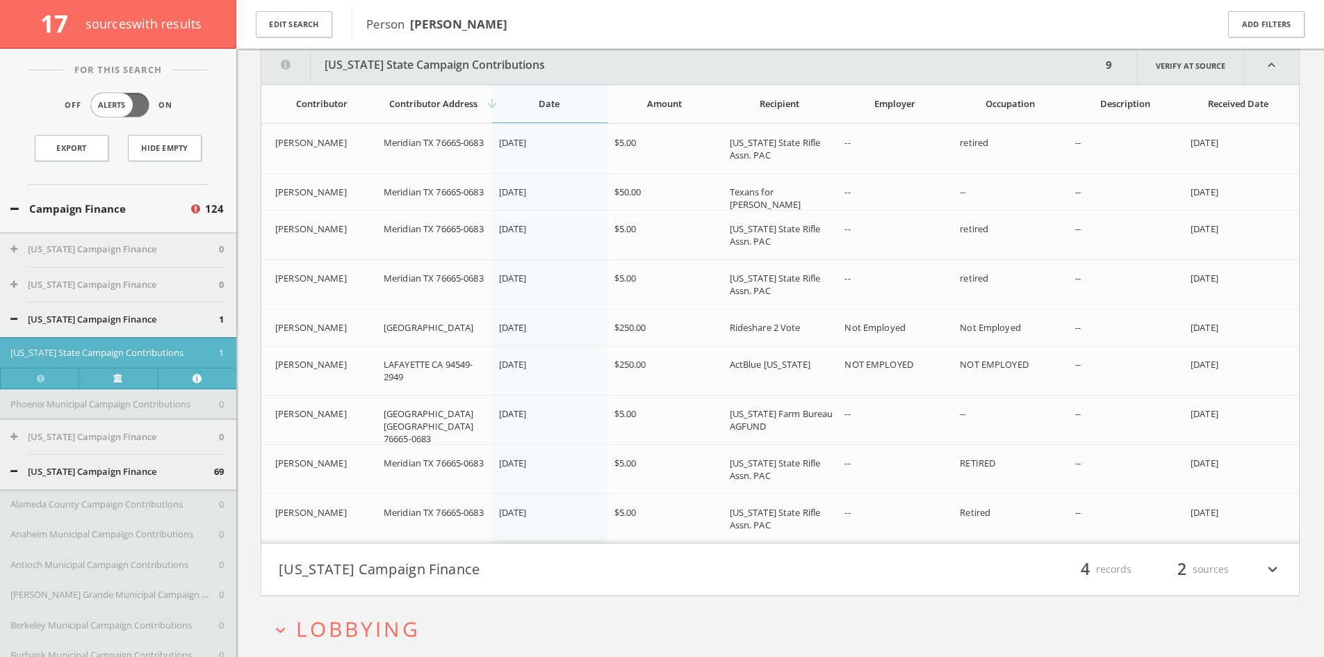
scroll to position [10419, 0]
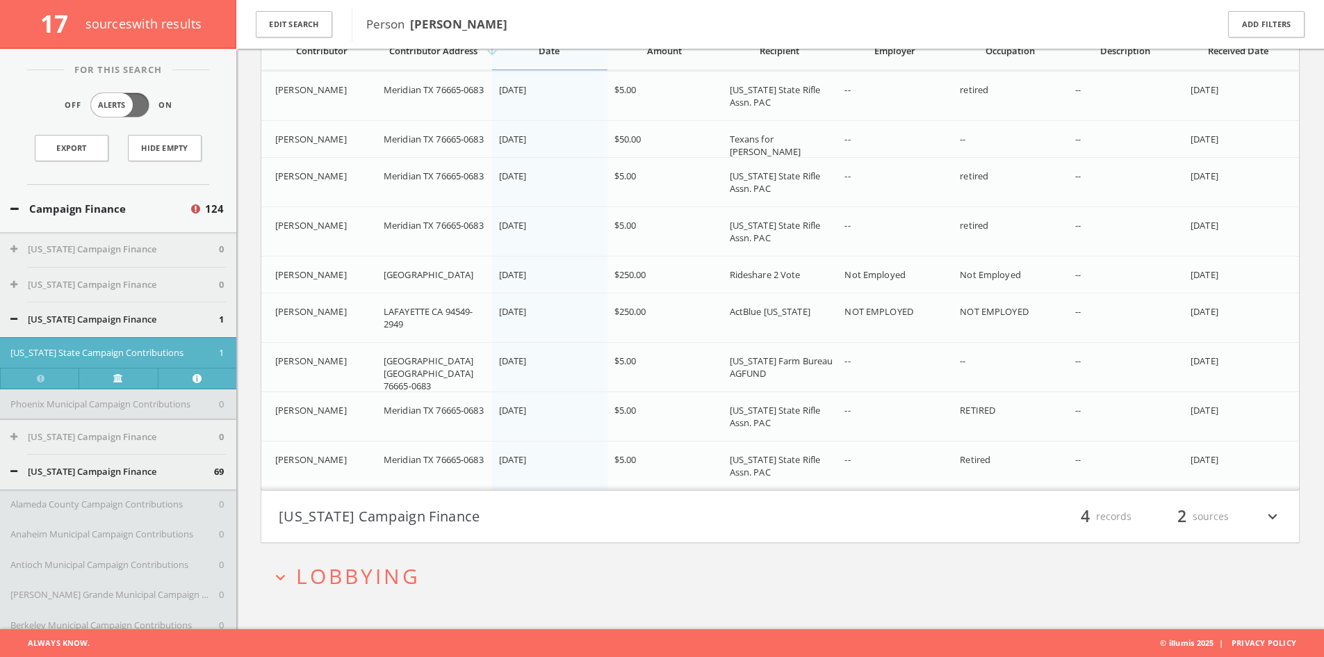
click at [665, 491] on h4 "[US_STATE] Campaign Finance filter_list 4 records 2 sources expand_more" at bounding box center [780, 516] width 1038 height 51
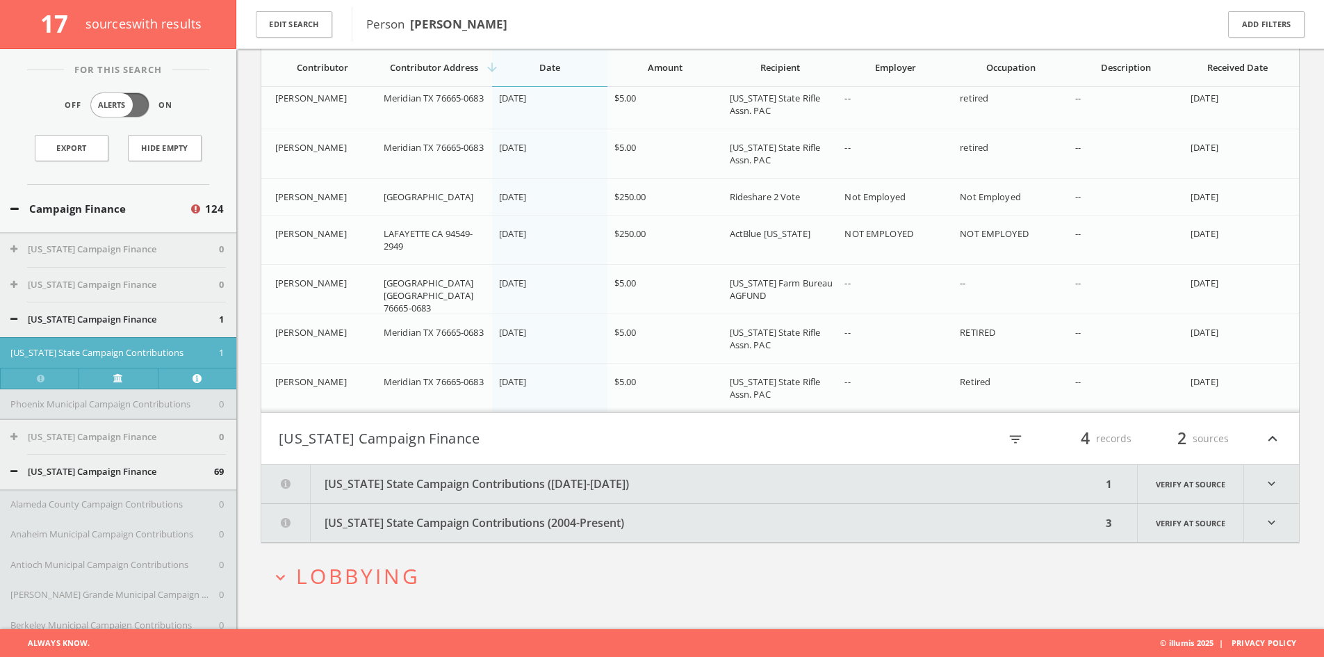
click at [659, 475] on button "[US_STATE] State Campaign Contributions ([DATE]-[DATE])" at bounding box center [681, 484] width 840 height 38
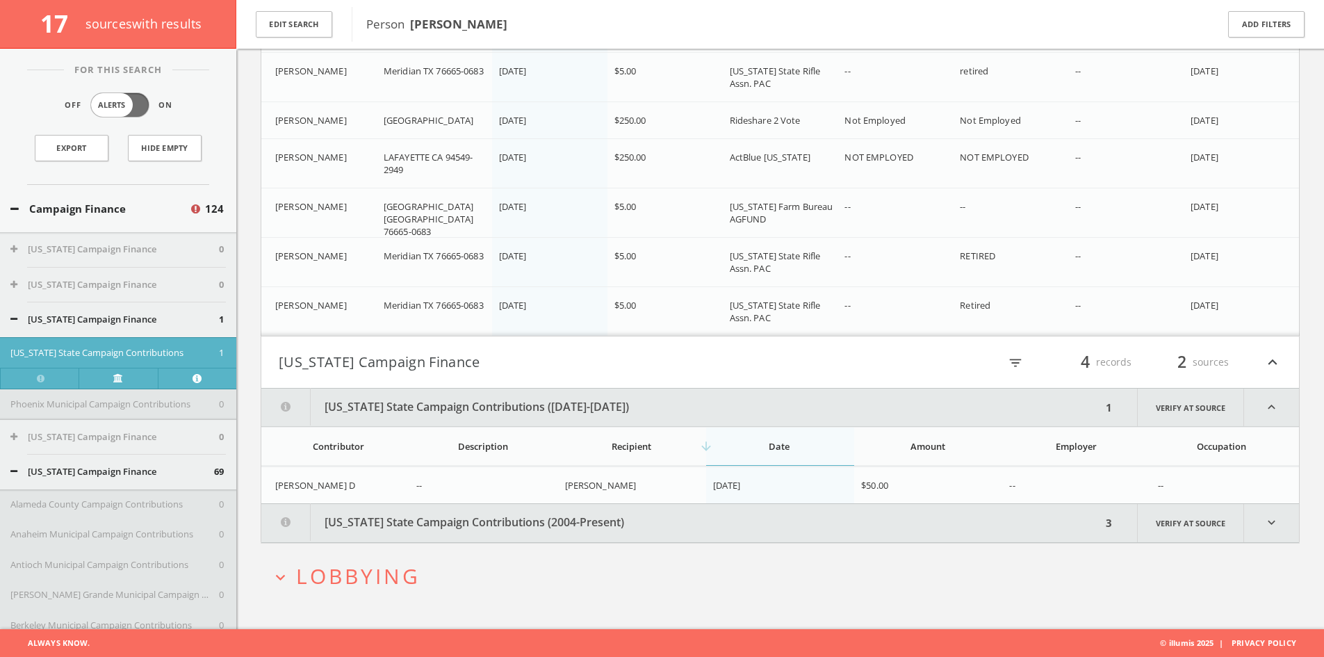
click at [651, 507] on button "[US_STATE] State Campaign Contributions (2004-Present)" at bounding box center [681, 523] width 840 height 38
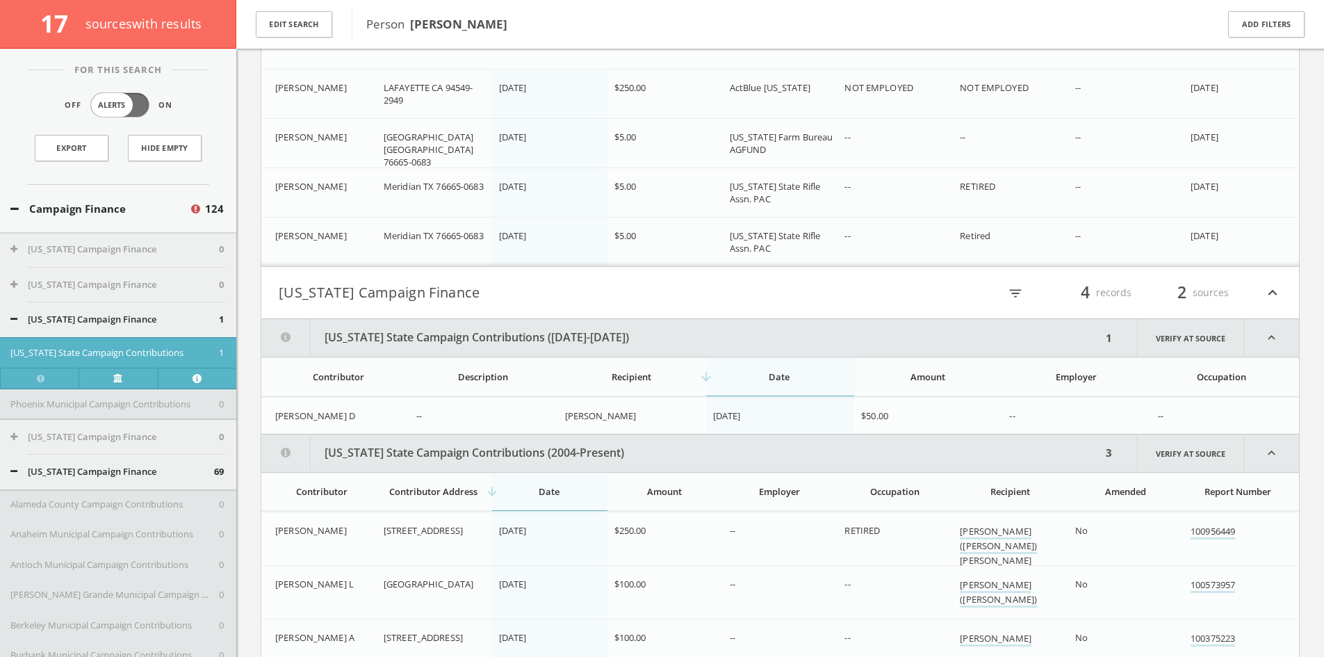
scroll to position [10825, 0]
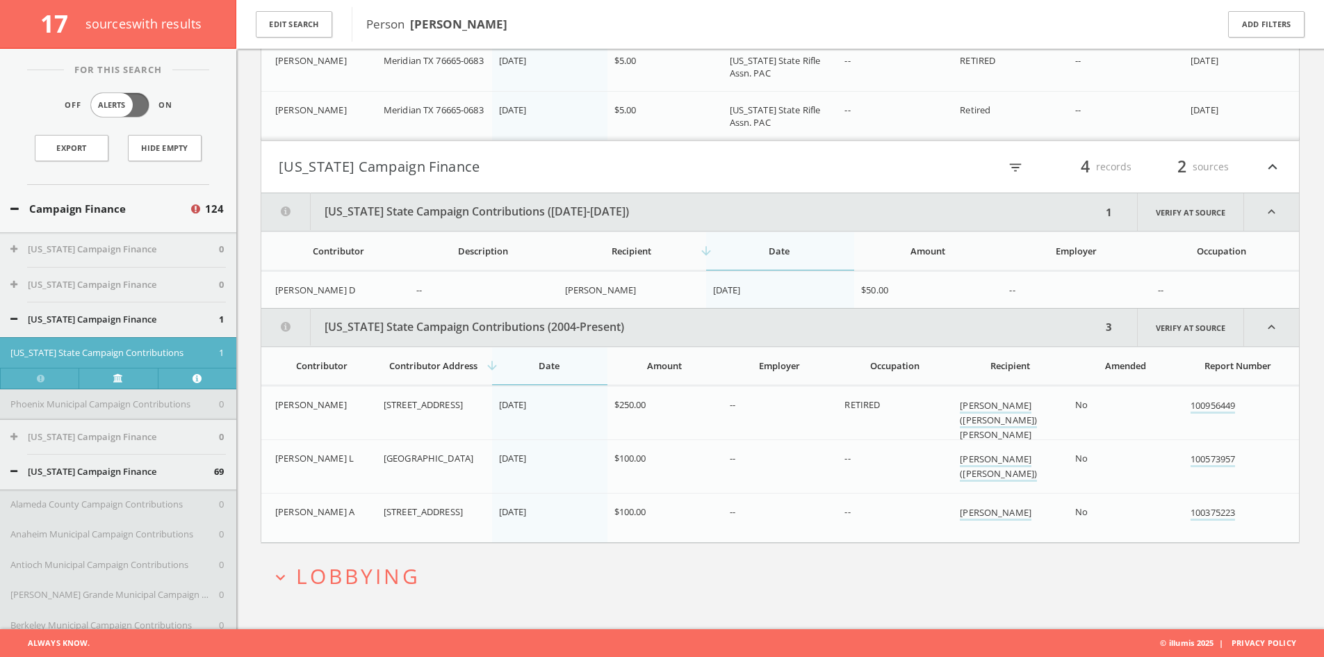
click at [89, 202] on button "Campaign Finance" at bounding box center [99, 209] width 179 height 16
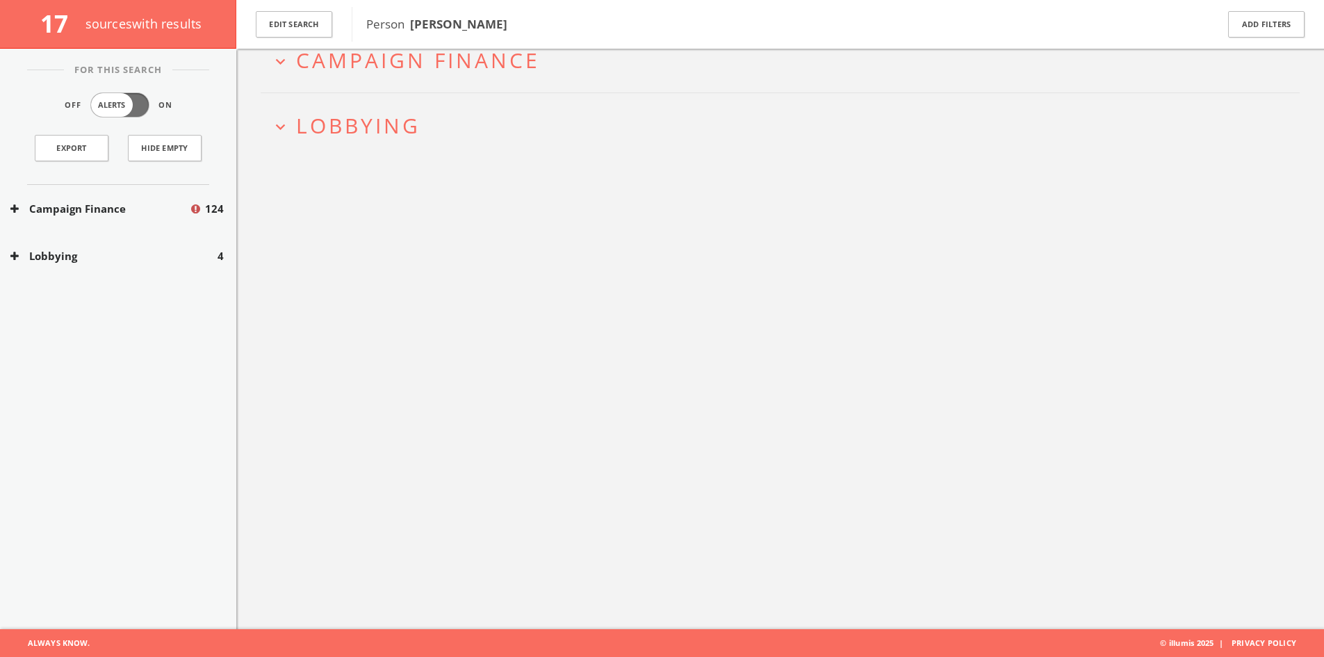
click at [131, 276] on div "For This Search Off Alerts On Export Hide Empty Campaign Finance 124 Lobbying 4" at bounding box center [118, 198] width 236 height 256
click at [138, 268] on div "Lobbying 4" at bounding box center [118, 256] width 236 height 48
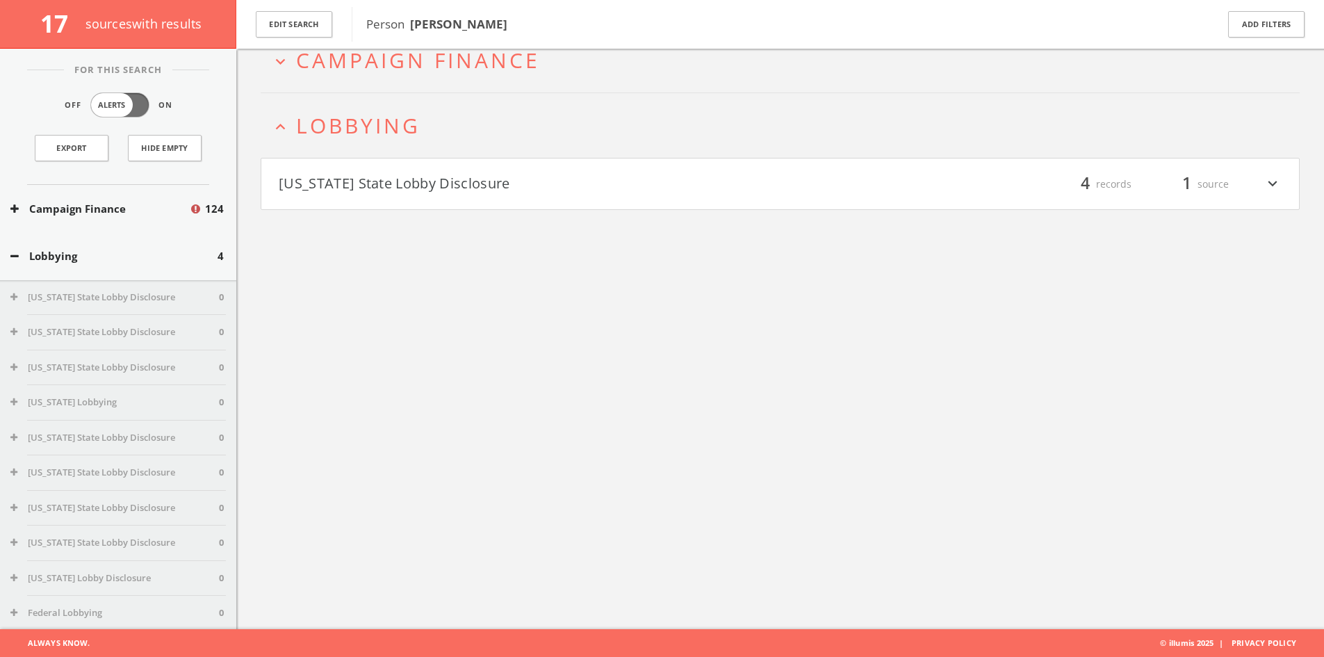
click at [494, 181] on button "[US_STATE] State Lobby Disclosure" at bounding box center [530, 184] width 502 height 24
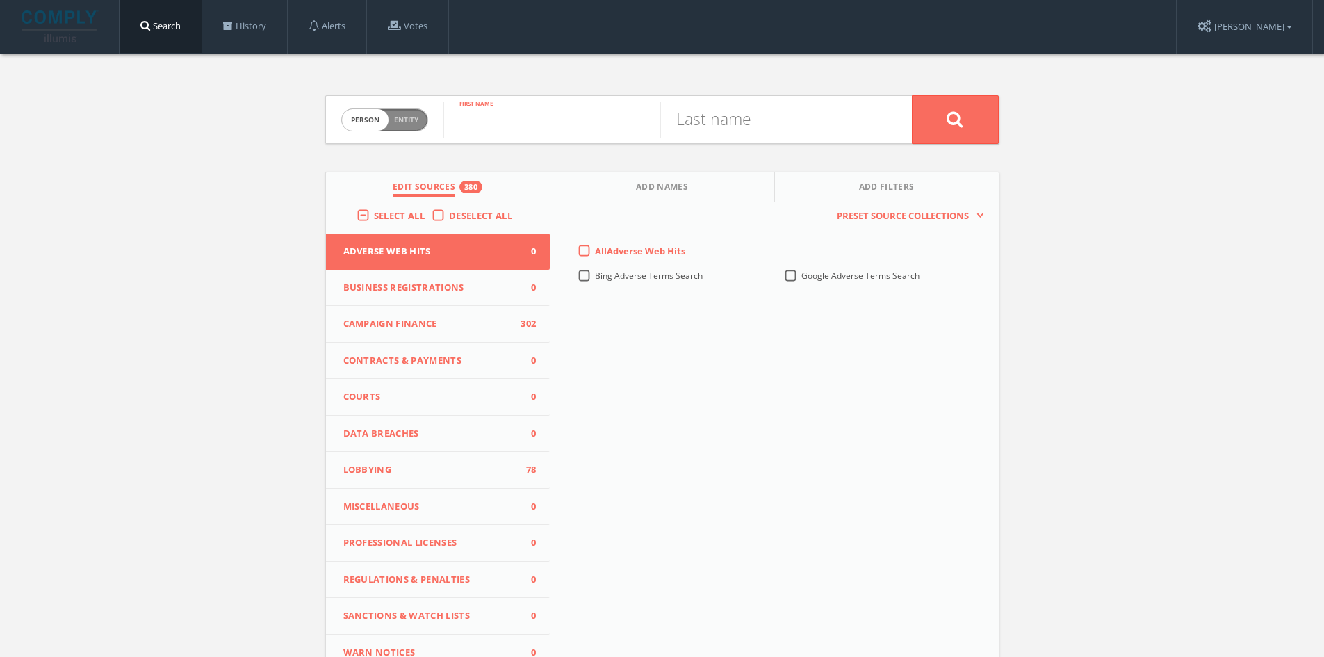
click at [507, 129] on input "text" at bounding box center [551, 119] width 217 height 36
type input "[PERSON_NAME]"
click at [704, 116] on input "text" at bounding box center [768, 119] width 217 height 36
type input "[PERSON_NAME]"
click at [912, 95] on button at bounding box center [955, 119] width 87 height 49
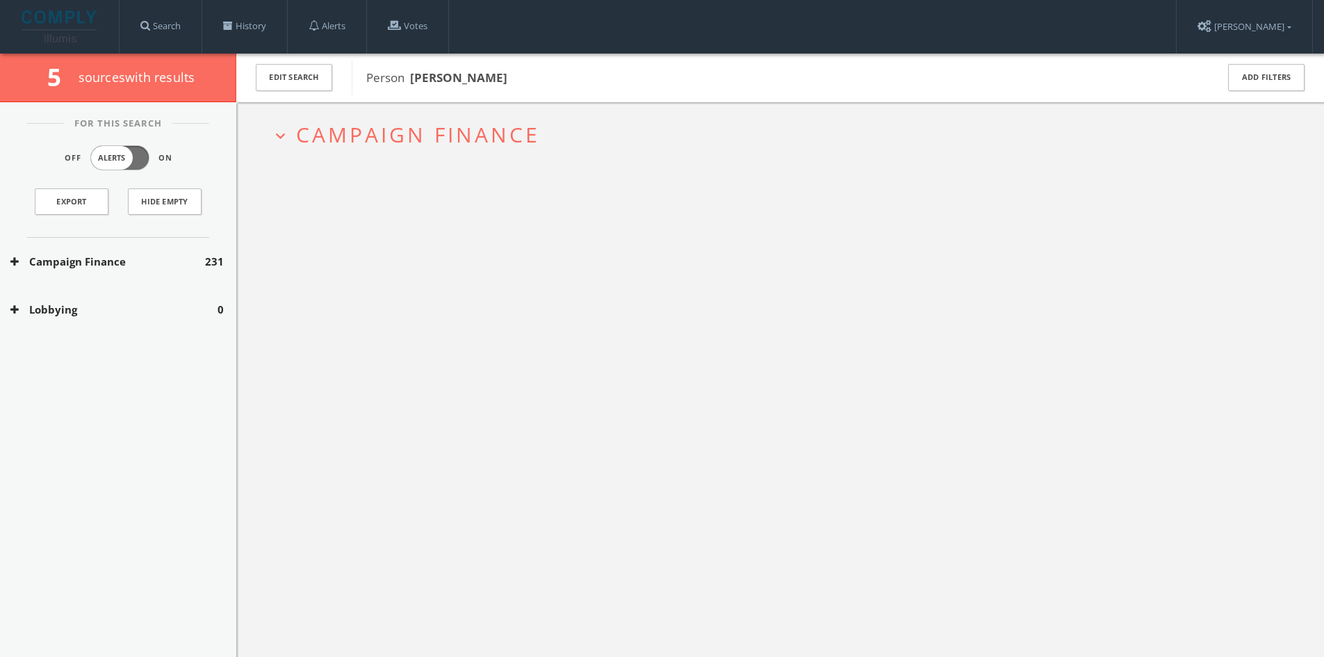
click at [173, 259] on button "Campaign Finance" at bounding box center [107, 262] width 195 height 16
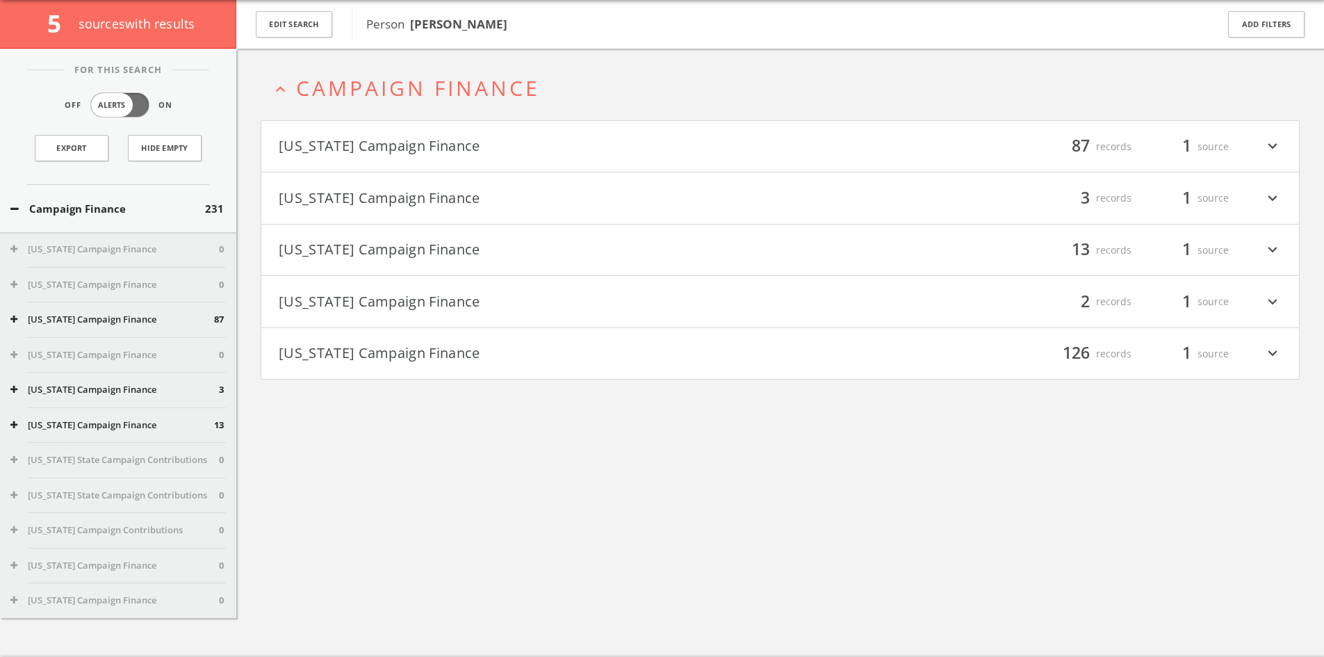
click at [539, 139] on button "[US_STATE] Campaign Finance" at bounding box center [530, 147] width 502 height 24
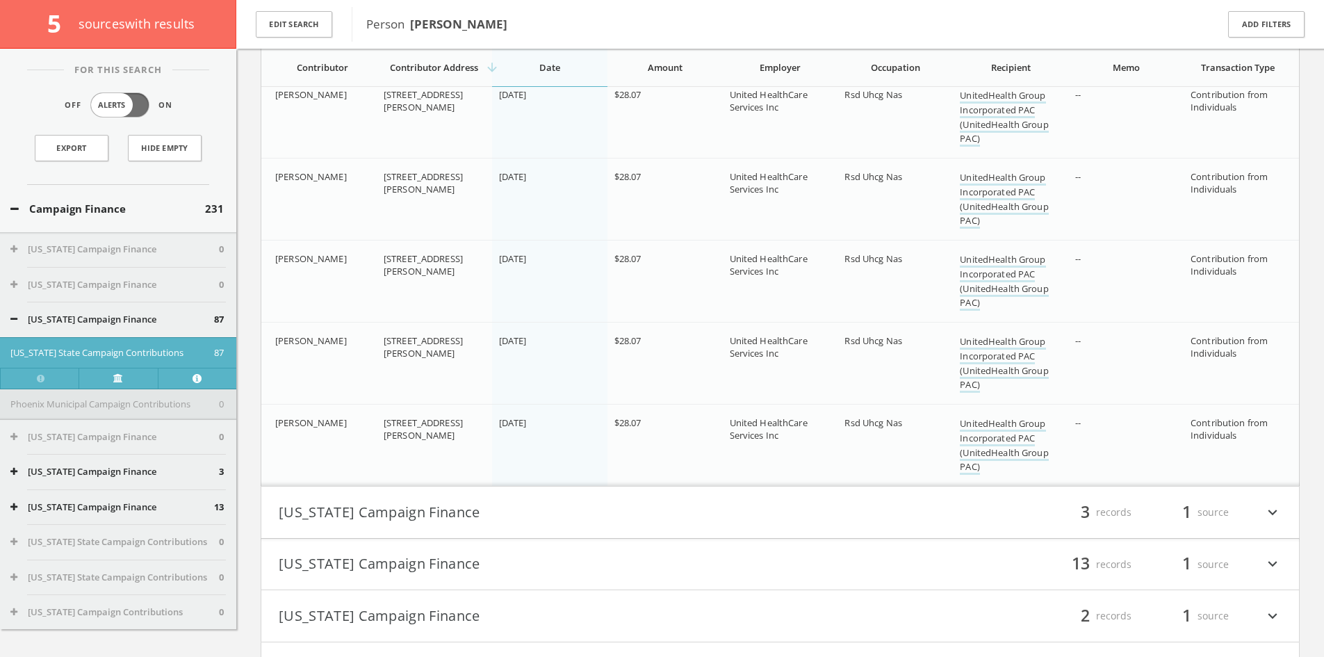
scroll to position [6479, 0]
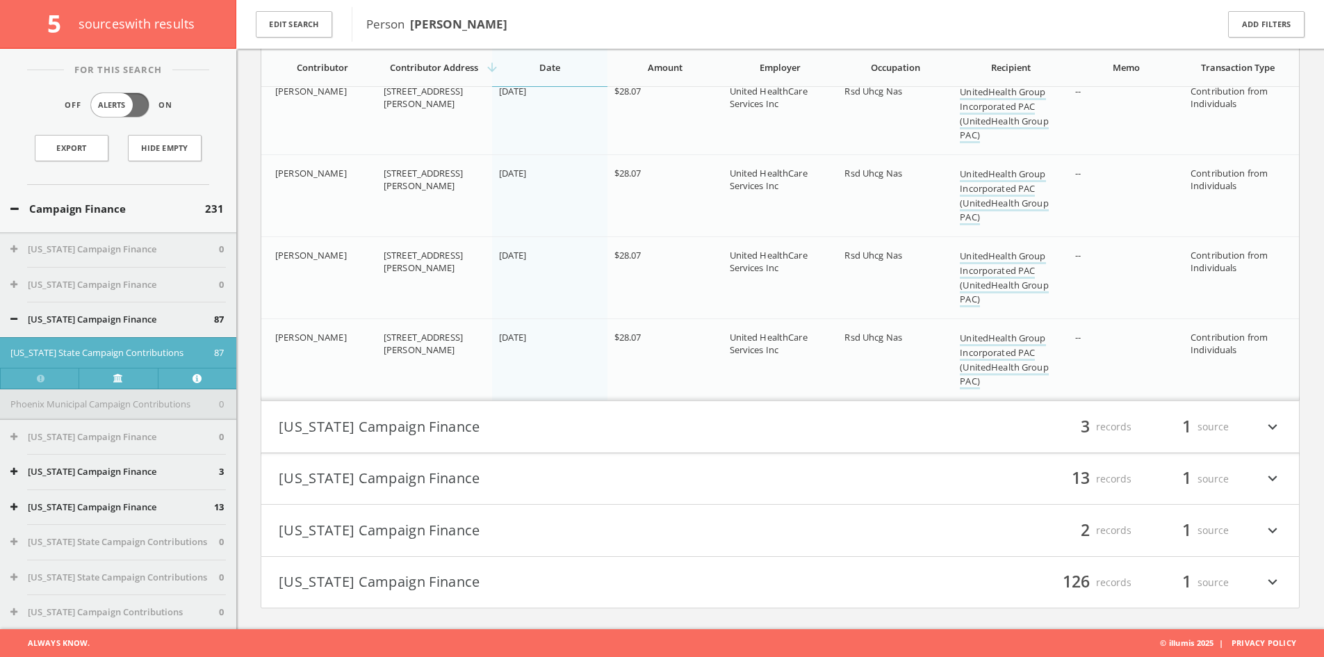
click at [928, 440] on h4 "[US_STATE] Campaign Finance filter_list 3 records 1 source expand_more" at bounding box center [780, 426] width 1038 height 51
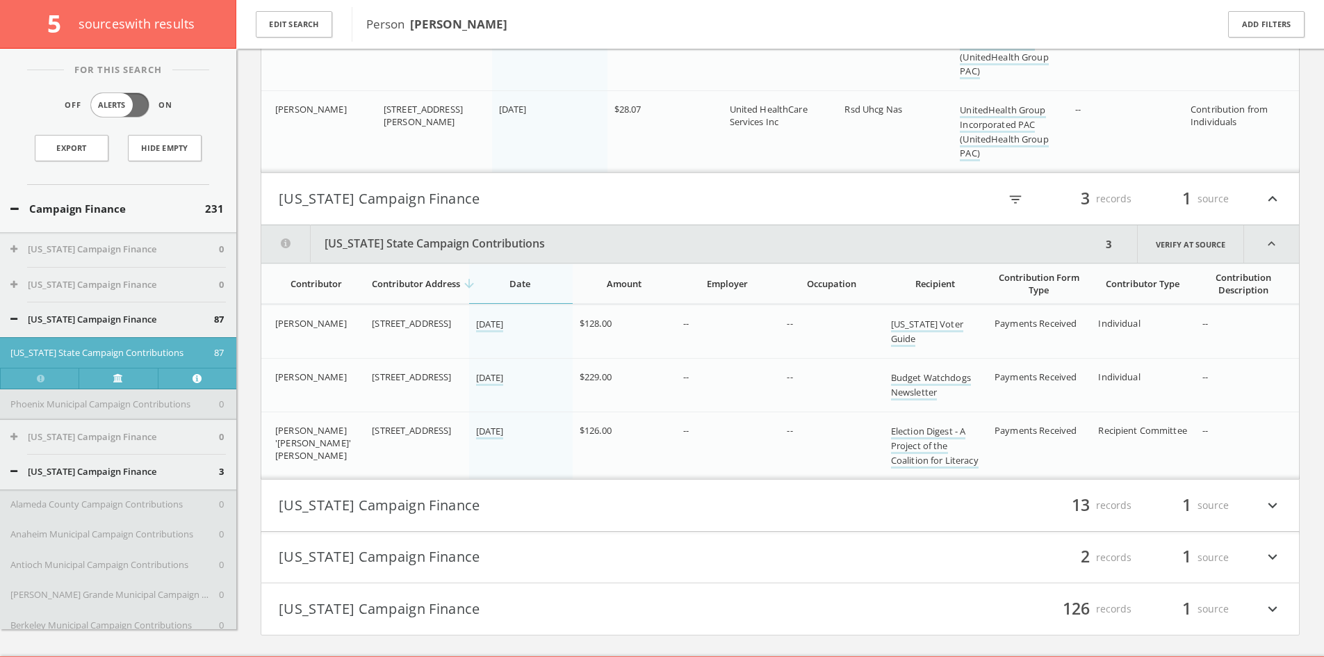
scroll to position [6734, 0]
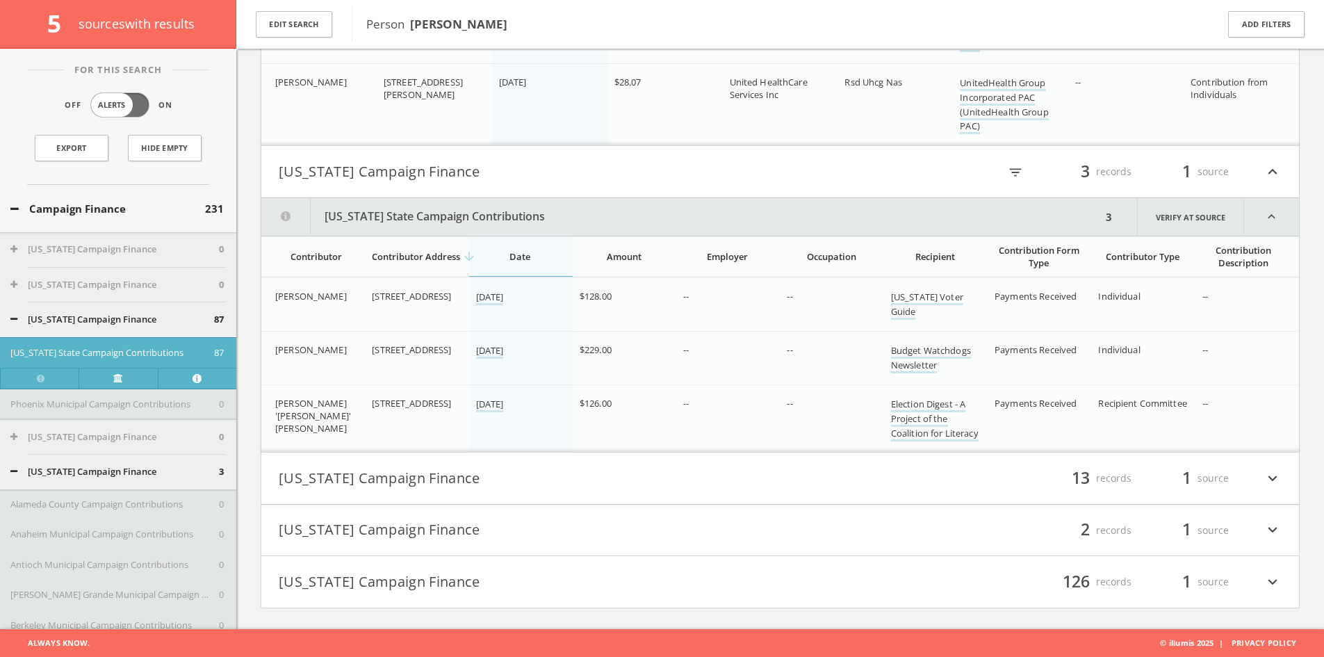
click at [844, 473] on div "filter_list 13 records 1 source expand_more" at bounding box center [1032, 478] width 502 height 24
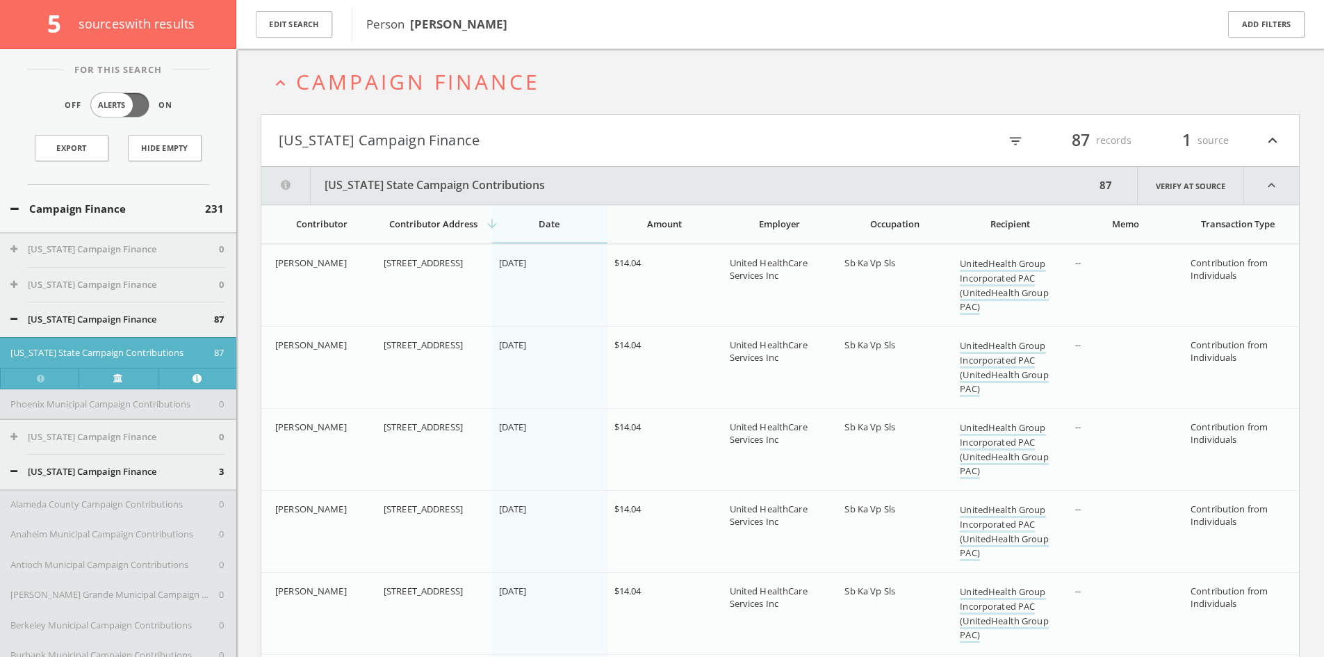
scroll to position [56, 0]
drag, startPoint x: 914, startPoint y: 268, endPoint x: 840, endPoint y: 270, distance: 73.7
click at [840, 270] on td "Sb Ka Vp Sls" at bounding box center [895, 290] width 115 height 82
copy span "Sb Ka Vp Sls"
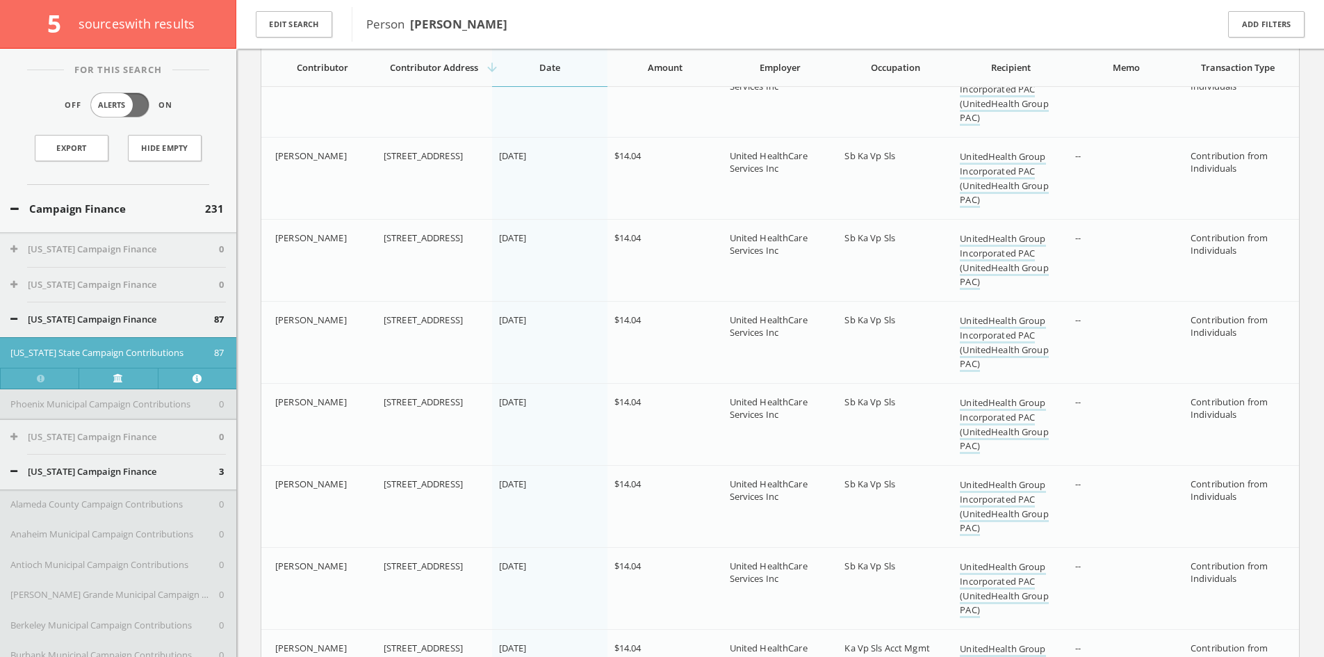
scroll to position [68, 0]
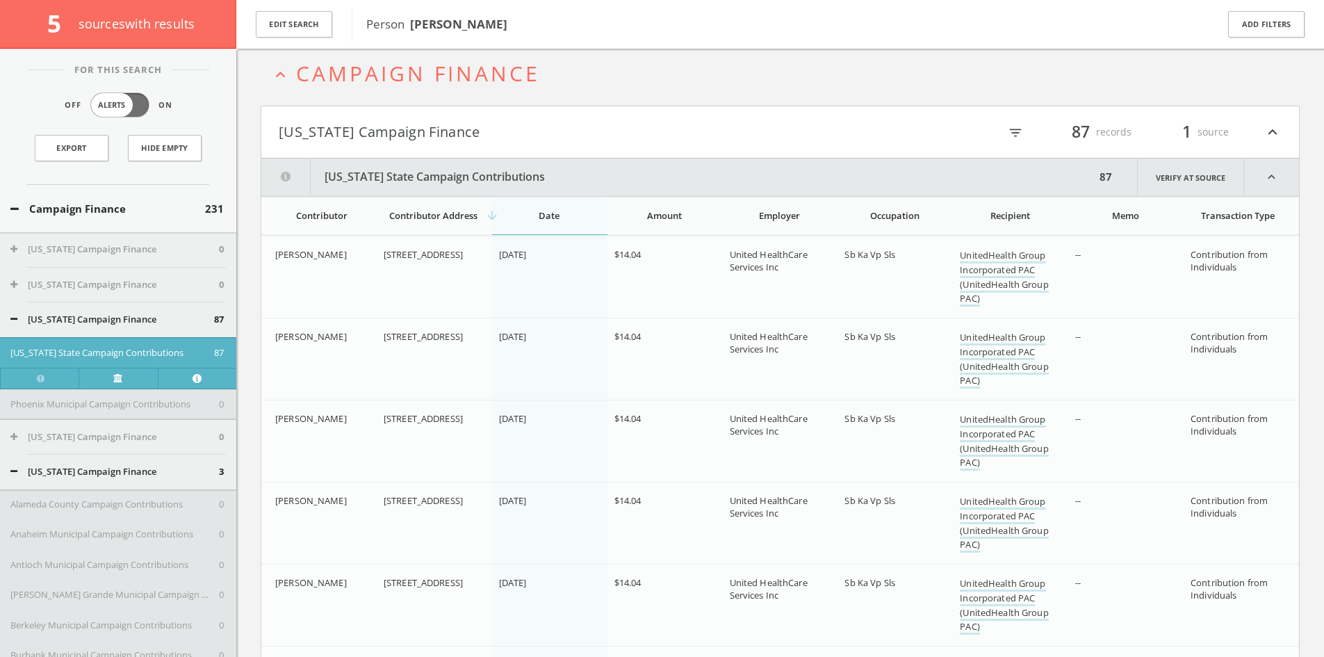
click at [548, 143] on h4 "[US_STATE] Campaign Finance filter_list 87 records 1 source expand_less" at bounding box center [780, 131] width 1038 height 51
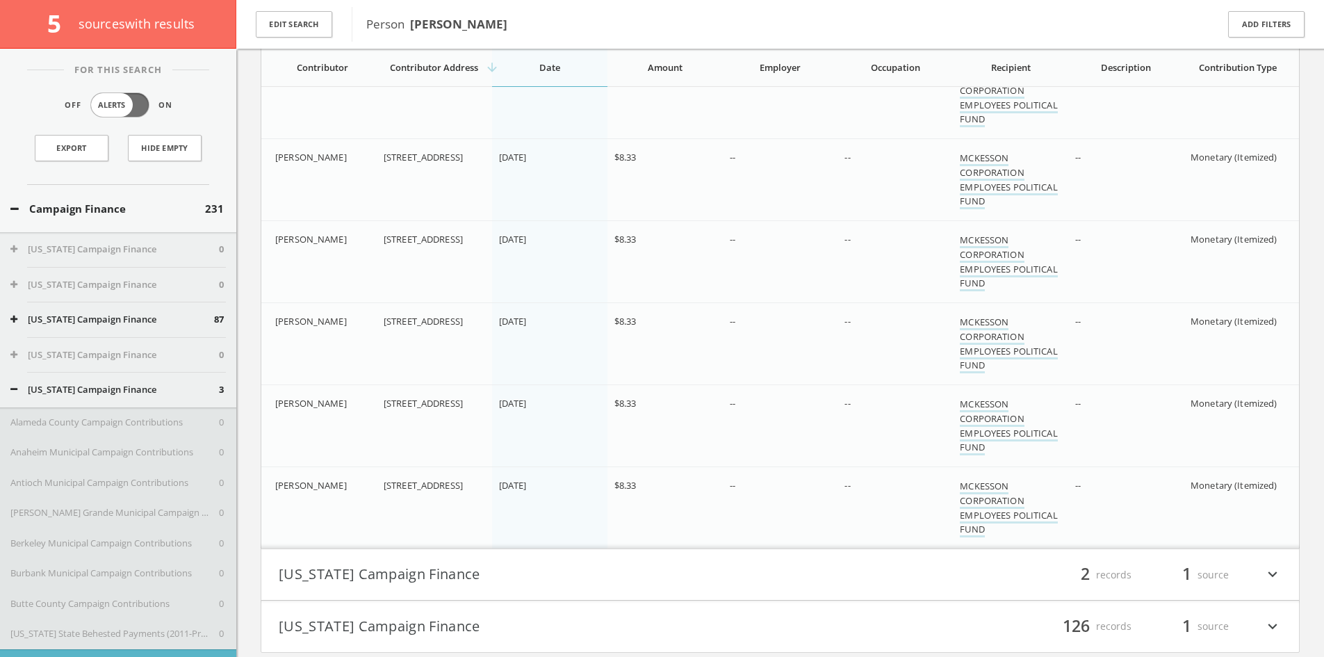
scroll to position [1225, 0]
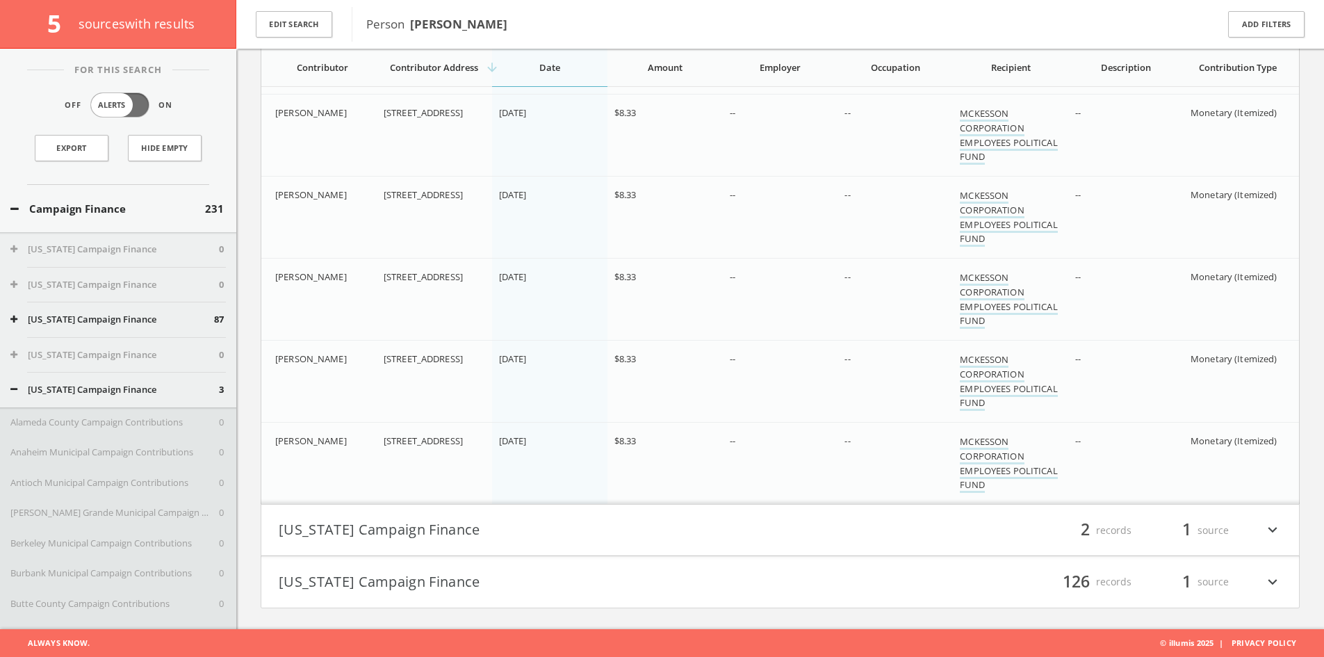
click at [808, 555] on h4 "[US_STATE] Campaign Finance filter_list 2 records 1 source expand_more" at bounding box center [780, 530] width 1038 height 51
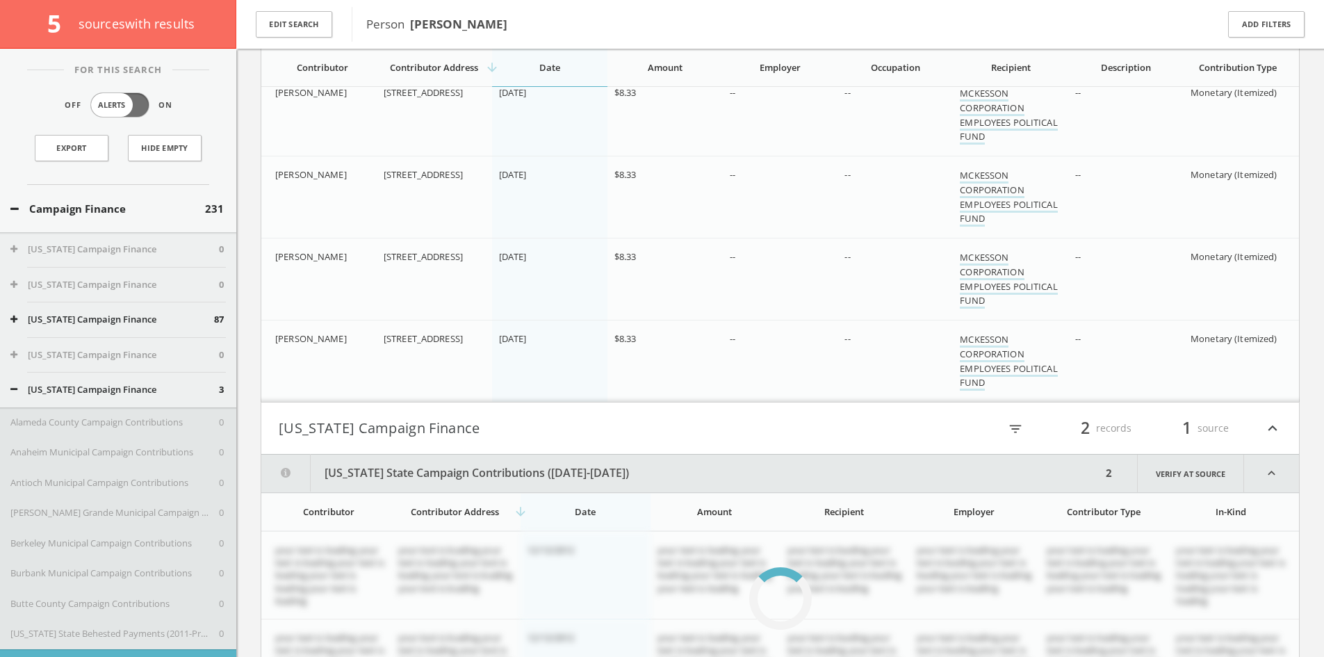
scroll to position [1377, 0]
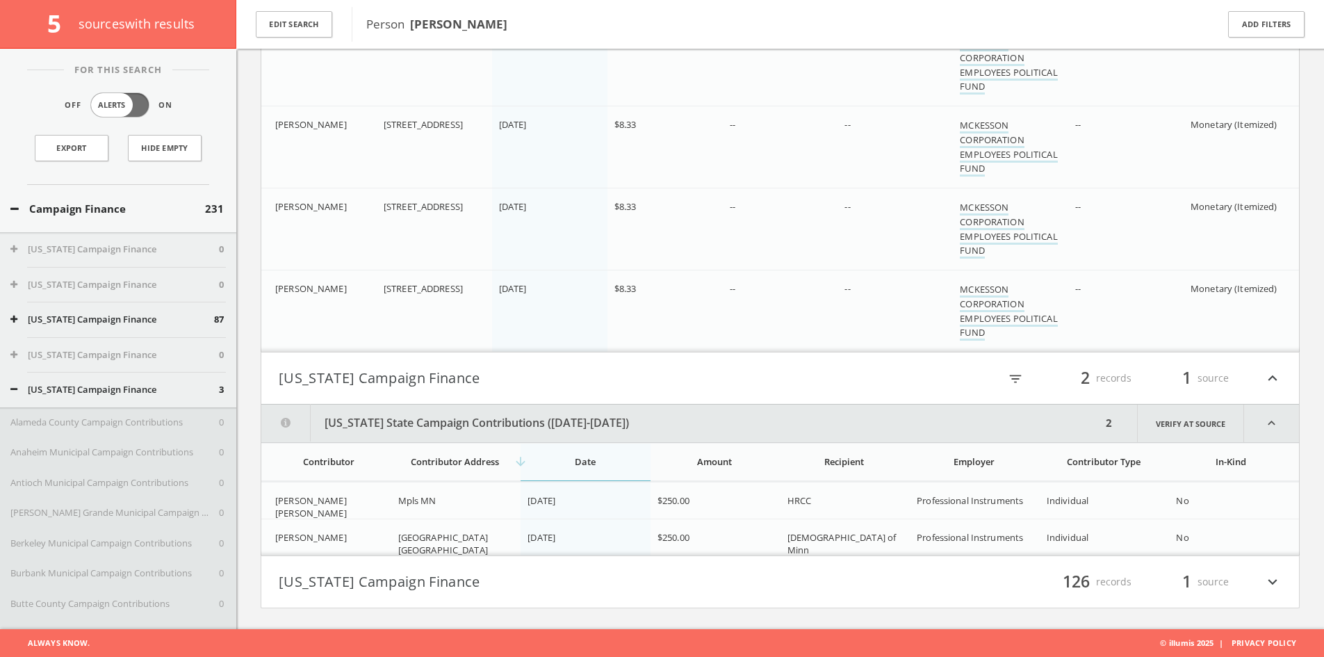
click at [820, 566] on h4 "[US_STATE] Campaign Finance filter_list 126 records 1 source expand_more" at bounding box center [780, 581] width 1038 height 51
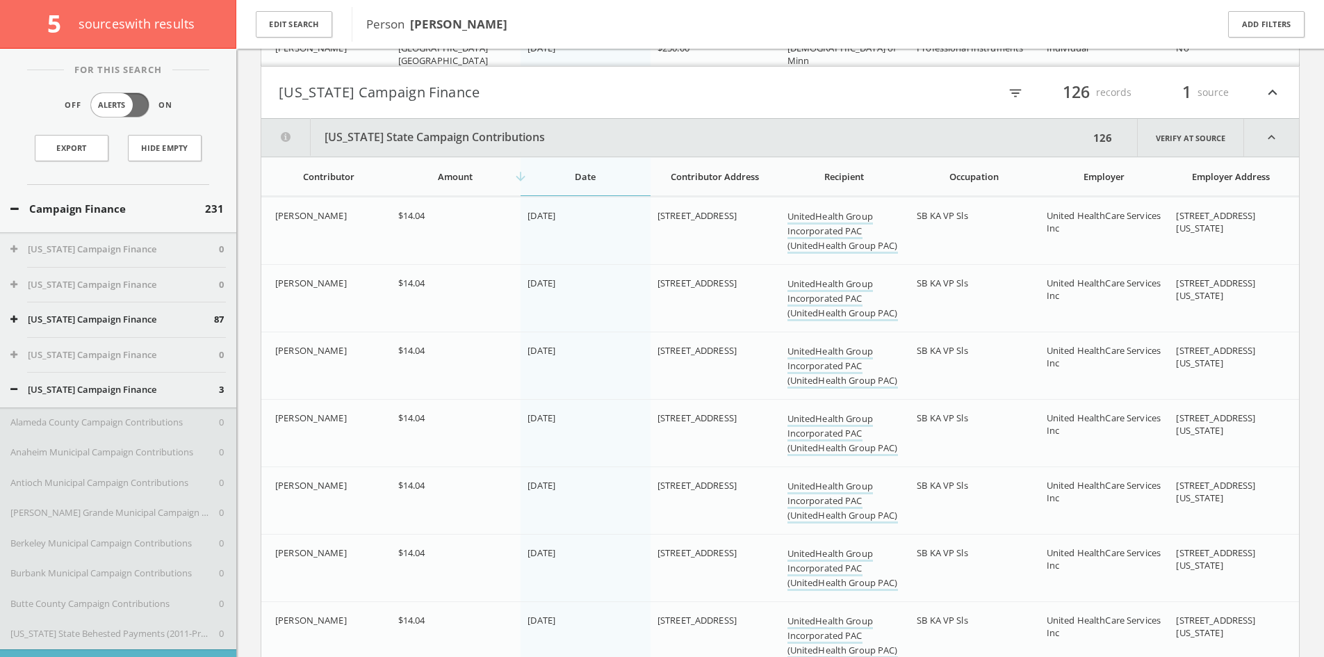
scroll to position [1936, 0]
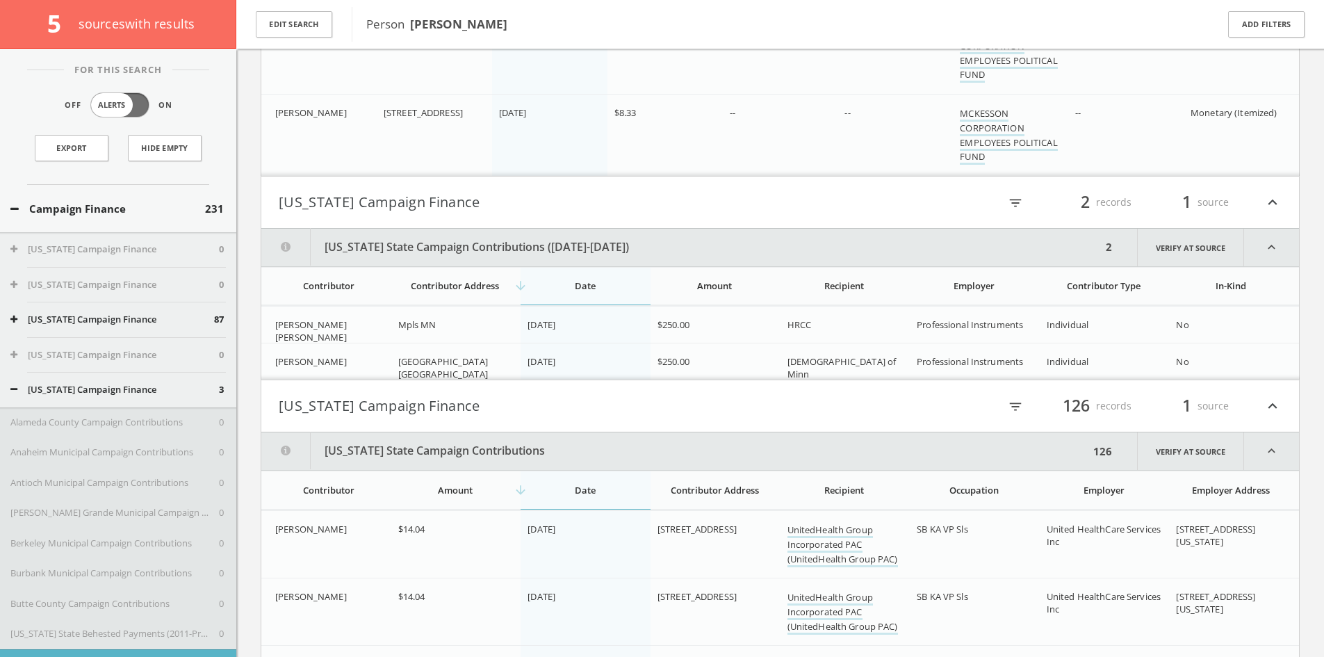
click at [849, 385] on h4 "[US_STATE] Campaign Finance filter_list 126 records 1 source expand_less" at bounding box center [780, 405] width 1038 height 51
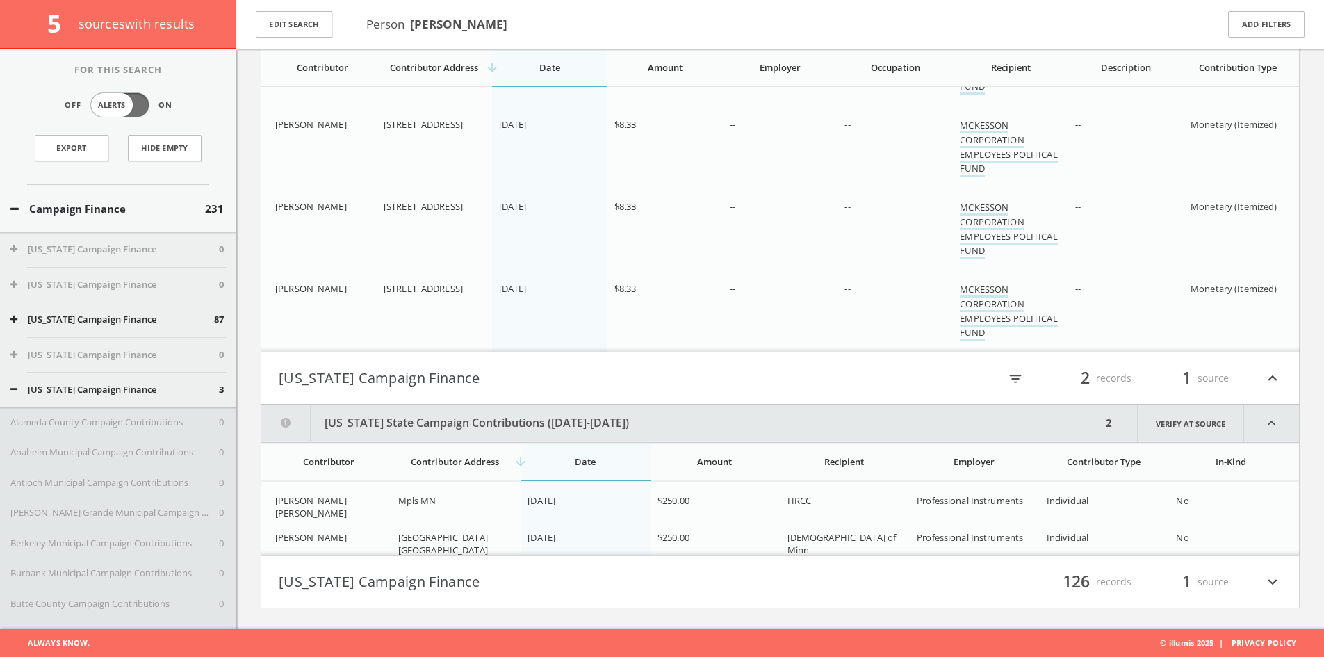
scroll to position [946, 0]
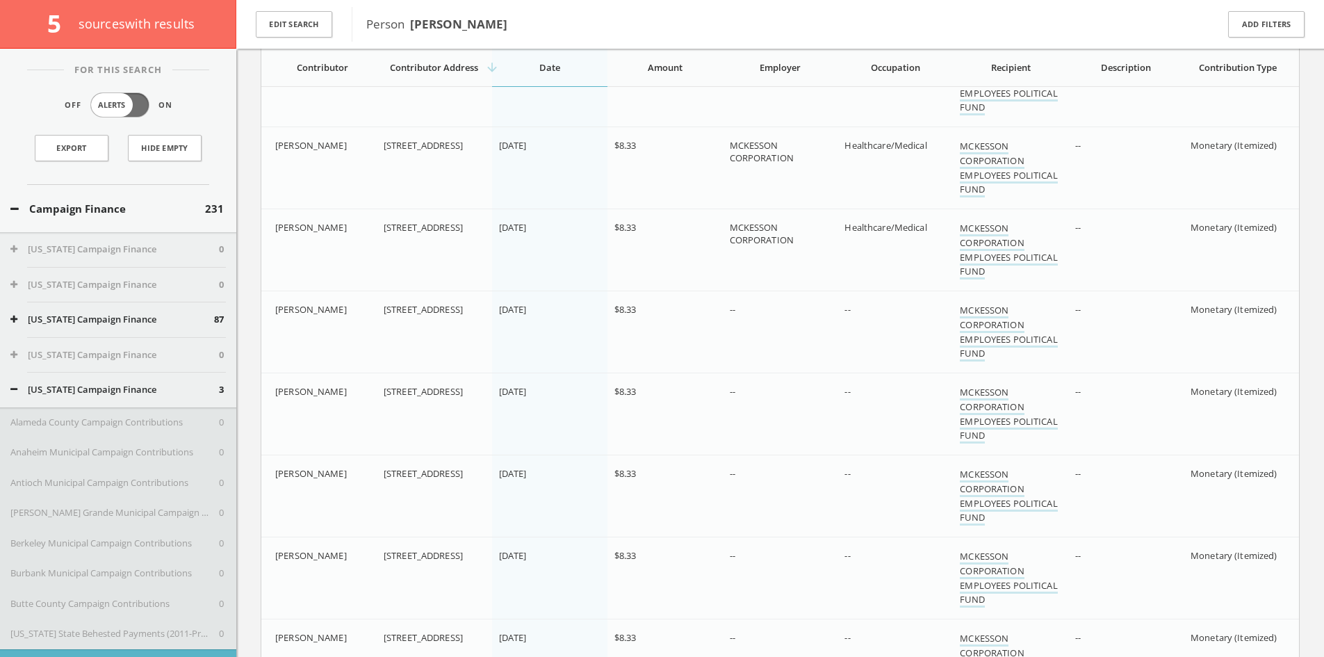
click at [205, 201] on span "231" at bounding box center [214, 209] width 19 height 16
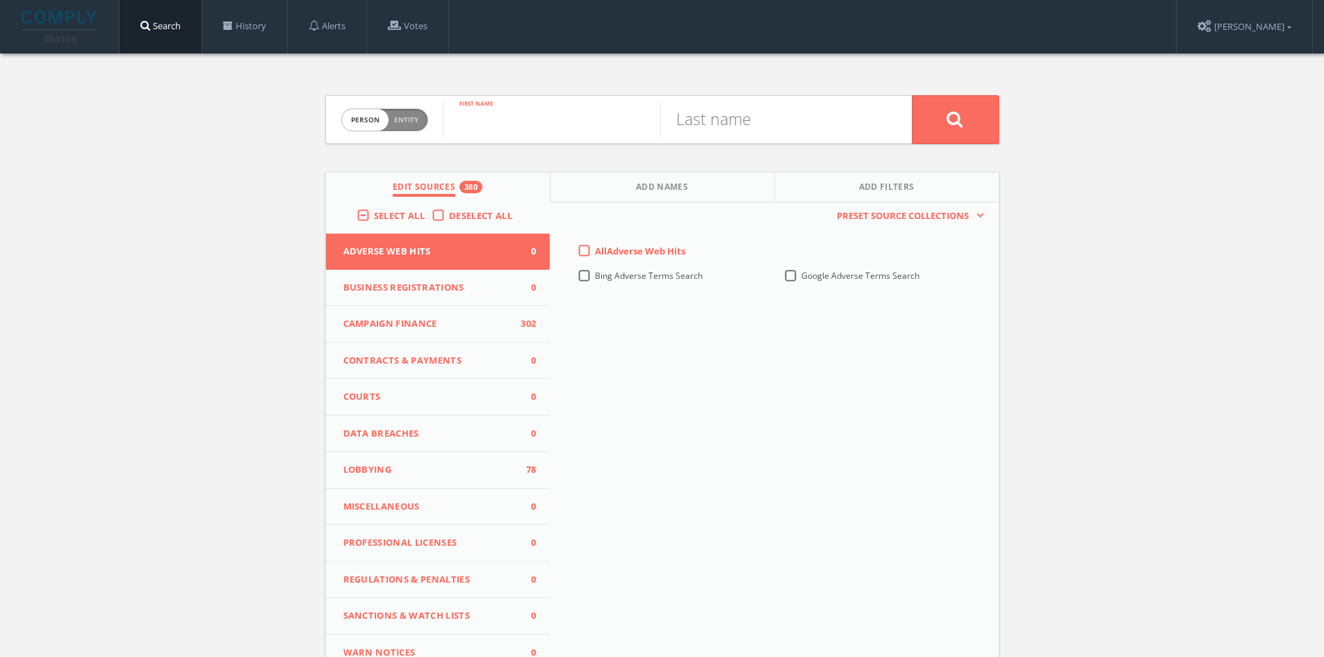
click at [491, 118] on input "text" at bounding box center [551, 119] width 217 height 36
type input "[PERSON_NAME]"
click at [710, 113] on input "text" at bounding box center [768, 119] width 217 height 36
type input "[PERSON_NAME]"
click at [912, 95] on button at bounding box center [955, 119] width 87 height 49
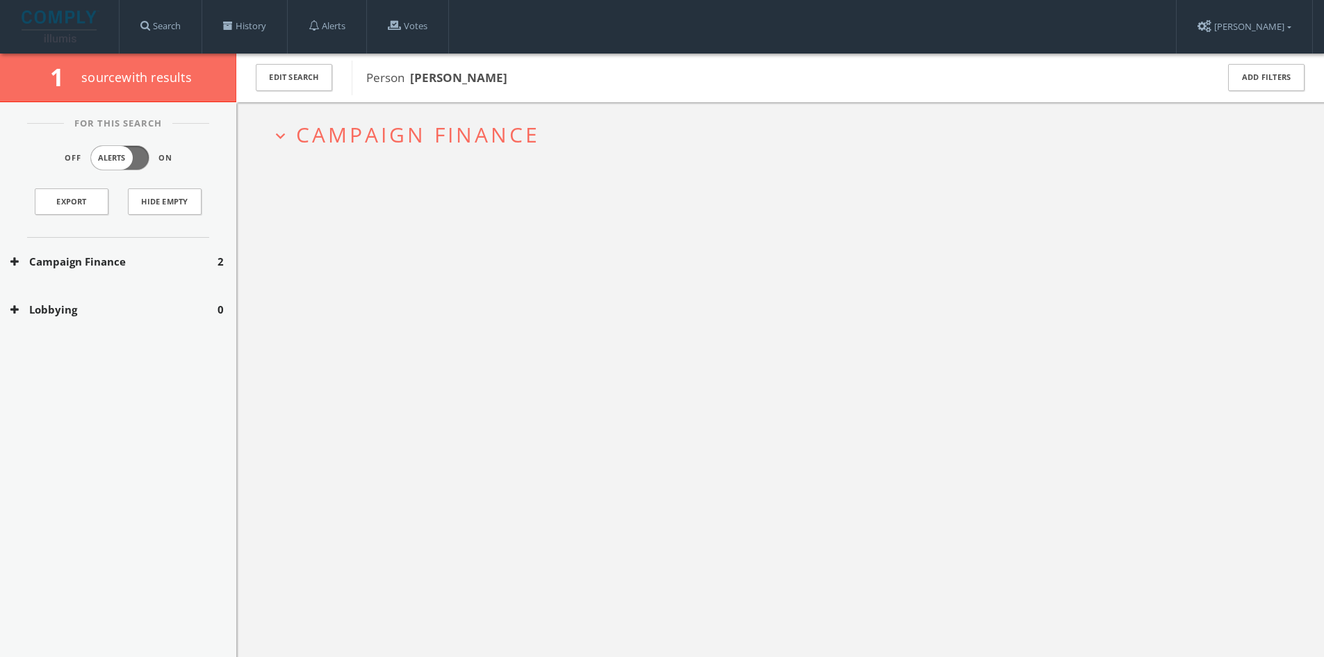
click at [200, 267] on button "Campaign Finance" at bounding box center [113, 262] width 207 height 16
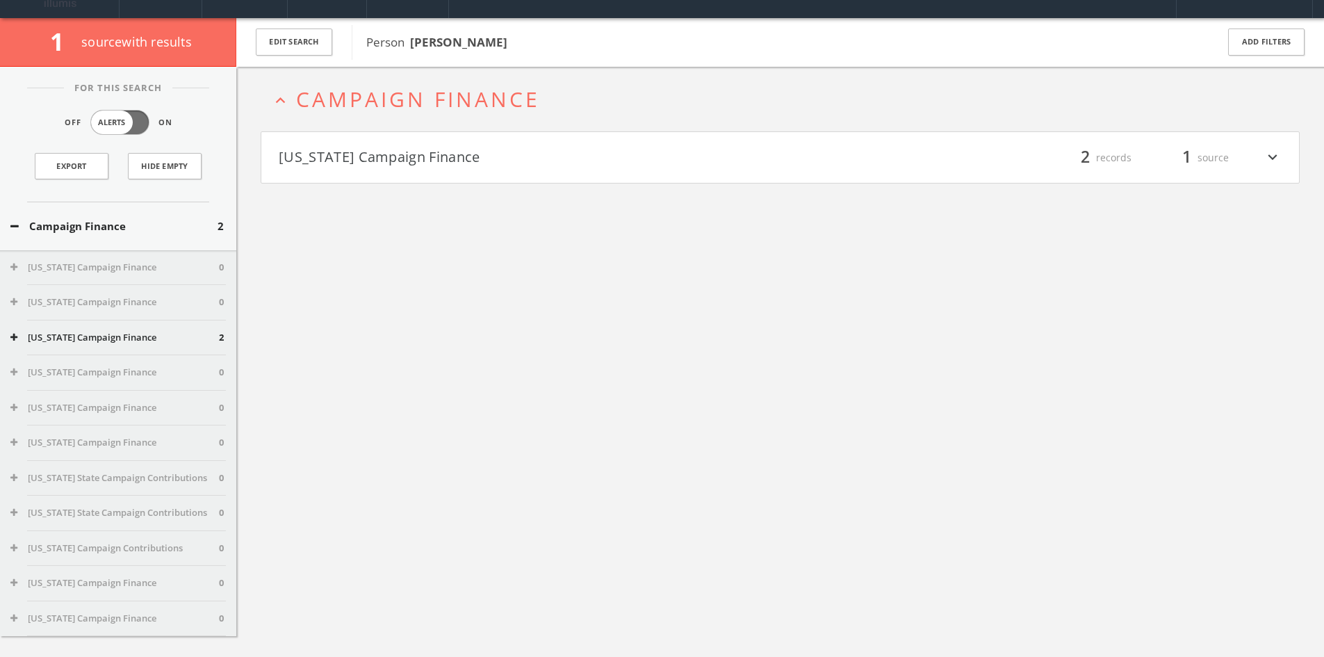
click at [479, 154] on button "[US_STATE] Campaign Finance" at bounding box center [530, 158] width 502 height 24
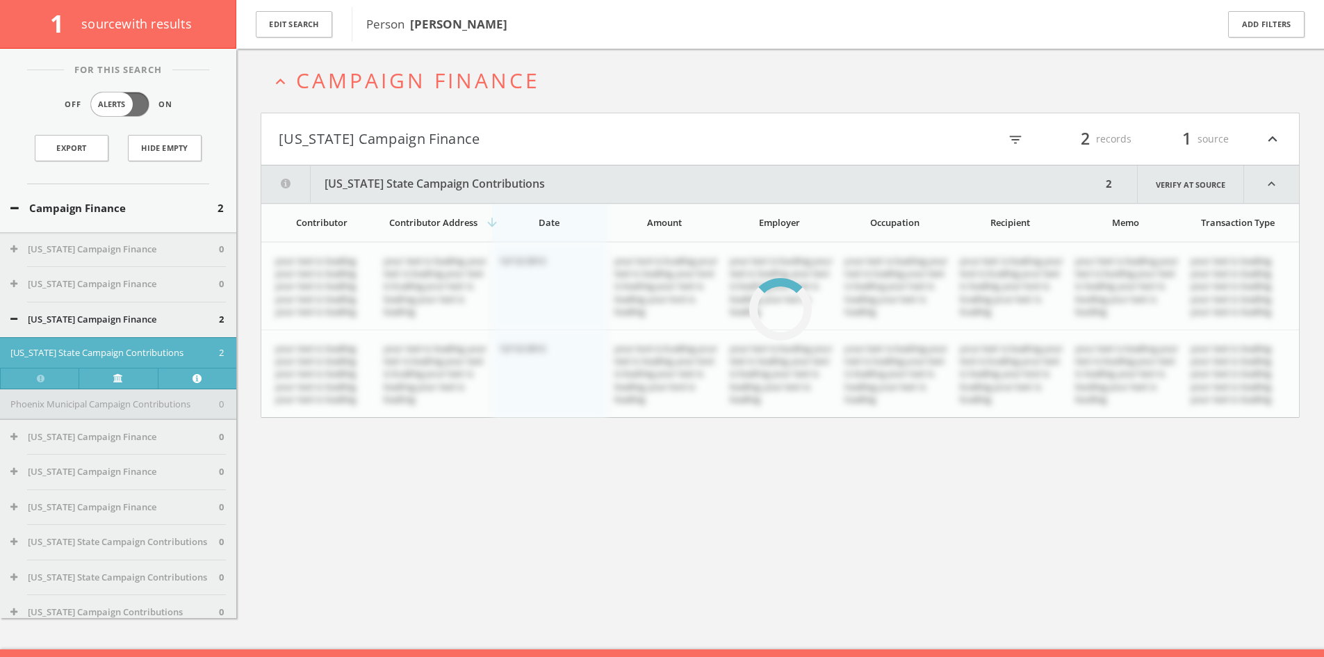
scroll to position [81, 0]
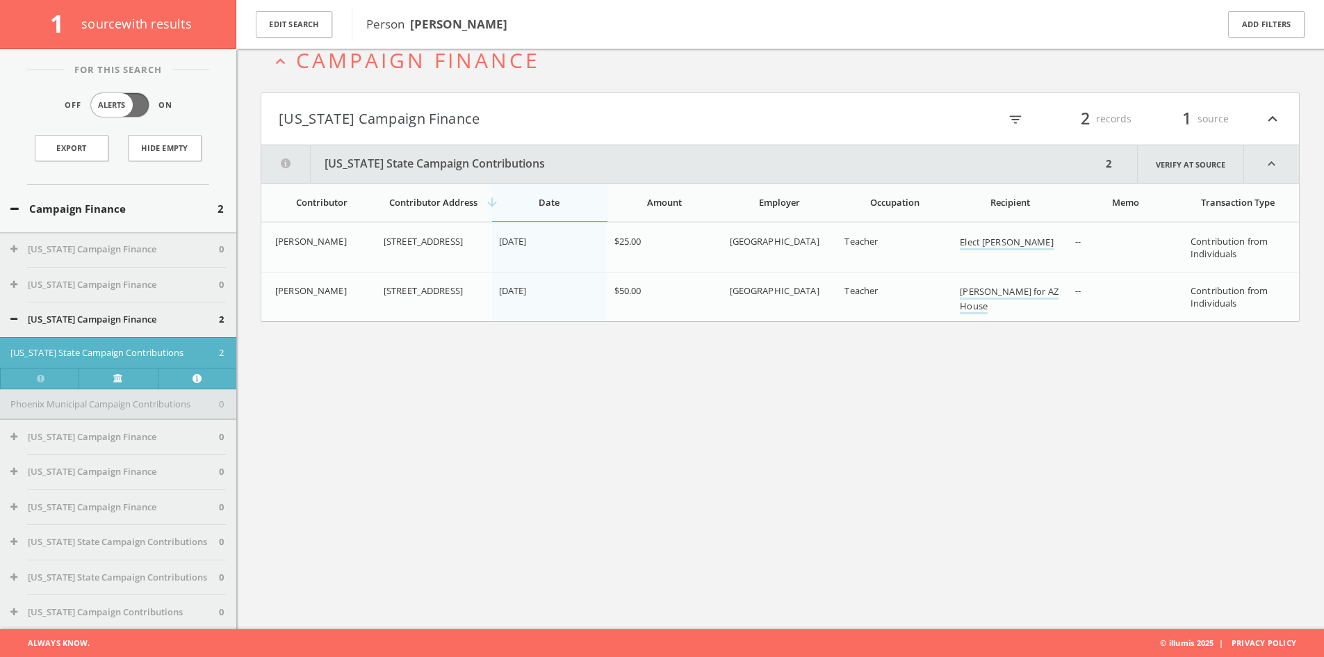
click at [76, 208] on button "Campaign Finance" at bounding box center [113, 209] width 207 height 16
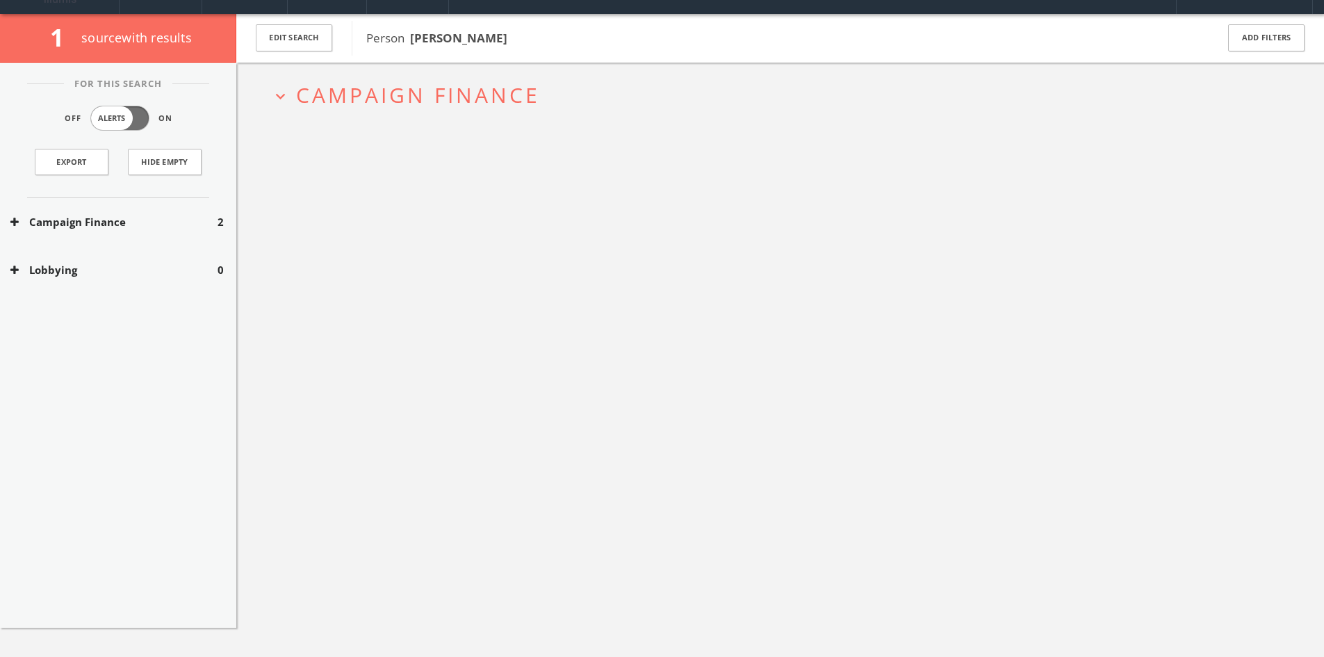
scroll to position [0, 0]
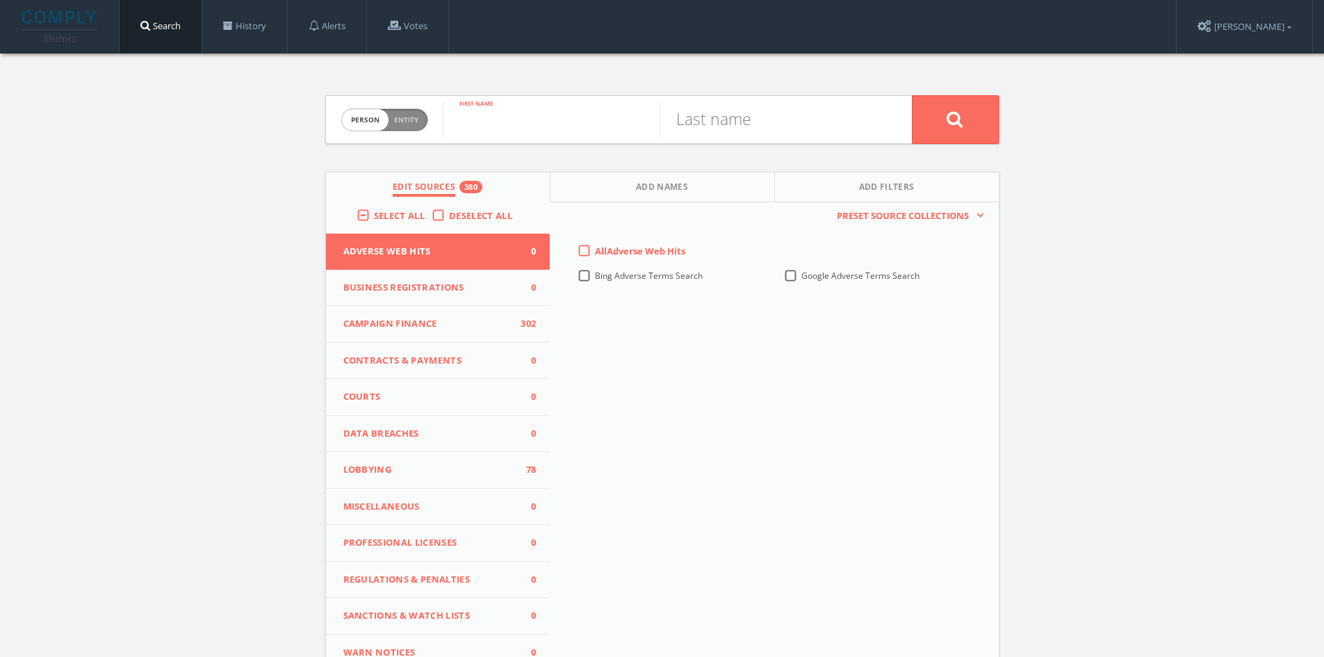
click at [546, 125] on input "text" at bounding box center [551, 119] width 217 height 36
type input "D"
type input "[PERSON_NAME]"
click at [797, 107] on input "text" at bounding box center [768, 119] width 217 height 36
type input "[PERSON_NAME]"
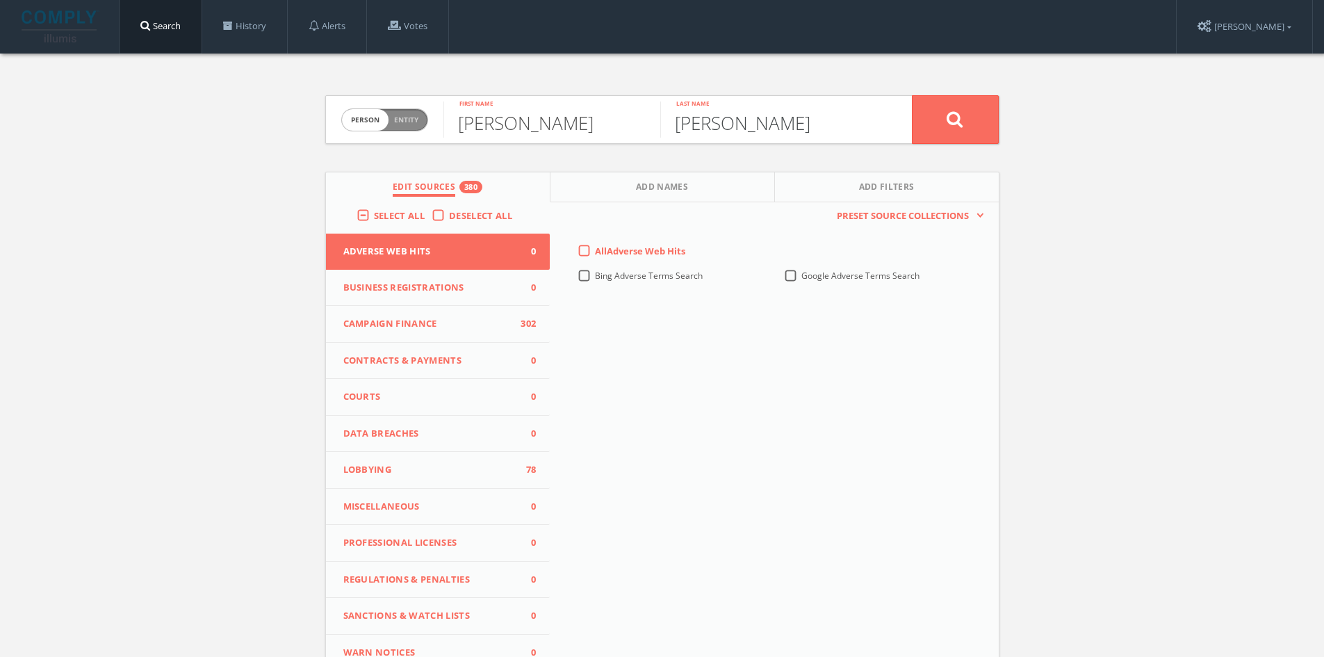
click at [912, 95] on button at bounding box center [955, 119] width 87 height 49
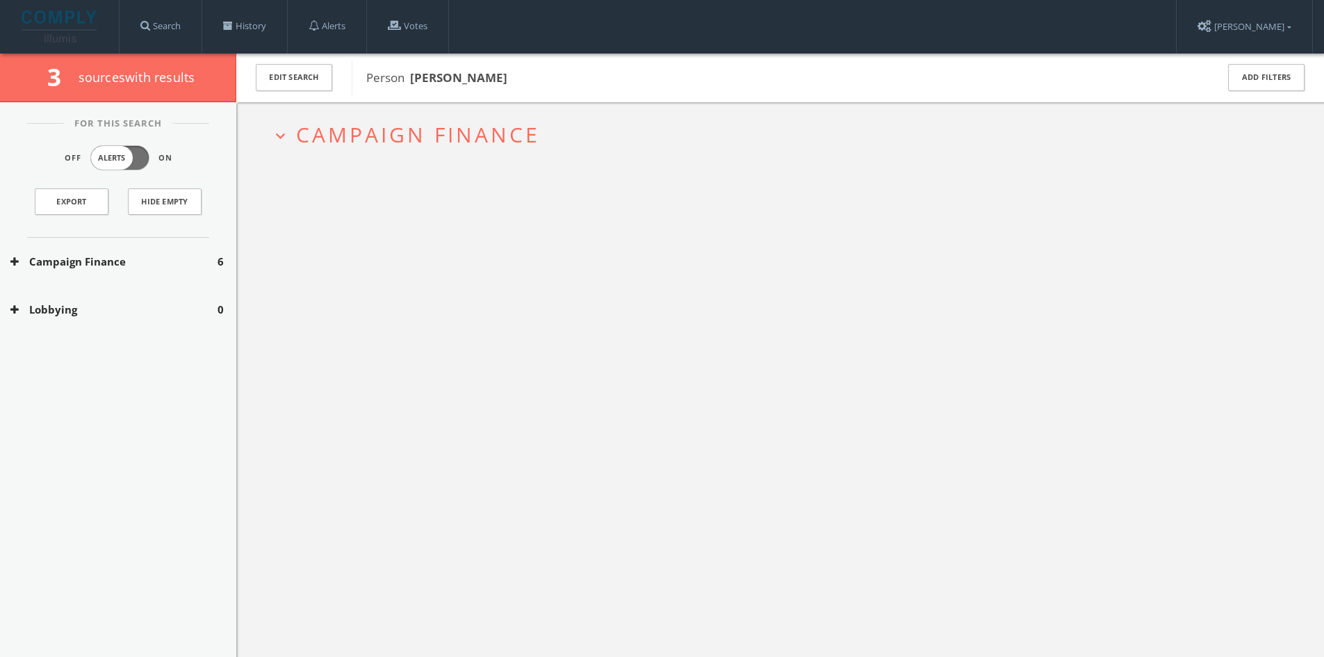
click at [455, 127] on span "Campaign Finance" at bounding box center [418, 134] width 244 height 29
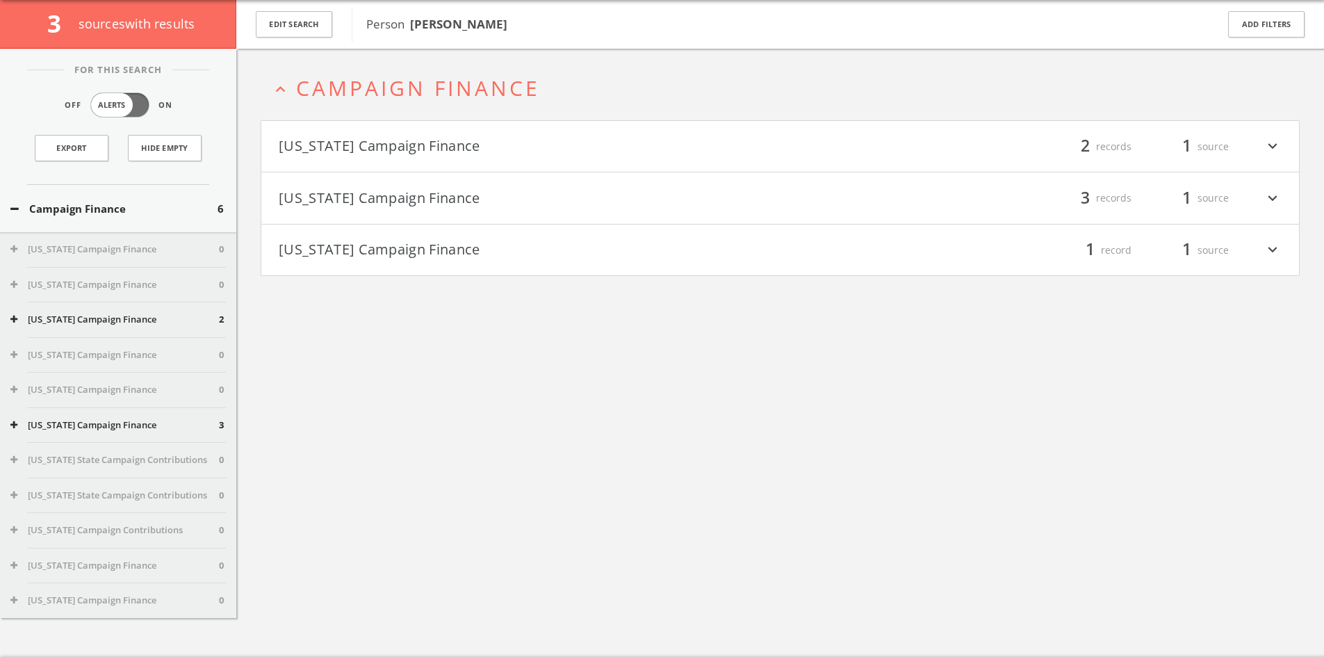
click at [601, 148] on button "[US_STATE] Campaign Finance" at bounding box center [530, 147] width 502 height 24
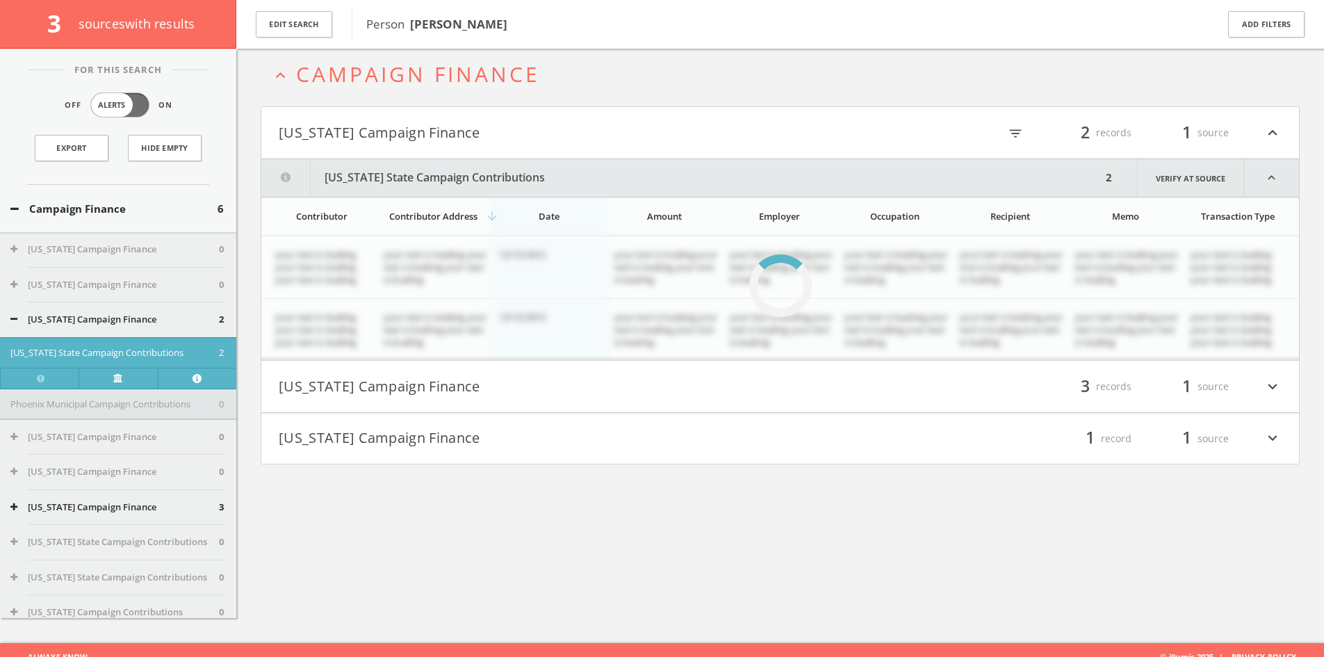
scroll to position [81, 0]
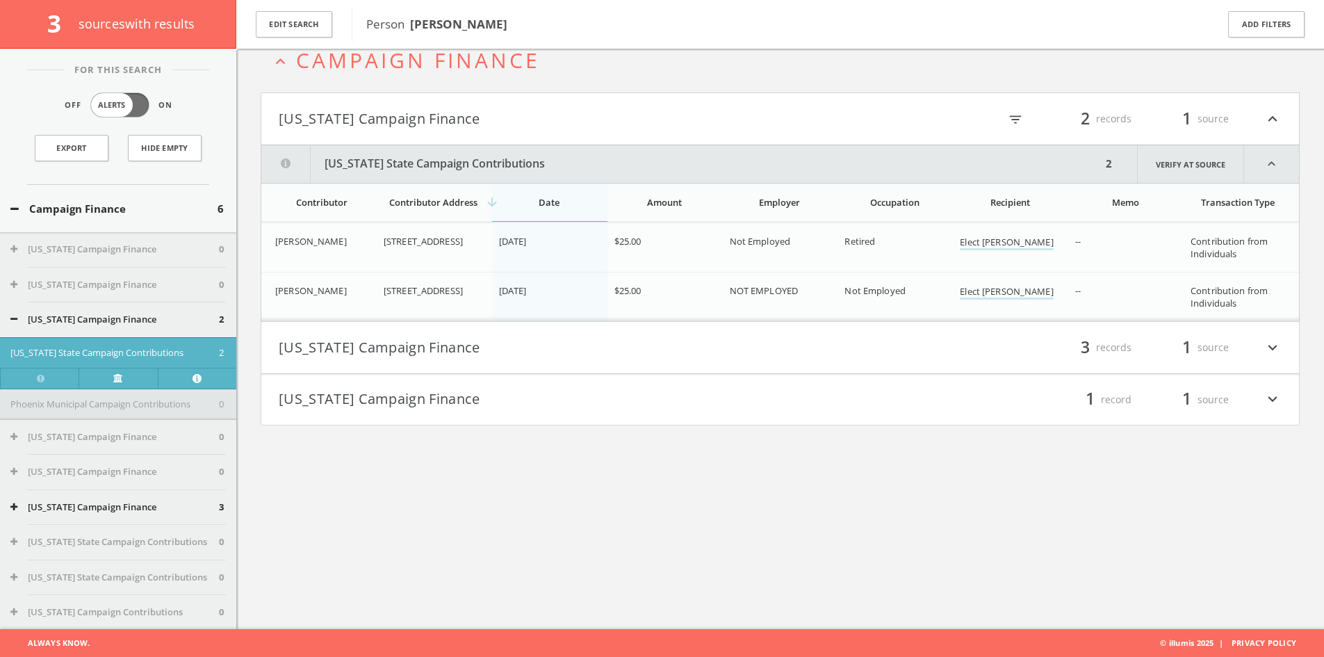
click at [658, 339] on button "[US_STATE] Campaign Finance" at bounding box center [530, 348] width 502 height 24
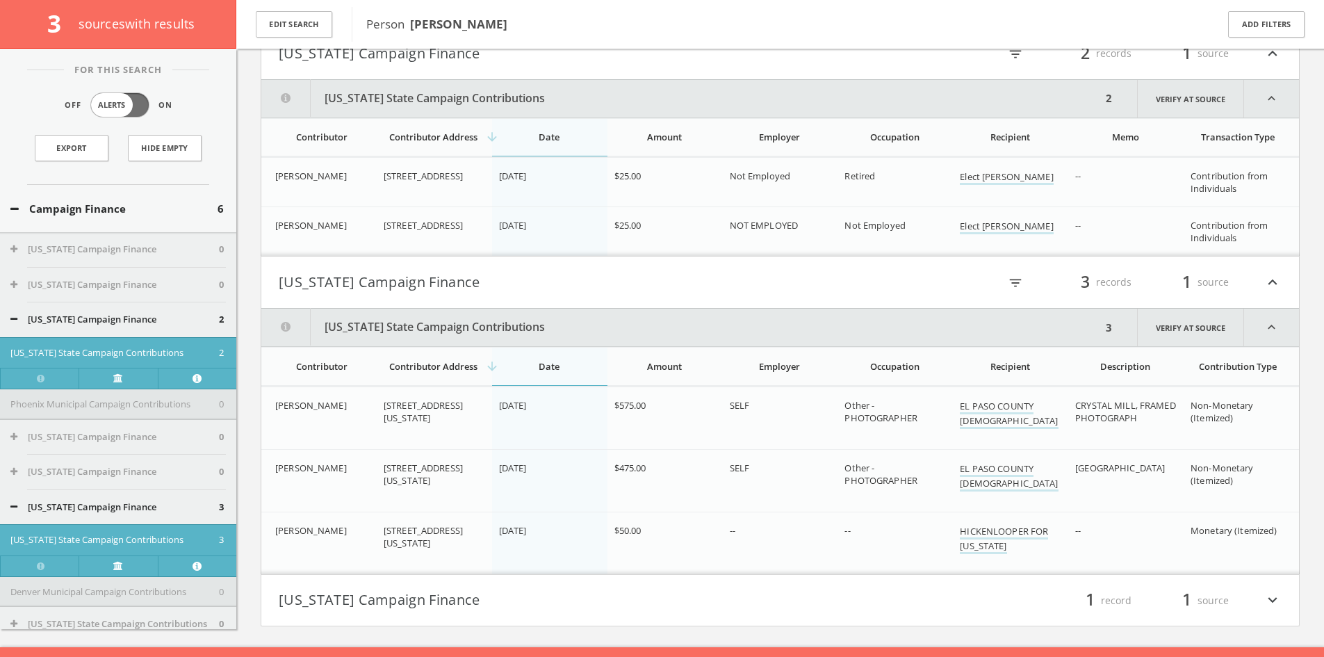
scroll to position [165, 0]
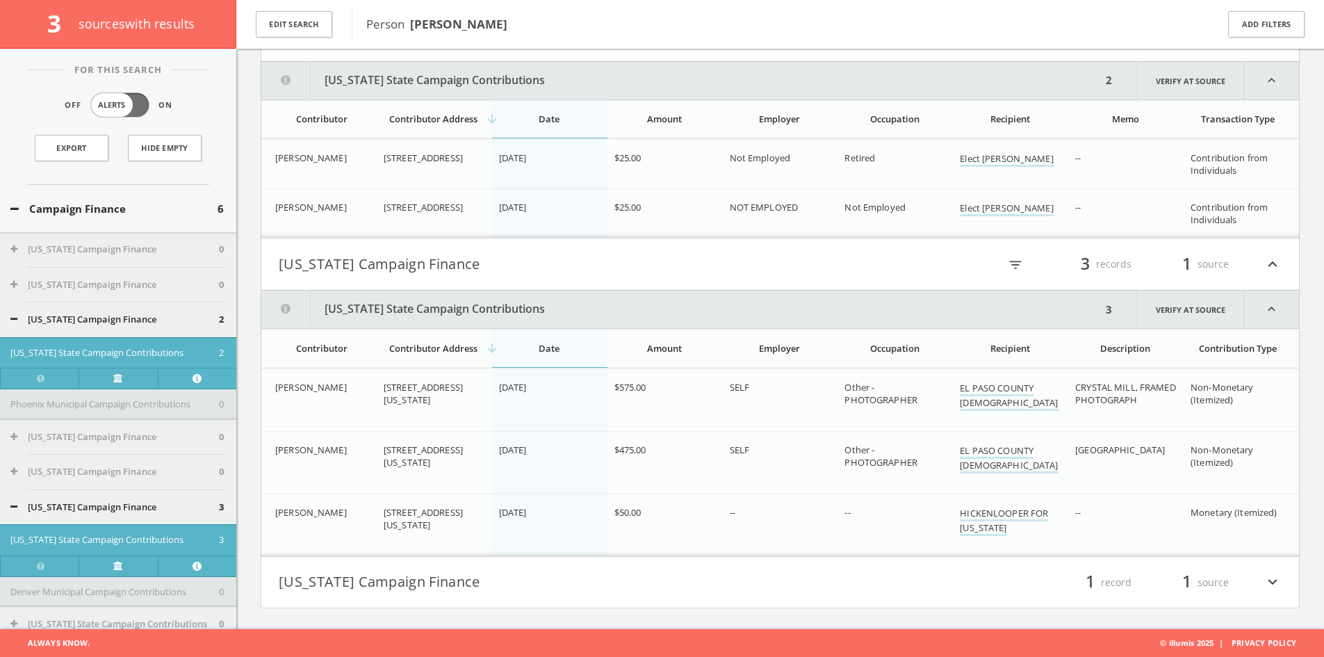
click at [752, 573] on button "[US_STATE] Campaign Finance" at bounding box center [530, 583] width 502 height 24
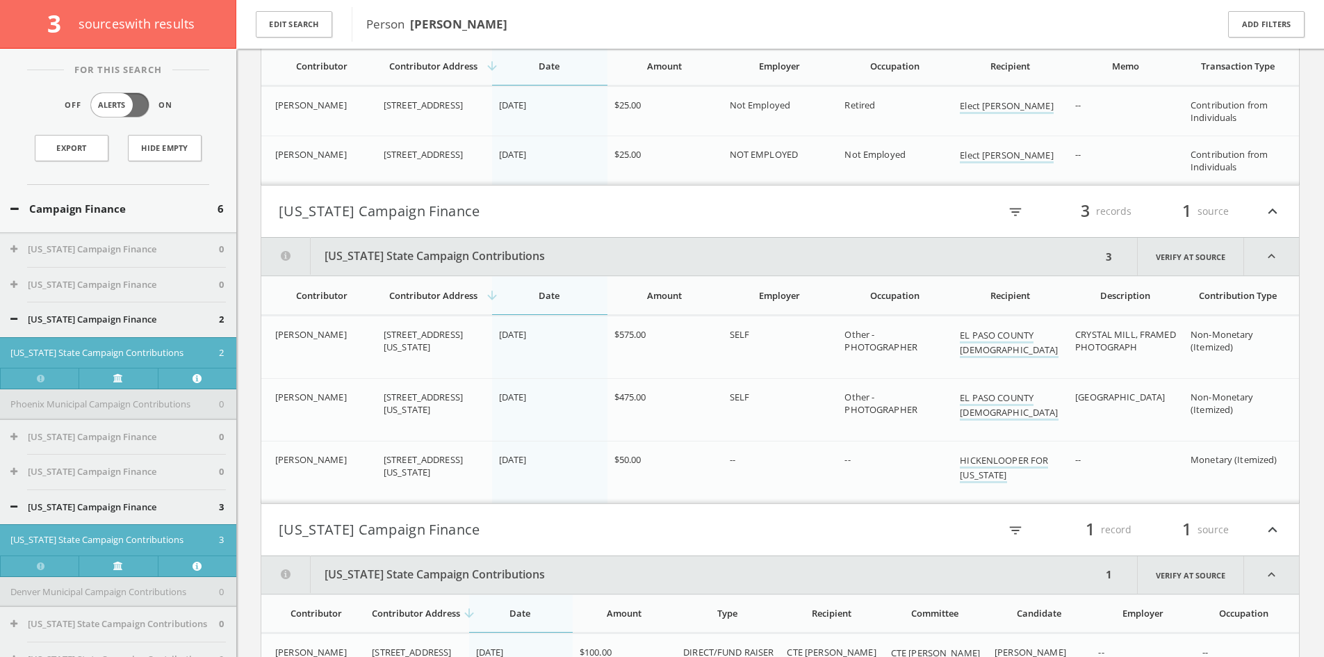
scroll to position [308, 0]
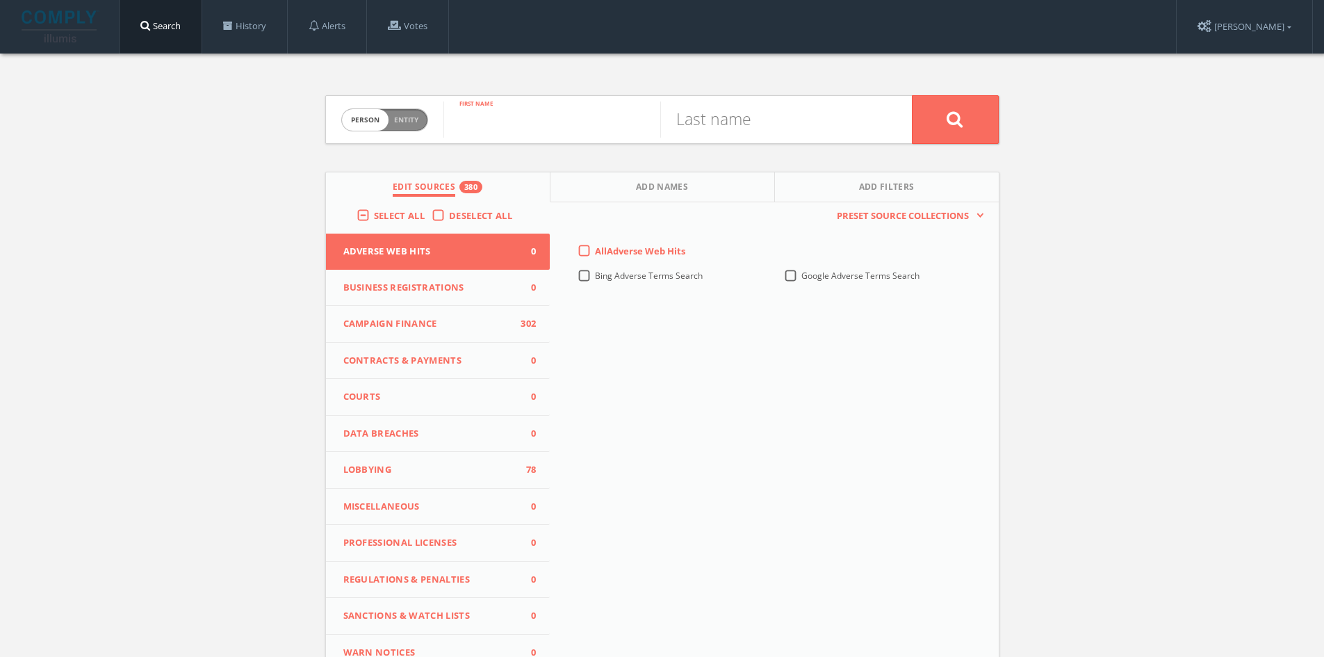
click at [496, 115] on input "text" at bounding box center [551, 119] width 217 height 36
type input "[PERSON_NAME]"
click at [800, 124] on input "text" at bounding box center [768, 119] width 217 height 36
type input "[PERSON_NAME]"
click at [912, 95] on button at bounding box center [955, 119] width 87 height 49
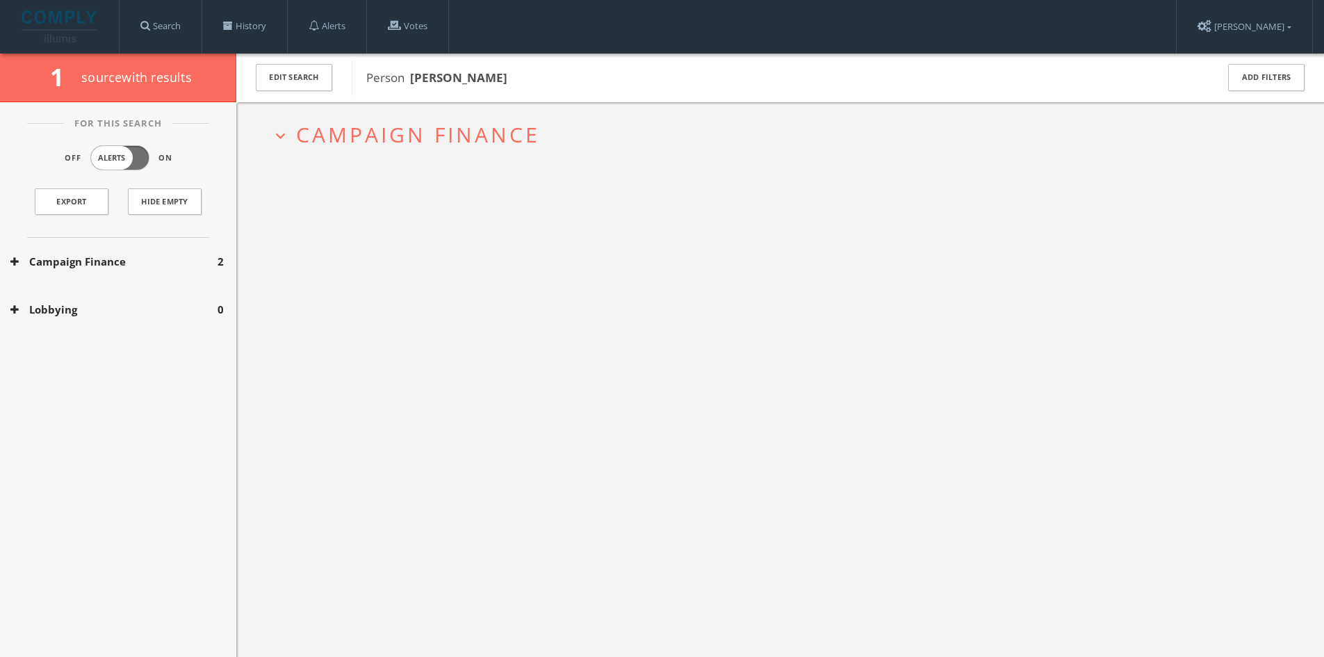
click at [438, 120] on span "Campaign Finance" at bounding box center [418, 134] width 244 height 29
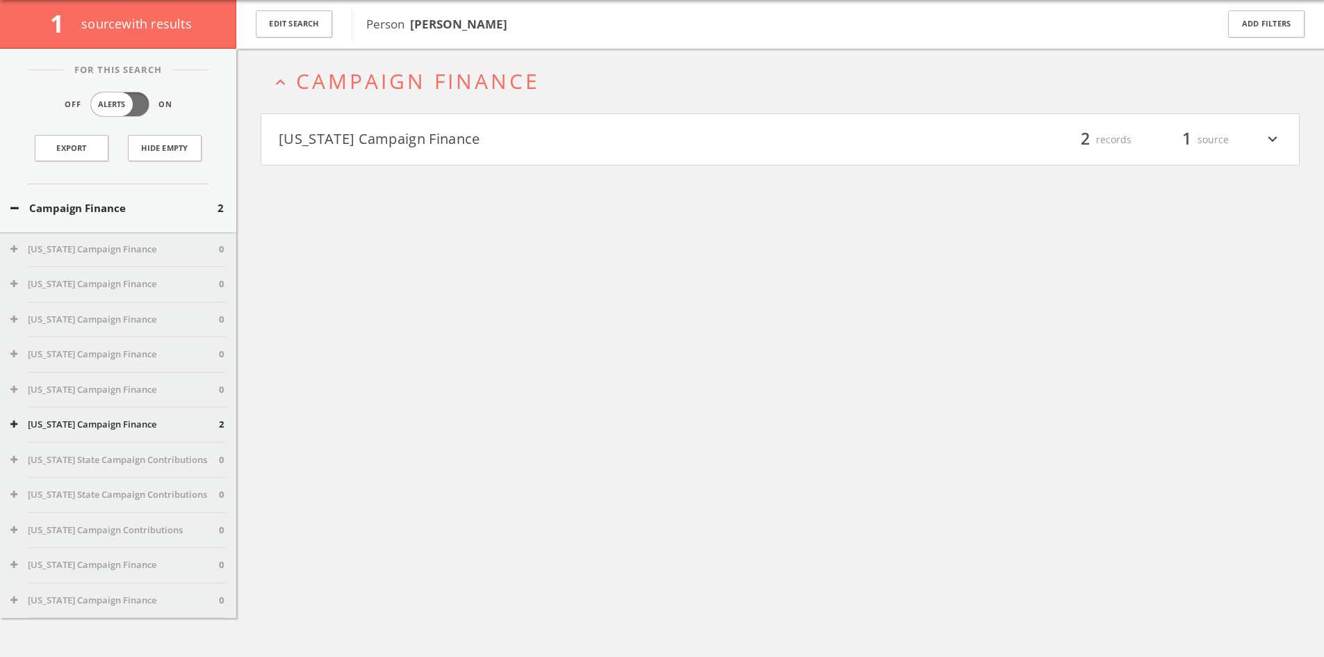
click at [464, 152] on button "[US_STATE] Campaign Finance" at bounding box center [530, 140] width 502 height 24
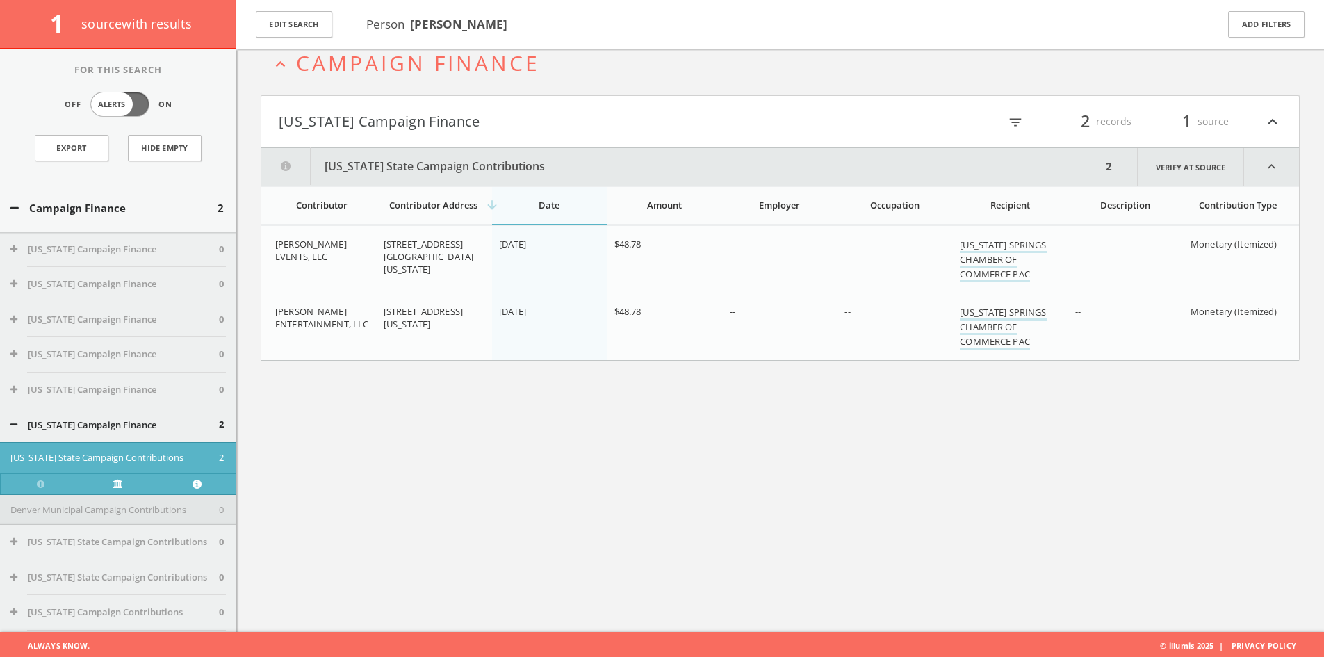
scroll to position [81, 0]
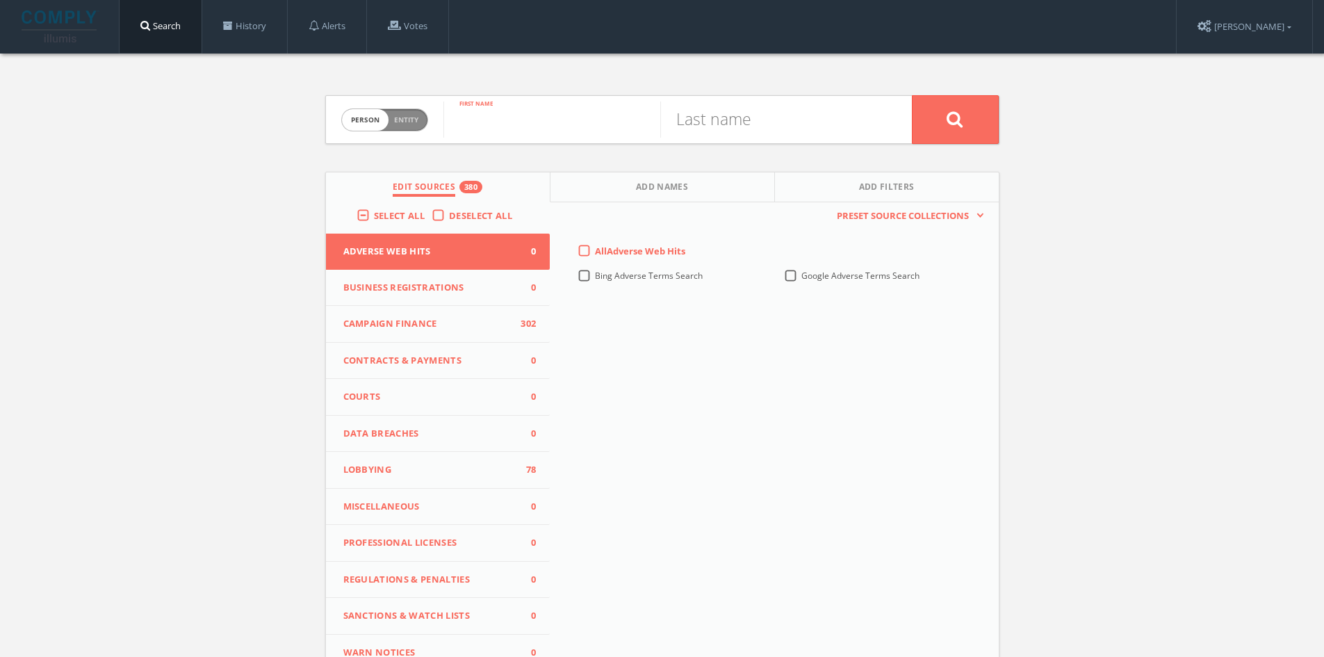
click at [565, 131] on input "text" at bounding box center [551, 119] width 217 height 36
type input "[PERSON_NAME]"
click at [760, 127] on input "text" at bounding box center [768, 119] width 217 height 36
type input "Tudzin"
click at [973, 109] on button at bounding box center [955, 119] width 87 height 49
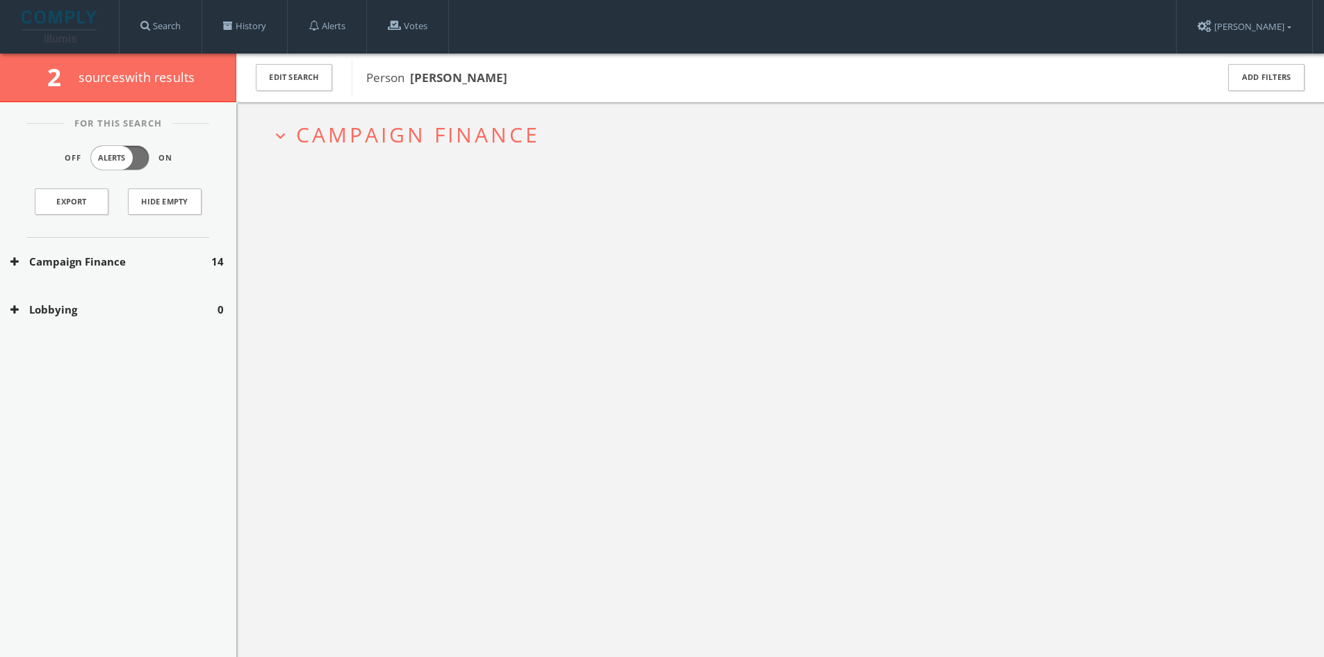
click at [485, 122] on span "Campaign Finance" at bounding box center [418, 134] width 244 height 29
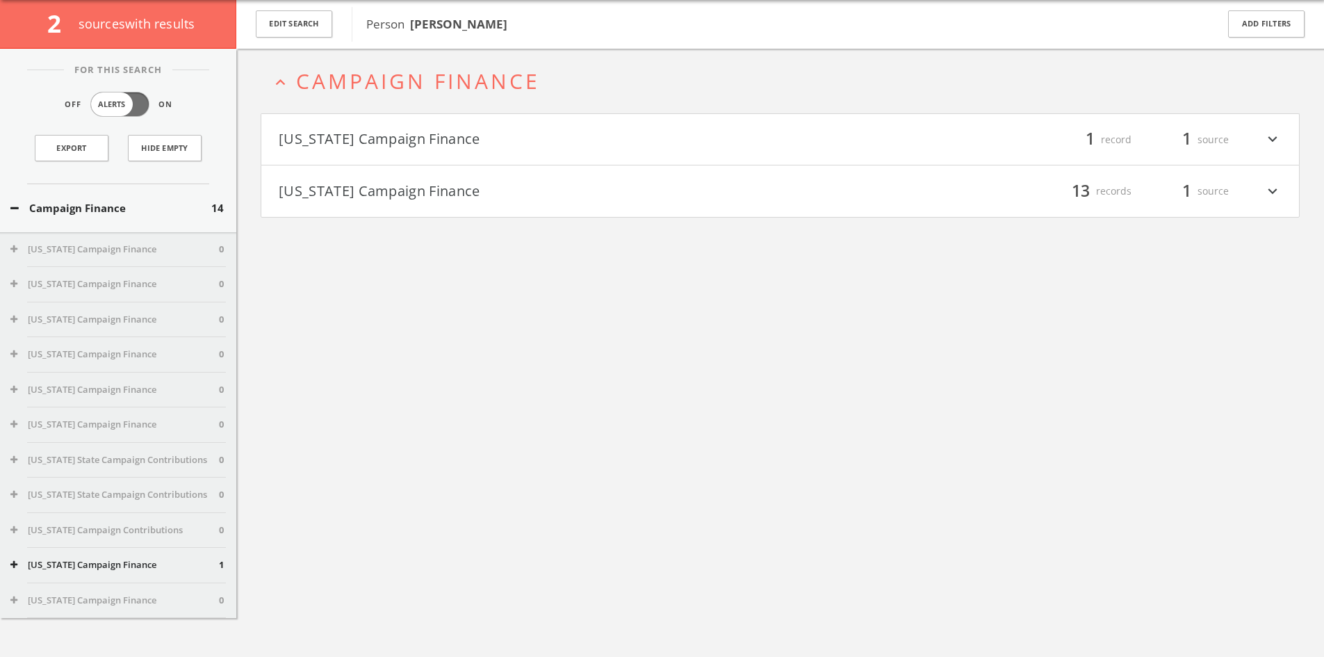
click at [498, 138] on button "[US_STATE] Campaign Finance" at bounding box center [530, 140] width 502 height 24
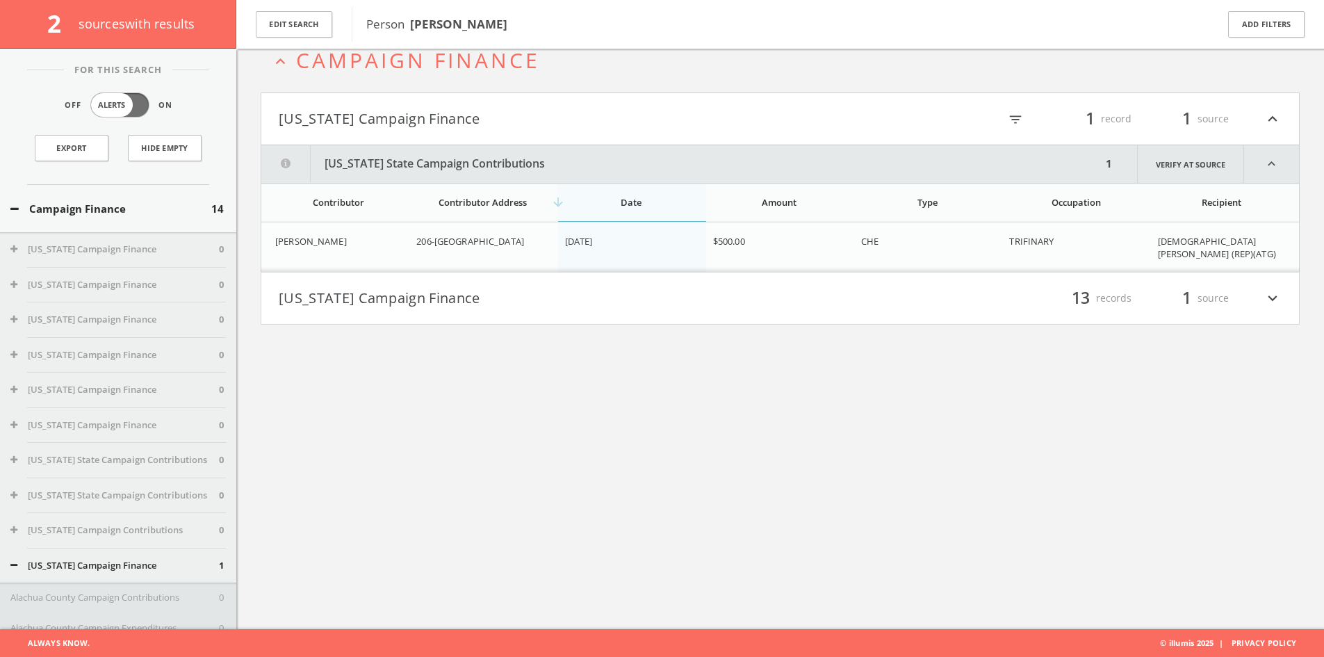
click at [461, 291] on button "[US_STATE] Campaign Finance" at bounding box center [530, 298] width 502 height 24
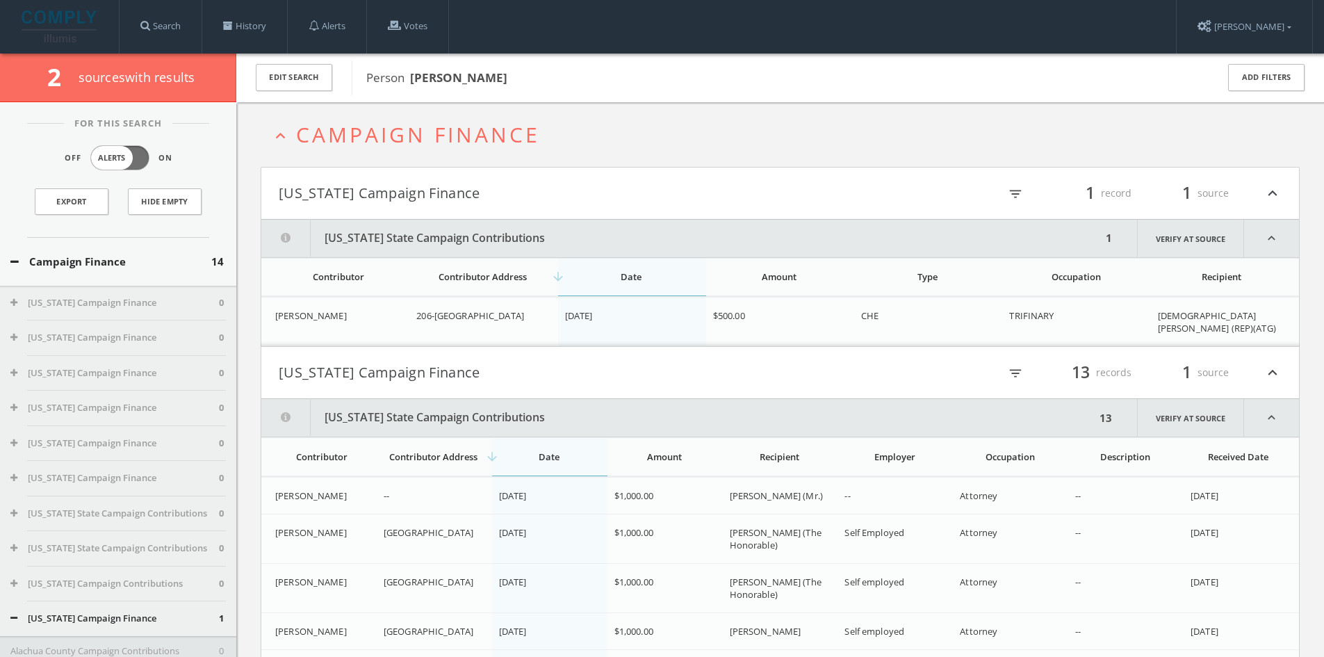
click at [95, 260] on button "Campaign Finance" at bounding box center [110, 262] width 201 height 16
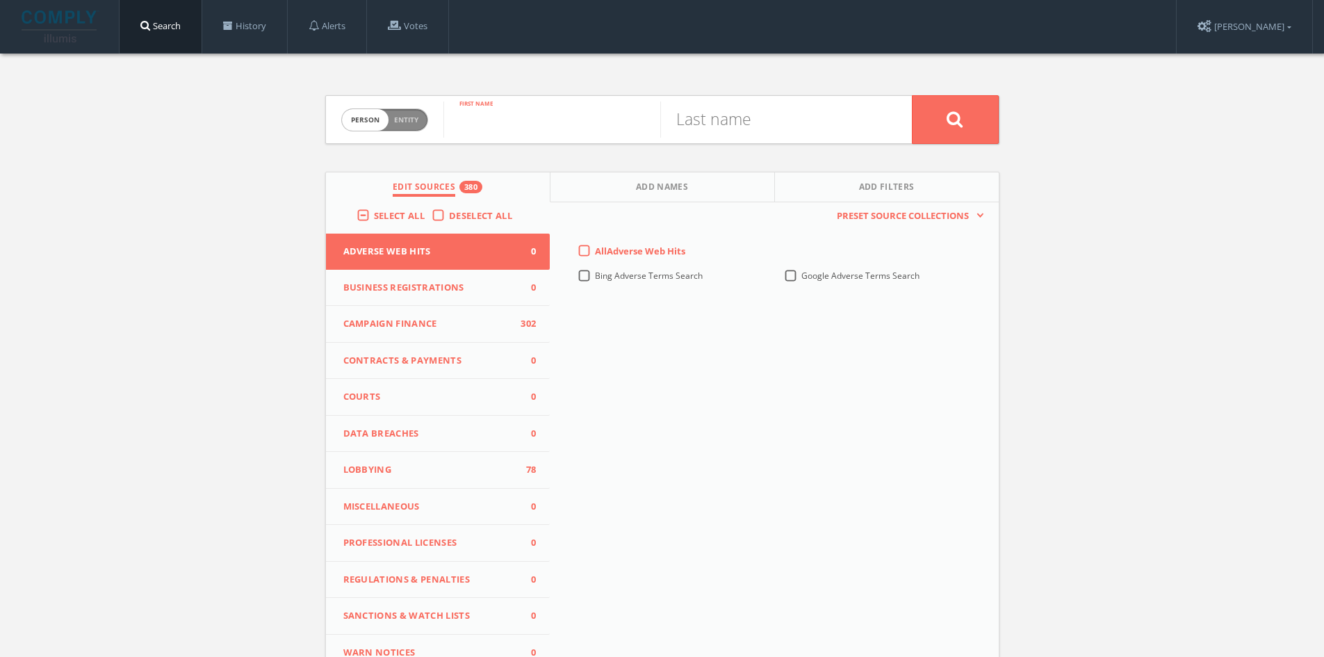
click at [533, 136] on input "text" at bounding box center [551, 119] width 217 height 36
type input "[PERSON_NAME]"
click at [694, 113] on input "text" at bounding box center [768, 119] width 217 height 36
type input "[PERSON_NAME]"
click at [912, 95] on button at bounding box center [955, 119] width 87 height 49
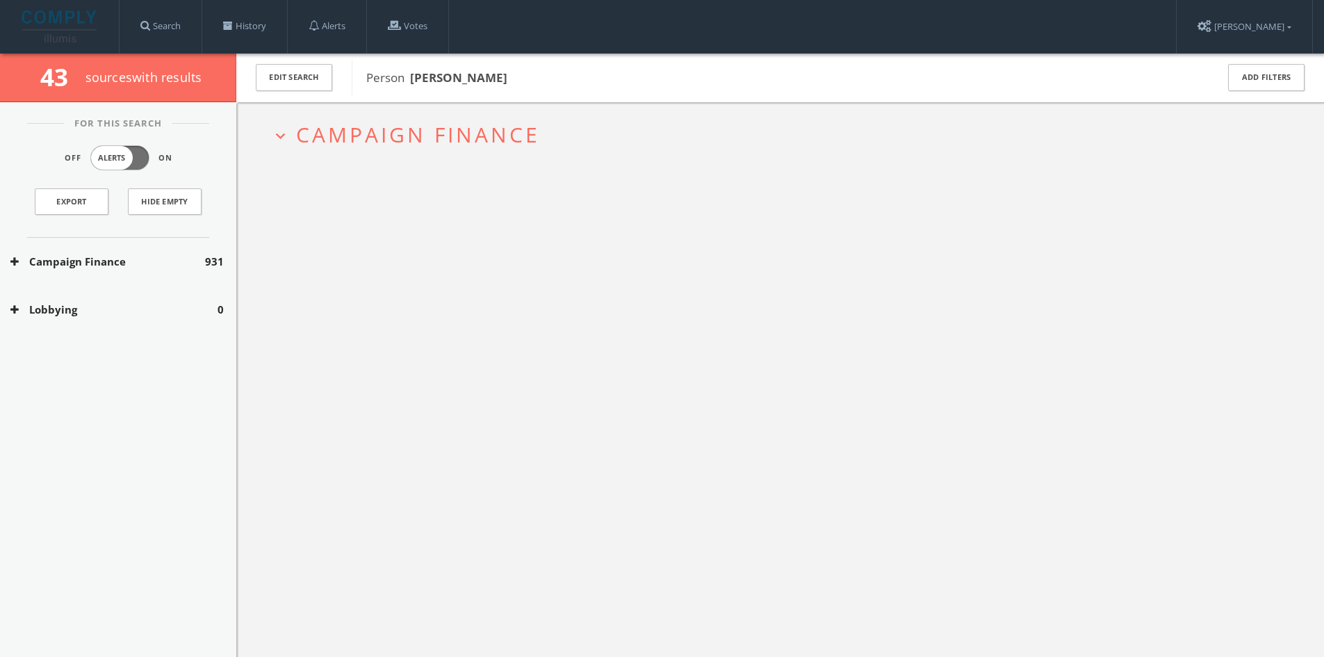
click at [198, 254] on button "Campaign Finance" at bounding box center [107, 262] width 195 height 16
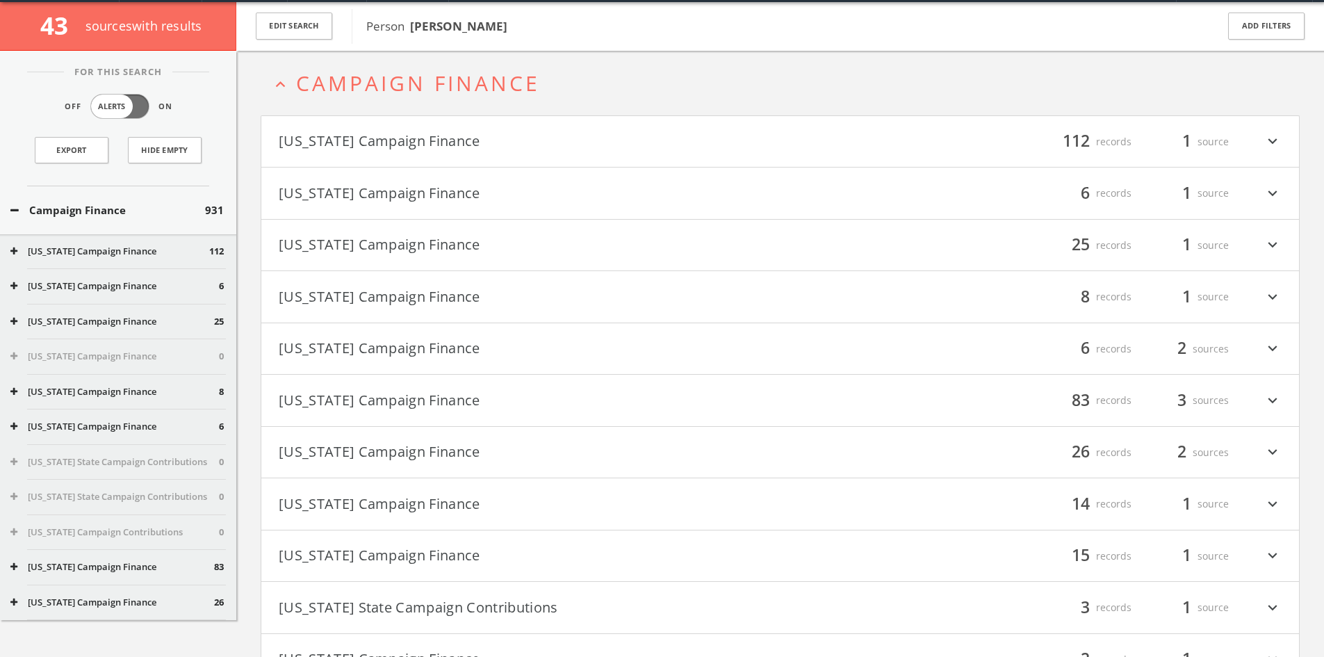
scroll to position [54, 0]
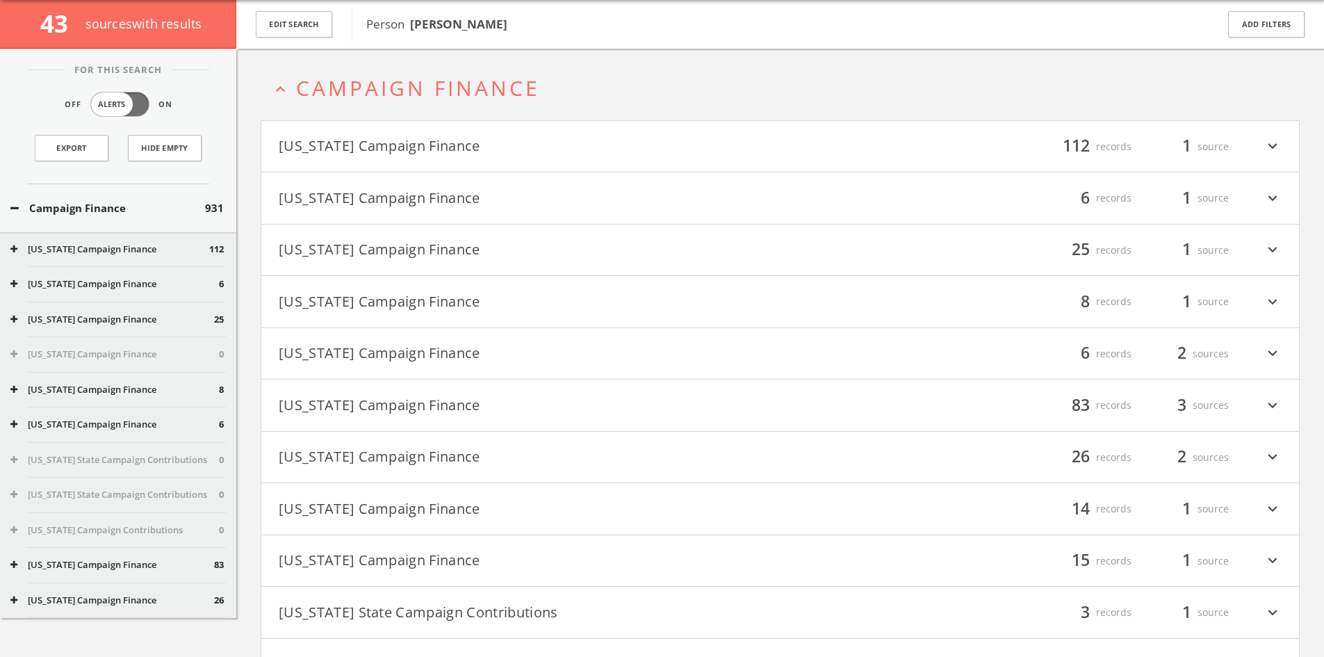
click at [161, 218] on div "Campaign Finance 931" at bounding box center [118, 209] width 236 height 48
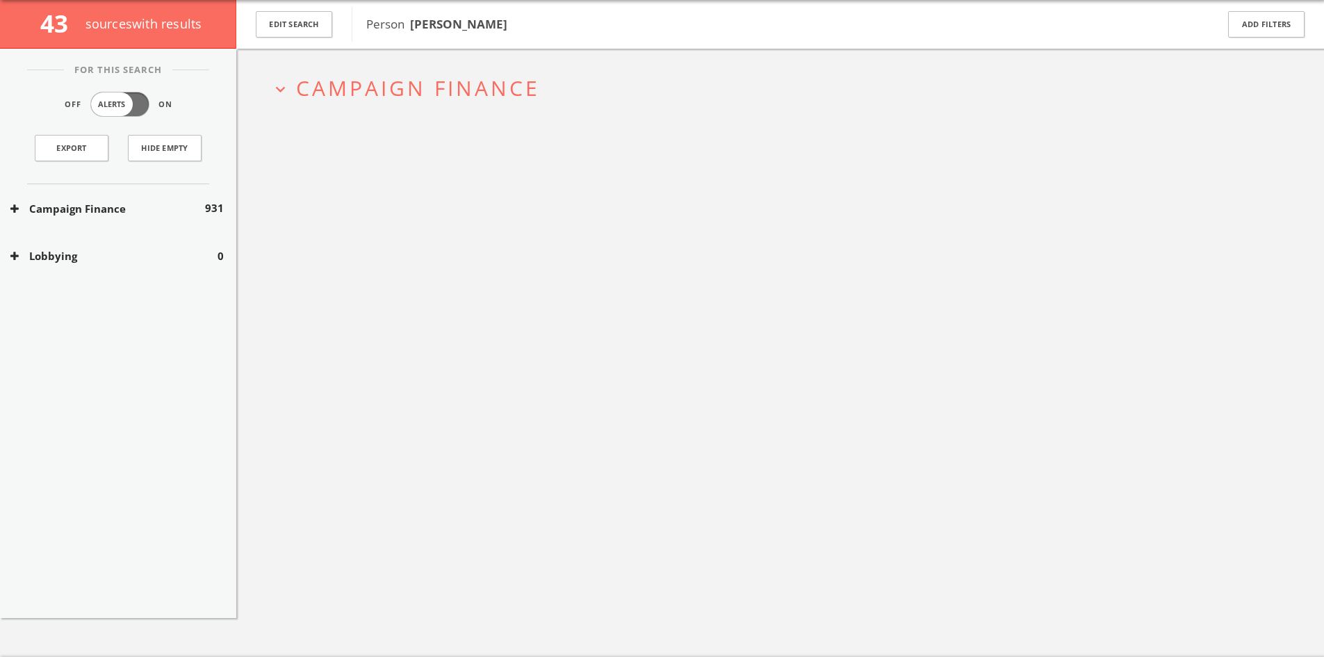
click at [162, 217] on div "Campaign Finance 931" at bounding box center [118, 209] width 236 height 48
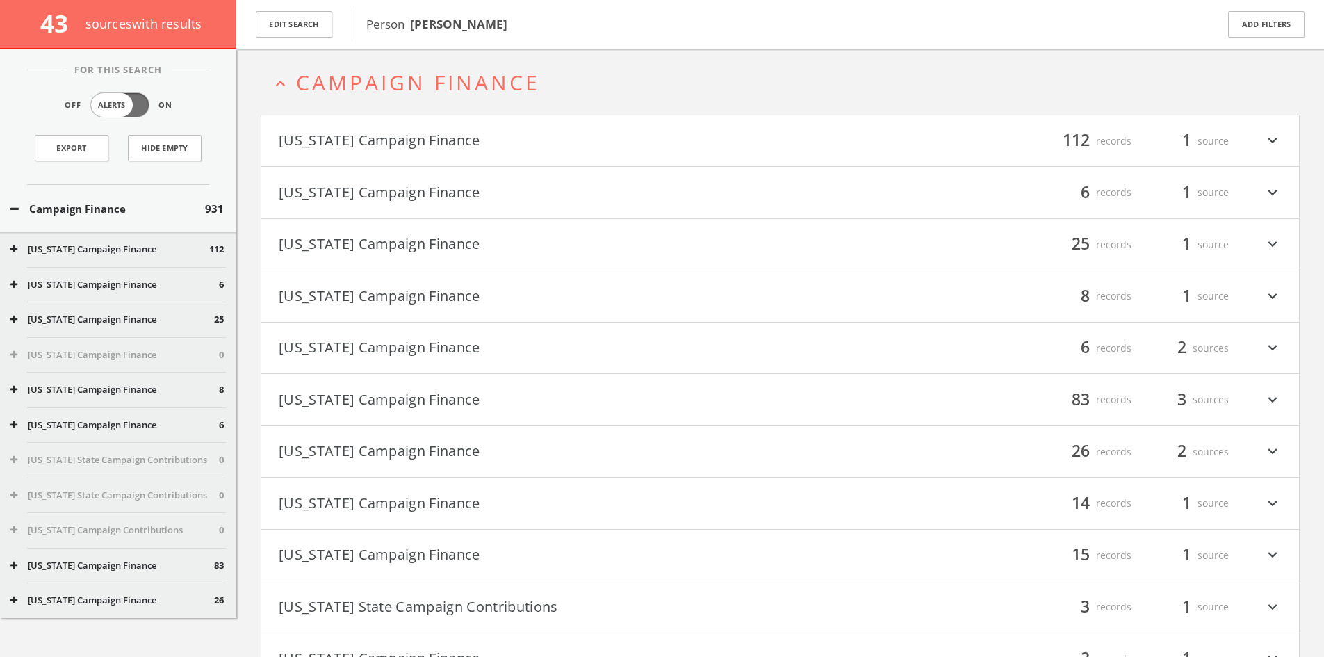
scroll to position [60, 0]
click at [483, 236] on button "[US_STATE] Campaign Finance" at bounding box center [530, 243] width 502 height 24
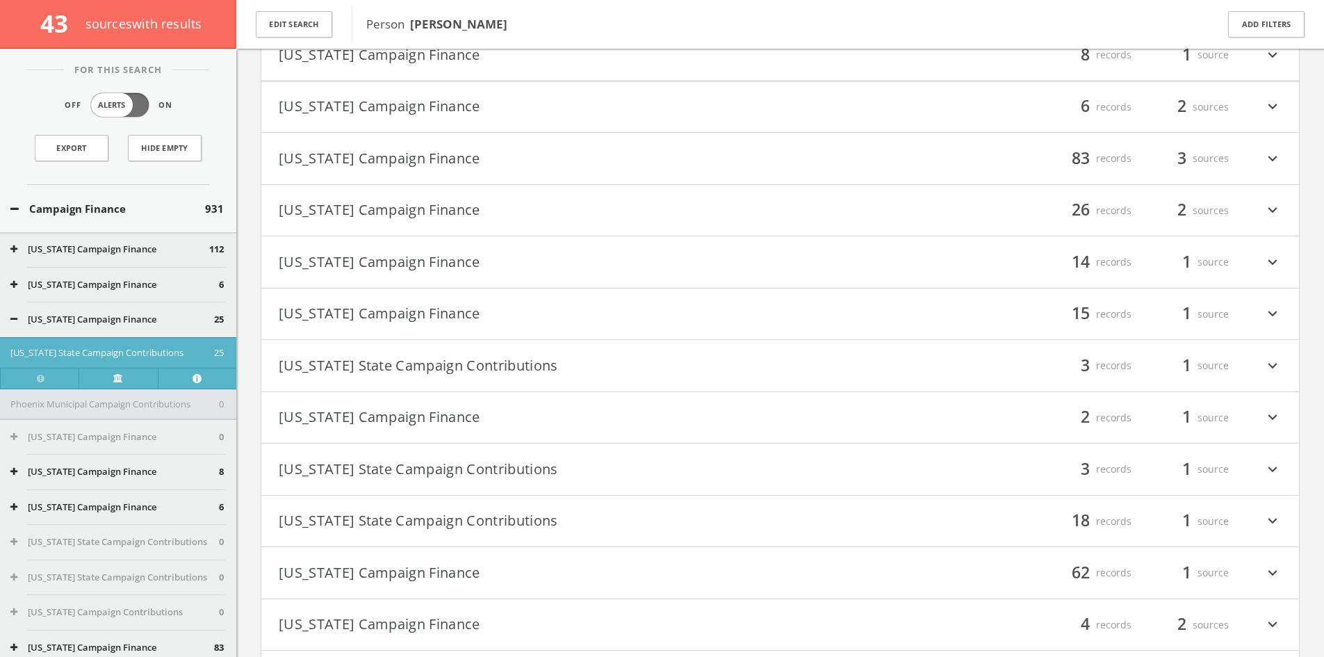
scroll to position [2158, 0]
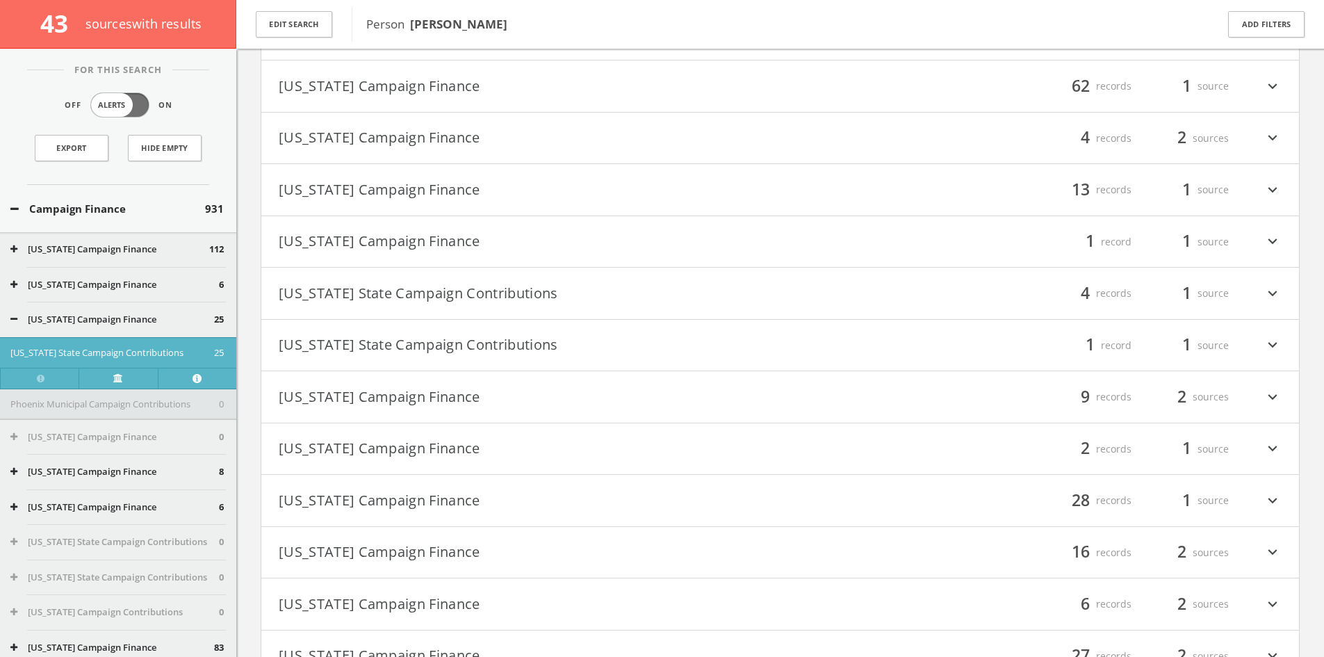
click at [186, 213] on button "Campaign Finance" at bounding box center [107, 209] width 195 height 16
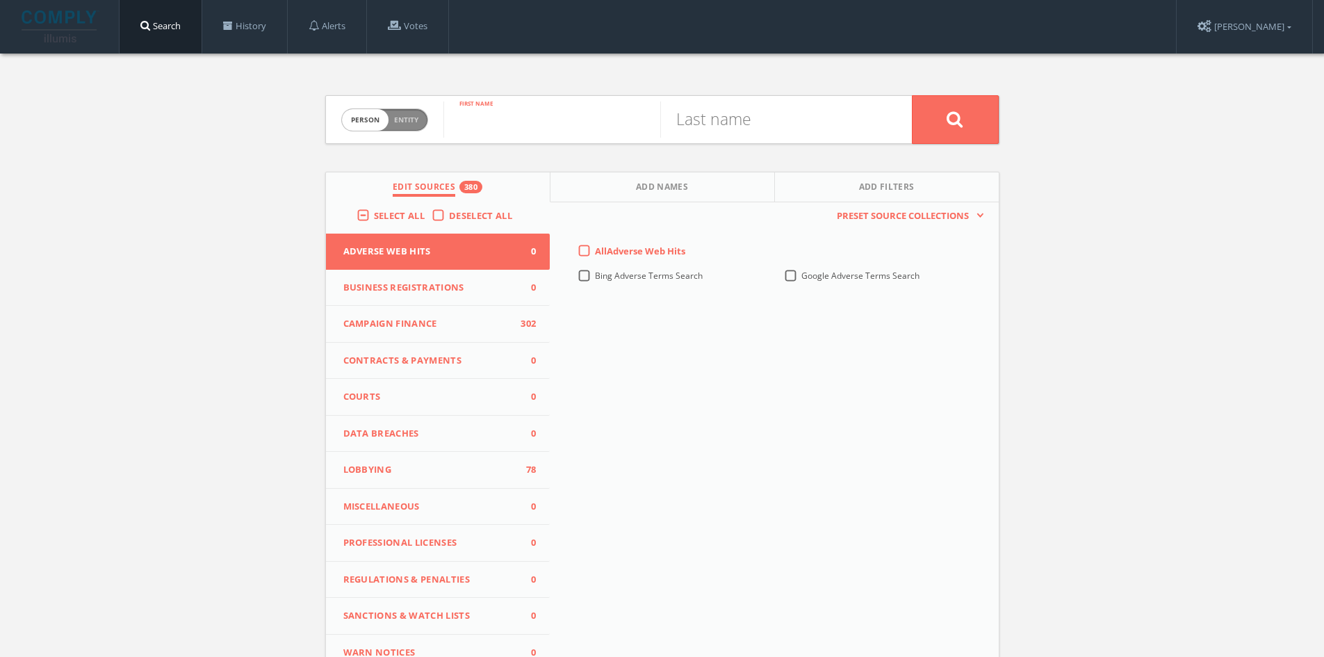
click at [496, 116] on input "text" at bounding box center [551, 119] width 217 height 36
type input "[PERSON_NAME]"
click at [751, 133] on input "text" at bounding box center [768, 119] width 217 height 36
type input "[PERSON_NAME]"
click at [912, 95] on button at bounding box center [955, 119] width 87 height 49
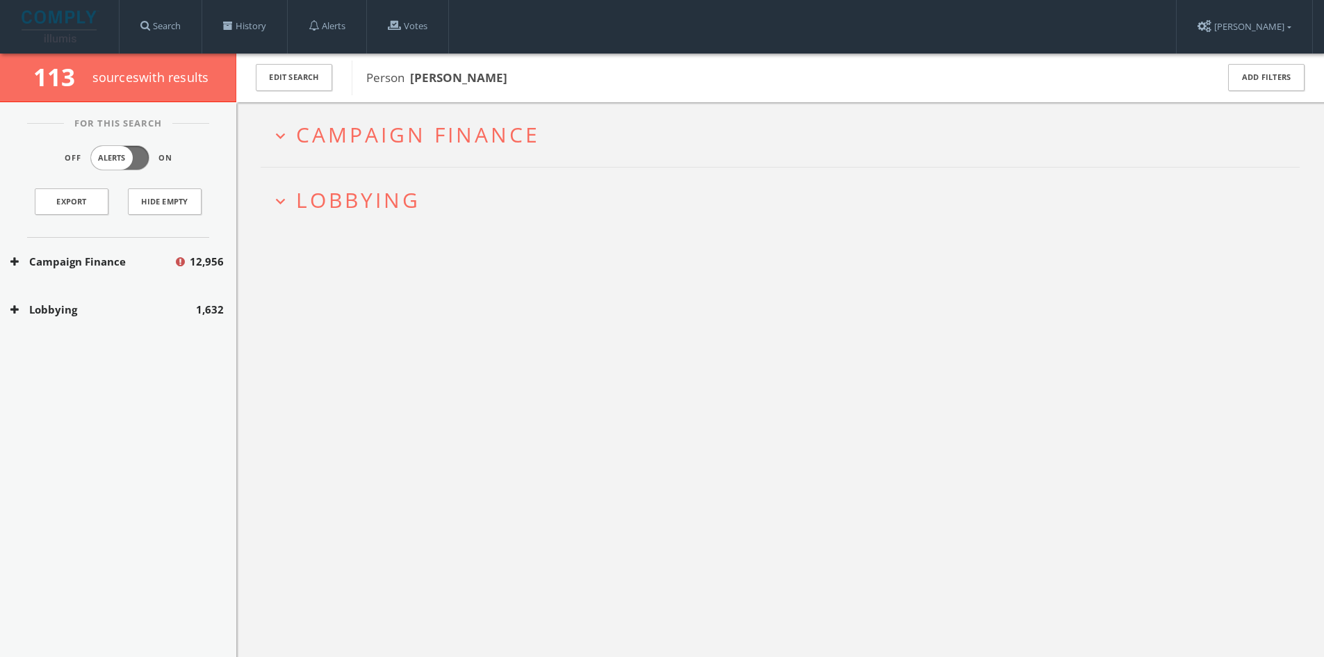
click at [452, 131] on span "Campaign Finance" at bounding box center [418, 134] width 244 height 29
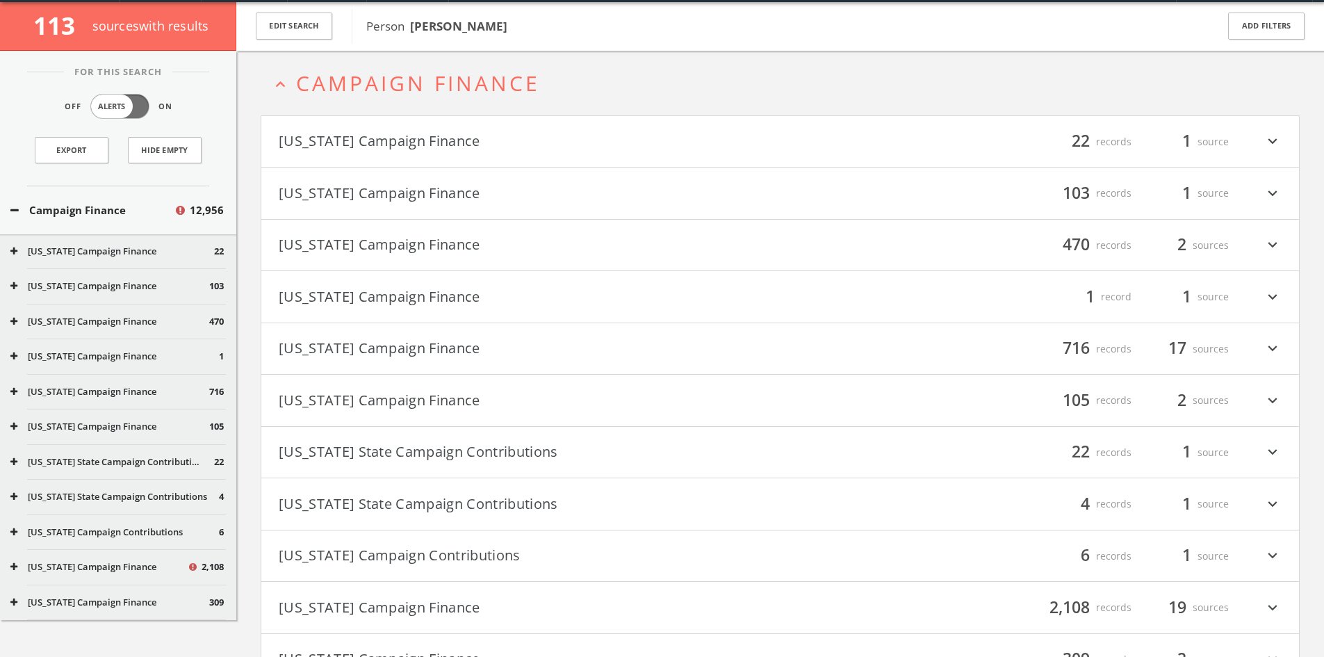
scroll to position [54, 0]
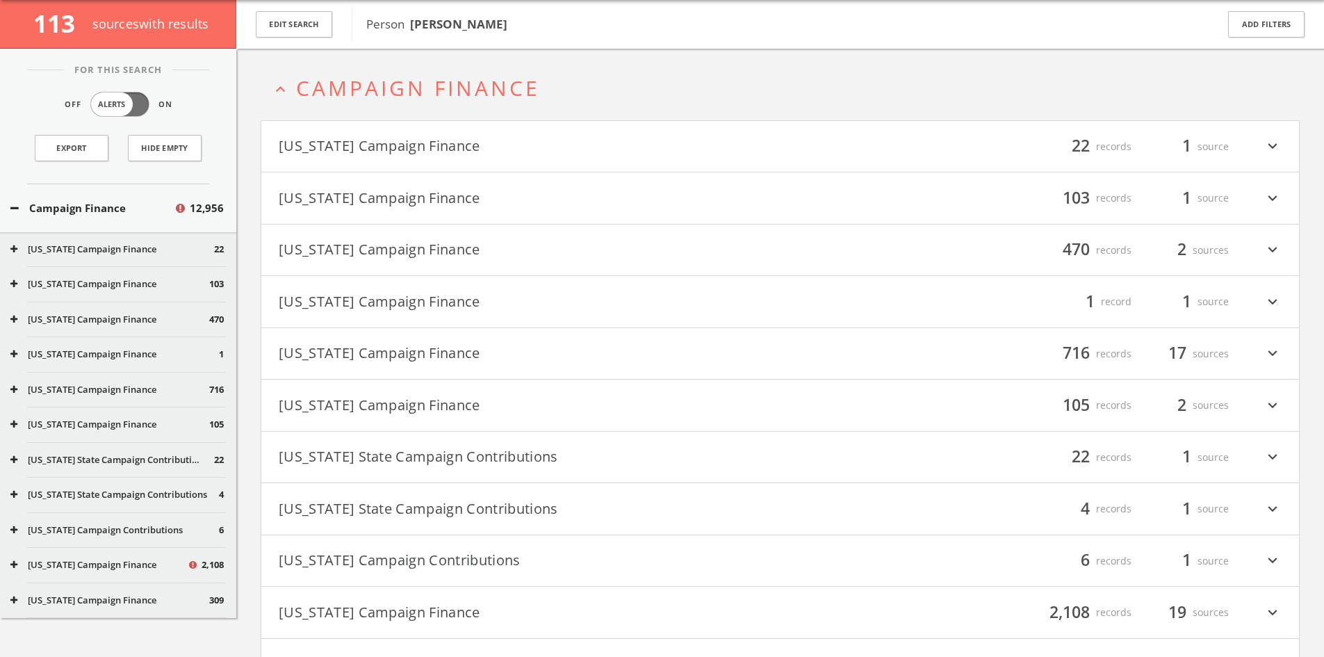
click at [398, 241] on button "[US_STATE] Campaign Finance" at bounding box center [530, 250] width 502 height 24
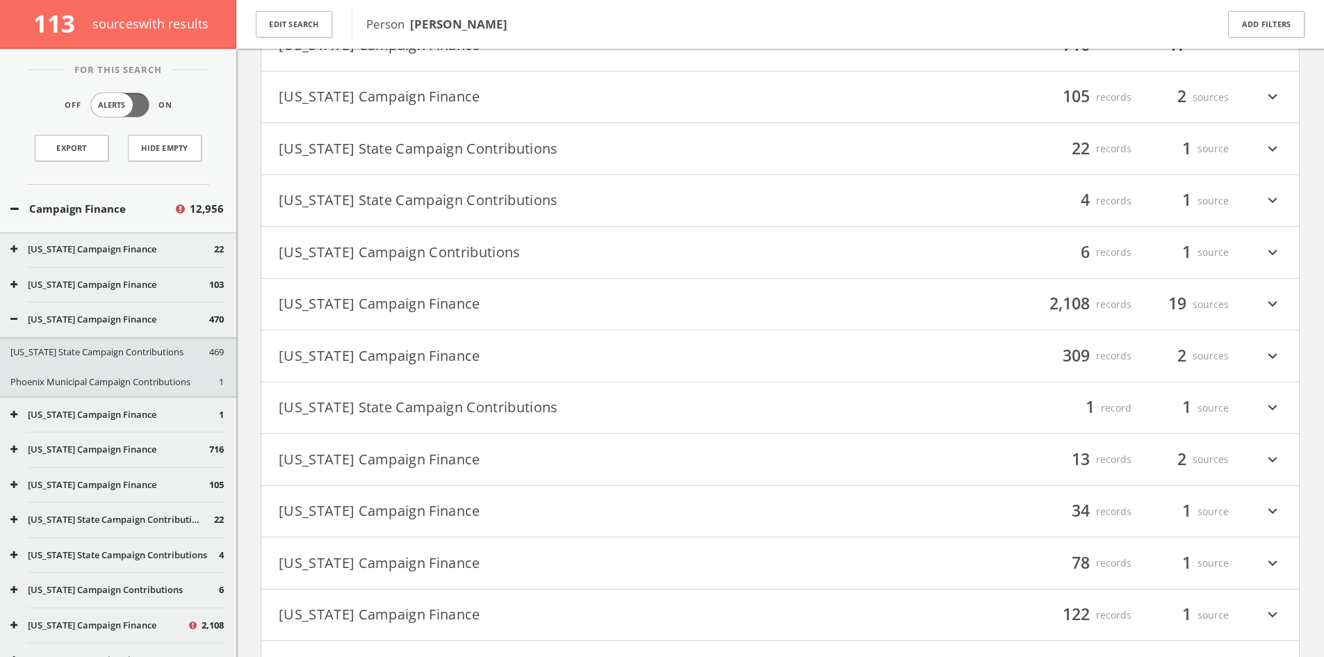
scroll to position [92, 0]
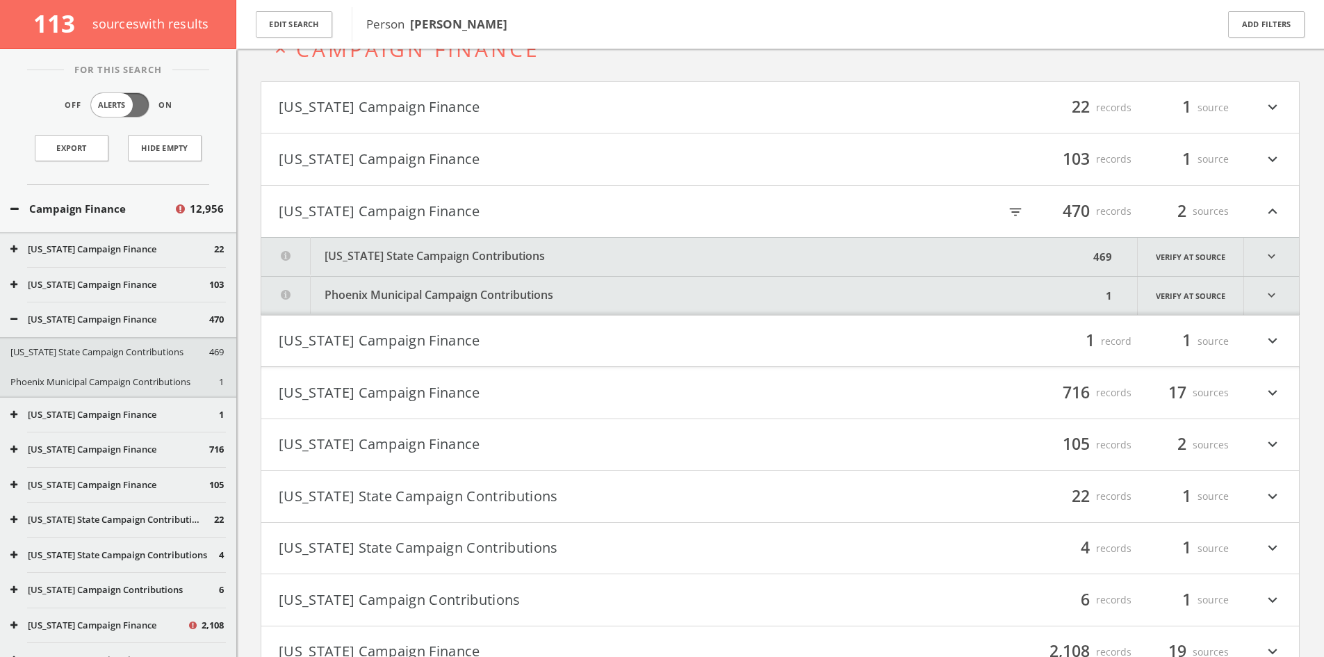
click at [611, 243] on button "[US_STATE] State Campaign Contributions" at bounding box center [675, 257] width 828 height 38
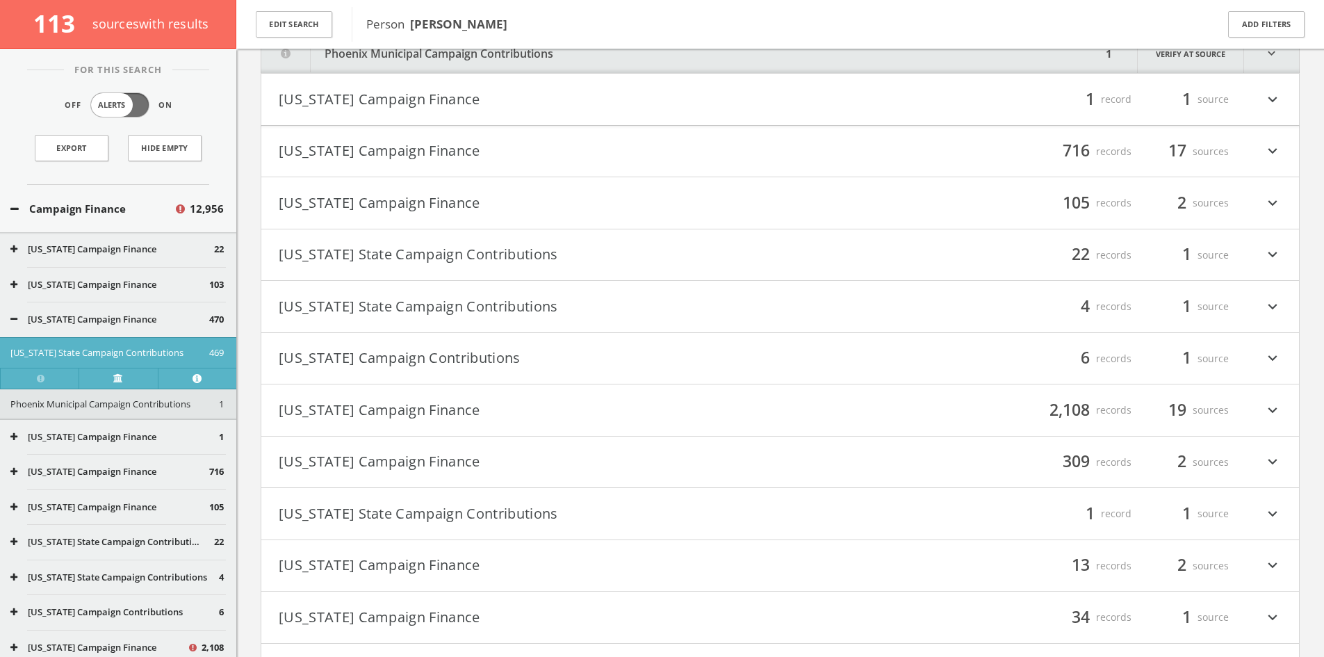
scroll to position [32427, 0]
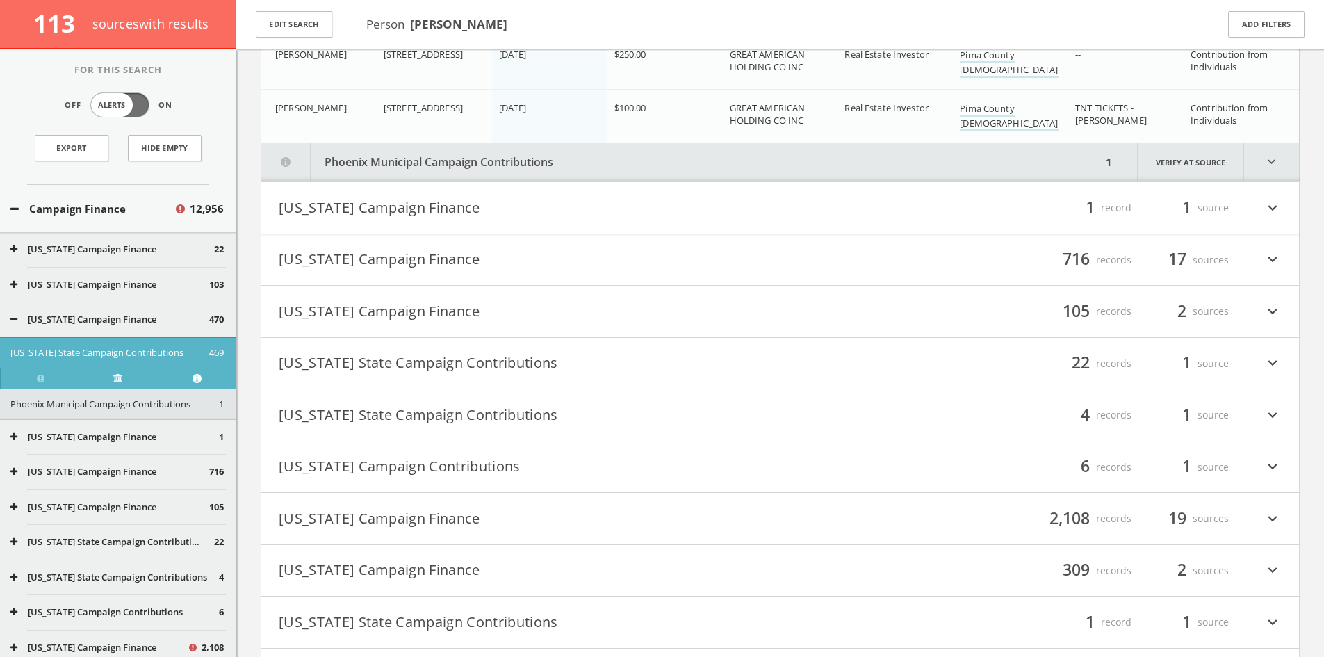
click at [1077, 155] on button "Phoenix Municipal Campaign Contributions" at bounding box center [681, 162] width 840 height 38
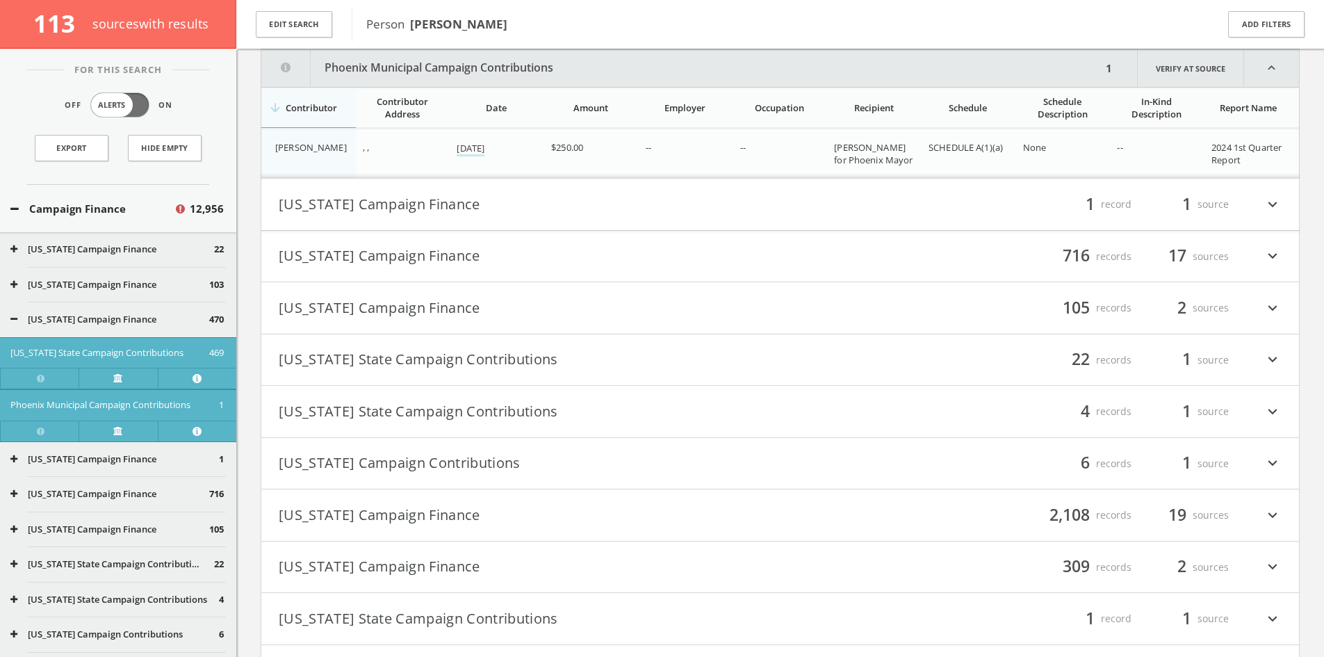
click at [174, 202] on div "Campaign Finance 12,956" at bounding box center [118, 209] width 236 height 48
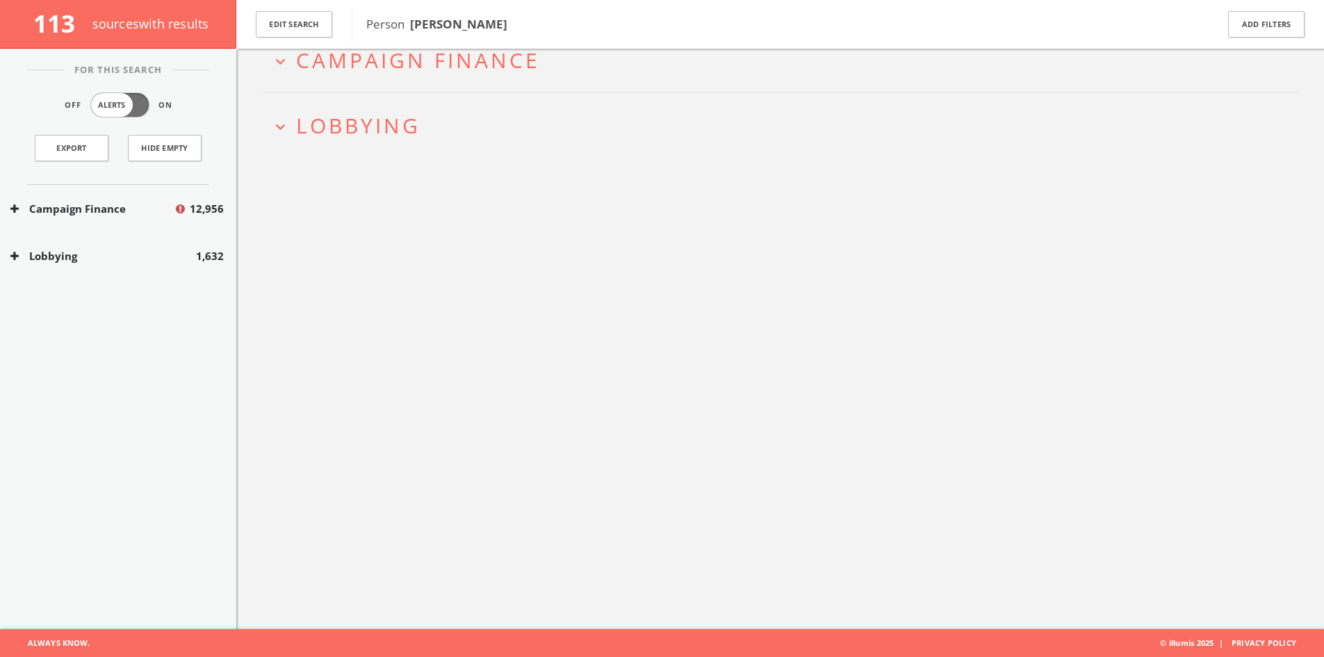
click at [113, 252] on button "Lobbying" at bounding box center [103, 256] width 186 height 16
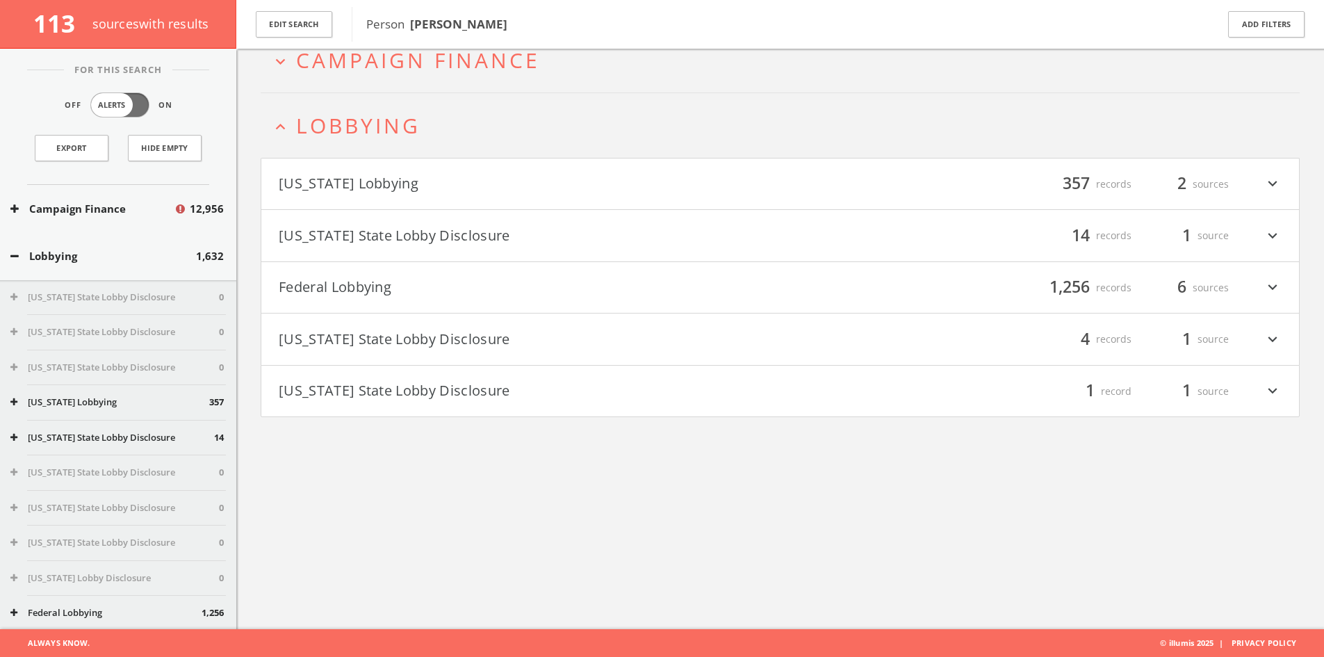
click at [464, 188] on button "[US_STATE] Lobbying" at bounding box center [530, 184] width 502 height 24
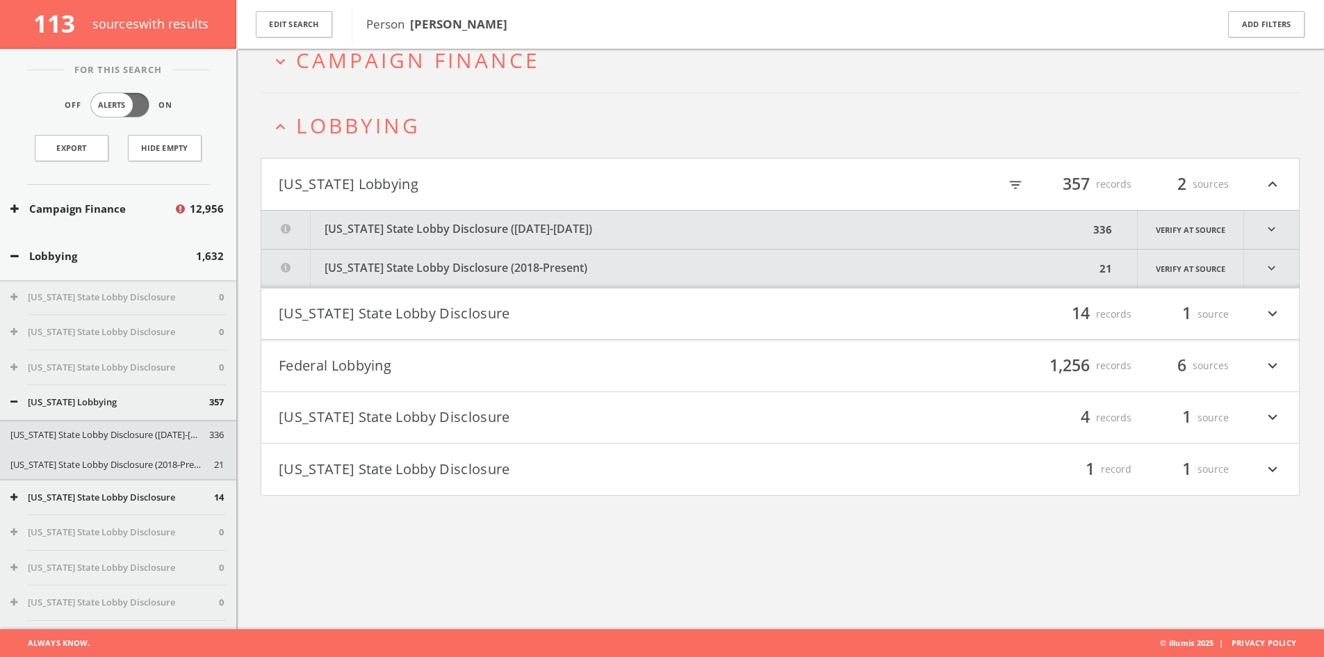
click at [464, 188] on button "[US_STATE] Lobbying" at bounding box center [530, 184] width 502 height 24
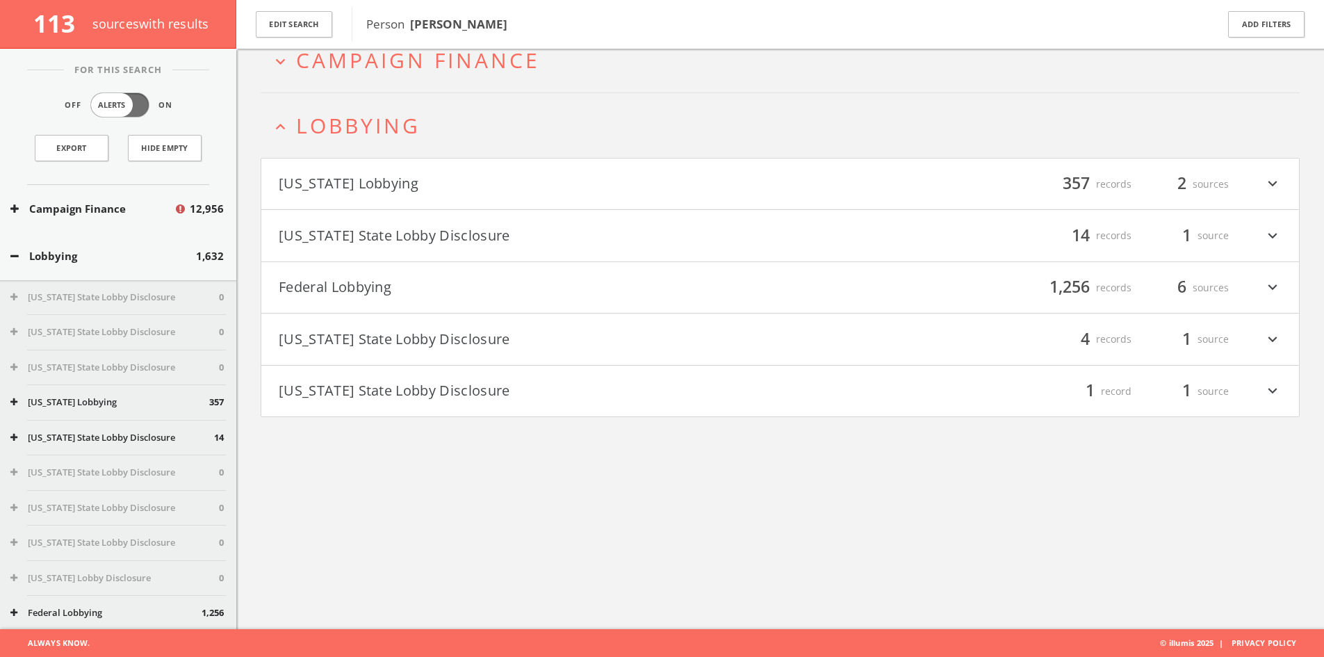
click at [471, 287] on button "Federal Lobbying" at bounding box center [530, 288] width 502 height 24
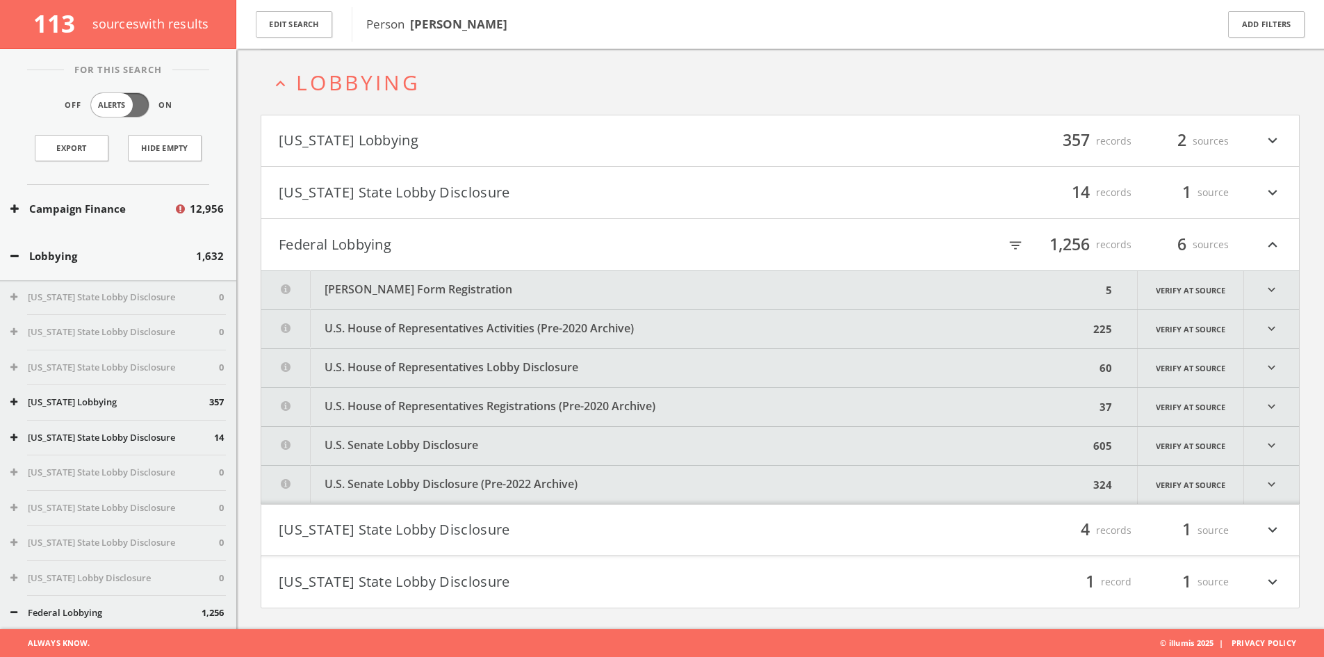
click at [471, 287] on button "[PERSON_NAME] Form Registration" at bounding box center [681, 290] width 840 height 38
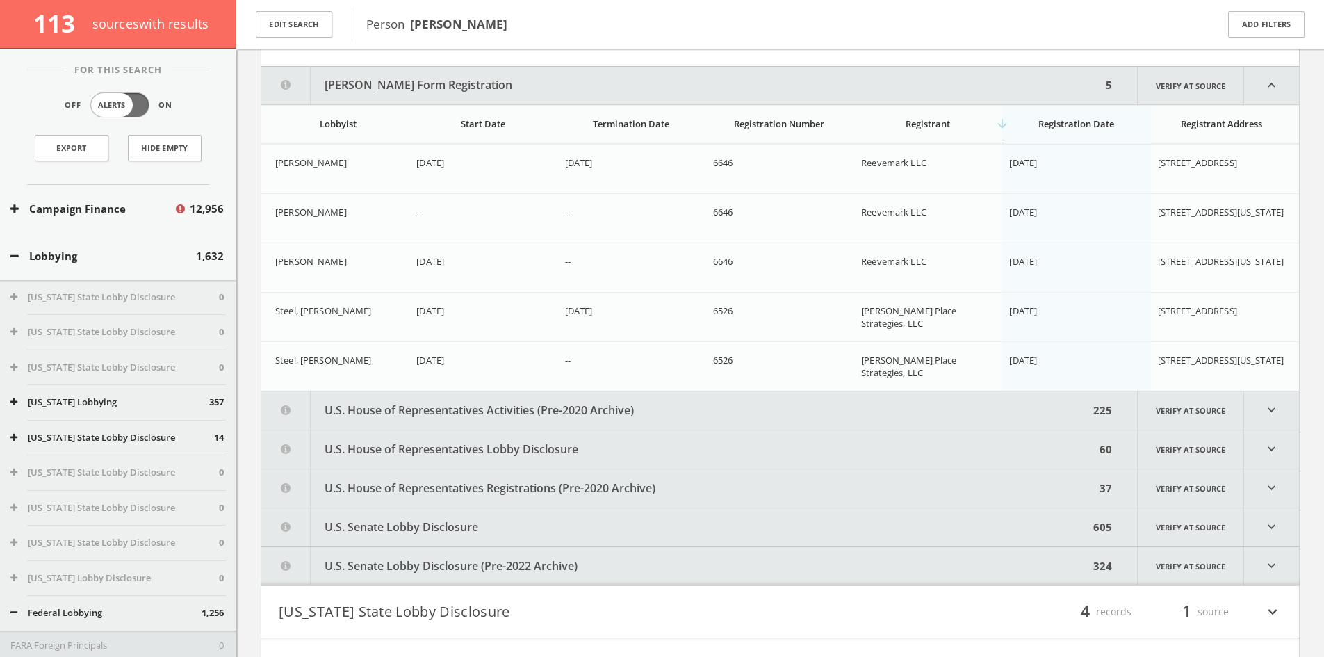
scroll to position [346, 0]
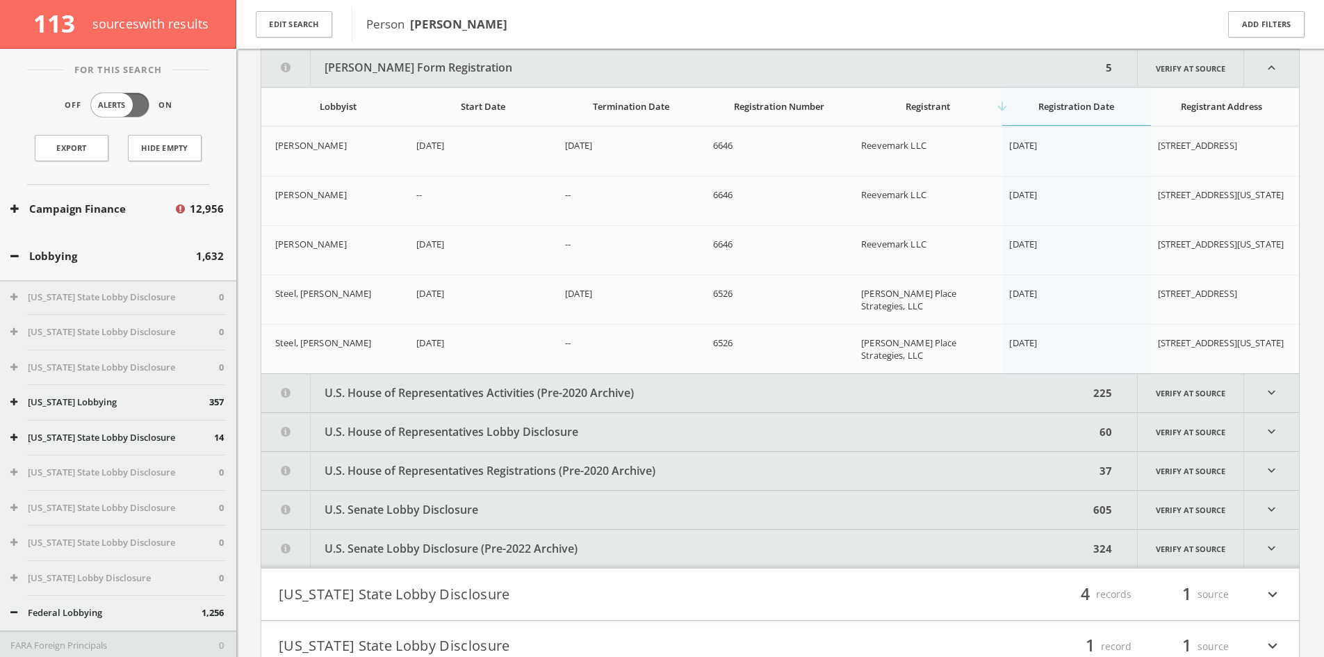
click at [619, 390] on button "U.S. House of Representatives Activities (Pre-2020 Archive)" at bounding box center [675, 393] width 828 height 38
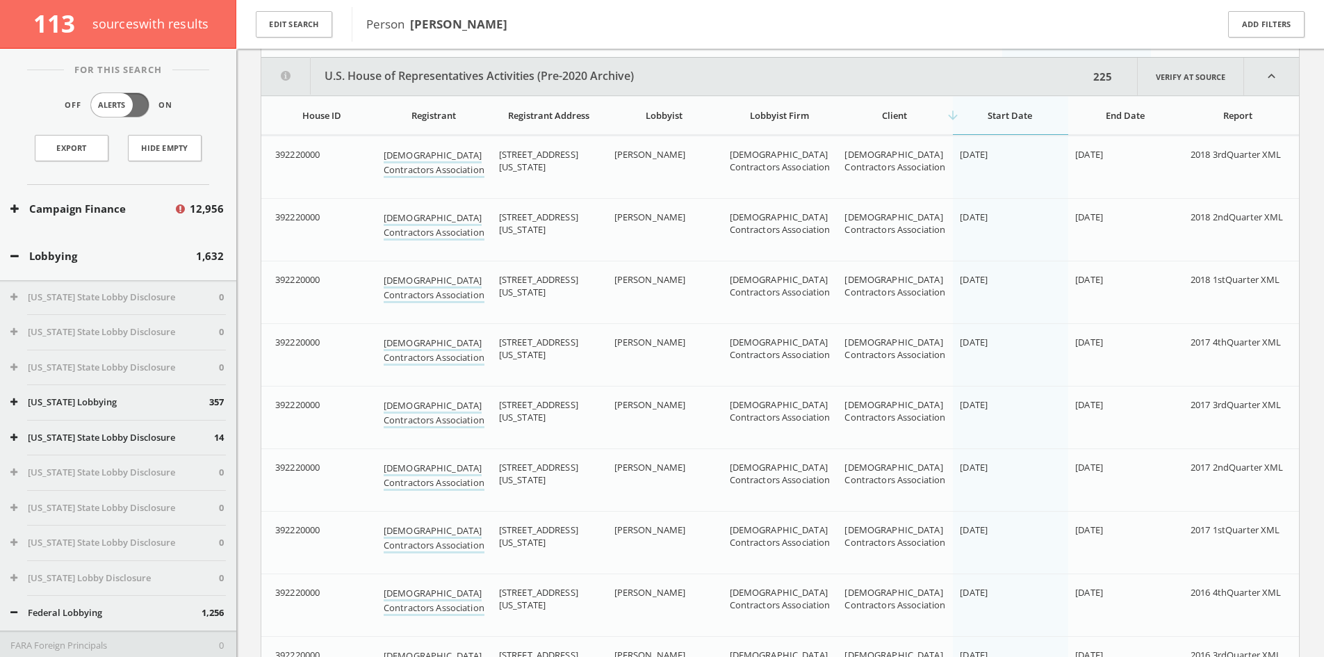
scroll to position [671, 0]
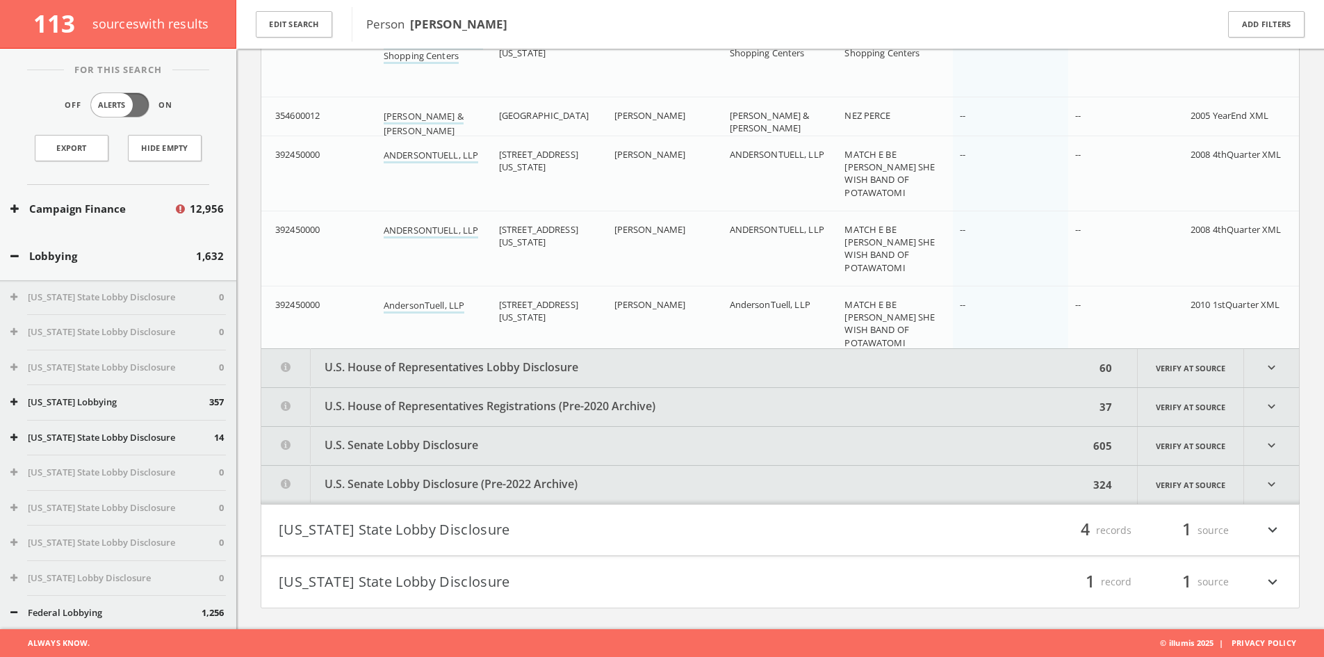
click at [626, 357] on button "U.S. House of Representatives Lobby Disclosure" at bounding box center [678, 368] width 834 height 38
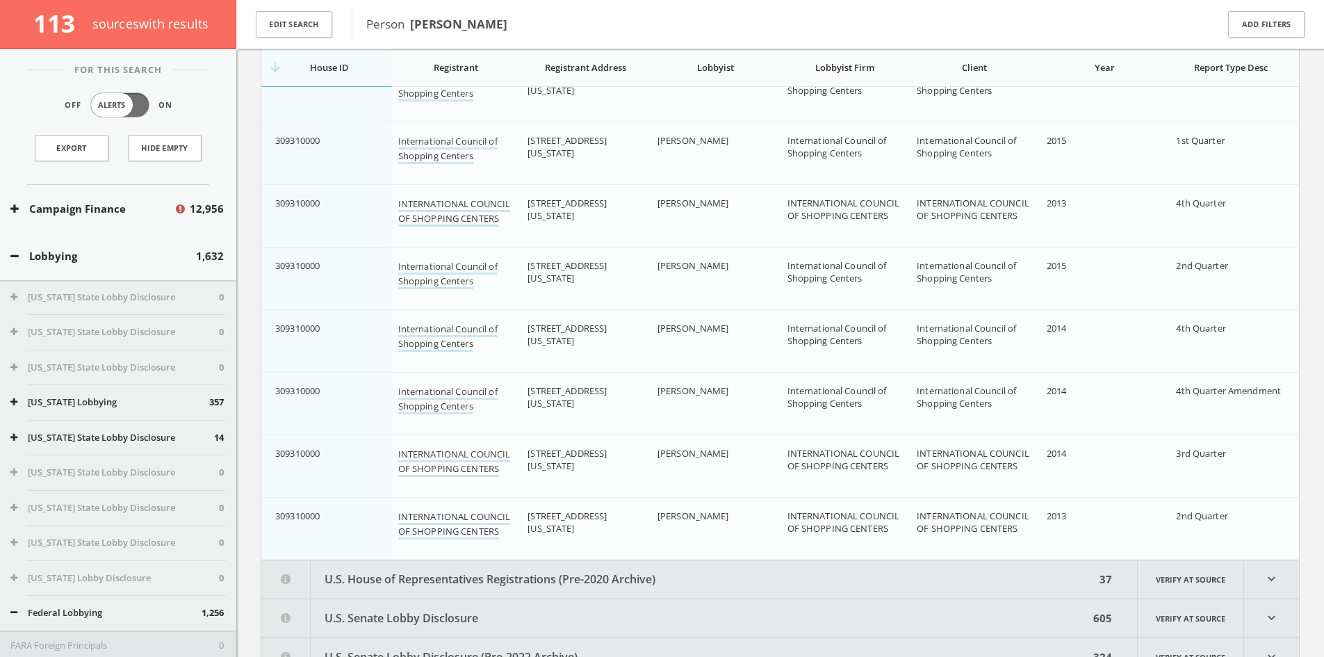
scroll to position [19128, 0]
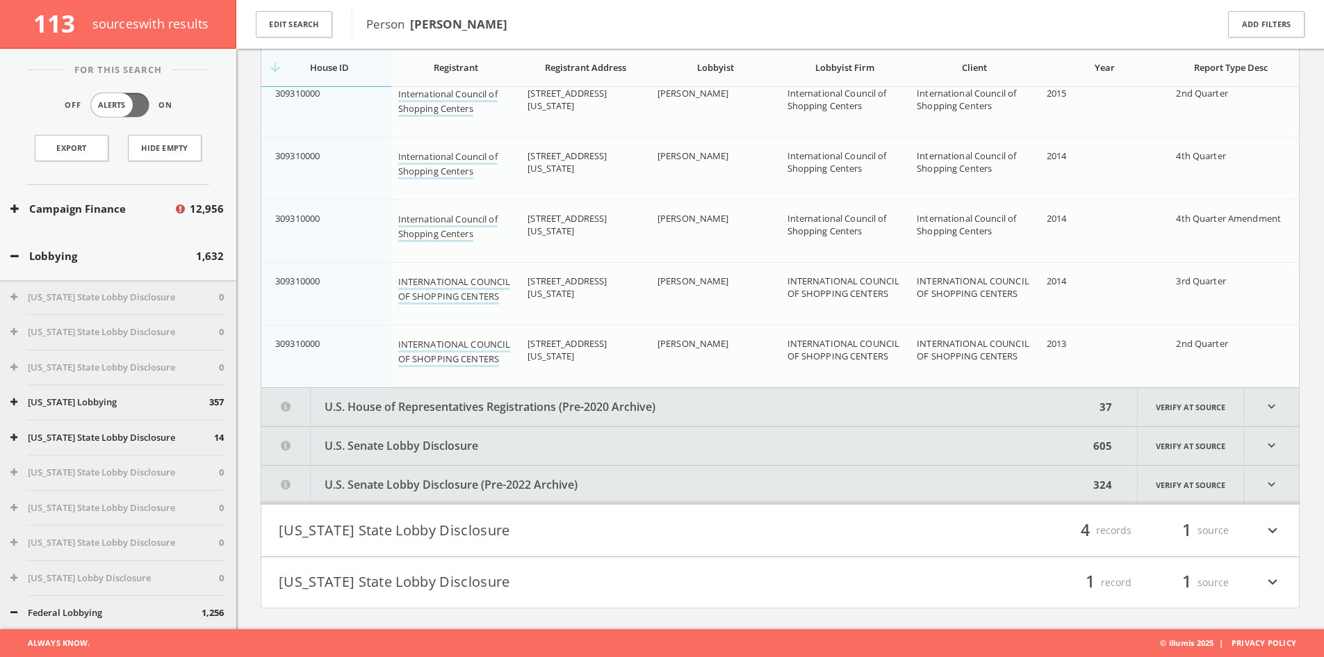
click at [993, 400] on button "U.S. House of Representatives Registrations (Pre-2020 Archive)" at bounding box center [678, 407] width 834 height 38
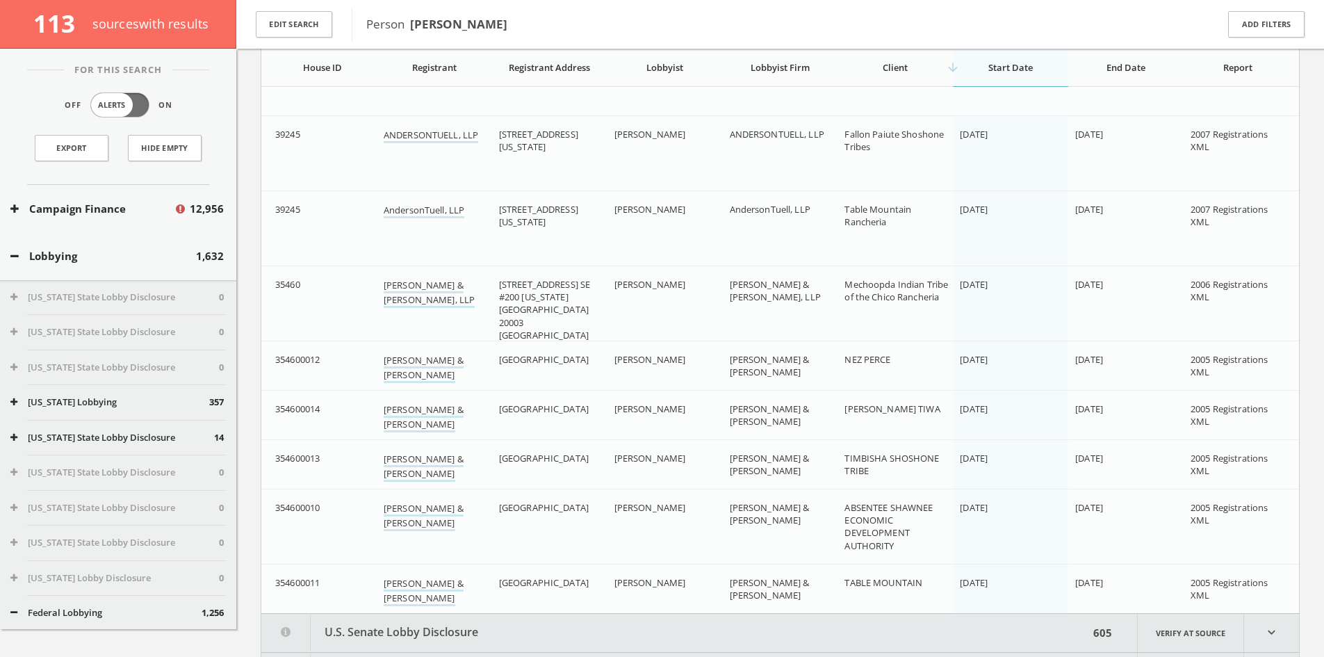
scroll to position [21768, 0]
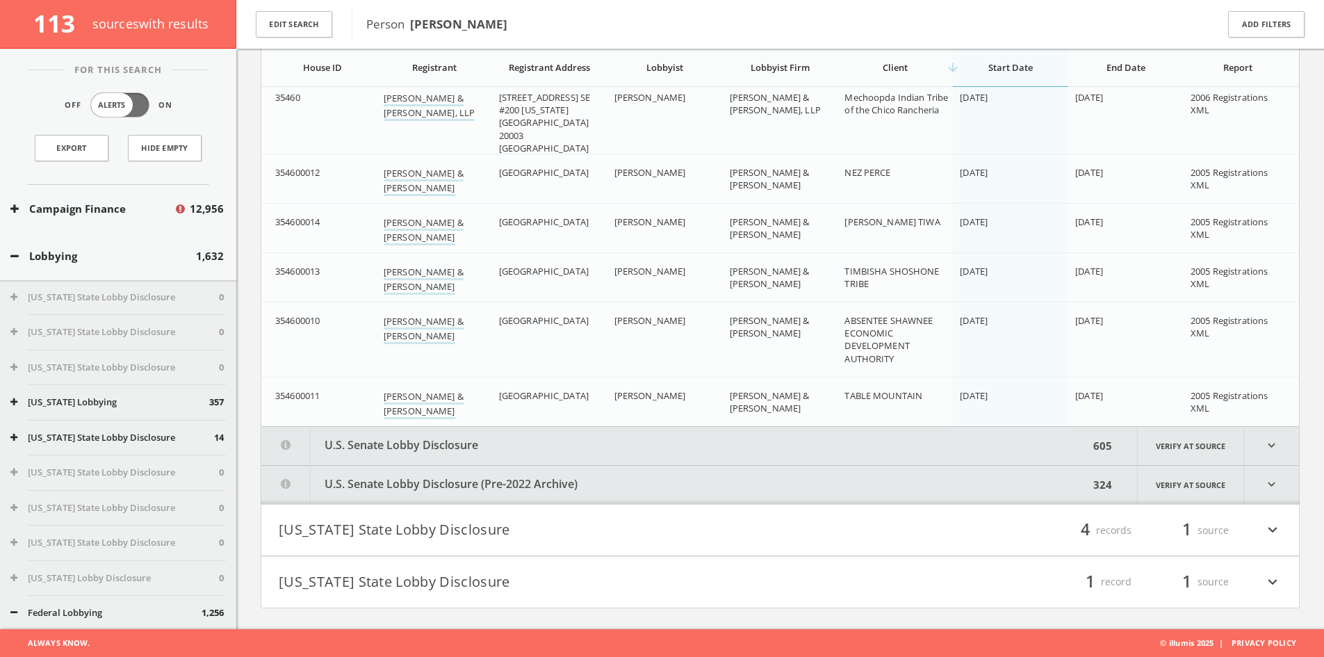
click at [719, 446] on button "U.S. Senate Lobby Disclosure" at bounding box center [675, 446] width 828 height 38
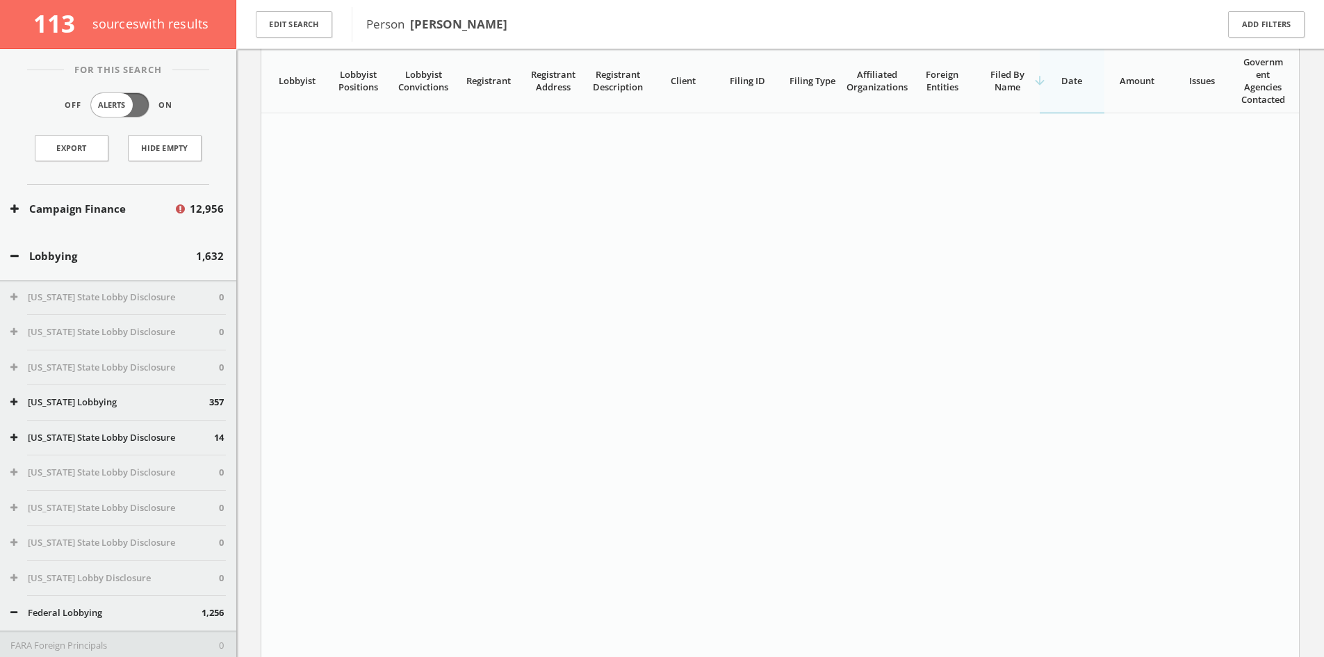
scroll to position [47277, 0]
